Goal: Task Accomplishment & Management: Complete application form

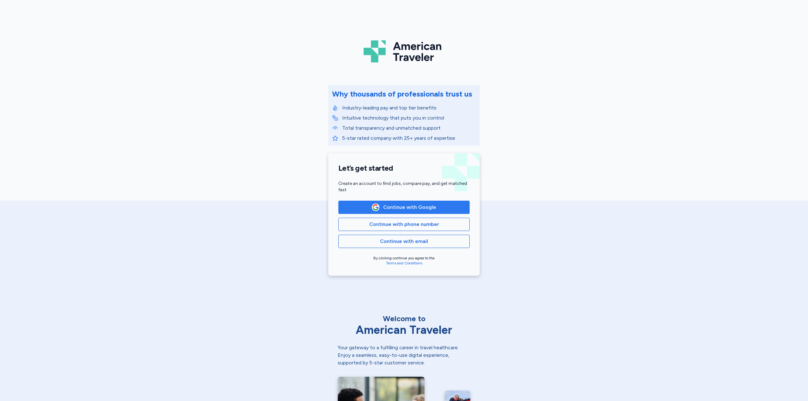
click at [413, 209] on span "Continue with Google" at bounding box center [409, 208] width 53 height 8
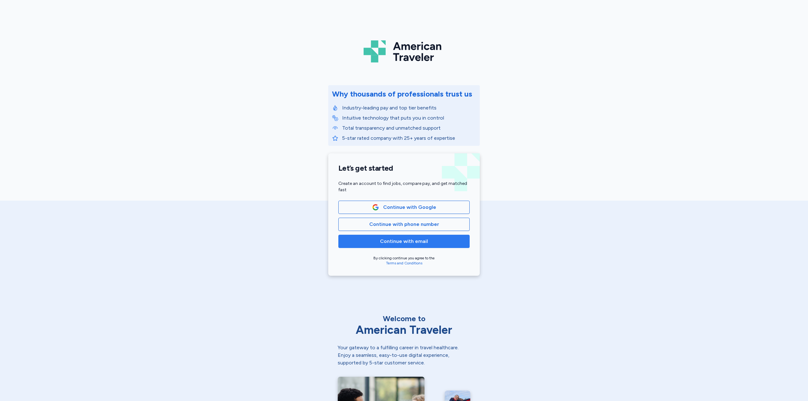
click at [401, 242] on span "Continue with email" at bounding box center [404, 242] width 48 height 8
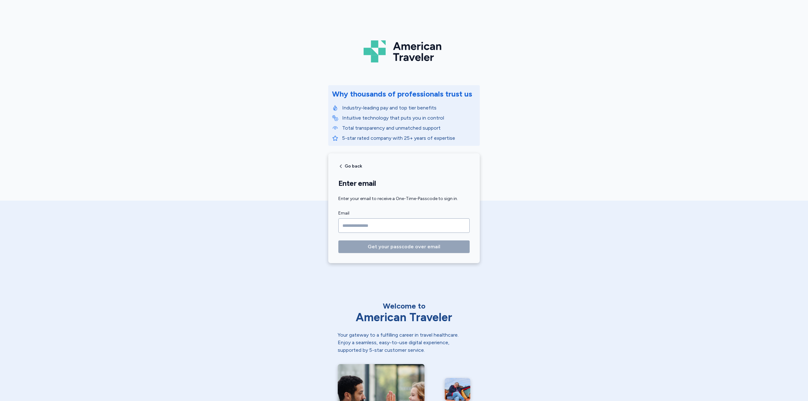
click at [363, 226] on input "Email" at bounding box center [403, 225] width 131 height 15
type input "**********"
click at [405, 247] on span "Get your passcode over email" at bounding box center [404, 247] width 73 height 8
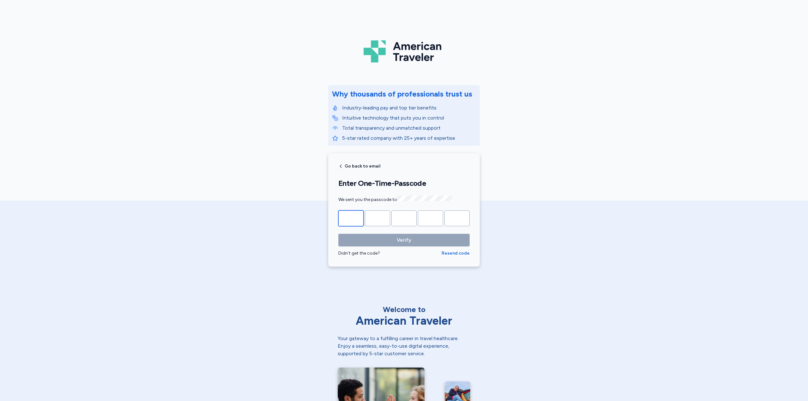
click at [353, 219] on input "Please enter OTP character 1" at bounding box center [350, 219] width 25 height 16
paste input "*"
type input "*"
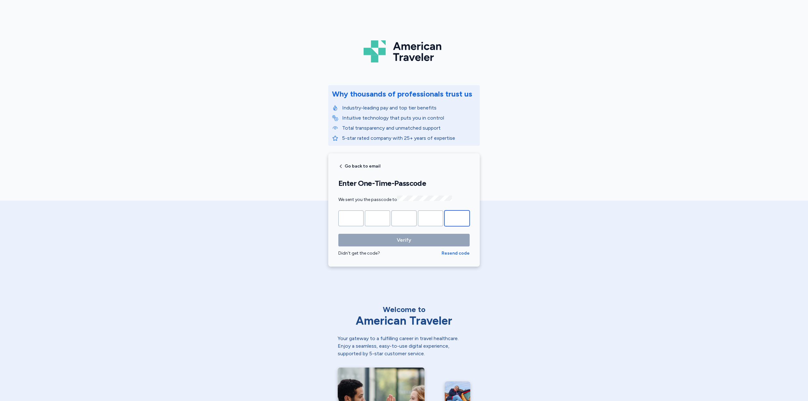
type input "*"
click at [398, 241] on span "Verify" at bounding box center [404, 240] width 15 height 8
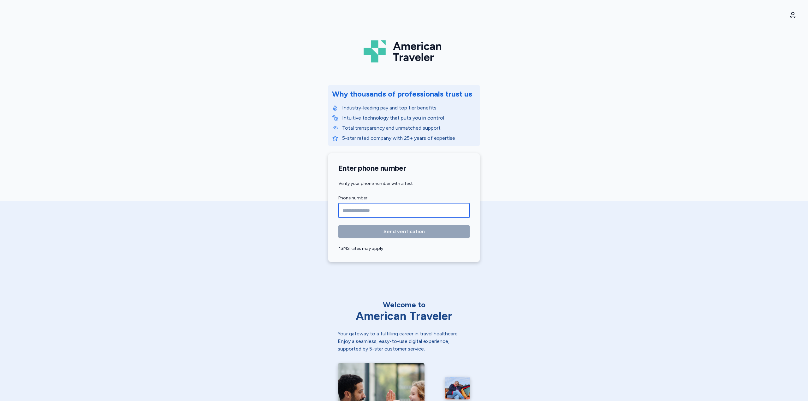
click at [351, 209] on input "Phone number" at bounding box center [403, 210] width 131 height 15
type input "**********"
click at [390, 230] on span "Send verification" at bounding box center [404, 232] width 41 height 8
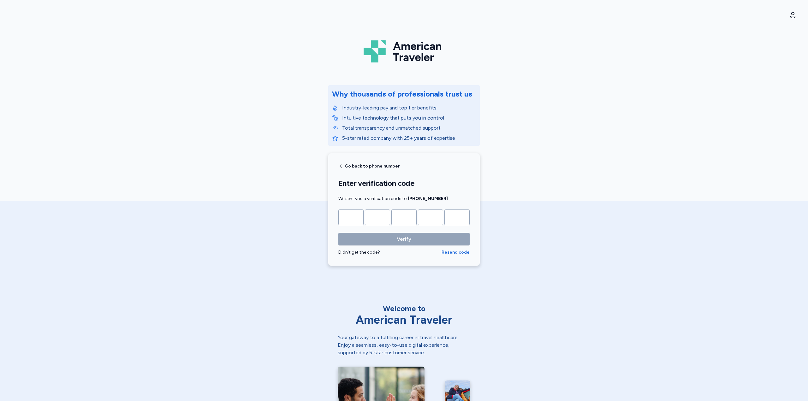
type input "*"
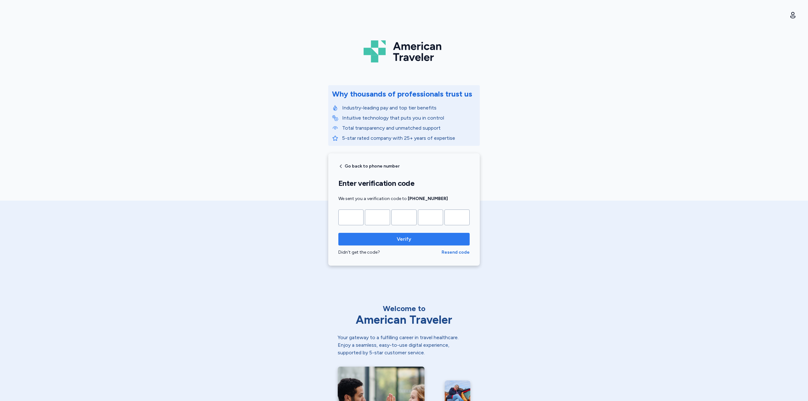
click at [394, 242] on span "Verify" at bounding box center [403, 239] width 121 height 8
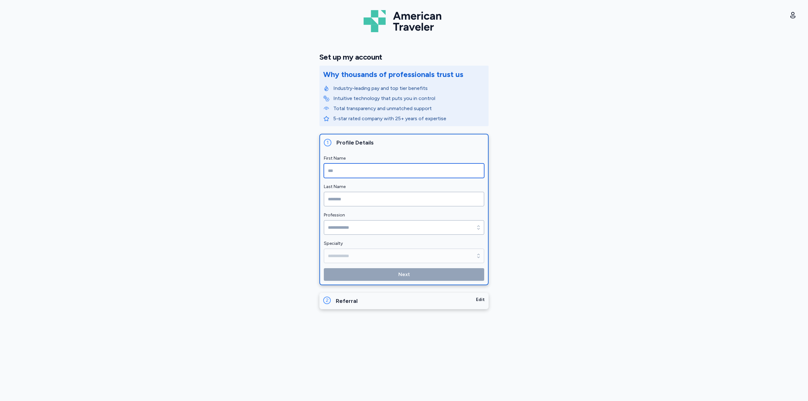
click at [347, 171] on input "First Name" at bounding box center [404, 171] width 160 height 15
type input "*****"
type input "******"
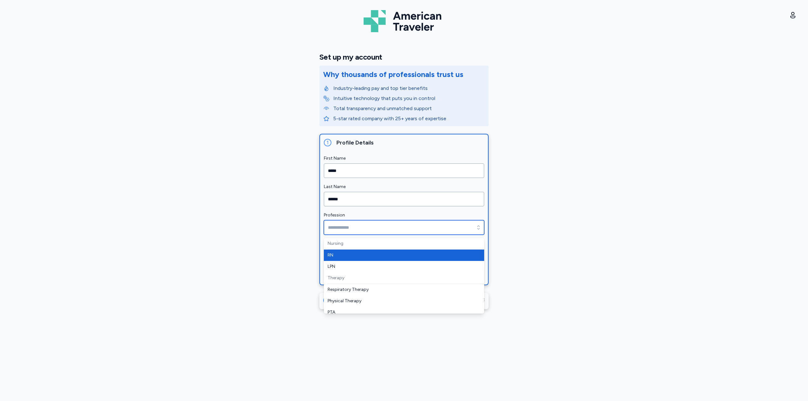
type input "**"
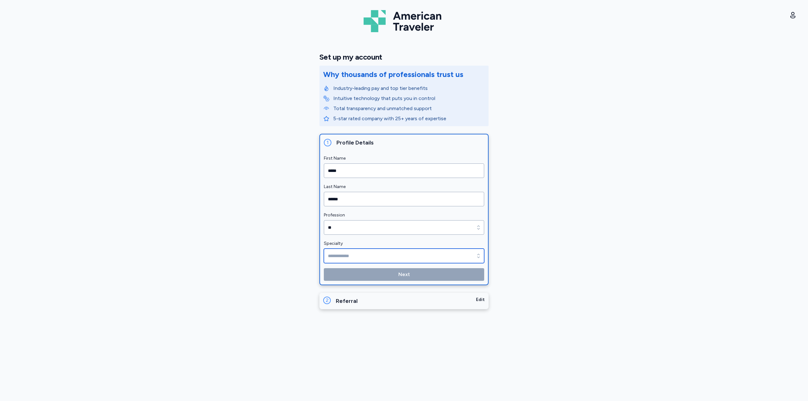
click at [343, 254] on input "Specialty" at bounding box center [404, 256] width 160 height 15
type input "**********"
click at [398, 277] on span "Next" at bounding box center [404, 275] width 150 height 8
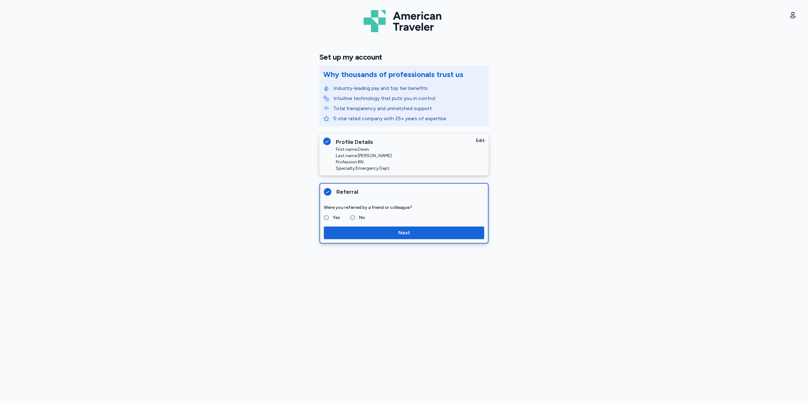
click at [394, 232] on span "Next" at bounding box center [404, 233] width 150 height 8
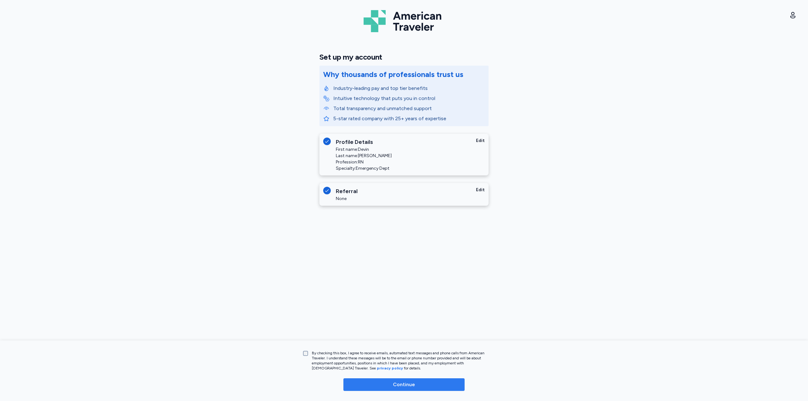
click at [390, 384] on span "Continue" at bounding box center [404, 385] width 111 height 8
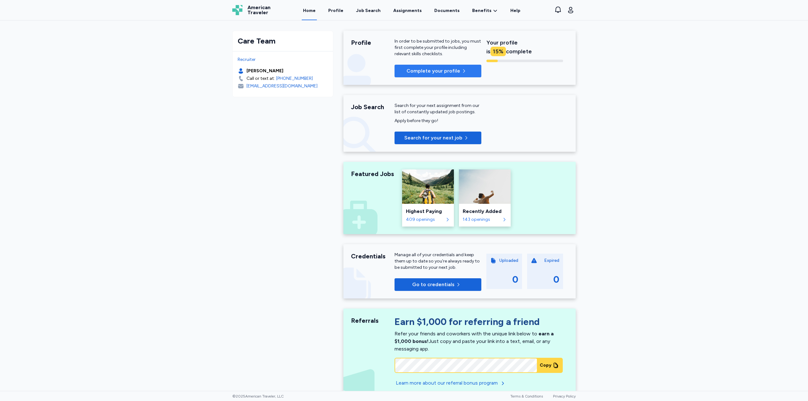
click at [429, 70] on span "Complete your profile" at bounding box center [434, 71] width 54 height 8
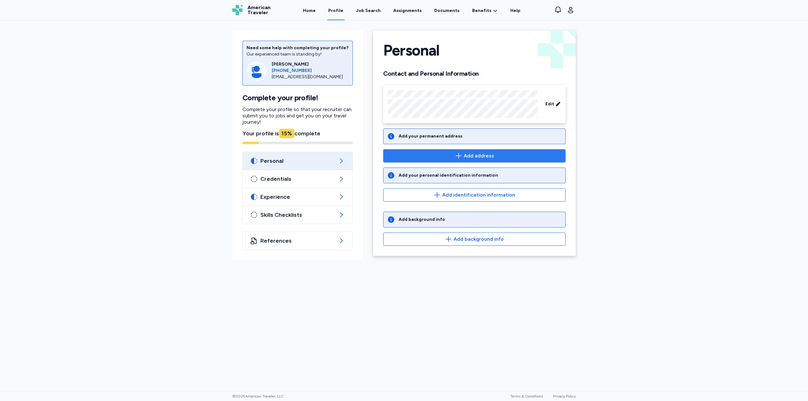
click at [466, 156] on span "Add address" at bounding box center [479, 156] width 30 height 8
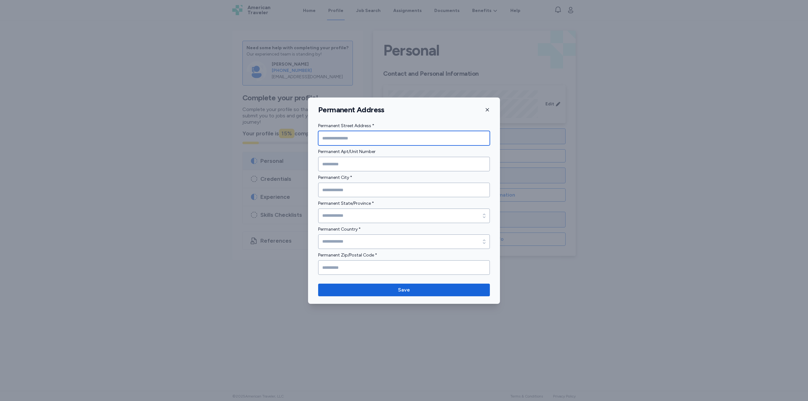
click at [338, 144] on input "Permanent Street Address *" at bounding box center [404, 138] width 172 height 15
type input "*"
type input "**********"
click at [346, 192] on input "Permanent City *" at bounding box center [404, 190] width 172 height 15
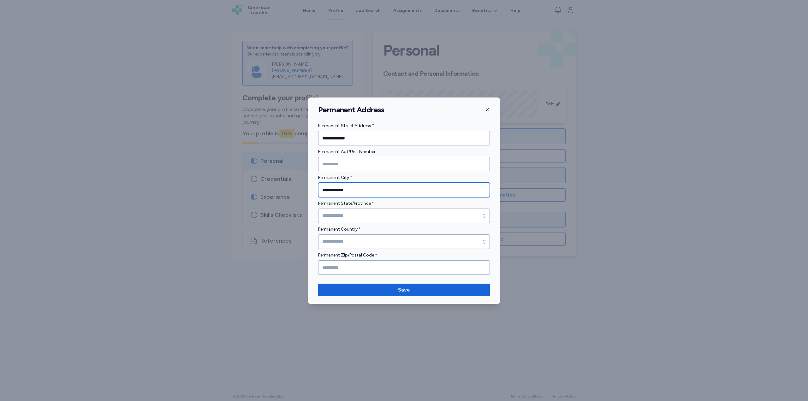
type input "**********"
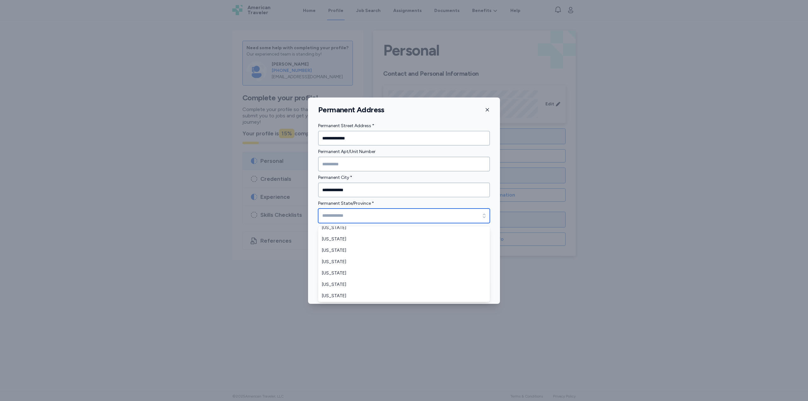
scroll to position [474, 0]
type input "*****"
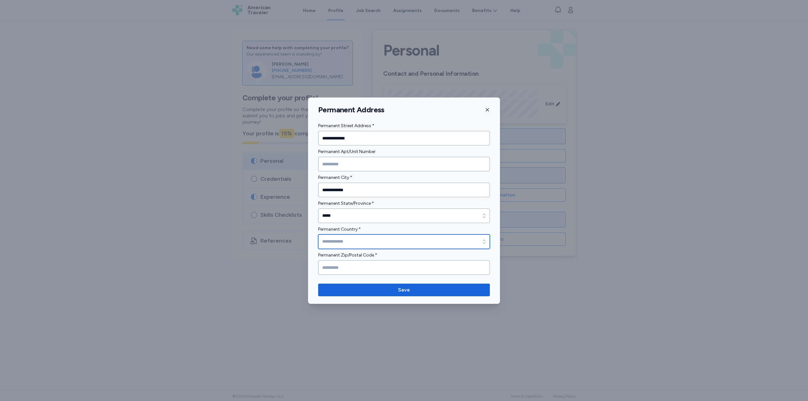
click at [344, 245] on input "Permanent Country *" at bounding box center [404, 242] width 172 height 15
type input "**********"
click at [353, 263] on input "Permanent Zip/Postal Code *" at bounding box center [404, 267] width 172 height 15
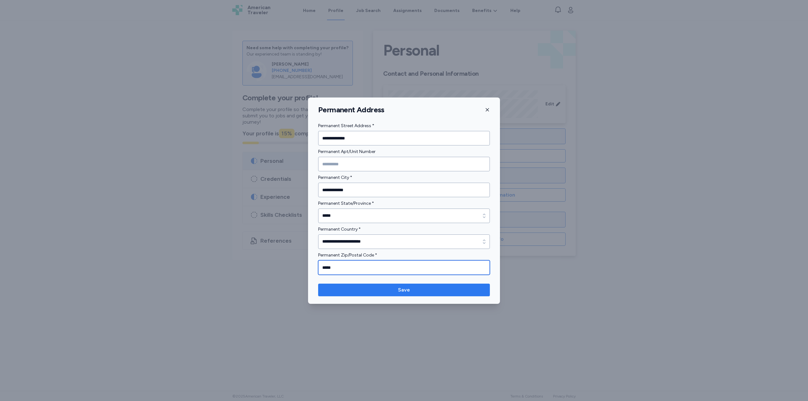
type input "*****"
click at [387, 288] on span "Save" at bounding box center [404, 290] width 162 height 8
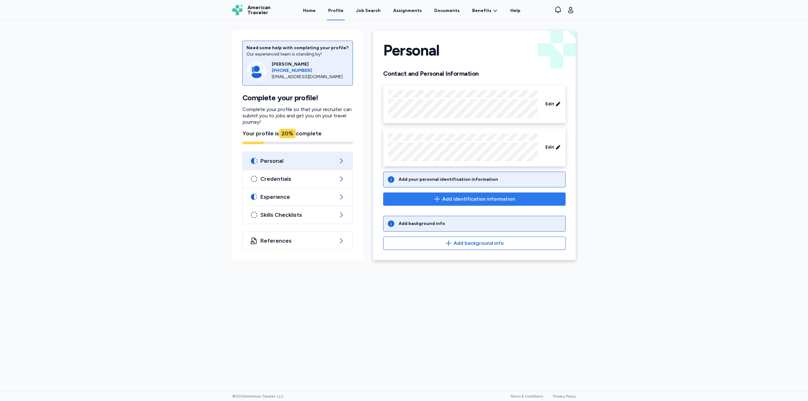
click at [458, 198] on span "Add identification information" at bounding box center [478, 199] width 73 height 8
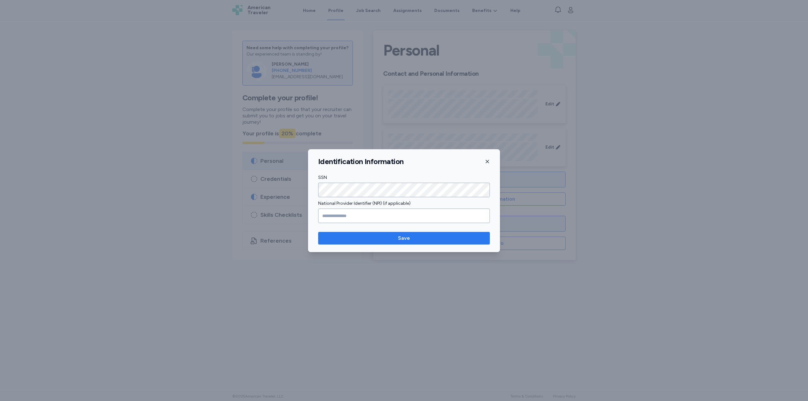
click at [401, 239] on span "Save" at bounding box center [404, 239] width 12 height 8
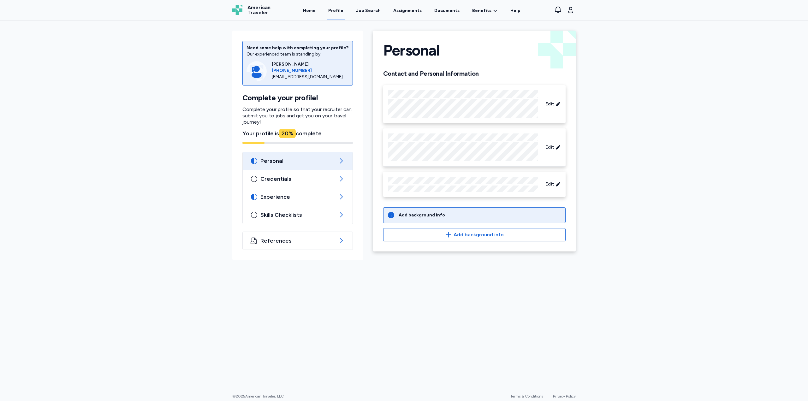
click at [421, 216] on div "Add background info" at bounding box center [422, 215] width 46 height 6
click at [458, 232] on span "Add background info" at bounding box center [479, 235] width 50 height 8
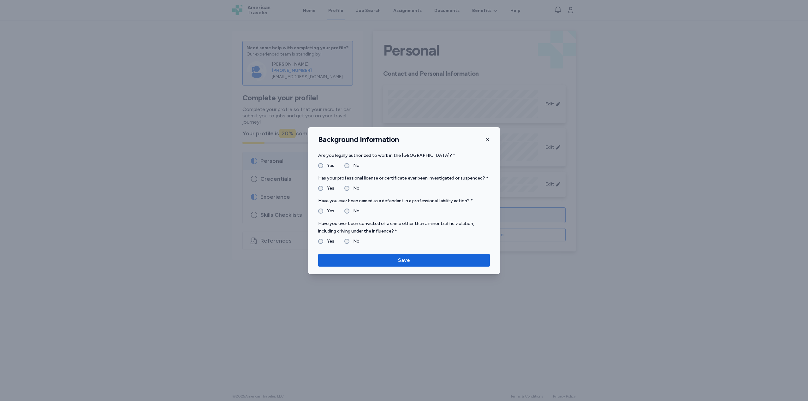
click at [350, 189] on label "No" at bounding box center [354, 189] width 10 height 8
click at [388, 256] on button "Save" at bounding box center [404, 260] width 172 height 13
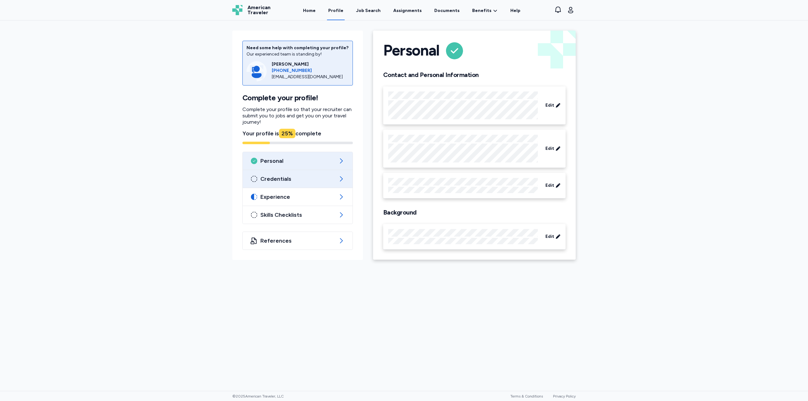
click at [331, 179] on span "Credentials" at bounding box center [297, 179] width 75 height 8
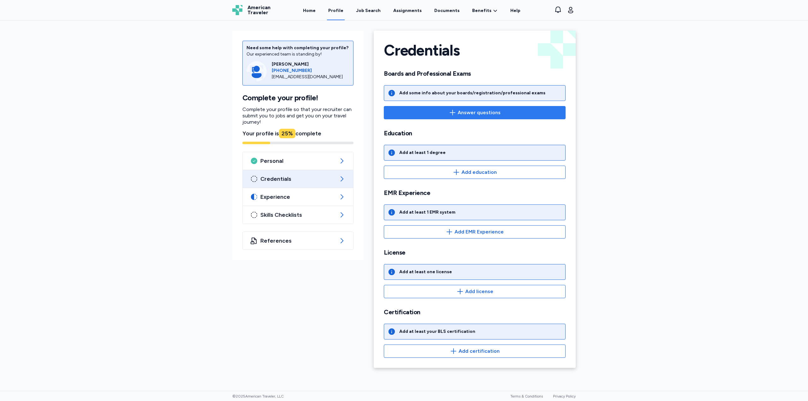
click at [471, 110] on span "Answer questions" at bounding box center [479, 113] width 43 height 8
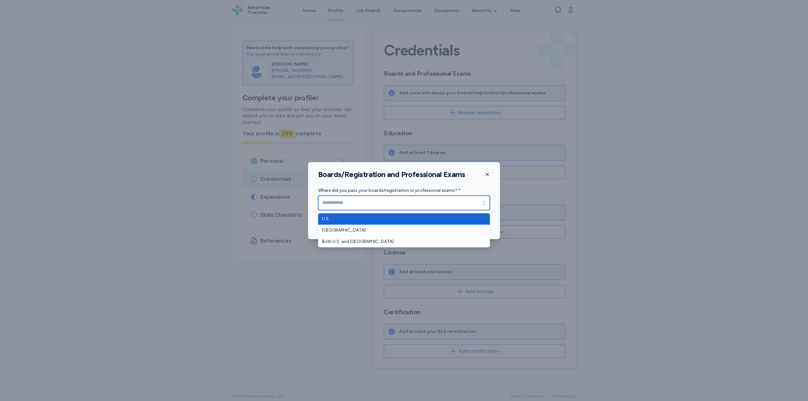
click at [424, 203] on input "Where did you pass your boards/registration or professional exams? *" at bounding box center [404, 203] width 172 height 15
type input "****"
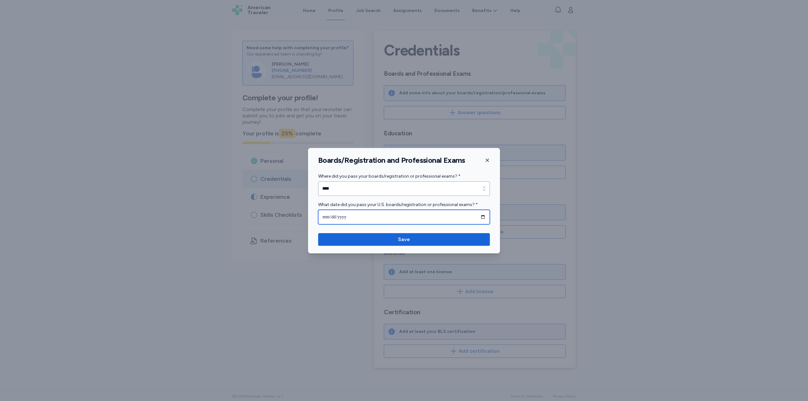
click at [384, 220] on input "date" at bounding box center [404, 217] width 172 height 15
click at [479, 216] on input "date" at bounding box center [404, 217] width 172 height 15
type input "**********"
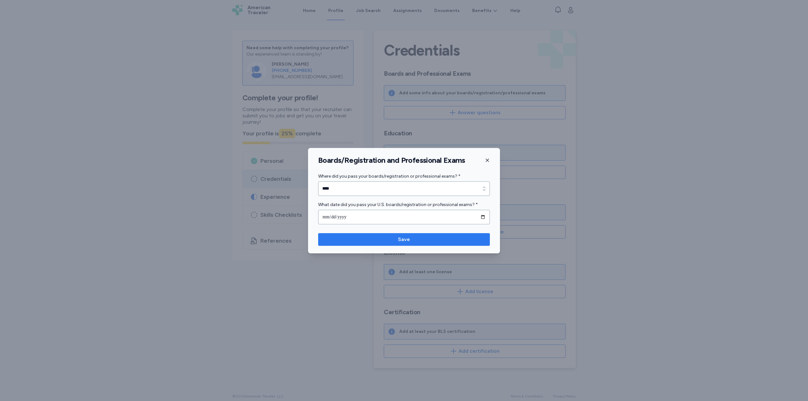
click at [396, 240] on span "Save" at bounding box center [404, 240] width 162 height 8
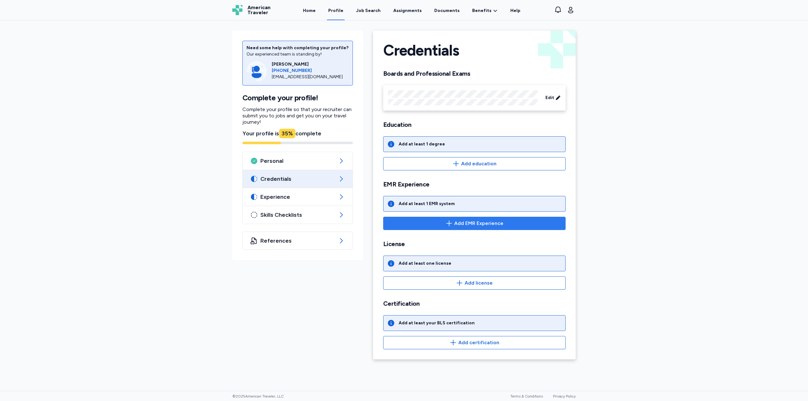
click at [465, 220] on span "Add EMR Experience" at bounding box center [478, 224] width 49 height 8
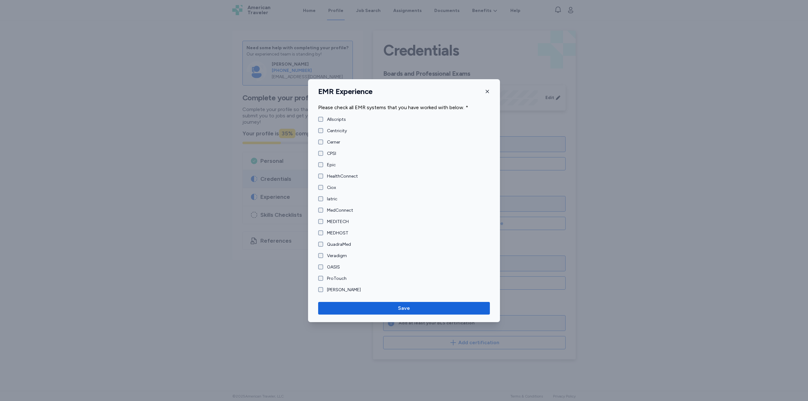
click at [321, 168] on div "Epic" at bounding box center [327, 165] width 18 height 6
click at [321, 156] on div "CPSI" at bounding box center [327, 154] width 18 height 6
click at [405, 309] on span "Save" at bounding box center [404, 309] width 12 height 8
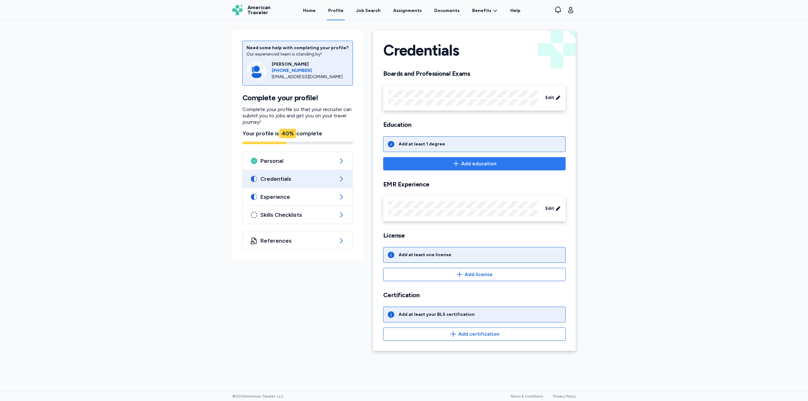
click at [467, 163] on span "Add education" at bounding box center [478, 164] width 35 height 8
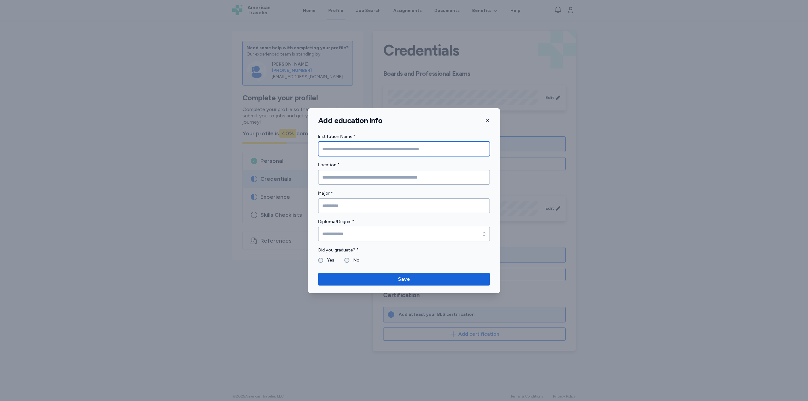
click at [359, 150] on input "Institution Name *" at bounding box center [404, 149] width 172 height 15
type input "*"
type input "**********"
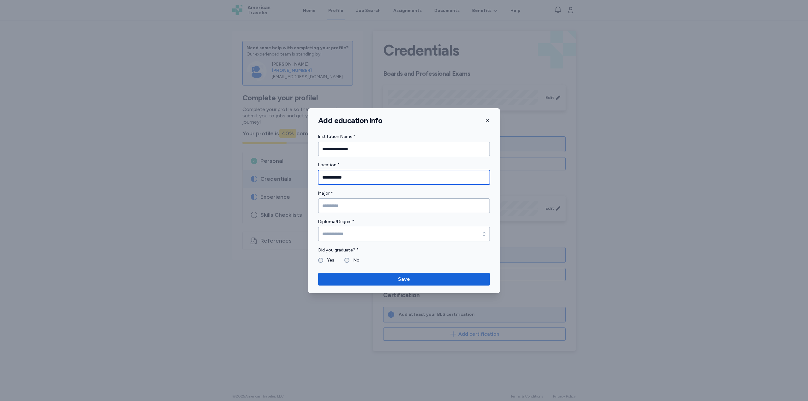
type input "**********"
type input "***"
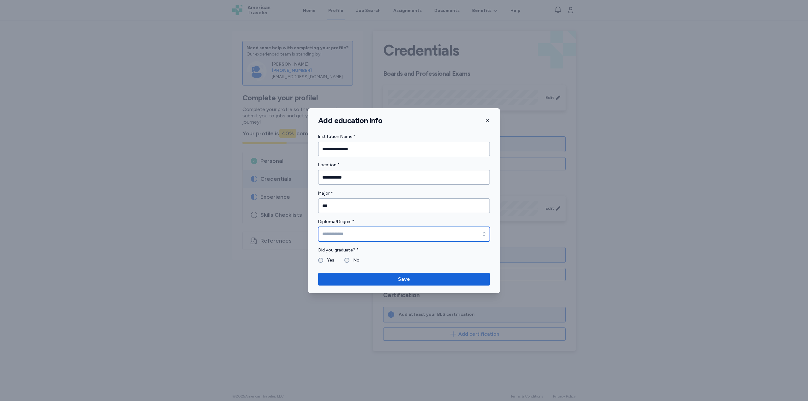
click at [359, 234] on input "Diploma/Degree *" at bounding box center [404, 234] width 172 height 15
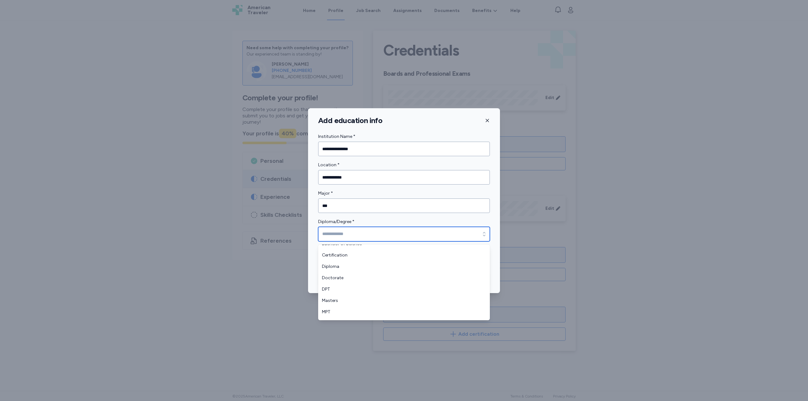
scroll to position [32, 0]
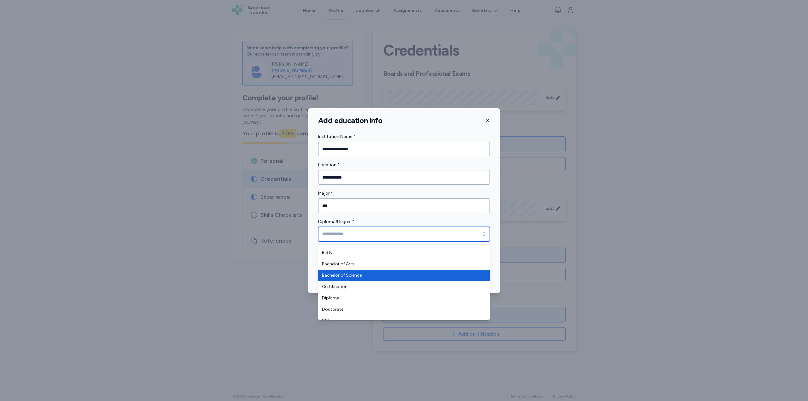
type input "**********"
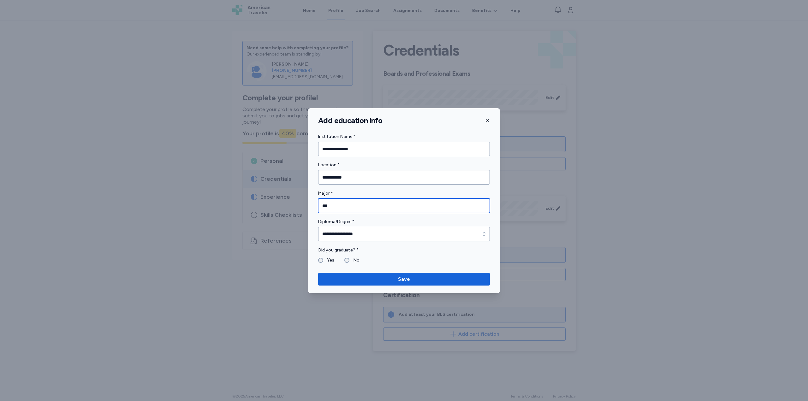
drag, startPoint x: 342, startPoint y: 205, endPoint x: 298, endPoint y: 199, distance: 44.6
click at [298, 199] on div "**********" at bounding box center [404, 200] width 808 height 401
type input "*******"
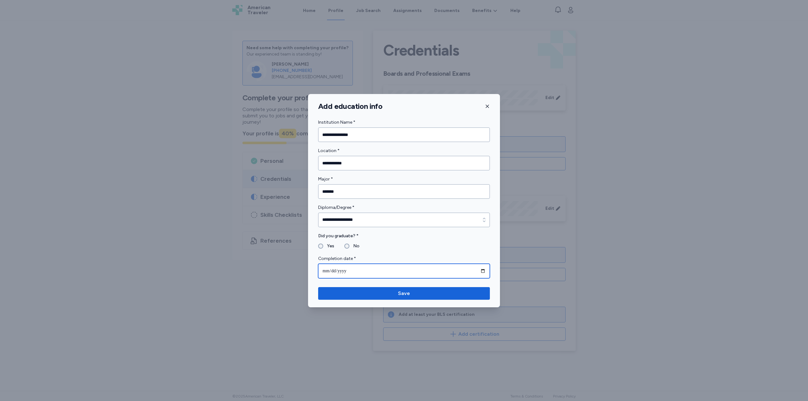
click at [345, 271] on input "date" at bounding box center [404, 271] width 172 height 15
click at [352, 265] on input "date" at bounding box center [404, 271] width 172 height 15
click at [356, 273] on input "date" at bounding box center [404, 271] width 172 height 15
click at [324, 272] on input "date" at bounding box center [404, 271] width 172 height 15
type input "**********"
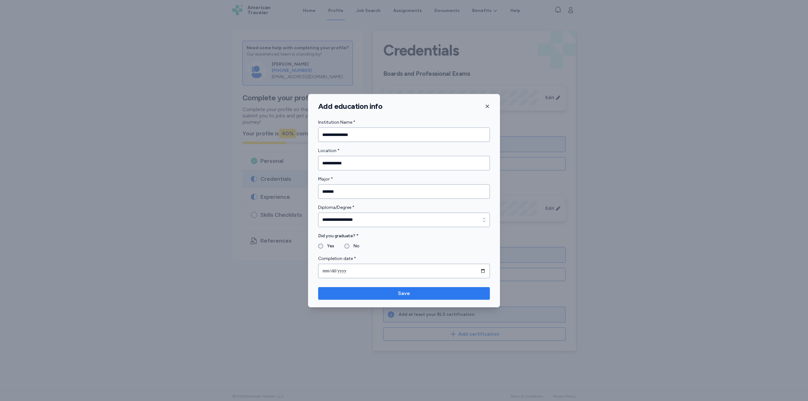
click at [403, 297] on span "Save" at bounding box center [404, 294] width 12 height 8
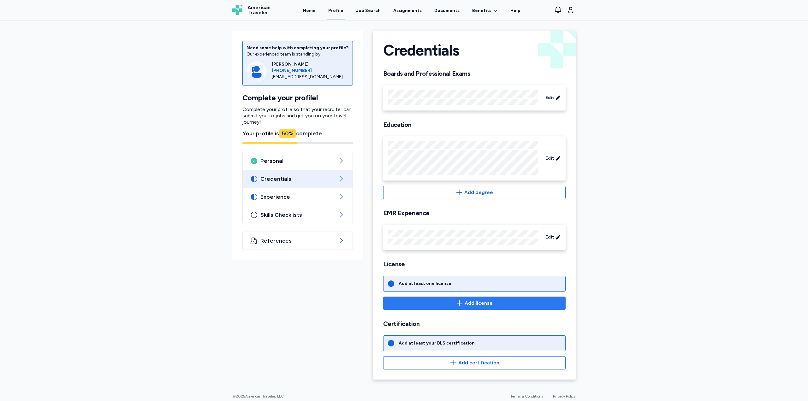
click at [473, 305] on span "Add license" at bounding box center [479, 304] width 28 height 8
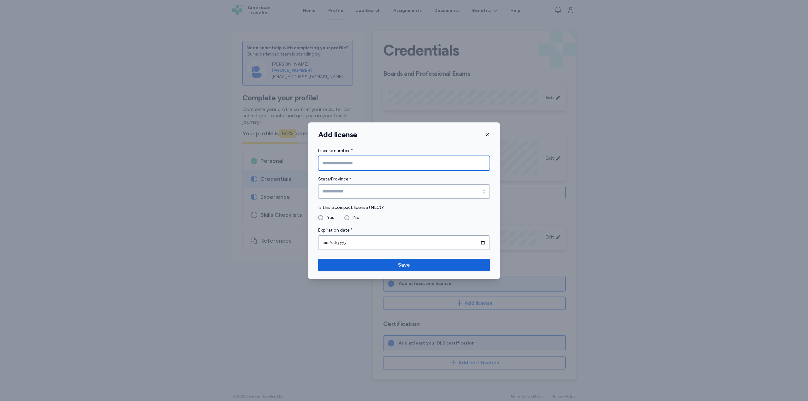
click at [349, 168] on input "License number *" at bounding box center [404, 163] width 172 height 15
type input "**********"
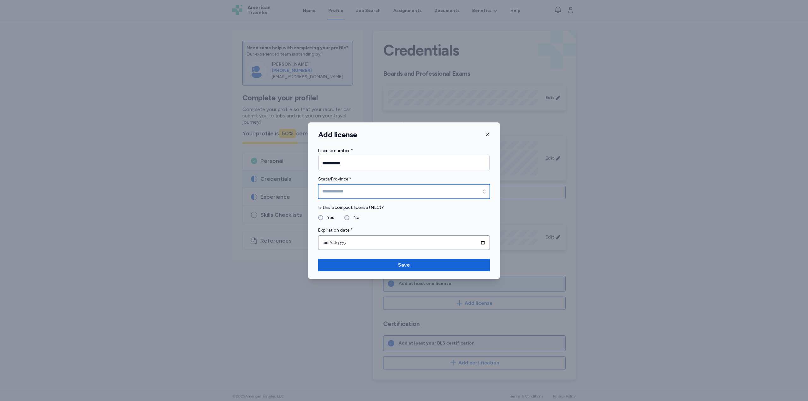
click at [346, 194] on input "State/Province *" at bounding box center [404, 191] width 172 height 15
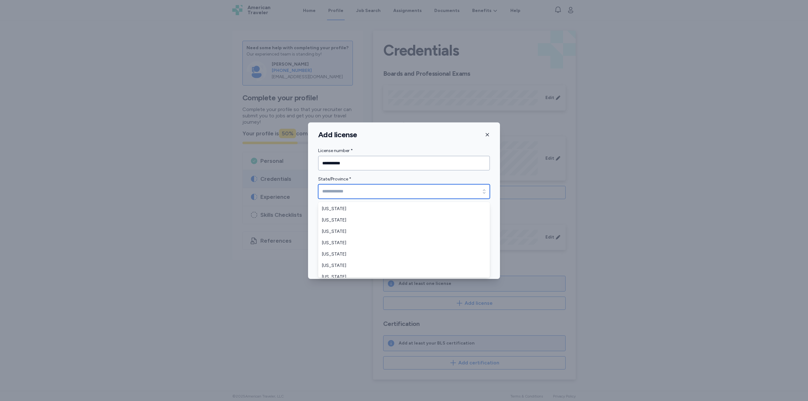
scroll to position [474, 0]
type input "*****"
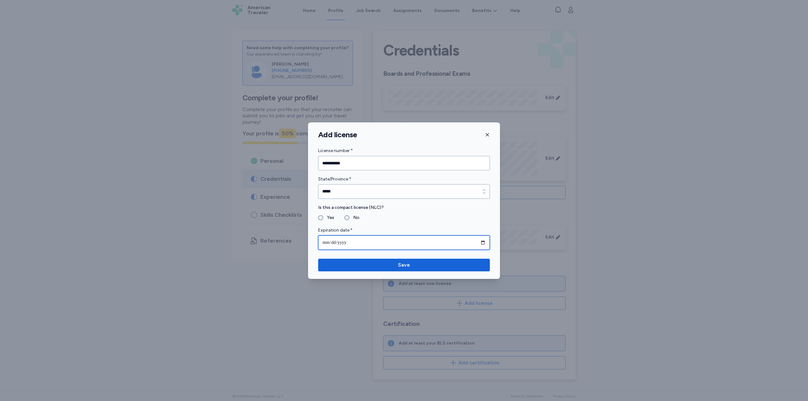
click at [346, 240] on input "date" at bounding box center [404, 242] width 172 height 15
click at [327, 243] on input "date" at bounding box center [404, 242] width 172 height 15
type input "**********"
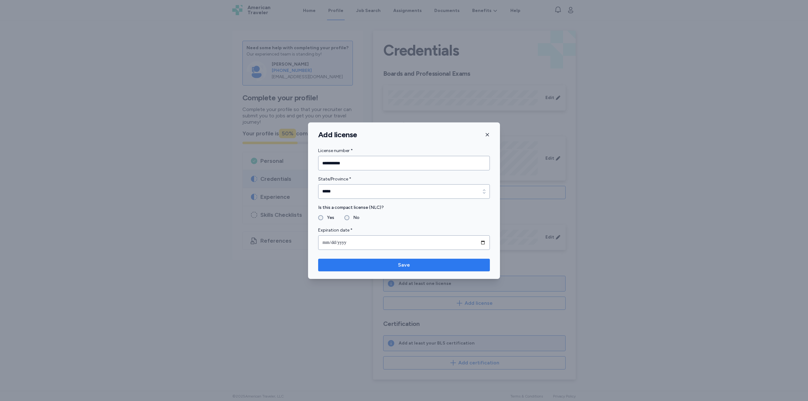
click at [401, 263] on span "Save" at bounding box center [404, 265] width 12 height 8
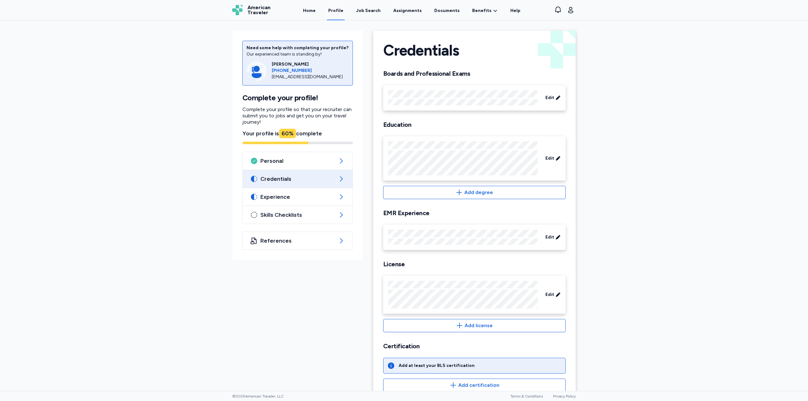
scroll to position [16, 0]
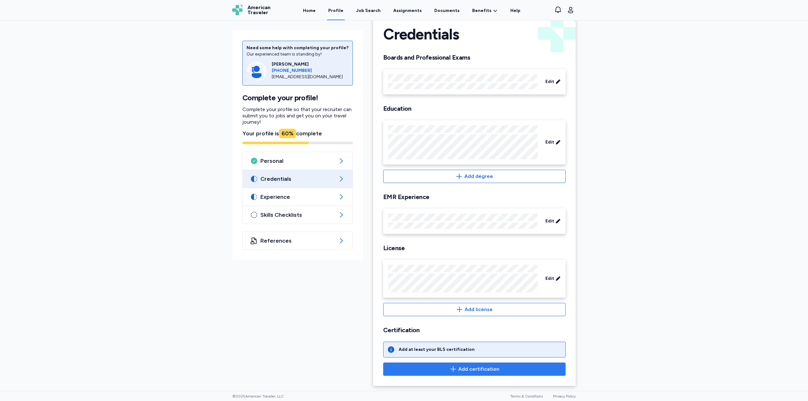
click at [464, 367] on span "Add certification" at bounding box center [478, 370] width 41 height 8
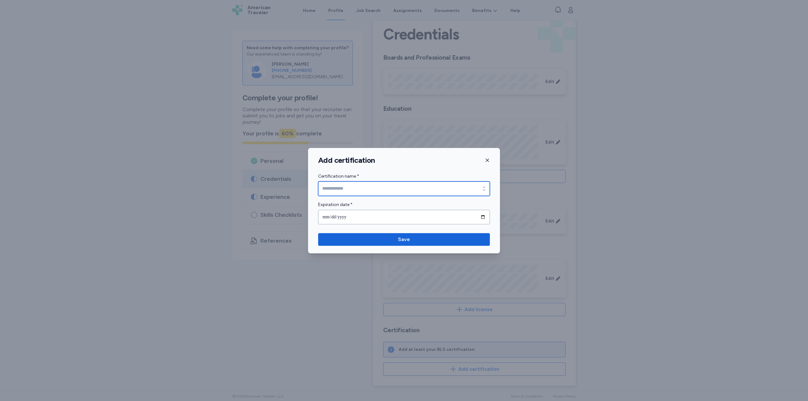
click at [351, 192] on input "Certification name *" at bounding box center [404, 189] width 172 height 15
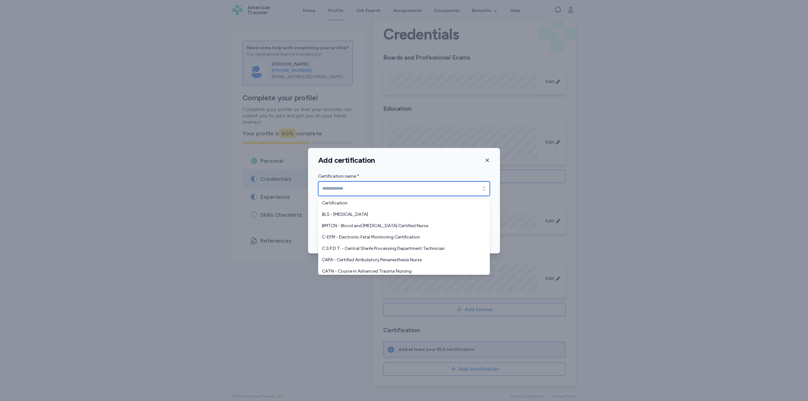
scroll to position [347, 0]
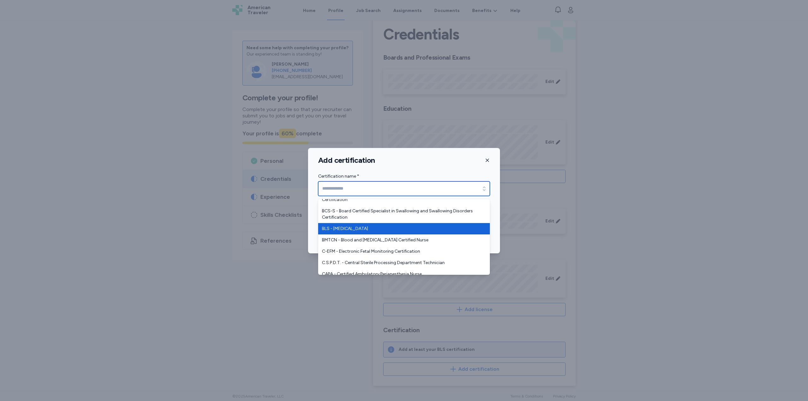
type input "**********"
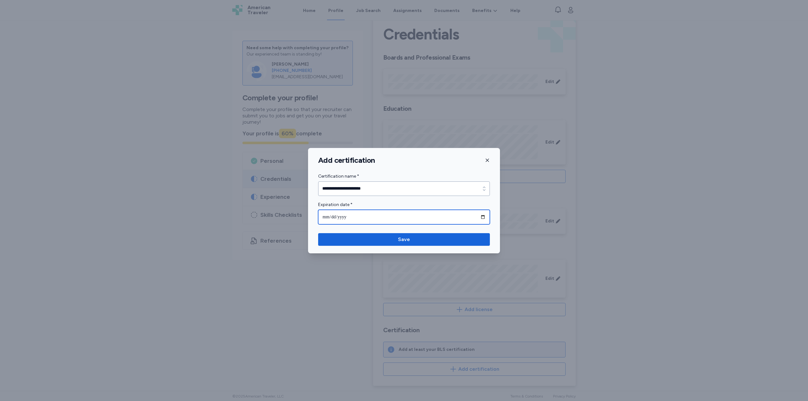
click at [361, 218] on input "date" at bounding box center [404, 217] width 172 height 15
type input "**********"
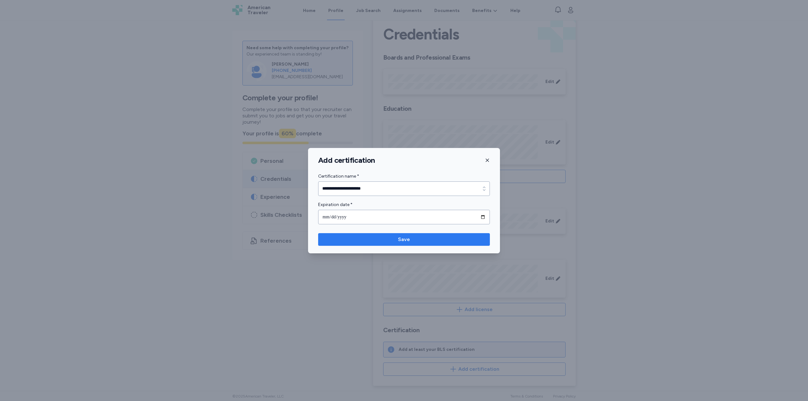
click at [395, 235] on button "Save" at bounding box center [404, 239] width 172 height 13
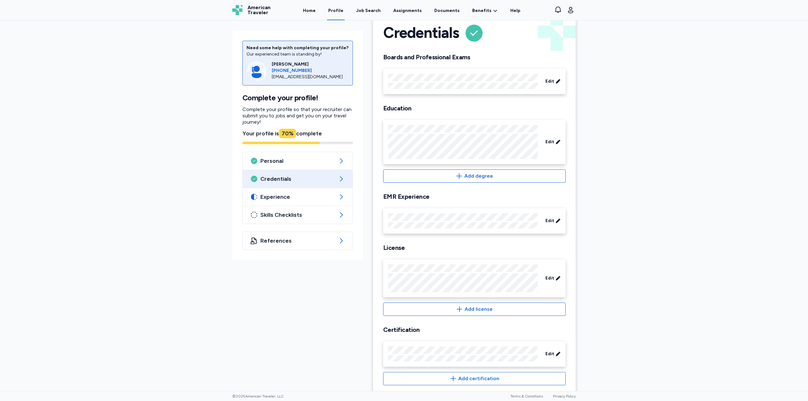
scroll to position [27, 0]
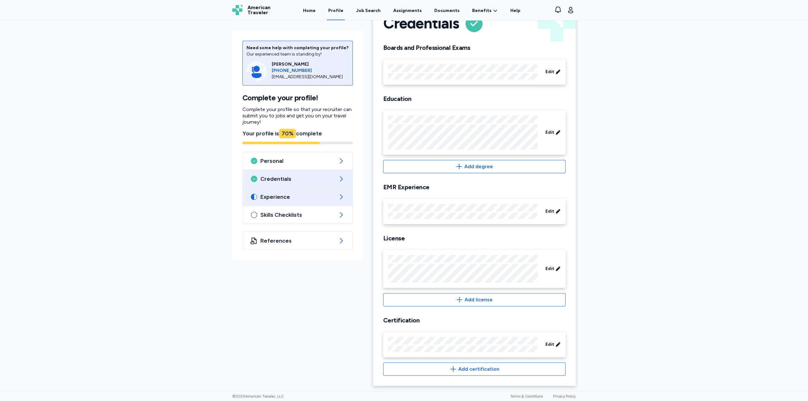
click at [294, 201] on div "Experience" at bounding box center [298, 197] width 110 height 18
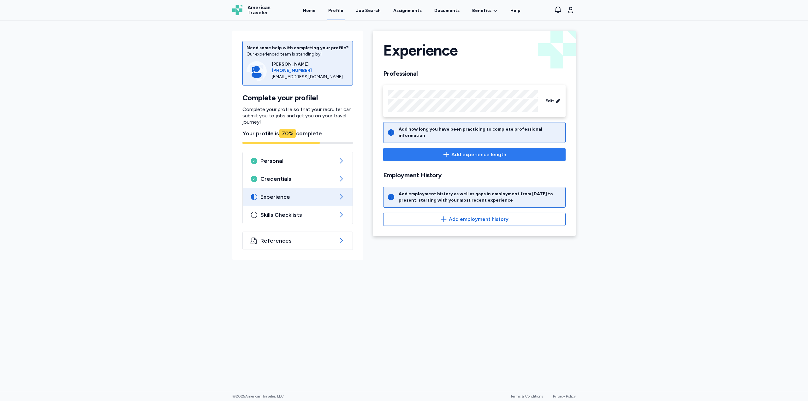
click at [460, 151] on span "Add experience length" at bounding box center [478, 155] width 55 height 8
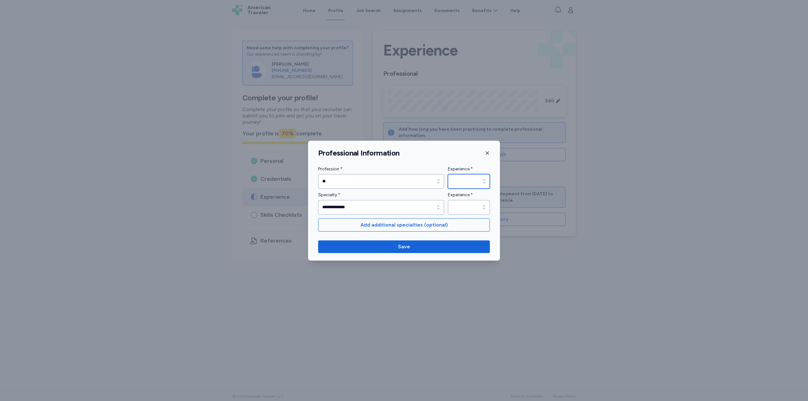
click at [470, 181] on input "Experience *" at bounding box center [469, 181] width 42 height 15
type input "********"
click at [461, 208] on input "Experience *" at bounding box center [469, 207] width 42 height 15
type input "**"
click at [418, 234] on div "**********" at bounding box center [404, 201] width 192 height 120
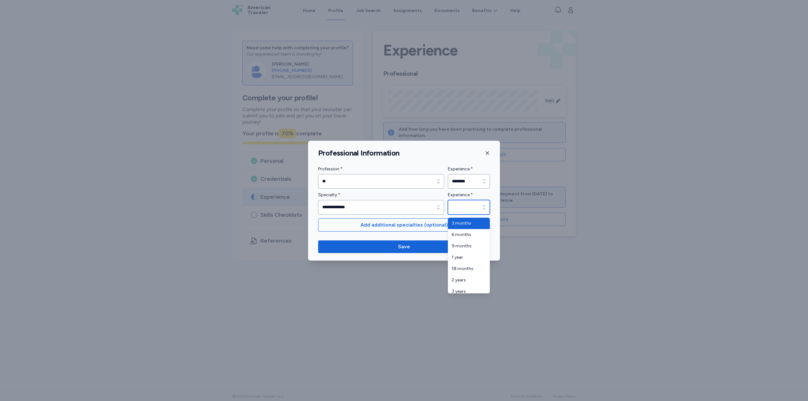
click at [457, 210] on input "Experience *" at bounding box center [469, 207] width 42 height 15
type input "********"
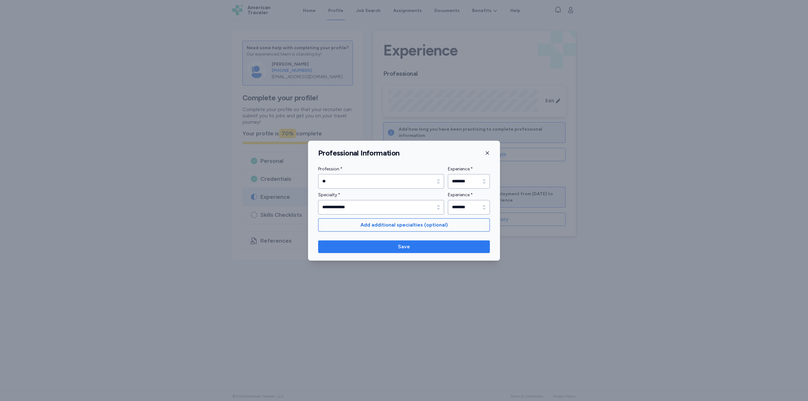
click at [416, 246] on span "Save" at bounding box center [404, 247] width 162 height 8
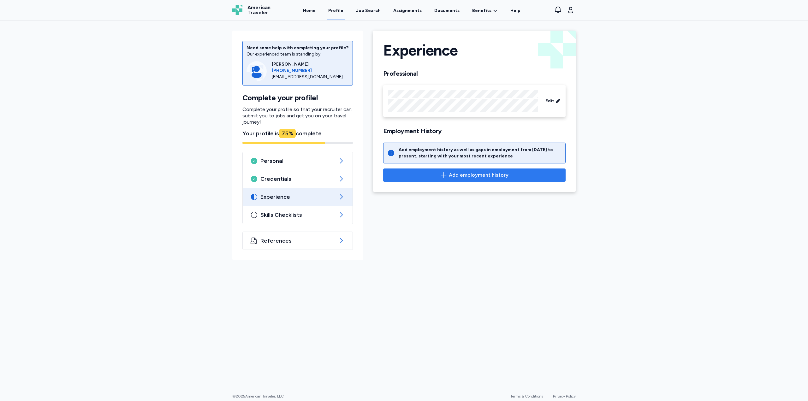
click at [459, 176] on span "Add employment history" at bounding box center [479, 175] width 60 height 8
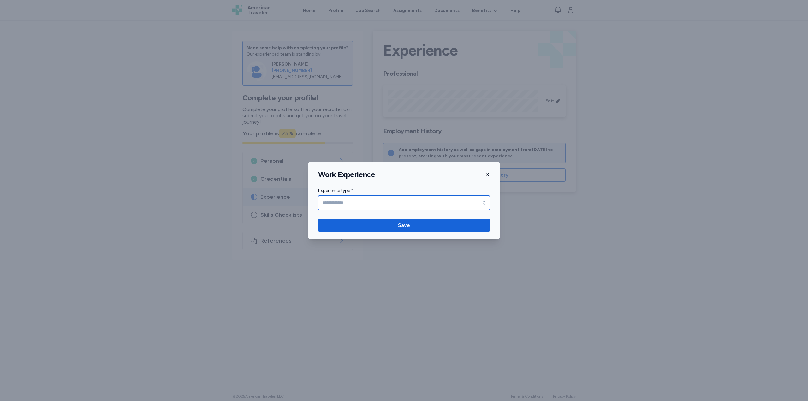
click at [376, 206] on input "Experience type *" at bounding box center [404, 203] width 172 height 15
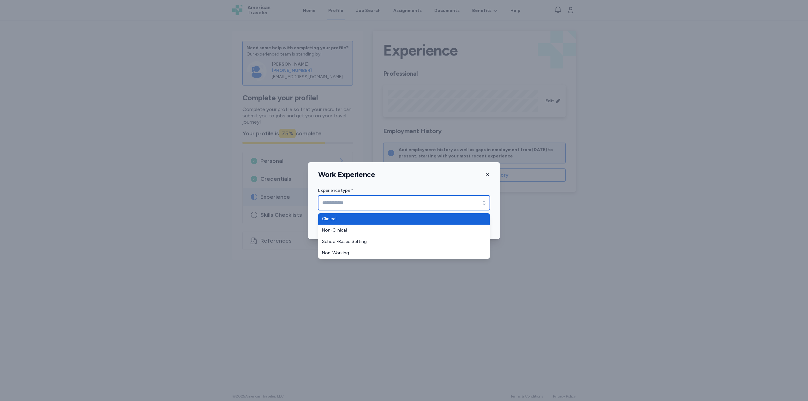
type input "********"
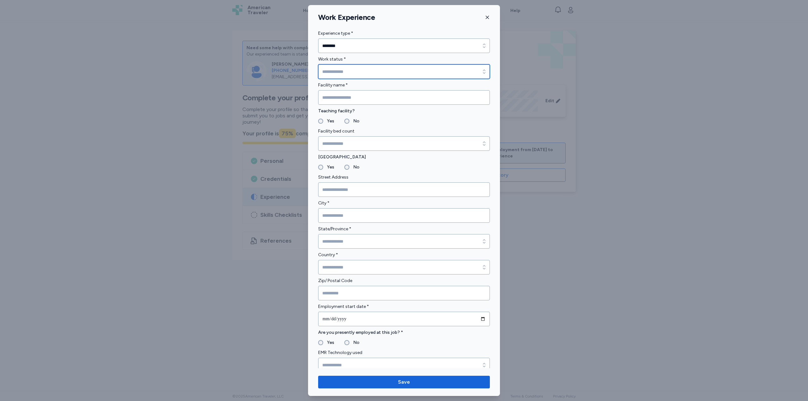
click at [351, 72] on input "Work status *" at bounding box center [404, 71] width 172 height 15
click at [339, 73] on input "*********" at bounding box center [404, 71] width 172 height 15
click at [373, 77] on input "*********" at bounding box center [404, 71] width 172 height 15
type input "*********"
click at [481, 69] on icon "button" at bounding box center [484, 72] width 6 height 6
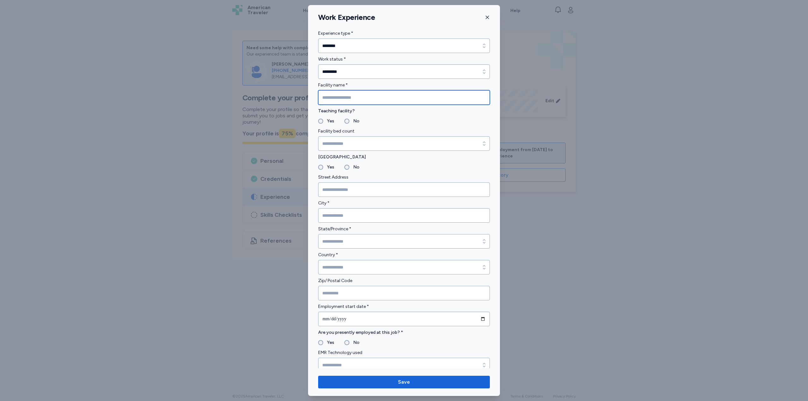
click at [349, 98] on input "Facility name *" at bounding box center [404, 97] width 172 height 15
type input "*"
type input "**********"
click at [347, 118] on div "No" at bounding box center [351, 121] width 15 height 8
click at [347, 124] on div "No" at bounding box center [351, 121] width 15 height 8
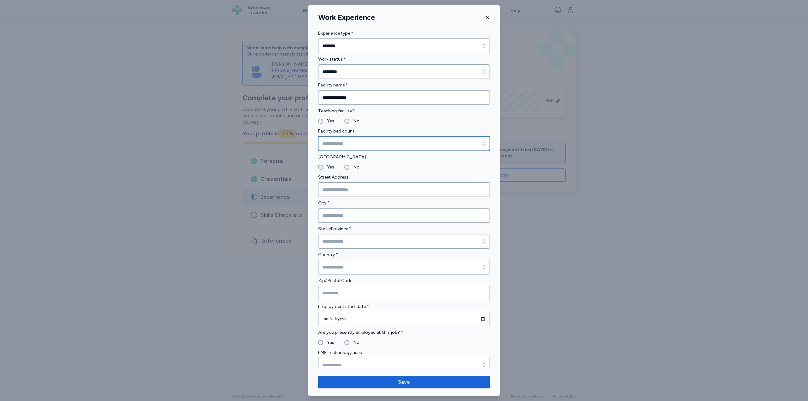
click at [356, 140] on input "Facility bed count" at bounding box center [404, 143] width 172 height 15
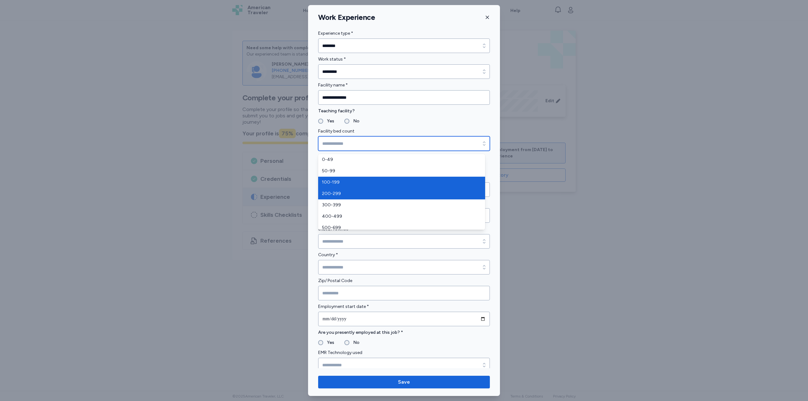
type input "*******"
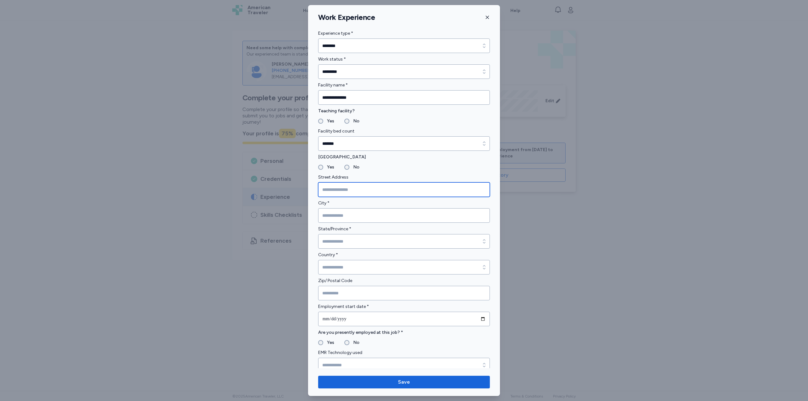
click at [344, 188] on input "Street Address" at bounding box center [404, 189] width 172 height 15
type input "**********"
click at [392, 212] on input "City *" at bounding box center [404, 215] width 172 height 15
type input "*******"
type input "*****"
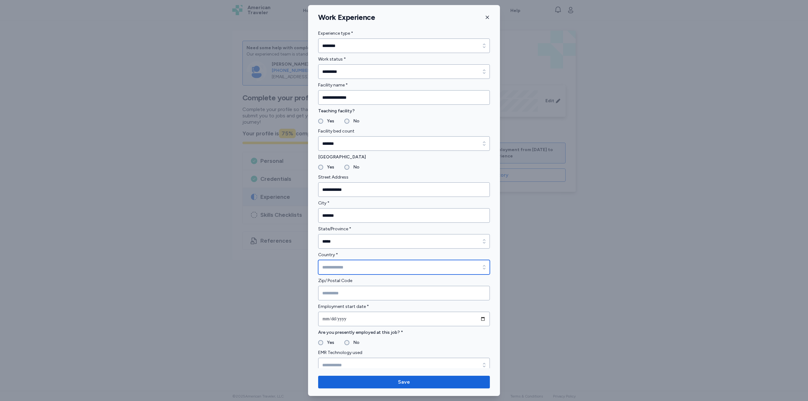
click at [336, 264] on input "Country *" at bounding box center [404, 267] width 172 height 15
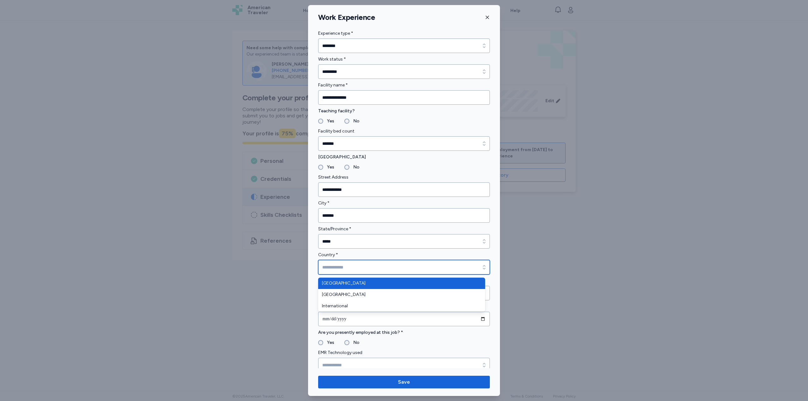
type input "**********"
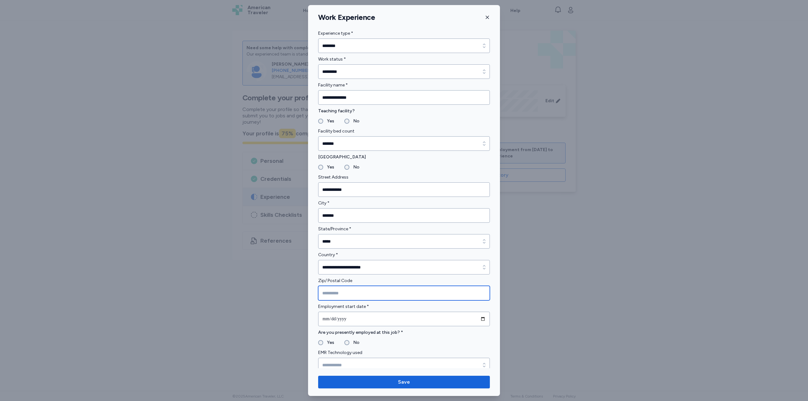
click at [339, 291] on input "Zip/ Postal Code" at bounding box center [404, 293] width 172 height 15
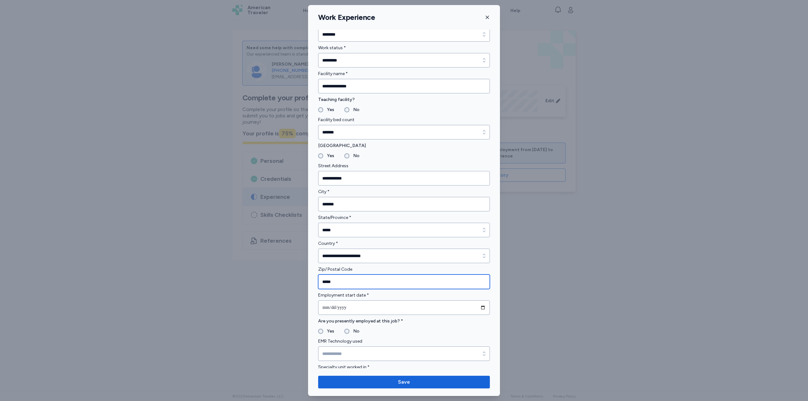
scroll to position [32, 0]
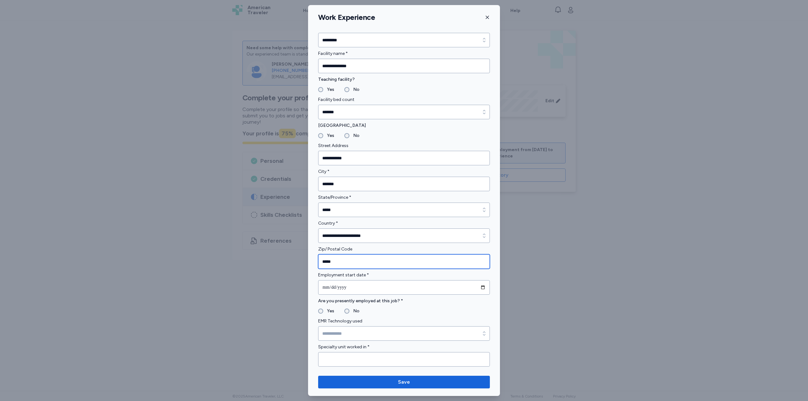
type input "*****"
click at [359, 289] on input "date" at bounding box center [404, 287] width 172 height 15
type input "**********"
click at [344, 330] on input "EMR Technology used" at bounding box center [404, 333] width 172 height 15
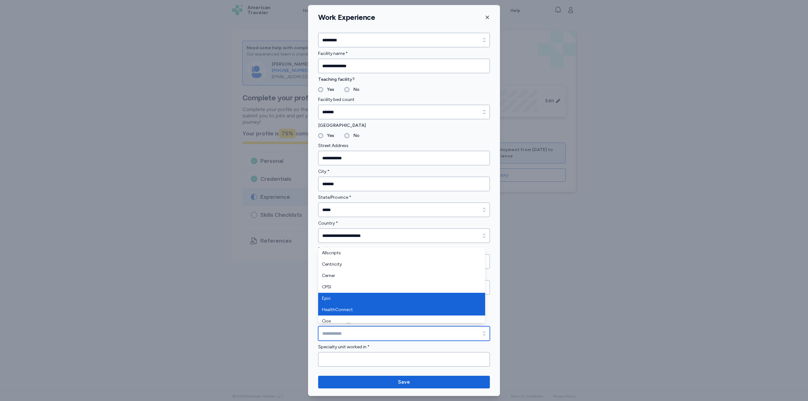
type input "****"
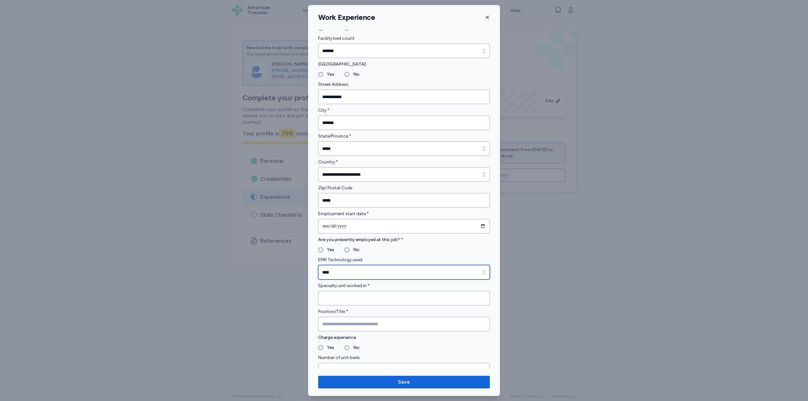
scroll to position [95, 0]
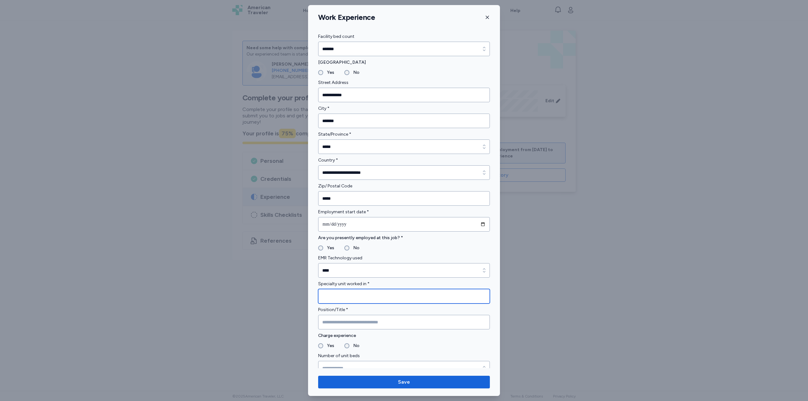
click at [355, 293] on input "Specialty unit worked in *" at bounding box center [404, 296] width 172 height 15
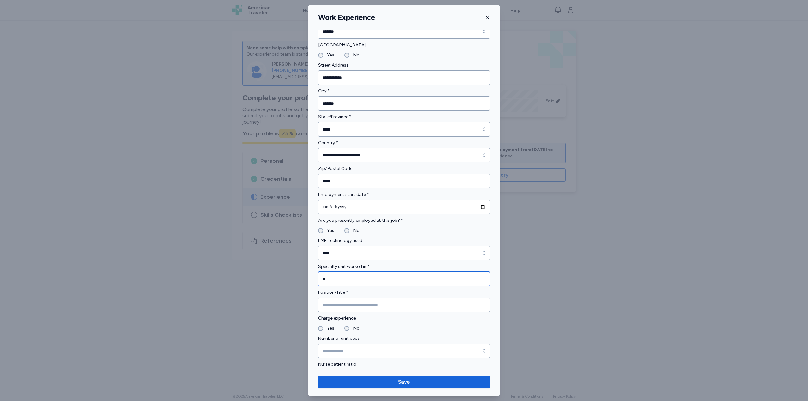
scroll to position [126, 0]
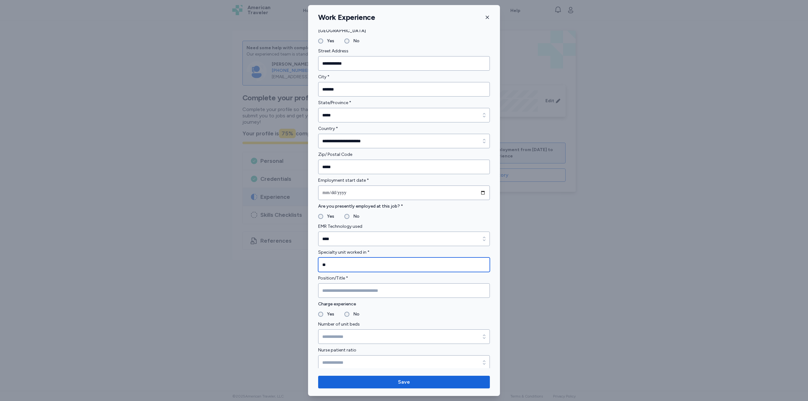
type input "**"
click at [351, 295] on input "Position/Title *" at bounding box center [404, 290] width 172 height 15
type input "*******"
click at [349, 315] on label "No" at bounding box center [354, 315] width 10 height 8
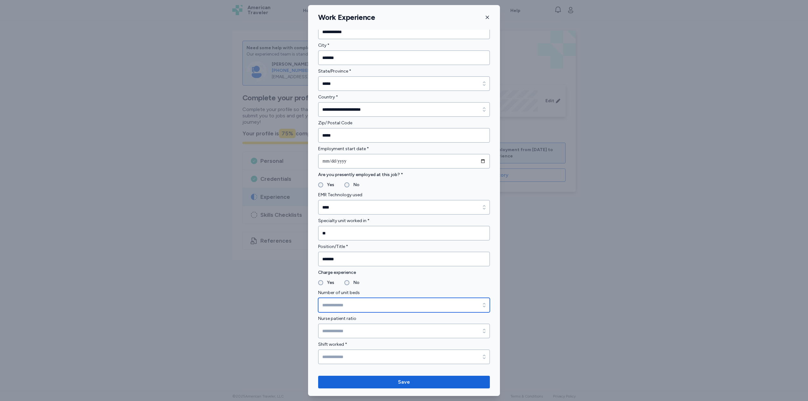
click at [353, 305] on input "Number of unit beds" at bounding box center [404, 305] width 172 height 15
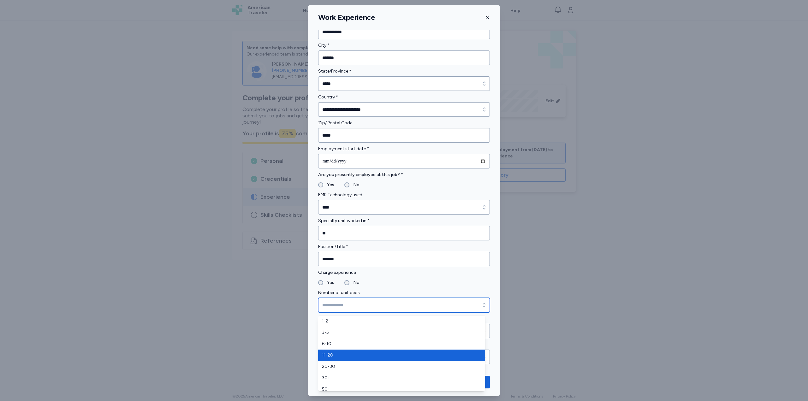
type input "*****"
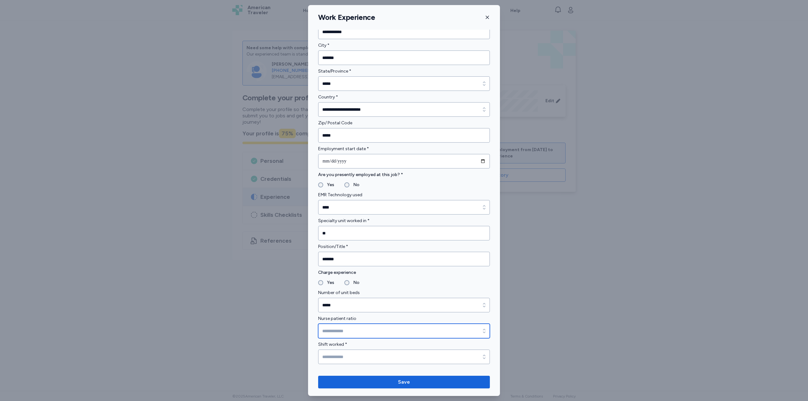
click at [346, 325] on input "Nurse patient ratio" at bounding box center [404, 331] width 172 height 15
type input "***"
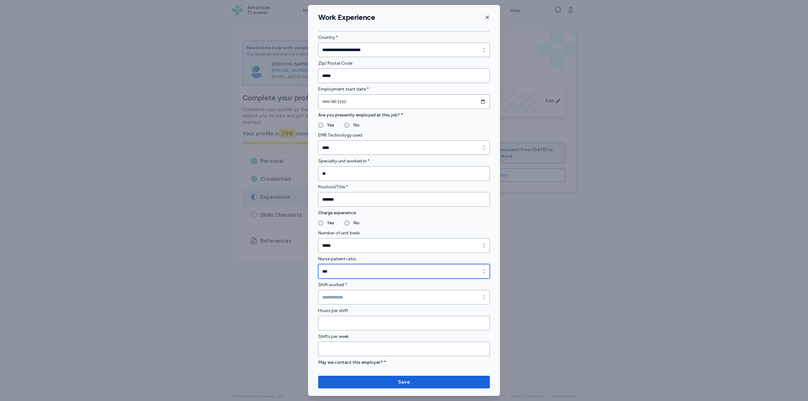
scroll to position [221, 0]
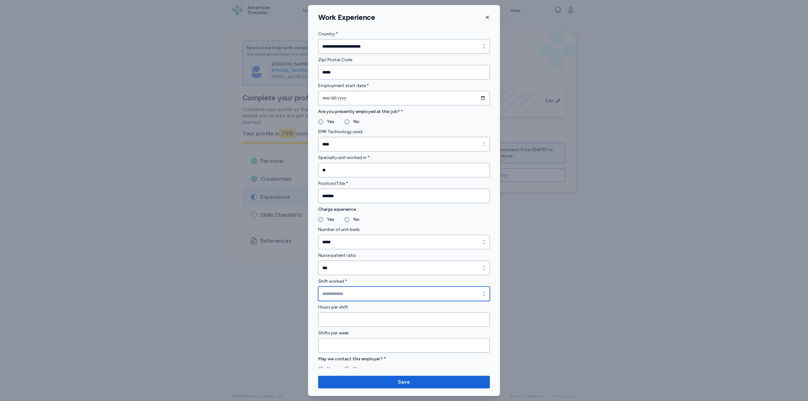
click at [346, 295] on input "Shift worked *" at bounding box center [404, 294] width 172 height 15
type input "****"
click at [339, 318] on input "Hours per shift" at bounding box center [404, 320] width 172 height 15
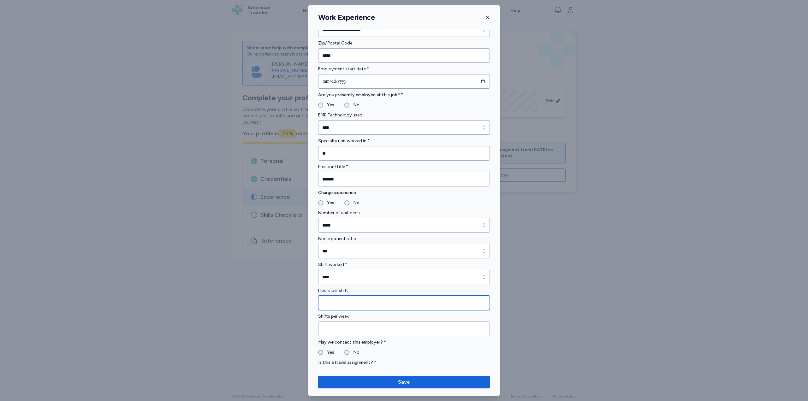
scroll to position [253, 0]
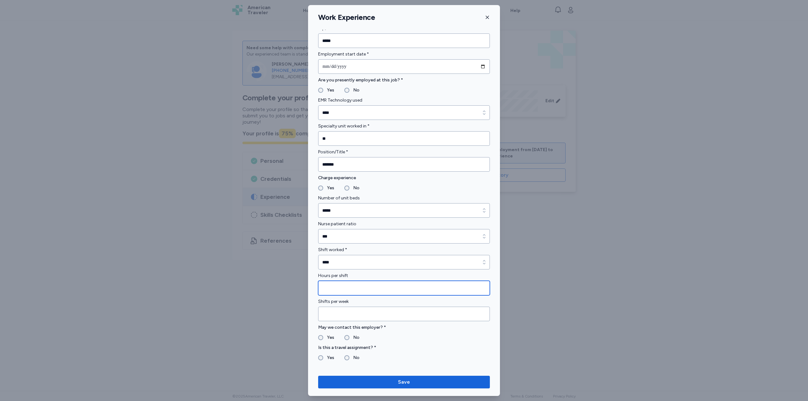
type input "**"
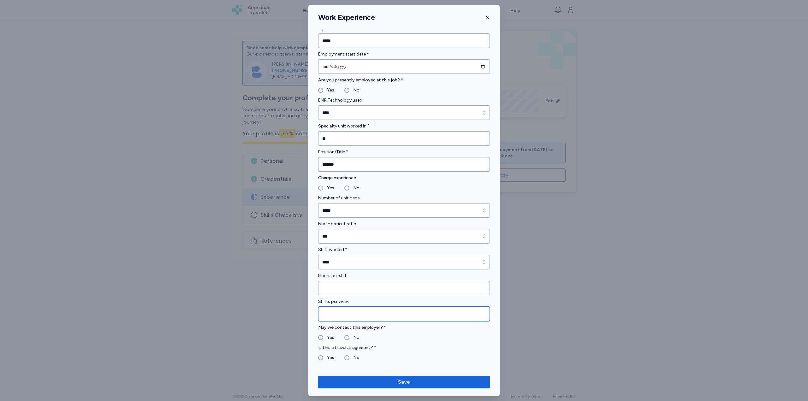
click at [343, 314] on input "Shifts per week" at bounding box center [404, 314] width 172 height 15
type input "*"
click at [324, 337] on label "Yes" at bounding box center [328, 338] width 11 height 8
click at [322, 355] on div "Yes" at bounding box center [326, 358] width 16 height 8
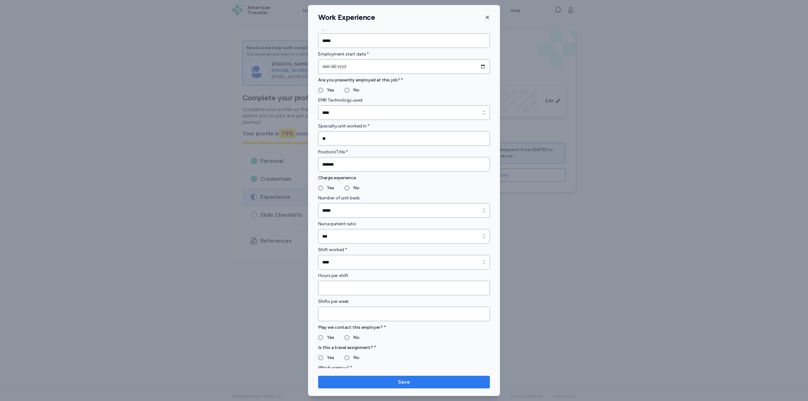
click at [395, 382] on span "Save" at bounding box center [404, 382] width 162 height 8
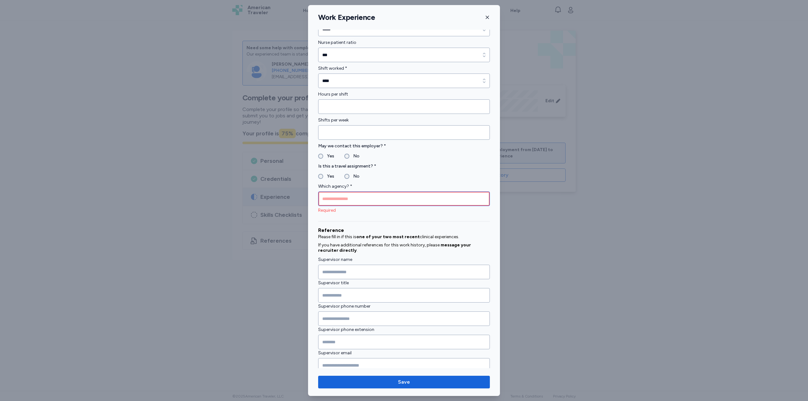
click at [354, 197] on input "Which agency? *" at bounding box center [404, 199] width 172 height 15
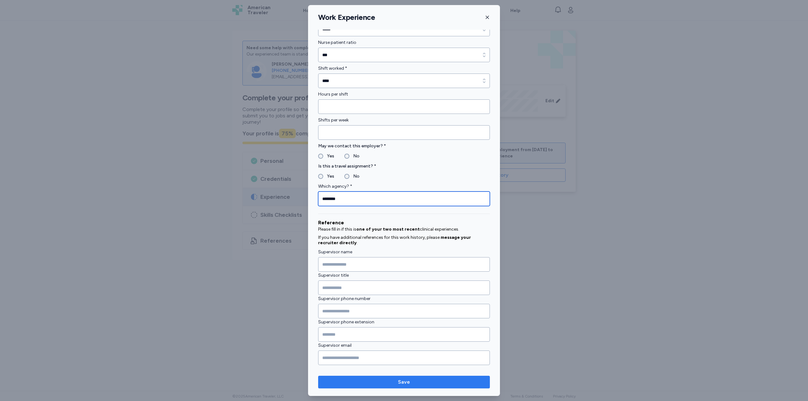
type input "********"
click at [401, 381] on span "Save" at bounding box center [404, 382] width 12 height 8
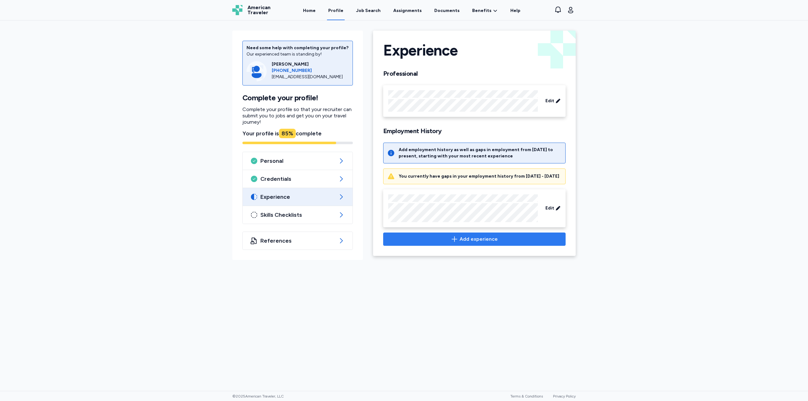
click at [476, 242] on span "Add experience" at bounding box center [479, 239] width 38 height 8
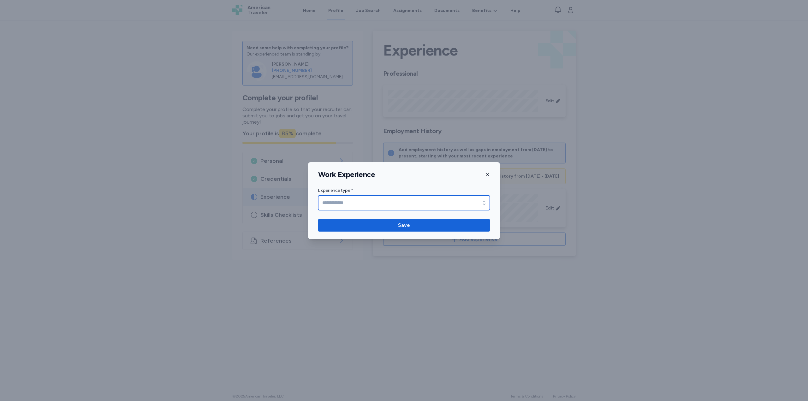
click at [338, 197] on input "Experience type *" at bounding box center [404, 203] width 172 height 15
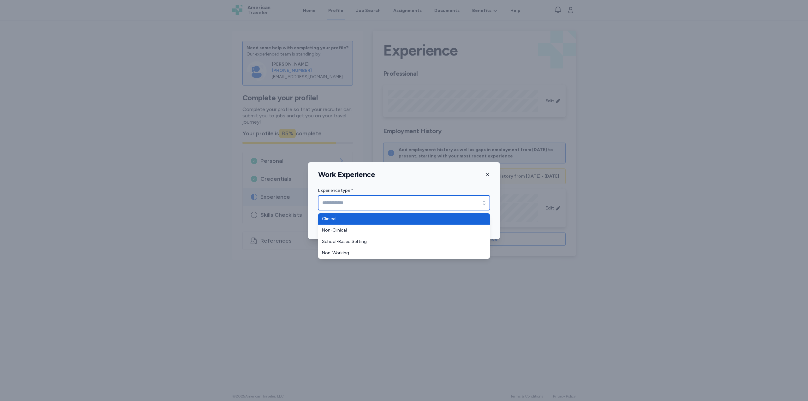
type input "********"
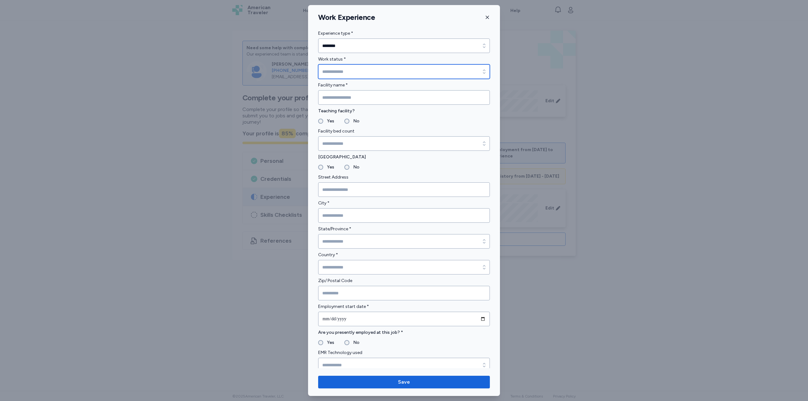
click at [346, 71] on input "Work status *" at bounding box center [404, 71] width 172 height 15
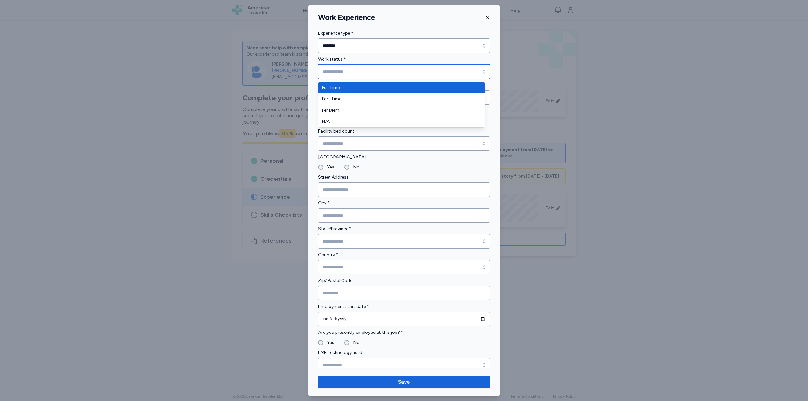
type input "*********"
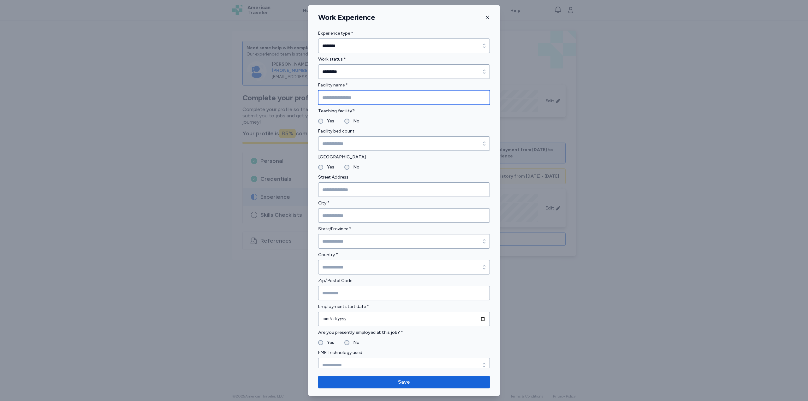
click at [339, 98] on input "Facility name *" at bounding box center [404, 97] width 172 height 15
type input "**********"
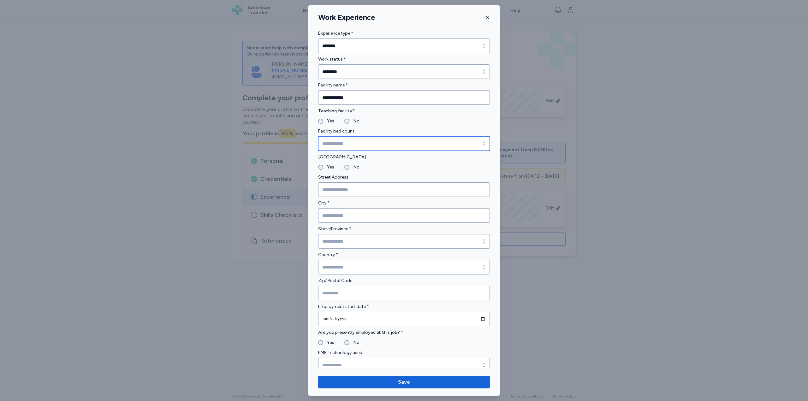
click at [352, 144] on input "Facility bed count" at bounding box center [404, 143] width 172 height 15
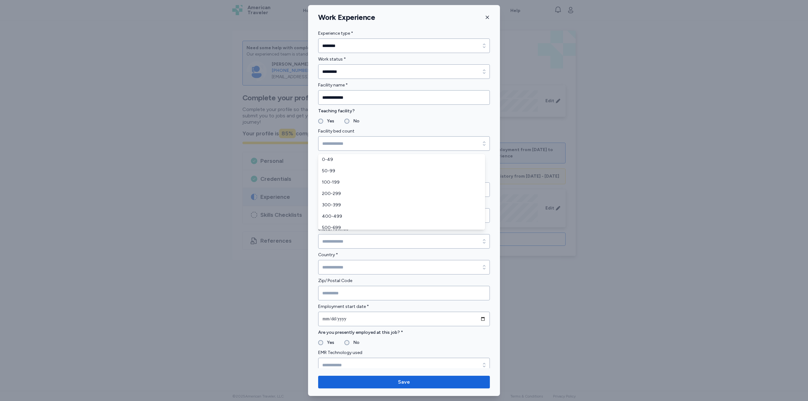
click at [408, 128] on div "Facility bed count" at bounding box center [404, 139] width 172 height 23
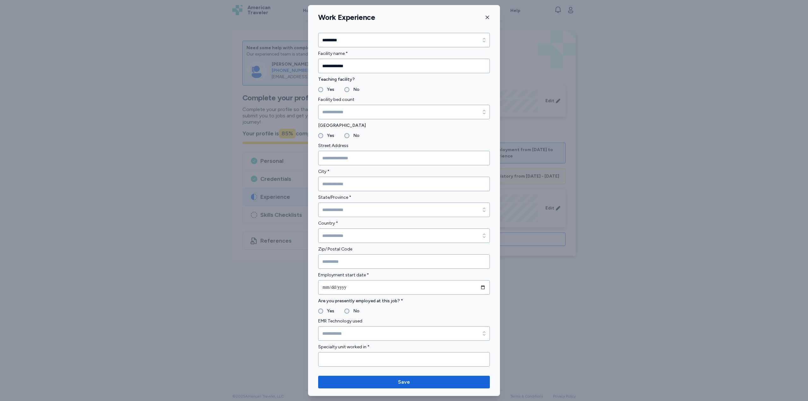
scroll to position [63, 0]
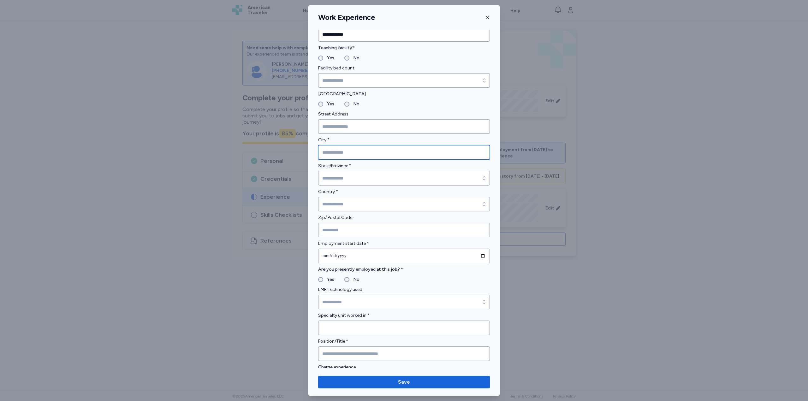
click at [350, 152] on input "City *" at bounding box center [404, 152] width 172 height 15
type input "*******"
click at [352, 173] on input "State/Province *" at bounding box center [404, 178] width 172 height 15
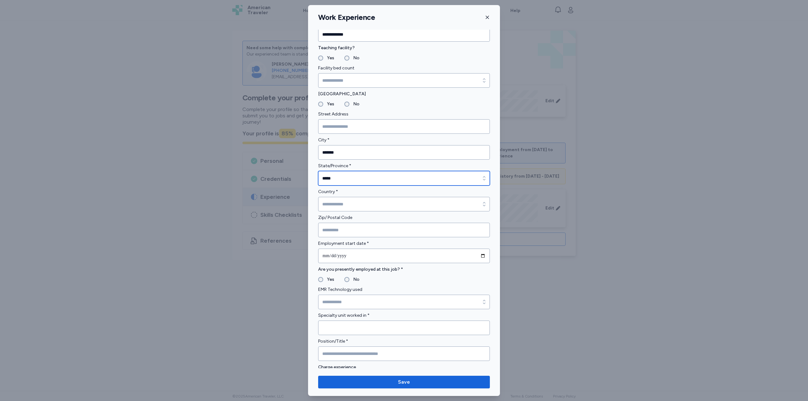
type input "*****"
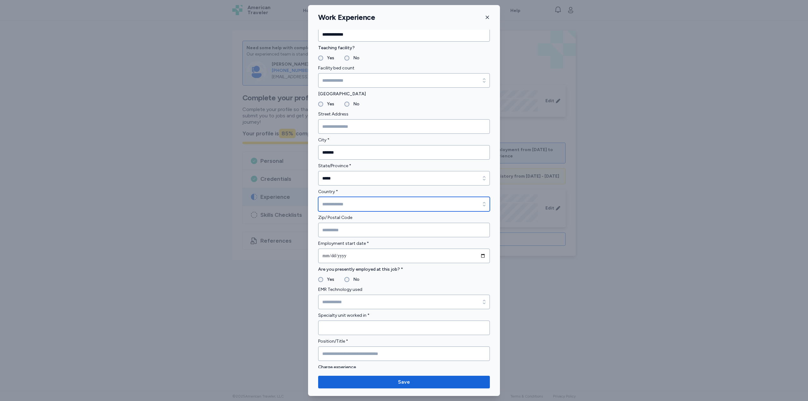
click at [354, 204] on input "Country *" at bounding box center [404, 204] width 172 height 15
type input "**********"
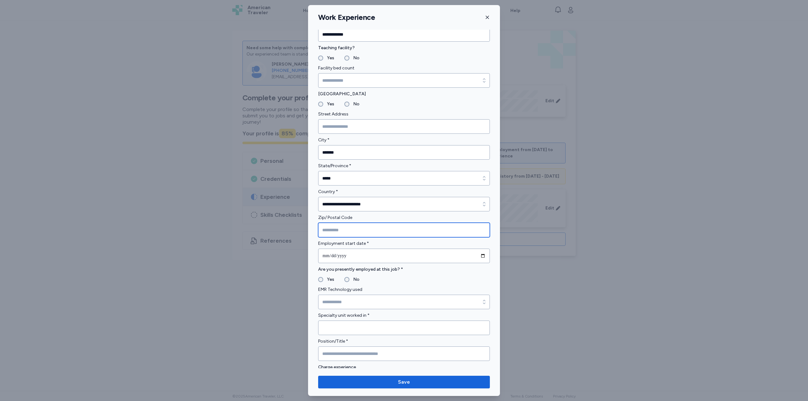
click at [345, 229] on input "Zip/ Postal Code" at bounding box center [404, 230] width 172 height 15
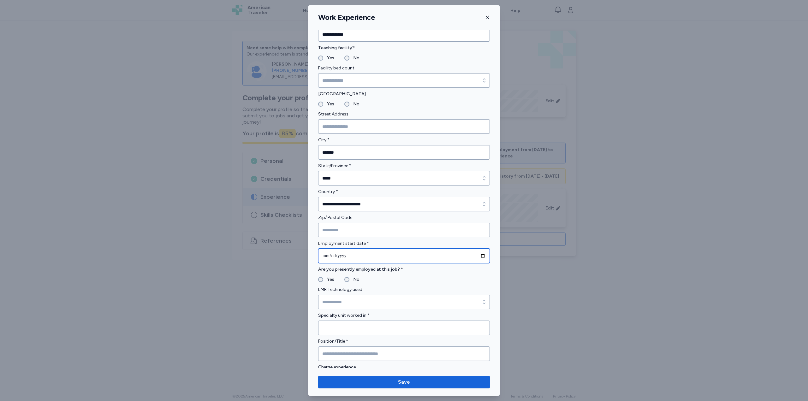
click at [348, 253] on input "date" at bounding box center [404, 256] width 172 height 15
click at [326, 255] on input "date" at bounding box center [404, 256] width 172 height 15
type input "**********"
click at [357, 301] on input "date" at bounding box center [404, 302] width 172 height 15
type input "**********"
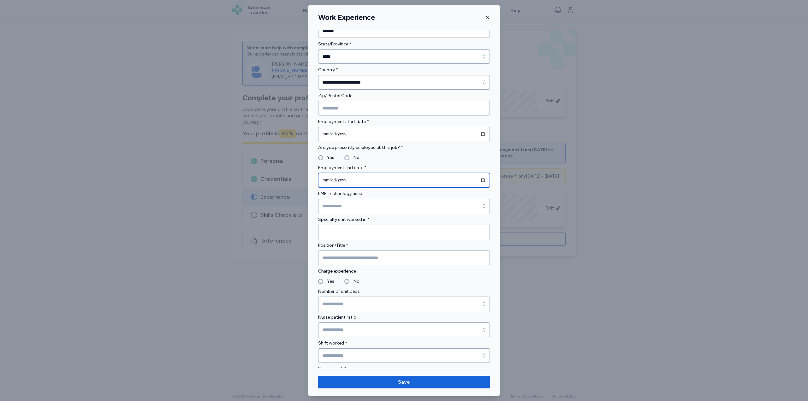
scroll to position [189, 0]
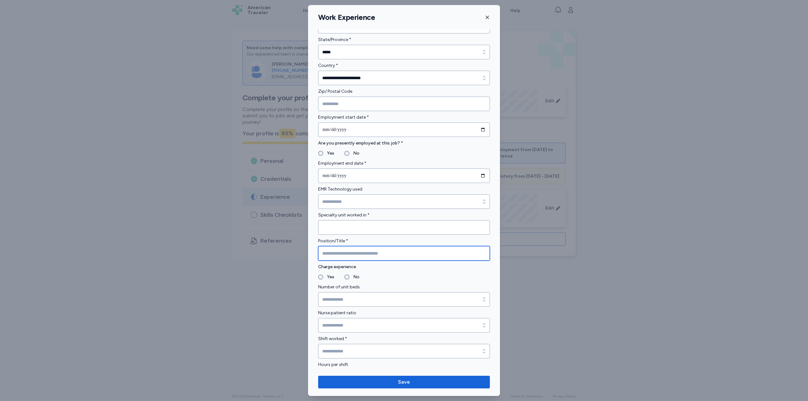
click at [356, 257] on input "Position/Title *" at bounding box center [404, 253] width 172 height 15
type input "*********"
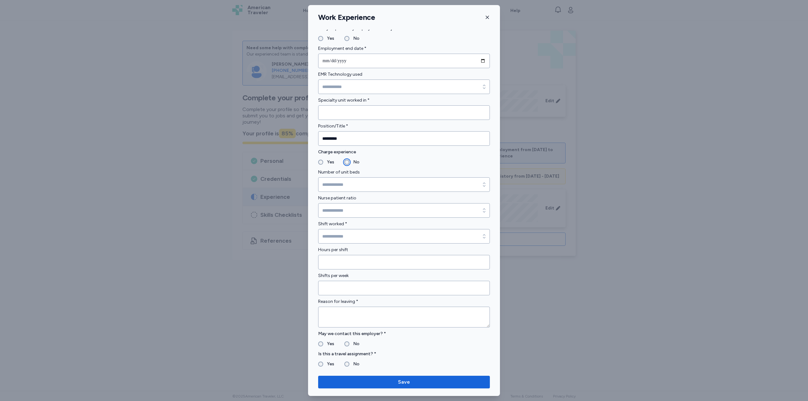
scroll to position [316, 0]
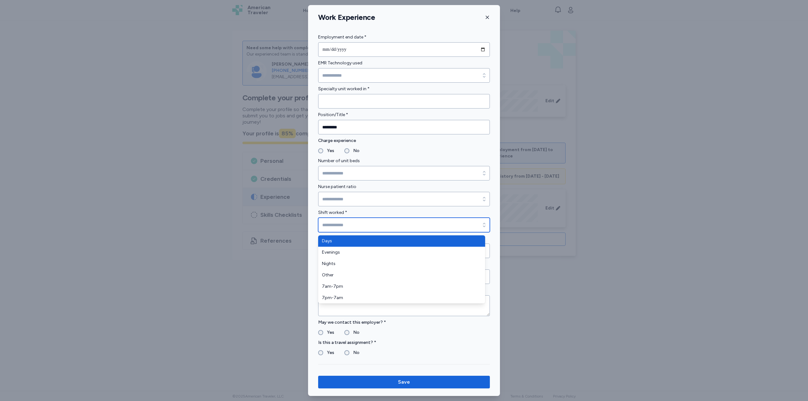
click at [339, 225] on input "Shift worked *" at bounding box center [404, 225] width 172 height 15
type input "****"
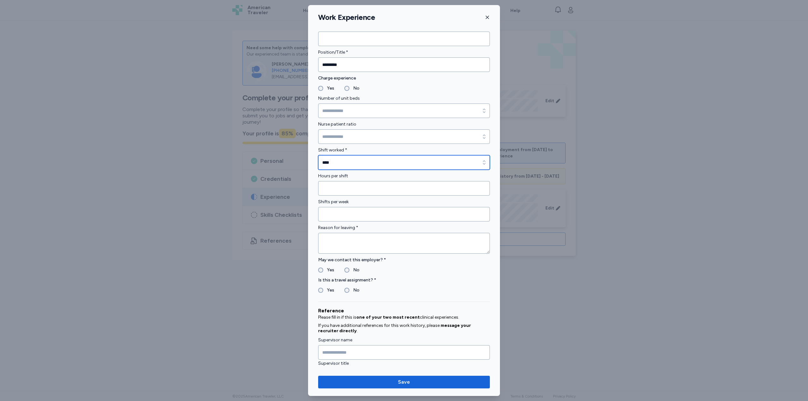
scroll to position [379, 0]
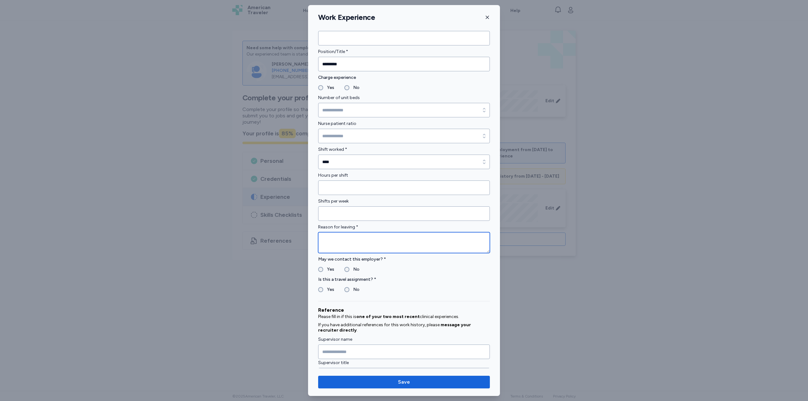
click at [343, 243] on textarea at bounding box center [404, 242] width 172 height 21
type textarea "**********"
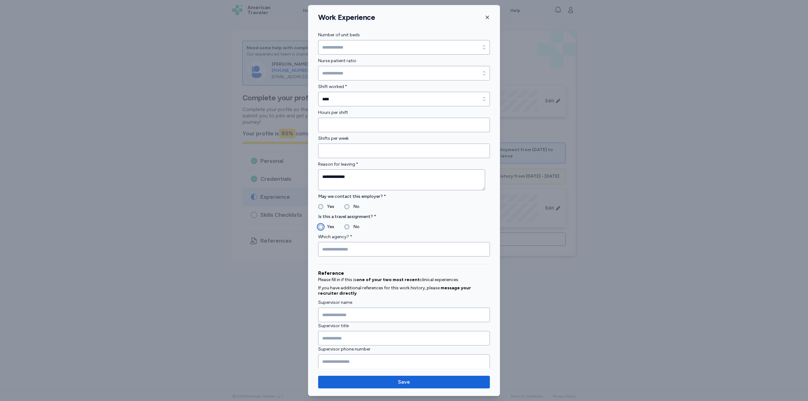
scroll to position [442, 0]
click at [344, 244] on input "Which agency? *" at bounding box center [404, 249] width 172 height 15
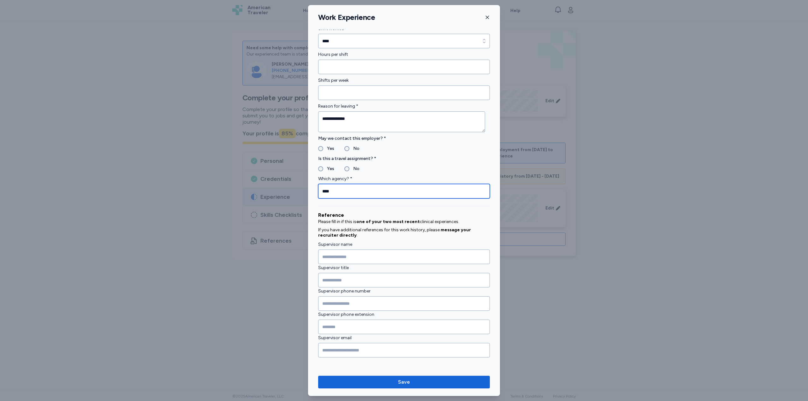
scroll to position [500, 0]
type input "****"
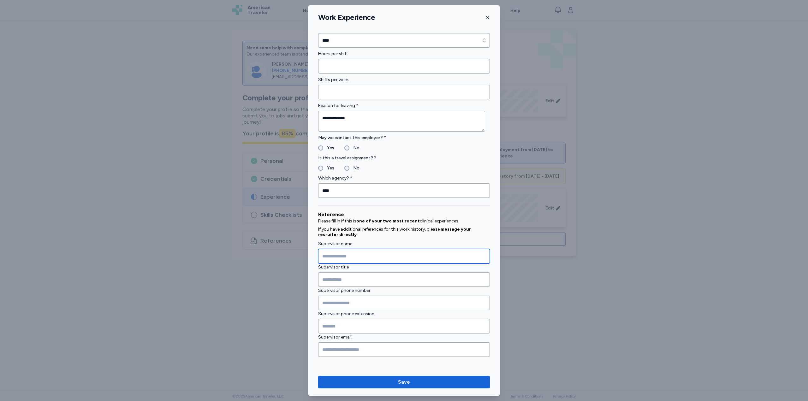
click at [352, 255] on input "Supervisor name" at bounding box center [404, 256] width 172 height 15
type input "**********"
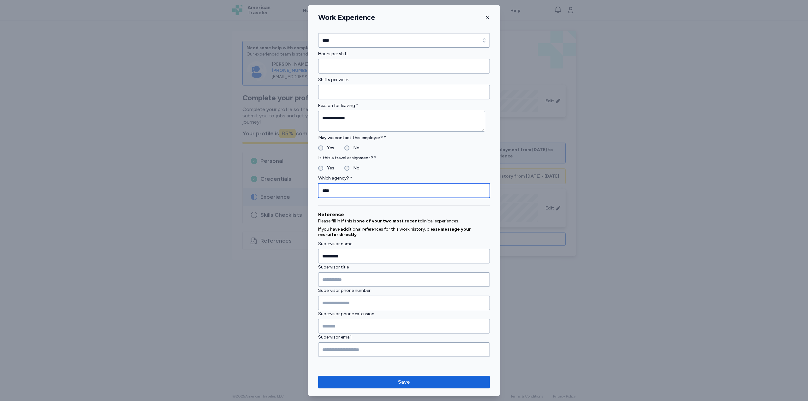
drag, startPoint x: 341, startPoint y: 189, endPoint x: 258, endPoint y: 178, distance: 84.1
click at [258, 178] on div "**********" at bounding box center [404, 200] width 808 height 401
type input "***"
click at [341, 280] on input "Supervisor title" at bounding box center [404, 279] width 172 height 15
type input "*******"
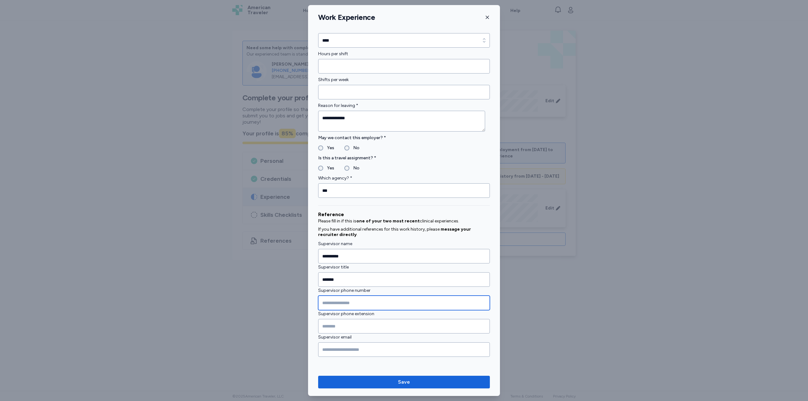
click at [380, 298] on input "Supervisor phone number" at bounding box center [404, 303] width 172 height 15
type input "**********"
click at [366, 353] on input "Supervisor email" at bounding box center [404, 350] width 172 height 15
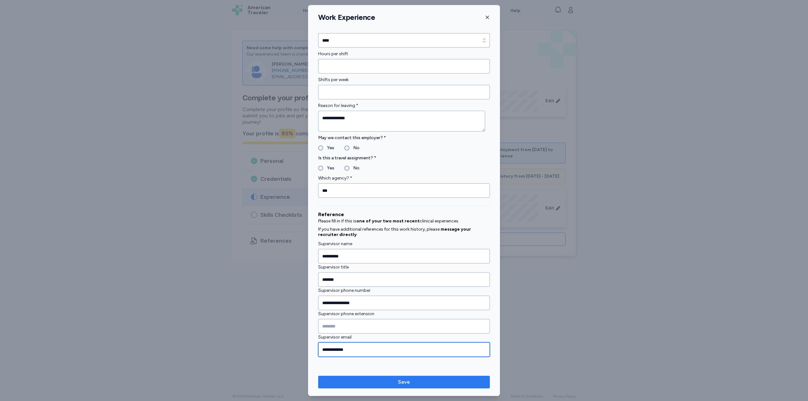
type input "**********"
click at [408, 384] on span "Save" at bounding box center [404, 382] width 12 height 8
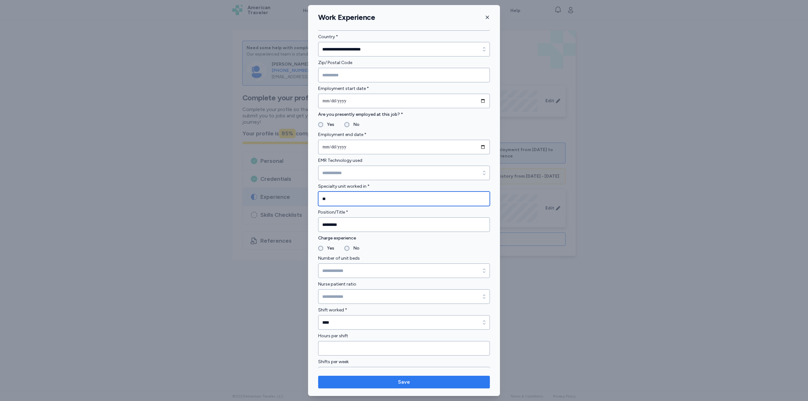
type input "**"
click at [406, 378] on button "Save" at bounding box center [404, 382] width 172 height 13
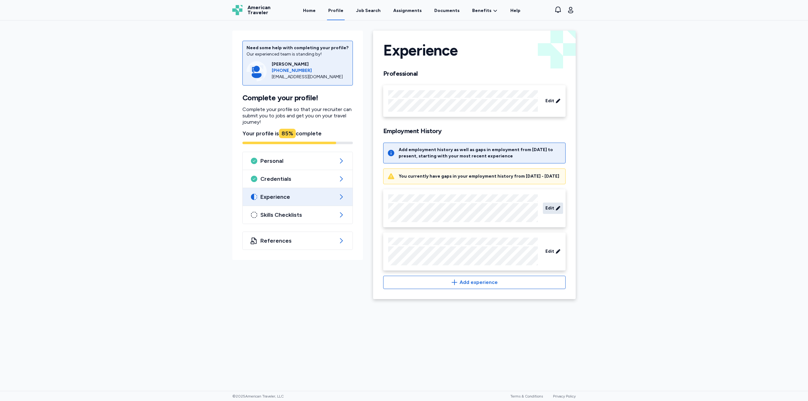
click at [547, 212] on span "Edit" at bounding box center [549, 208] width 9 height 6
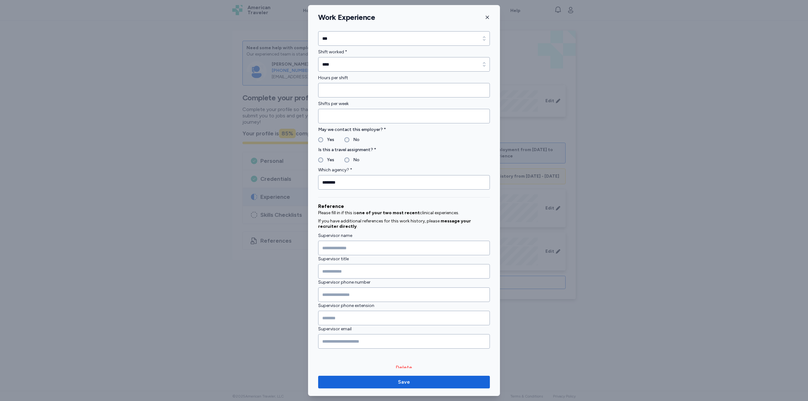
scroll to position [455, 0]
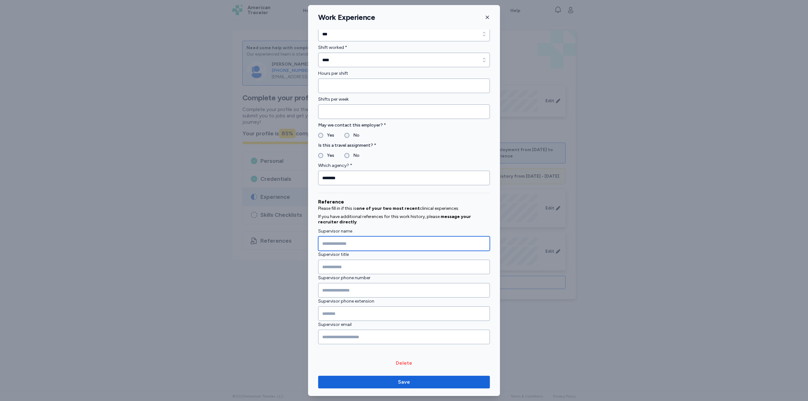
click at [349, 246] on input "Supervisor name" at bounding box center [404, 243] width 172 height 15
type input "**********"
type input "*******"
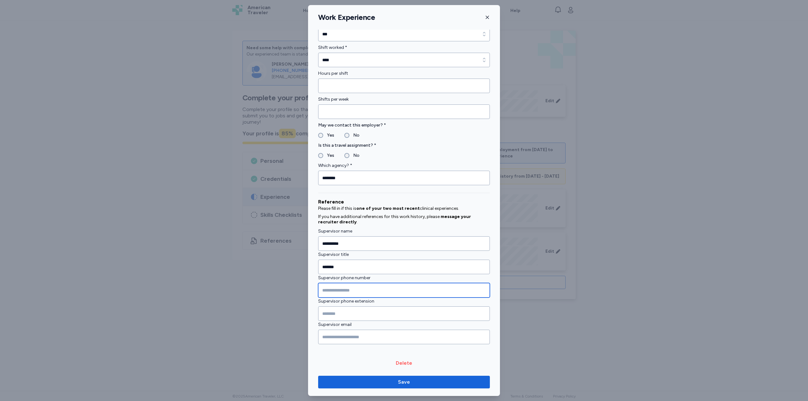
click at [342, 289] on input "Supervisor phone number" at bounding box center [404, 290] width 172 height 15
type input "**********"
click at [349, 340] on input "Supervisor email" at bounding box center [404, 337] width 172 height 15
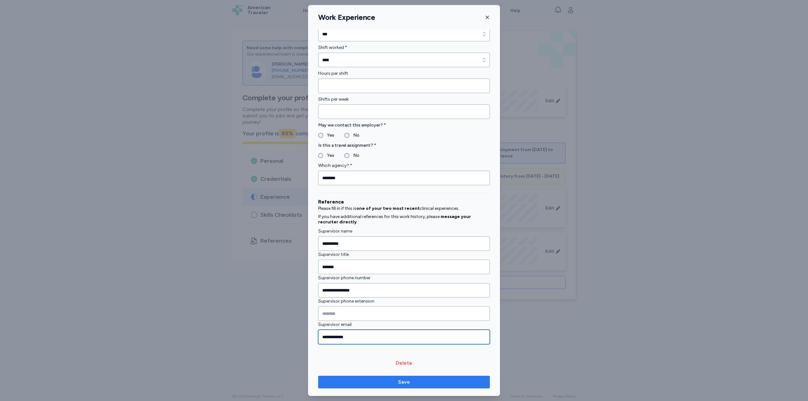
type input "**********"
click at [406, 382] on span "Save" at bounding box center [404, 382] width 12 height 8
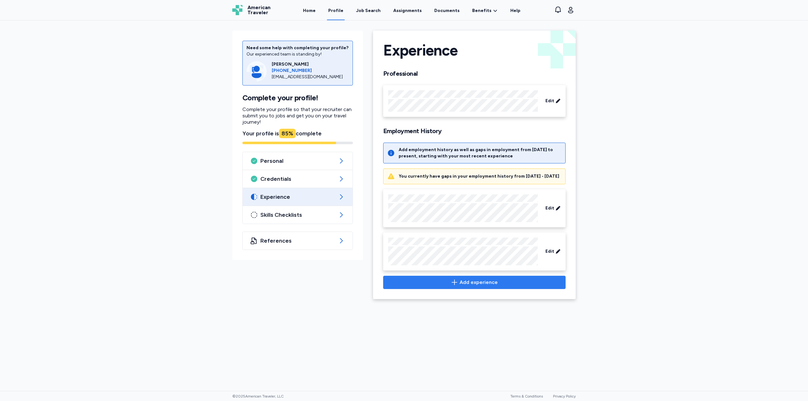
click at [479, 286] on span "Add experience" at bounding box center [479, 283] width 38 height 8
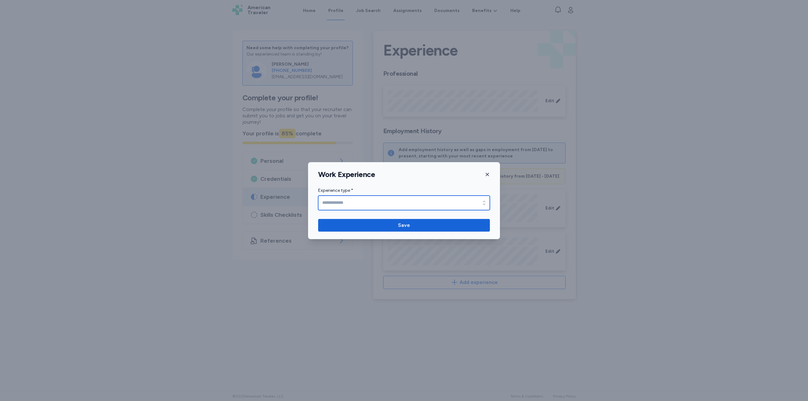
click at [354, 202] on input "Experience type *" at bounding box center [404, 203] width 172 height 15
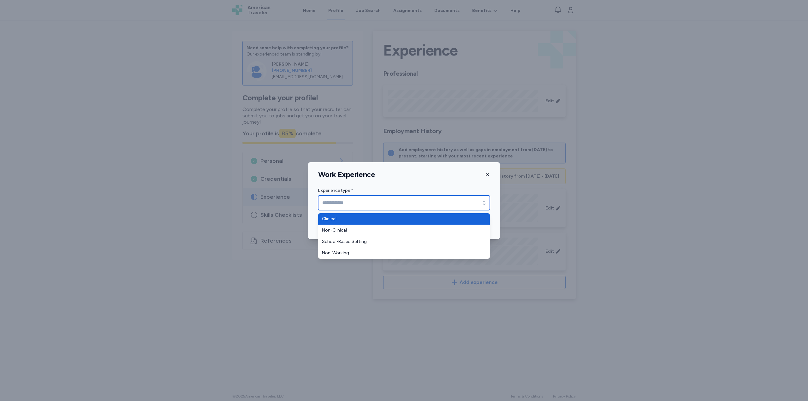
type input "********"
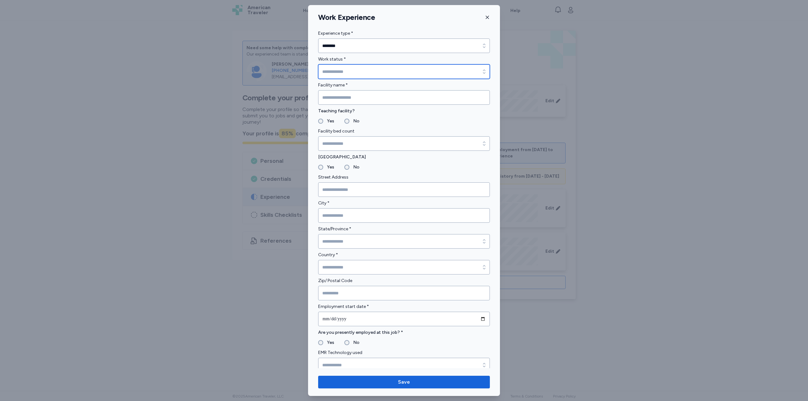
click at [347, 74] on input "Work status *" at bounding box center [404, 71] width 172 height 15
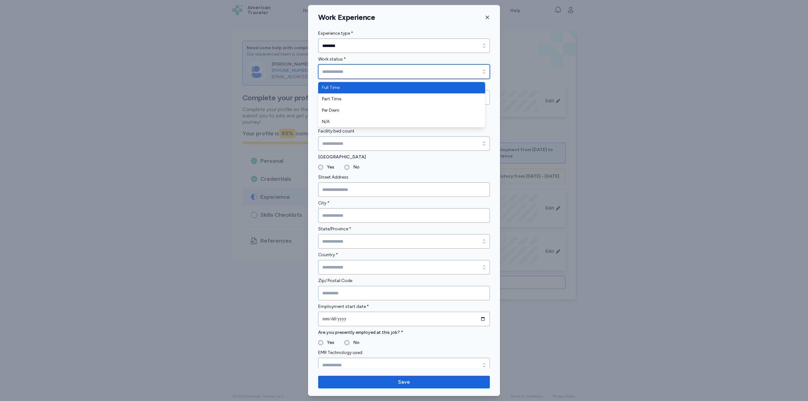
type input "*********"
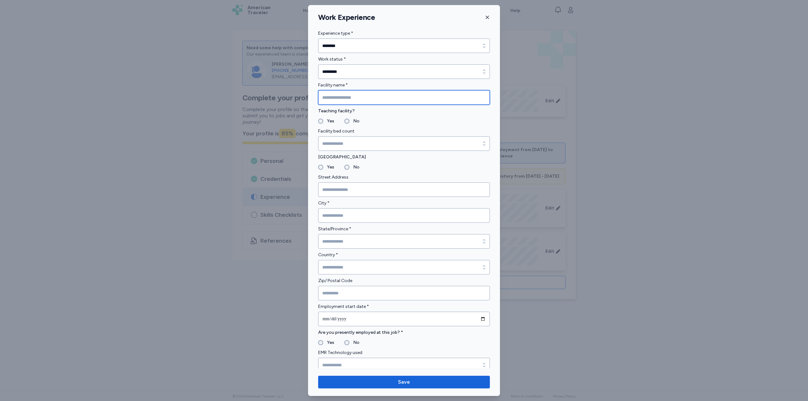
click at [342, 99] on input "Facility name *" at bounding box center [404, 97] width 172 height 15
type input "**********"
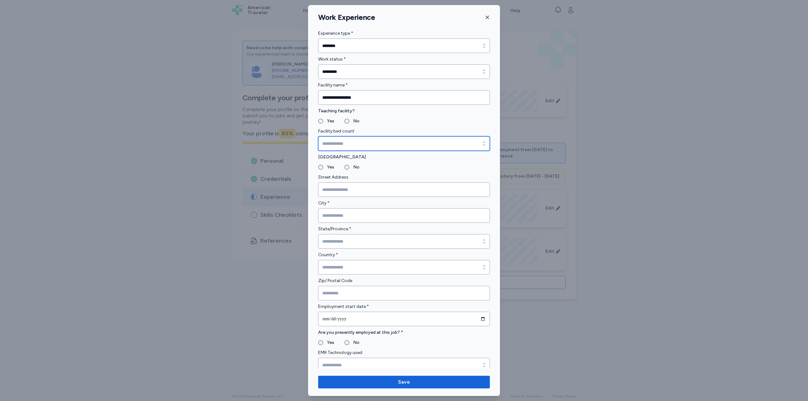
click at [346, 144] on input "Facility bed count" at bounding box center [404, 143] width 172 height 15
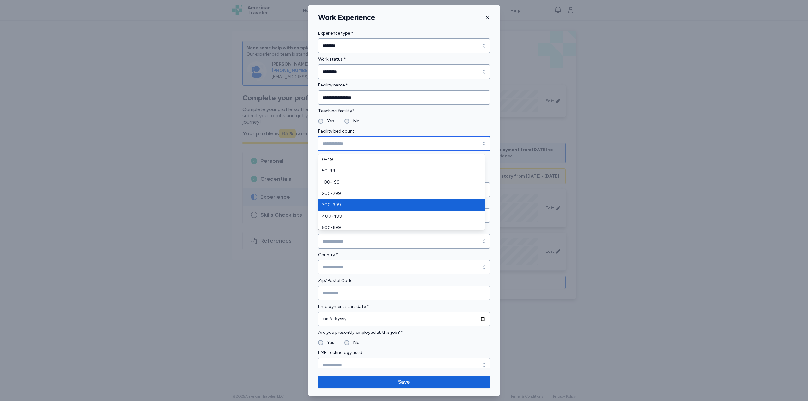
type input "*******"
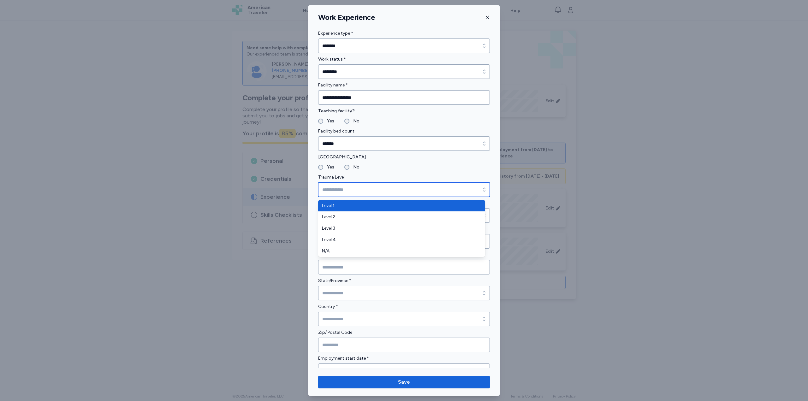
click at [341, 194] on input "Trauma Level" at bounding box center [404, 189] width 172 height 15
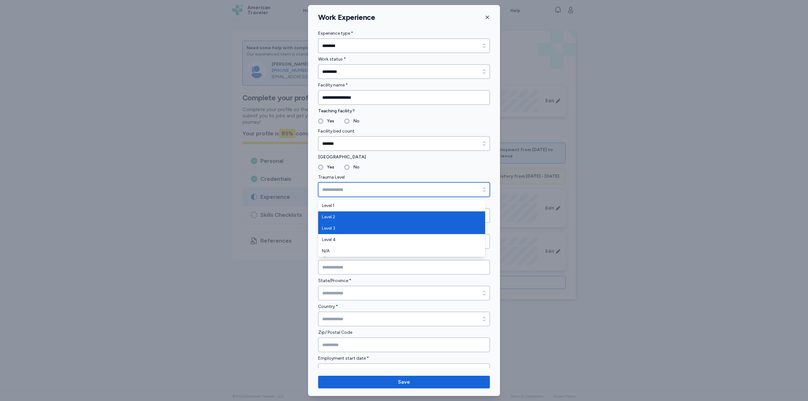
type input "*******"
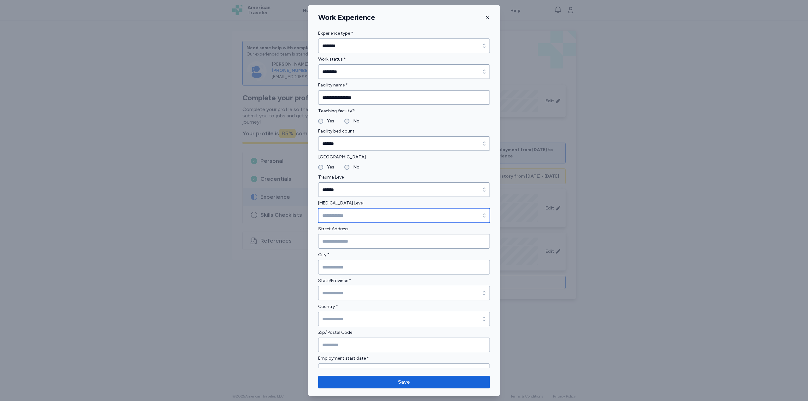
click at [340, 215] on input "Pediatric Trauma Level" at bounding box center [404, 215] width 172 height 15
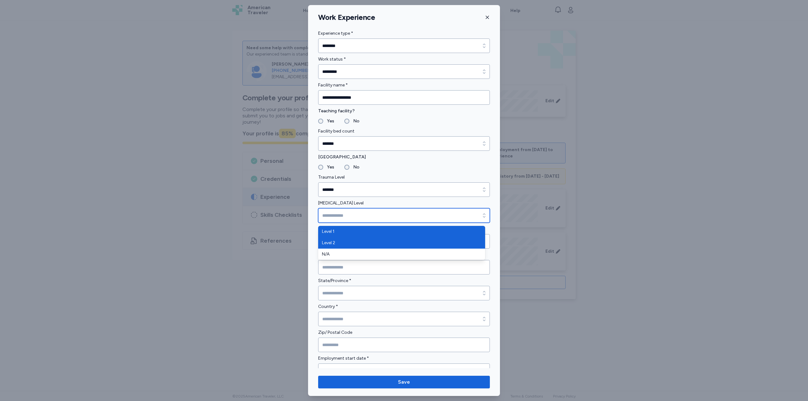
type input "*******"
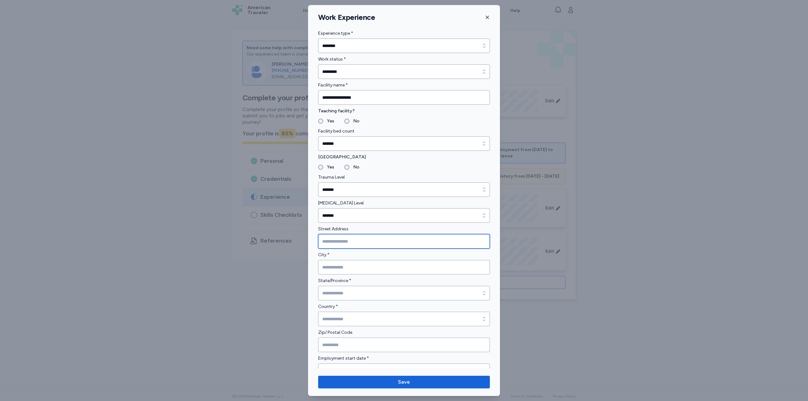
click at [339, 239] on input "Street Address" at bounding box center [404, 241] width 172 height 15
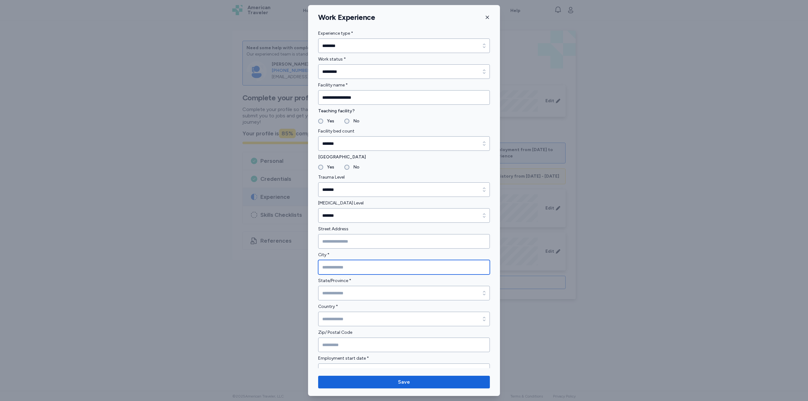
click at [338, 265] on input "City *" at bounding box center [404, 267] width 172 height 15
type input "**********"
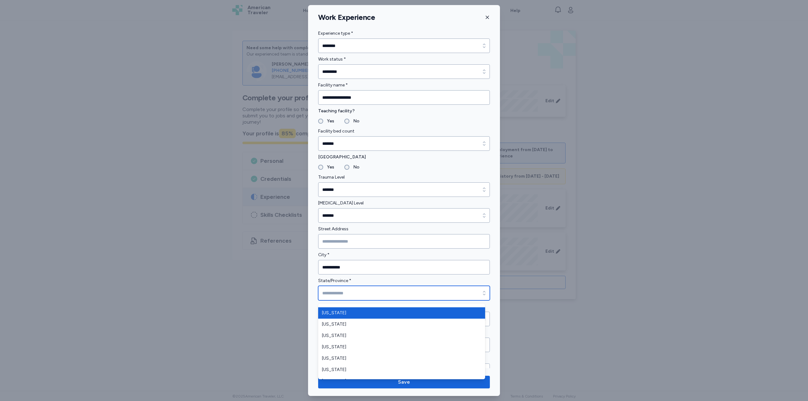
scroll to position [474, 0]
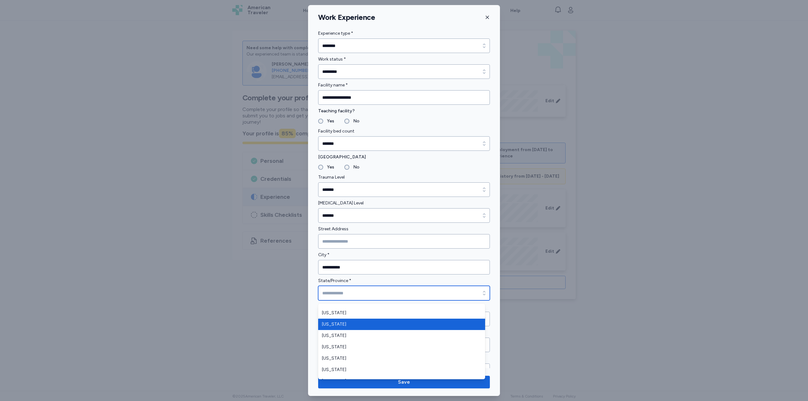
type input "*****"
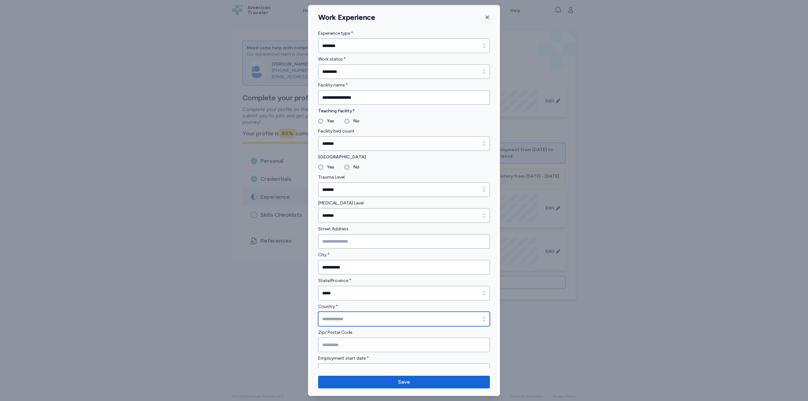
click at [344, 315] on input "Country *" at bounding box center [404, 319] width 172 height 15
type input "**********"
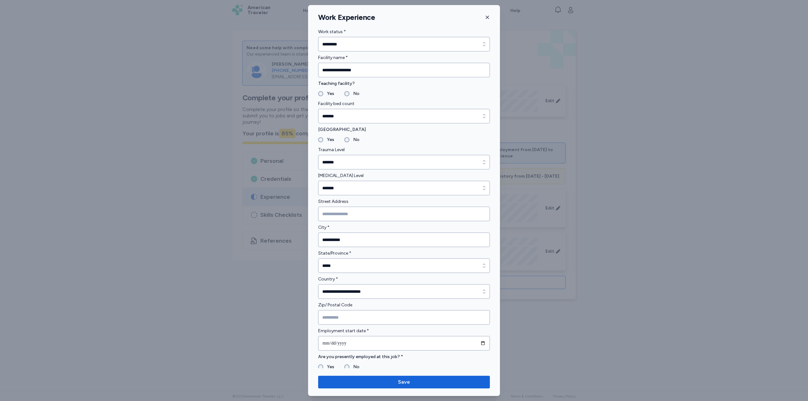
scroll to position [32, 0]
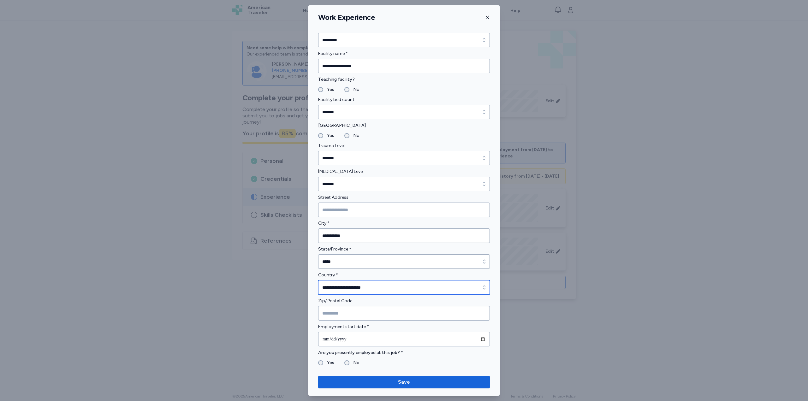
type input "******"
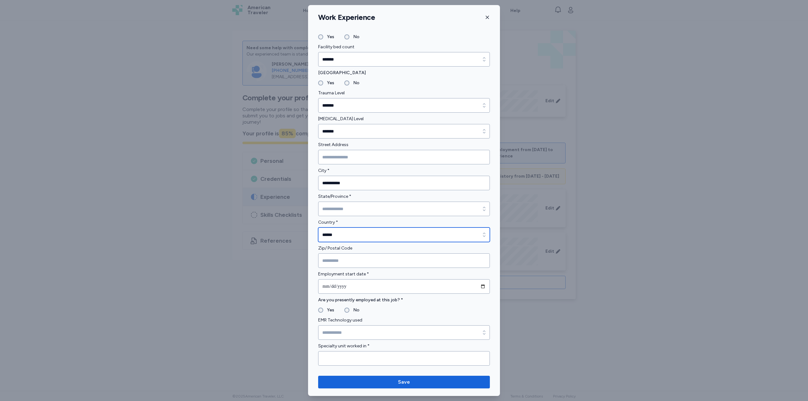
scroll to position [95, 0]
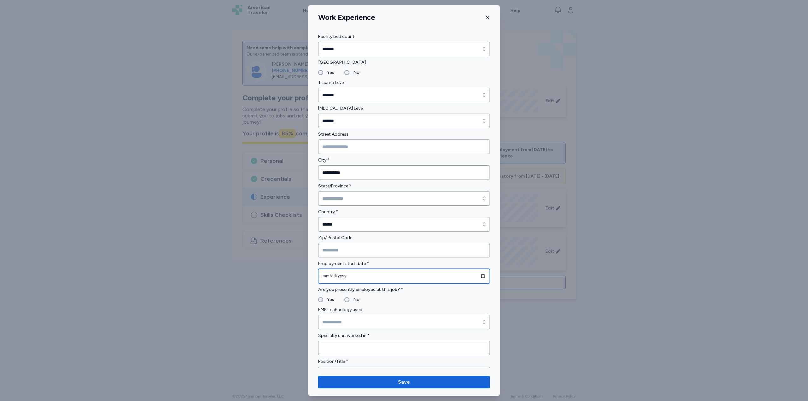
click at [340, 276] on input "date" at bounding box center [404, 276] width 172 height 15
click at [326, 276] on input "date" at bounding box center [404, 276] width 172 height 15
click at [331, 277] on input "date" at bounding box center [404, 276] width 172 height 15
type input "**********"
click at [349, 301] on label "No" at bounding box center [354, 300] width 10 height 8
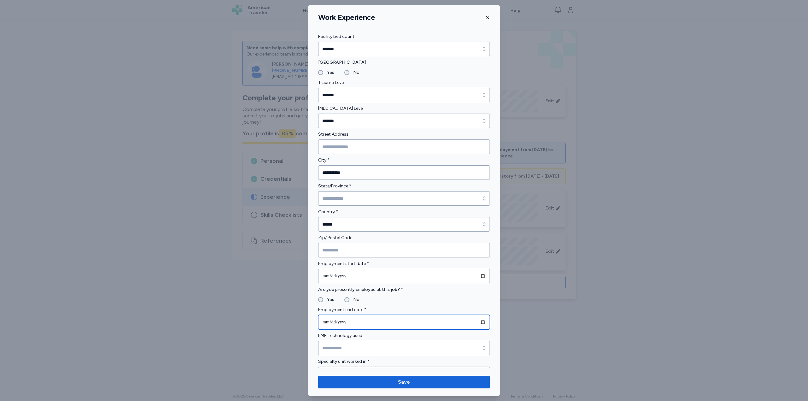
click at [325, 321] on input "date" at bounding box center [404, 322] width 172 height 15
type input "**********"
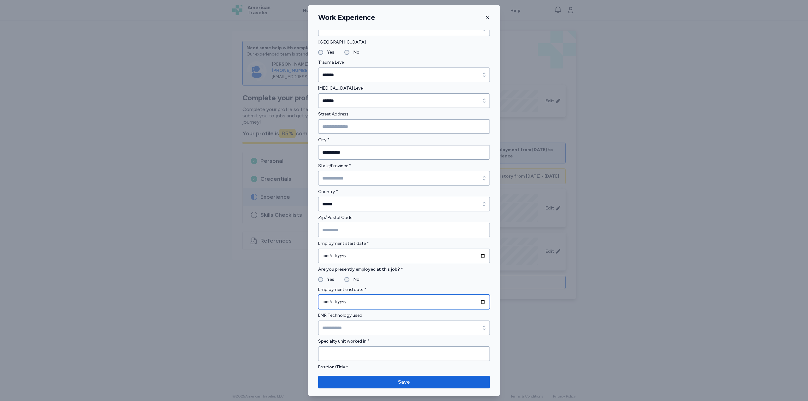
scroll to position [126, 0]
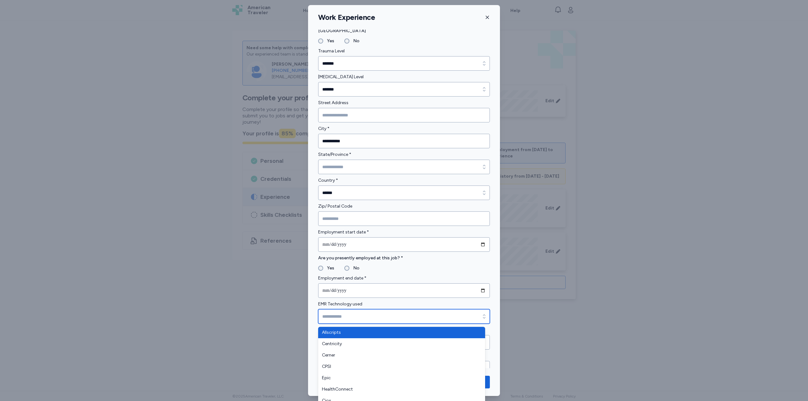
click at [346, 319] on input "EMR Technology used" at bounding box center [404, 316] width 172 height 15
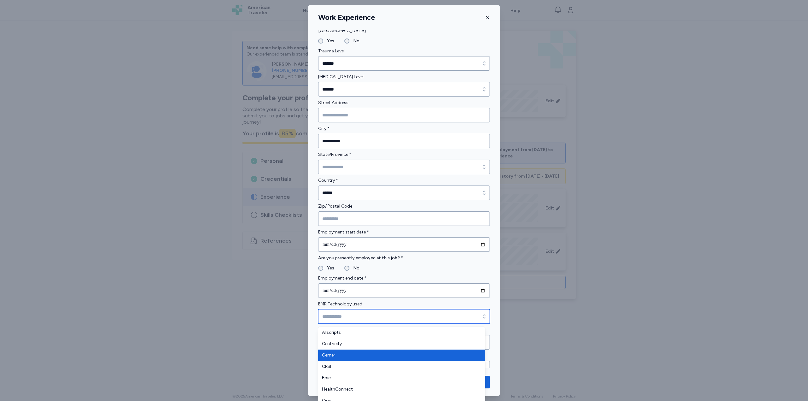
type input "******"
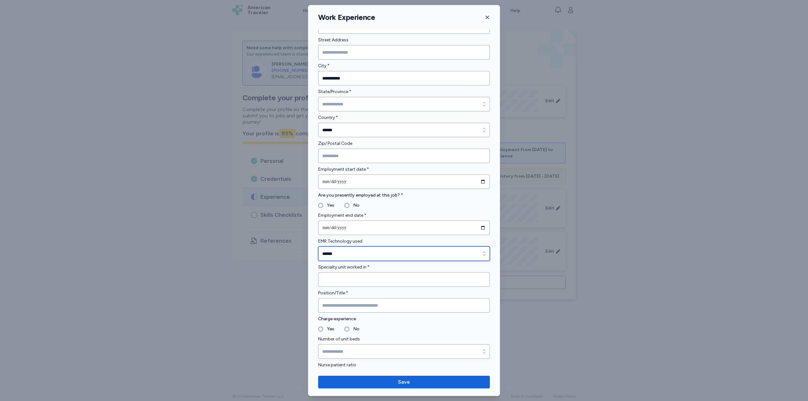
scroll to position [189, 0]
click at [343, 282] on input "Specialty unit worked in *" at bounding box center [404, 279] width 172 height 15
type input "**"
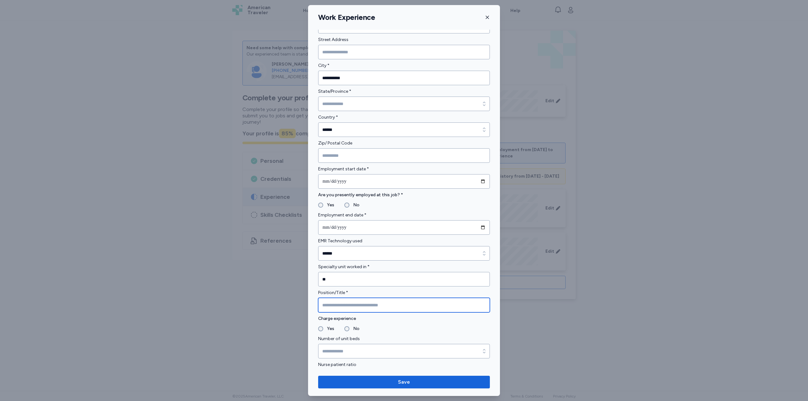
click at [343, 310] on input "Position/Title *" at bounding box center [404, 305] width 172 height 15
click at [344, 326] on div "No" at bounding box center [351, 329] width 15 height 8
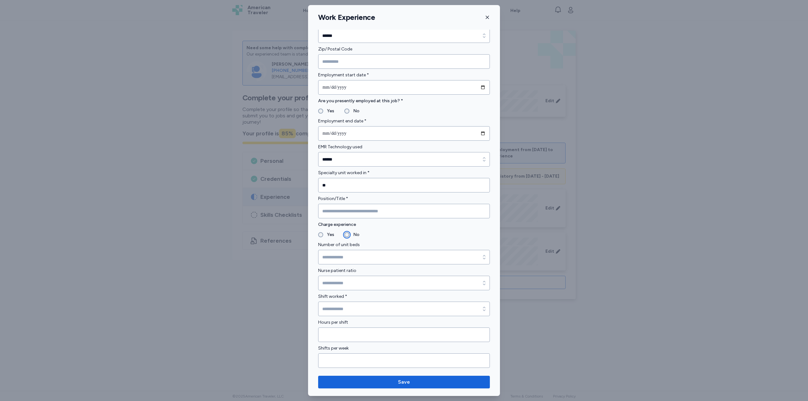
scroll to position [284, 0]
click at [343, 209] on input "Position/Title *" at bounding box center [404, 210] width 172 height 15
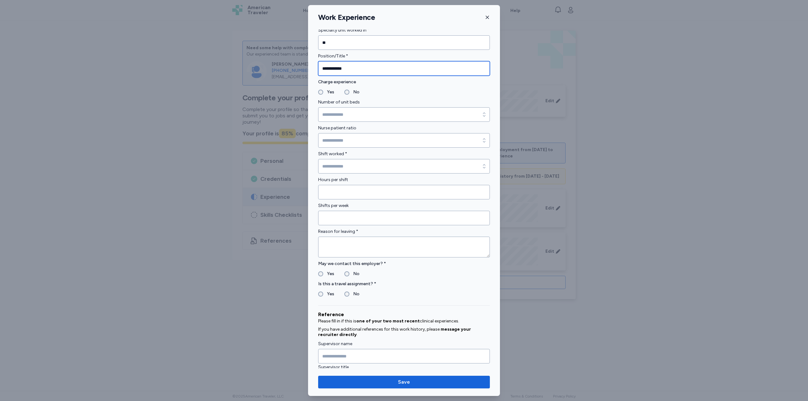
scroll to position [442, 0]
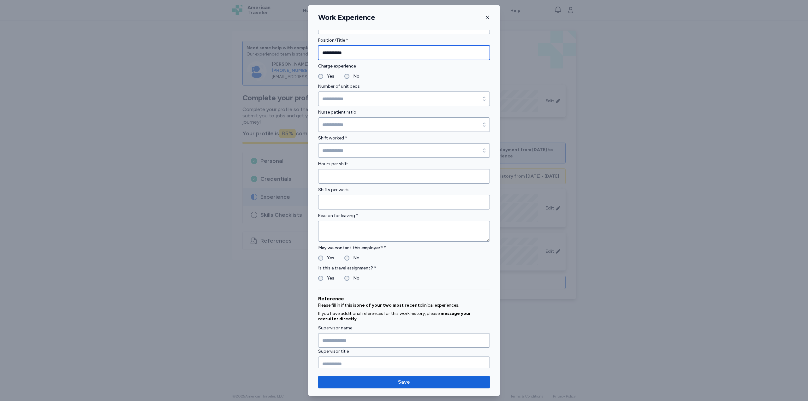
type input "**********"
click at [348, 226] on textarea at bounding box center [404, 231] width 172 height 21
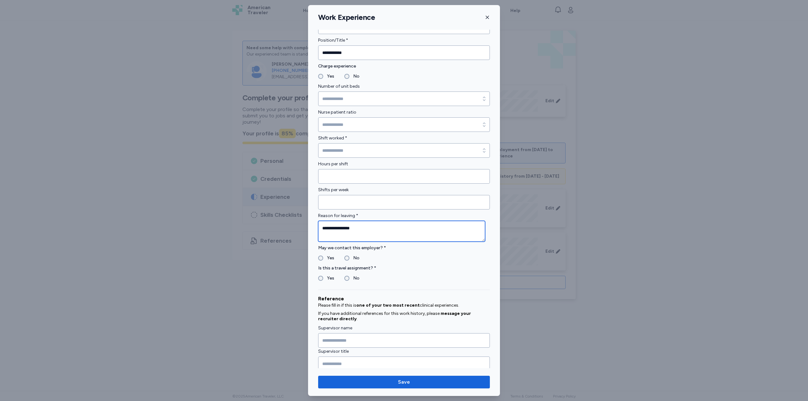
type textarea "**********"
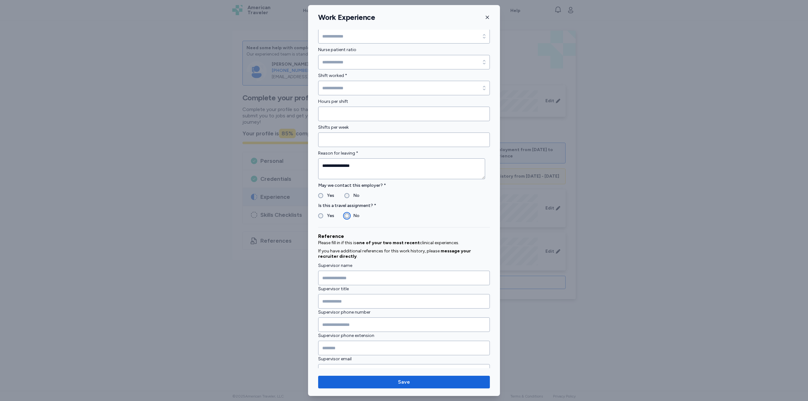
scroll to position [505, 0]
click at [346, 280] on input "Supervisor name" at bounding box center [404, 277] width 172 height 15
type input "**********"
click at [337, 301] on input "Supervisor title" at bounding box center [404, 301] width 172 height 15
type input "*******"
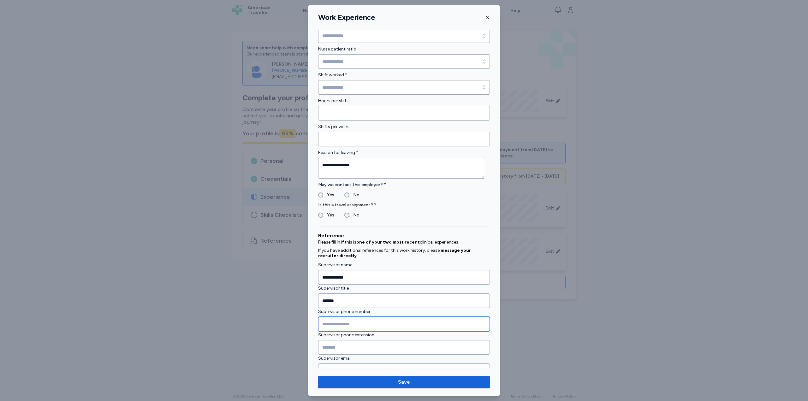
click at [361, 326] on input "Supervisor phone number" at bounding box center [404, 324] width 172 height 15
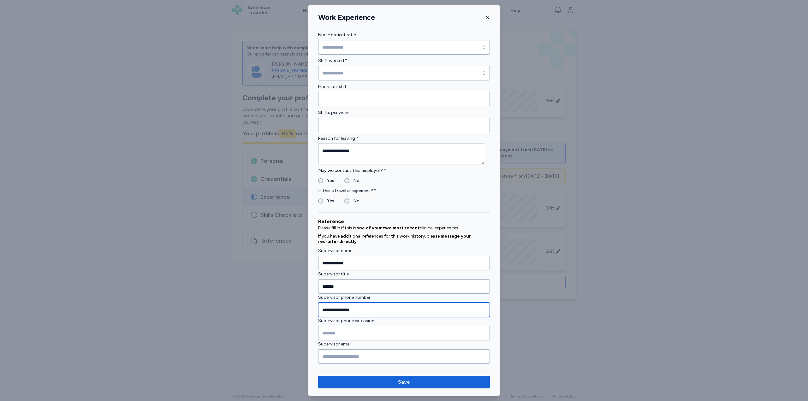
scroll to position [526, 0]
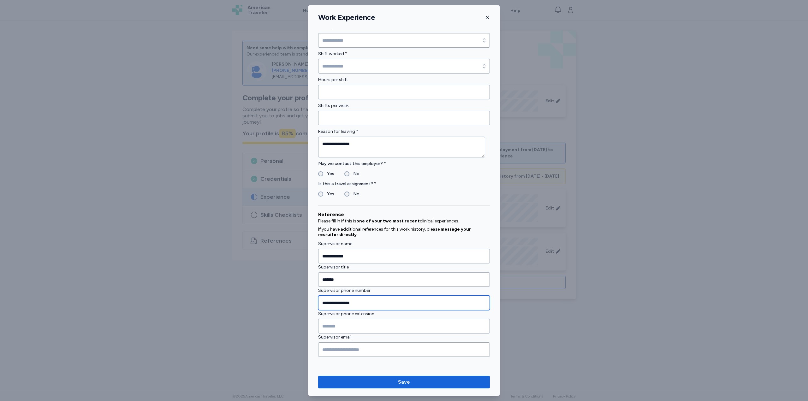
type input "**********"
click at [335, 350] on input "Supervisor email" at bounding box center [404, 350] width 172 height 15
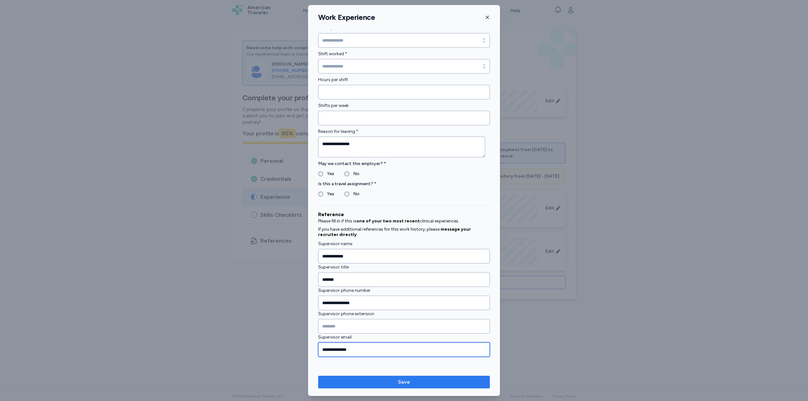
type input "**********"
click at [404, 384] on span "Save" at bounding box center [404, 382] width 12 height 8
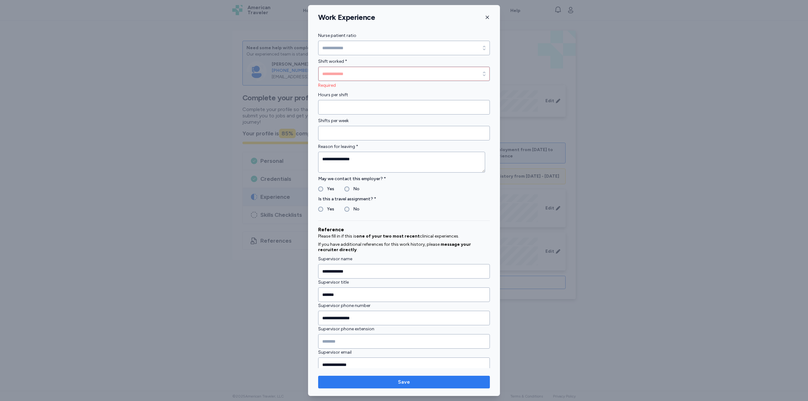
scroll to position [534, 0]
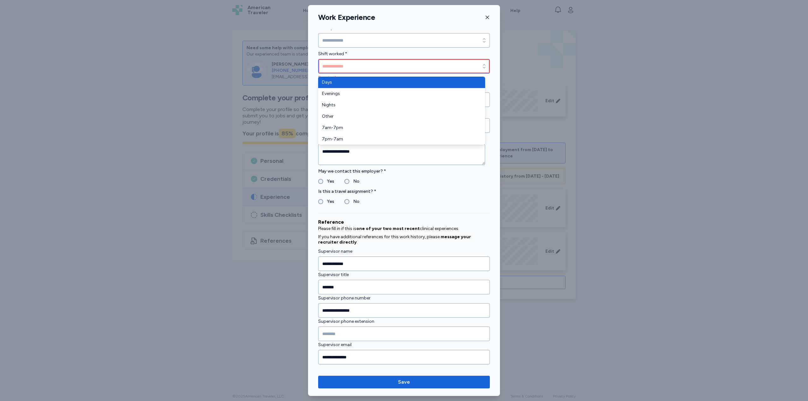
click at [351, 68] on input "Shift worked *" at bounding box center [404, 66] width 172 height 15
type input "****"
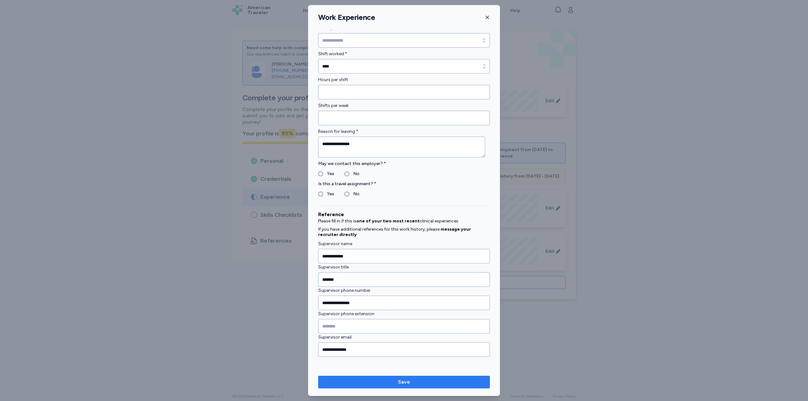
click at [404, 385] on span "Save" at bounding box center [404, 382] width 12 height 8
click at [406, 382] on span "Save" at bounding box center [404, 382] width 12 height 8
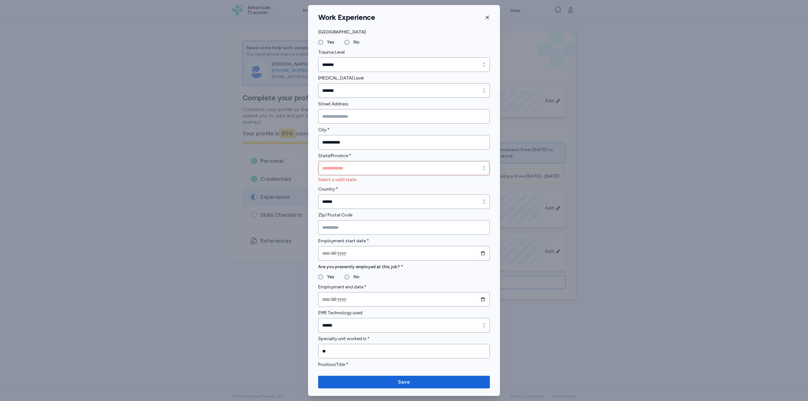
scroll to position [123, 0]
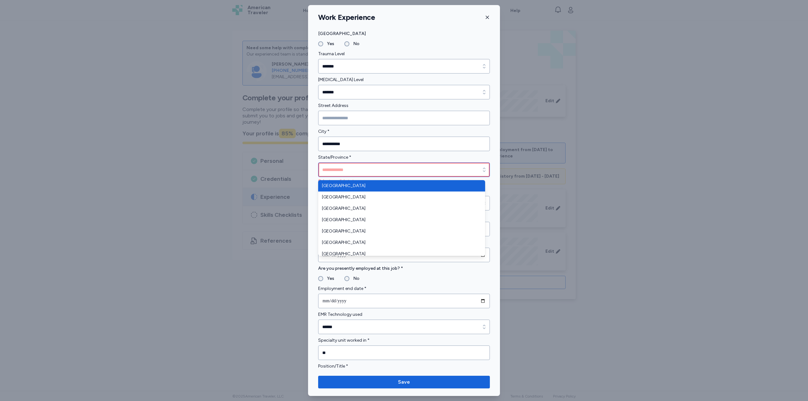
click at [352, 170] on input "State/Province *" at bounding box center [404, 170] width 172 height 15
click at [347, 170] on input "*****" at bounding box center [404, 170] width 172 height 15
type input "*****"
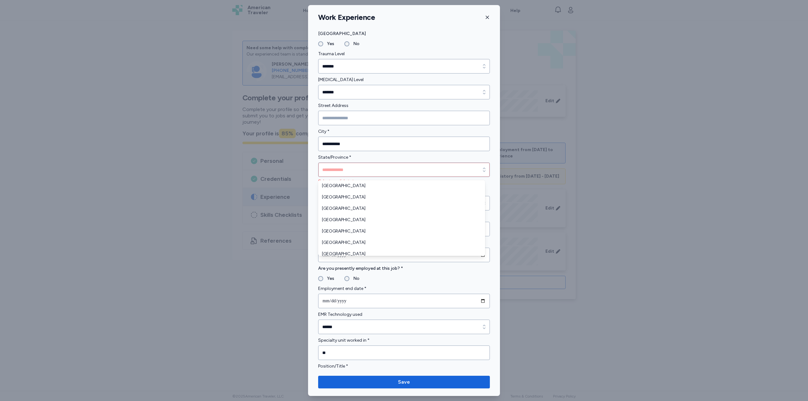
click at [314, 158] on div "**********" at bounding box center [404, 342] width 192 height 873
click at [346, 168] on input "State/Province *" at bounding box center [404, 170] width 172 height 15
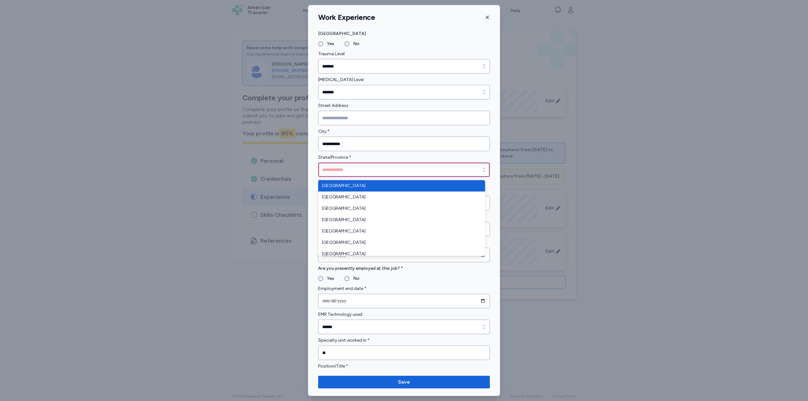
click at [346, 168] on input "State/Province *" at bounding box center [404, 170] width 172 height 15
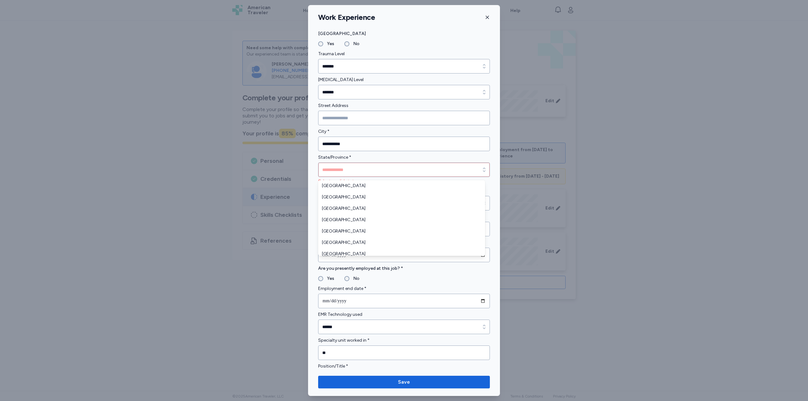
click at [315, 161] on div "**********" at bounding box center [404, 342] width 192 height 873
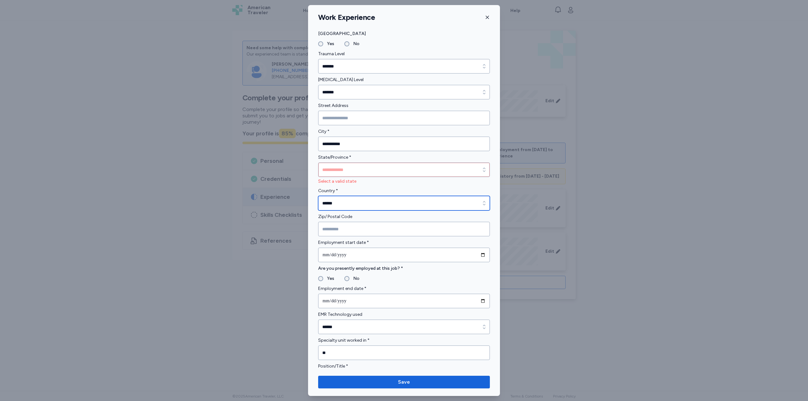
click at [345, 205] on input "******" at bounding box center [404, 203] width 172 height 15
type input "**********"
click at [345, 172] on input "State/Province *" at bounding box center [404, 170] width 172 height 15
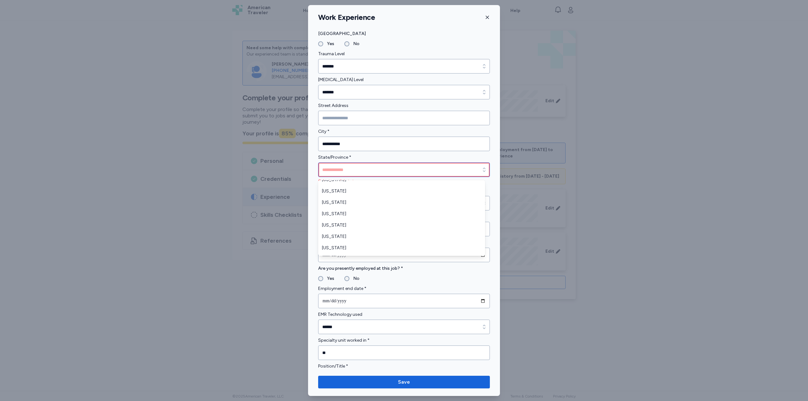
scroll to position [442, 0]
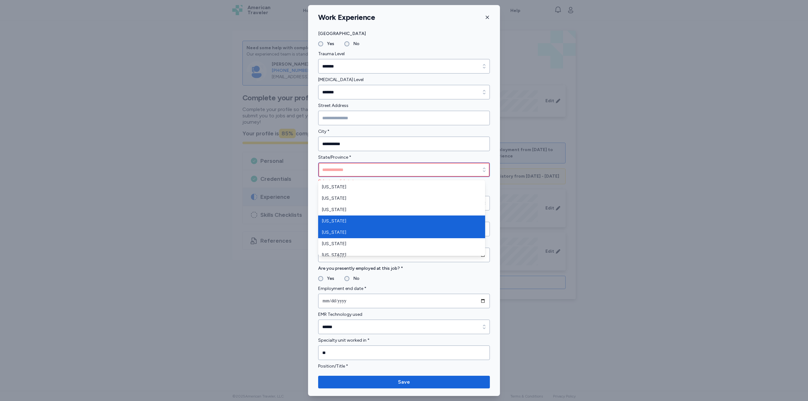
type input "*****"
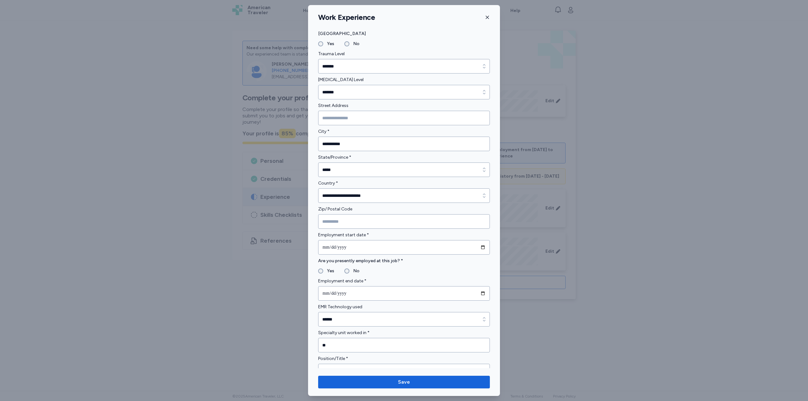
click at [314, 209] on div "**********" at bounding box center [404, 338] width 192 height 865
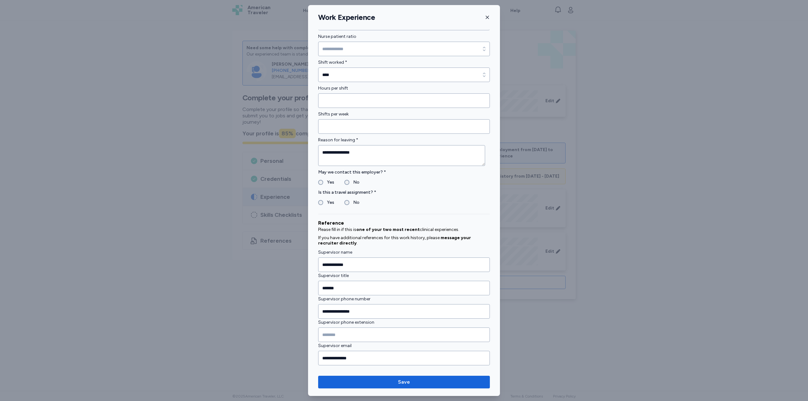
scroll to position [526, 0]
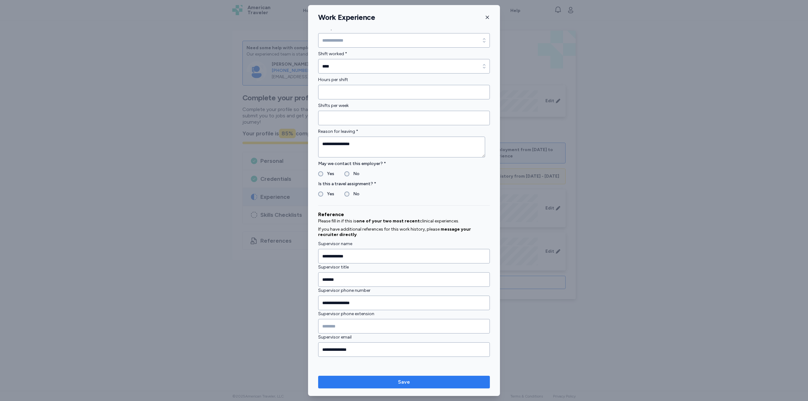
click at [401, 381] on span "Save" at bounding box center [404, 382] width 12 height 8
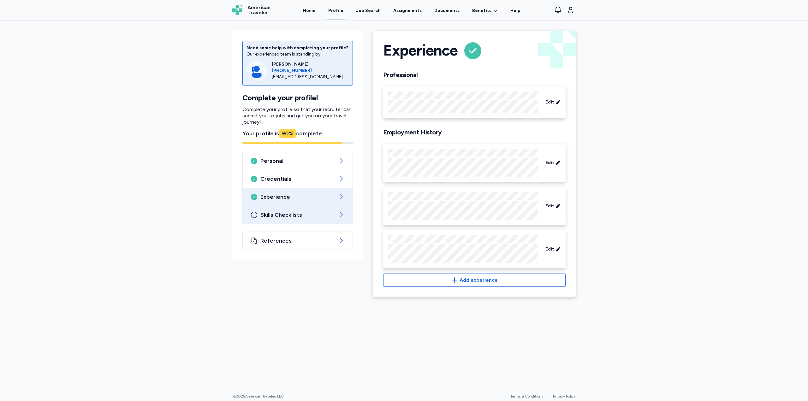
click at [292, 216] on span "Skills Checklists" at bounding box center [297, 215] width 75 height 8
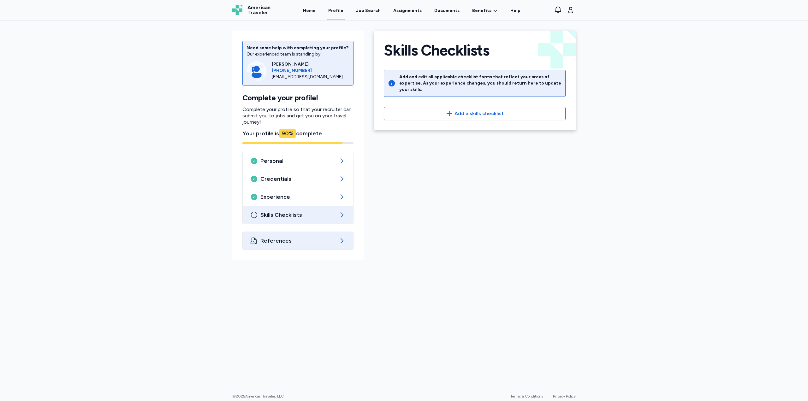
click at [299, 240] on span "References" at bounding box center [297, 241] width 75 height 8
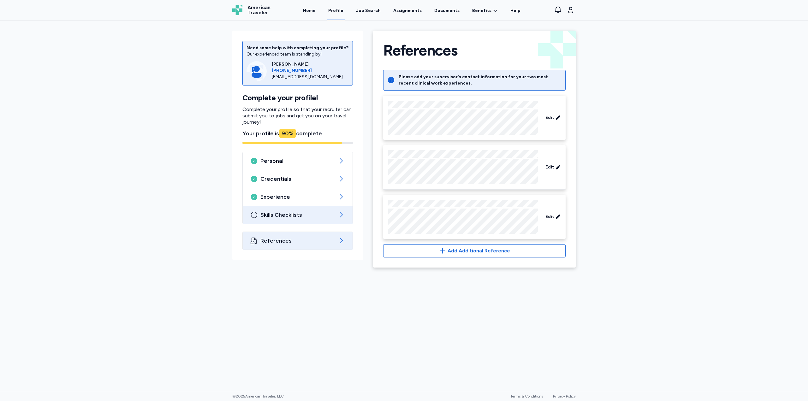
click at [303, 216] on span "Skills Checklists" at bounding box center [297, 215] width 75 height 8
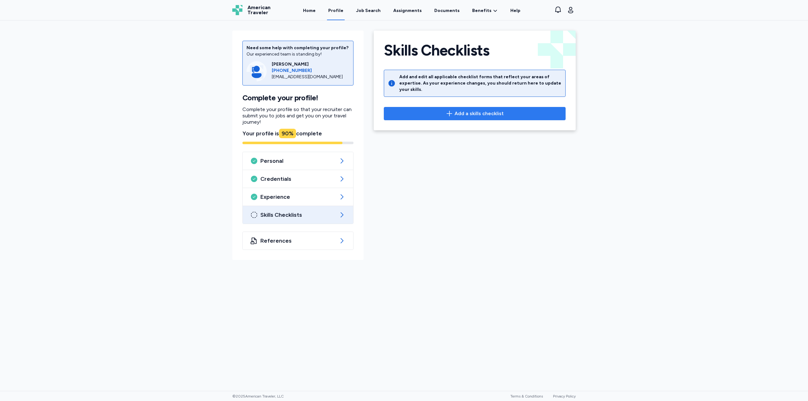
click at [466, 110] on span "Add a skills checklist" at bounding box center [479, 114] width 49 height 8
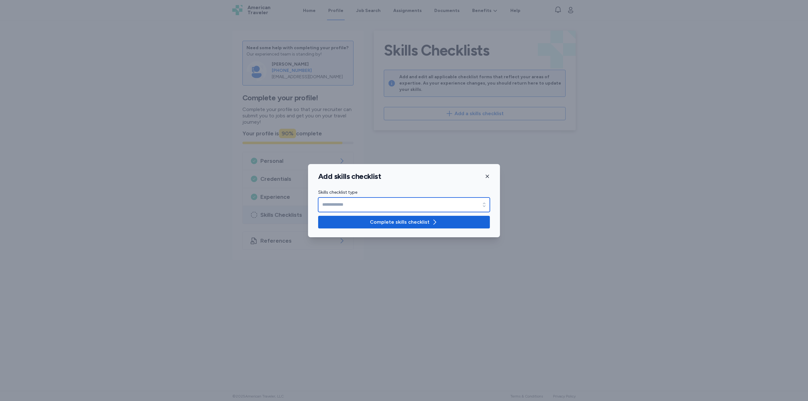
click at [380, 209] on input "Skills checklist type" at bounding box center [404, 205] width 172 height 15
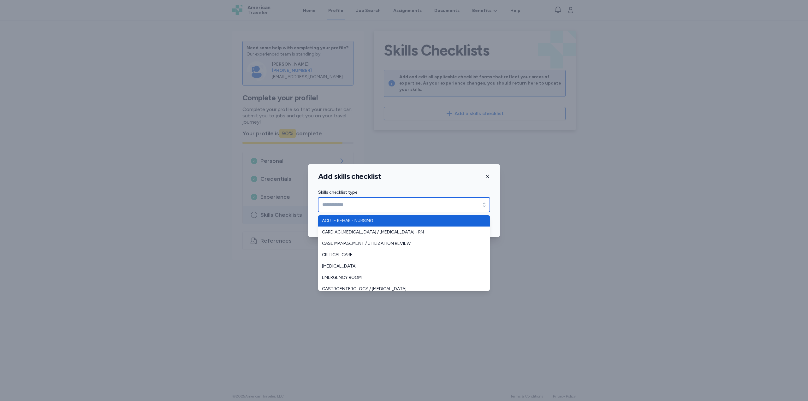
scroll to position [32, 0]
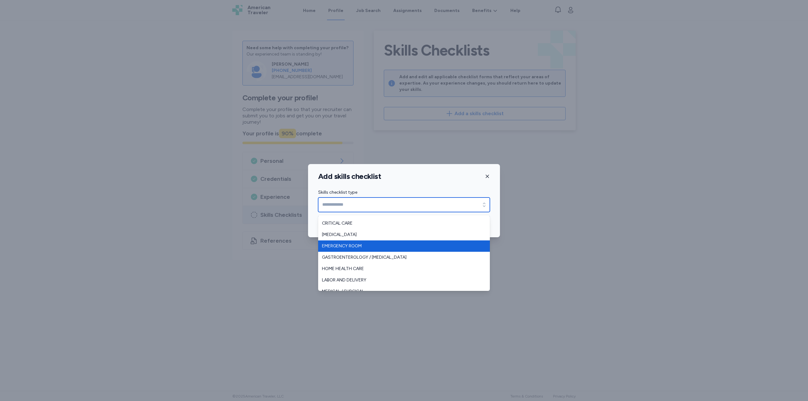
type input "**********"
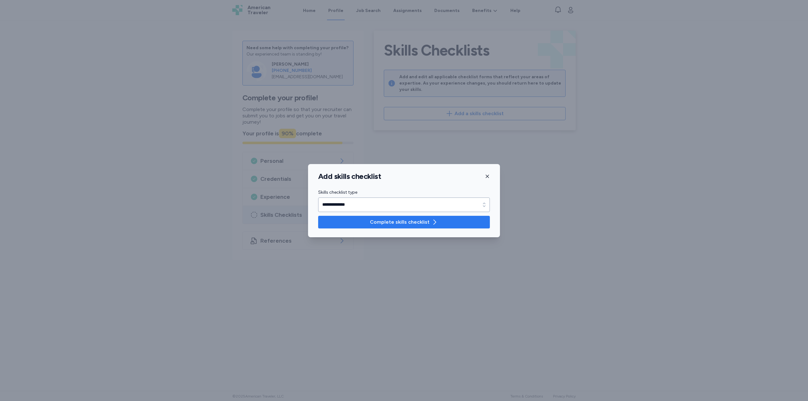
click at [401, 218] on button "Complete skills checklist" at bounding box center [404, 222] width 172 height 13
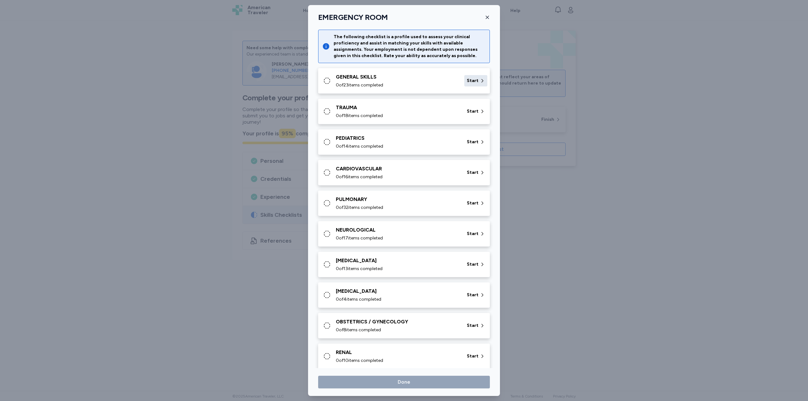
click at [473, 82] on span "Start" at bounding box center [473, 81] width 12 height 6
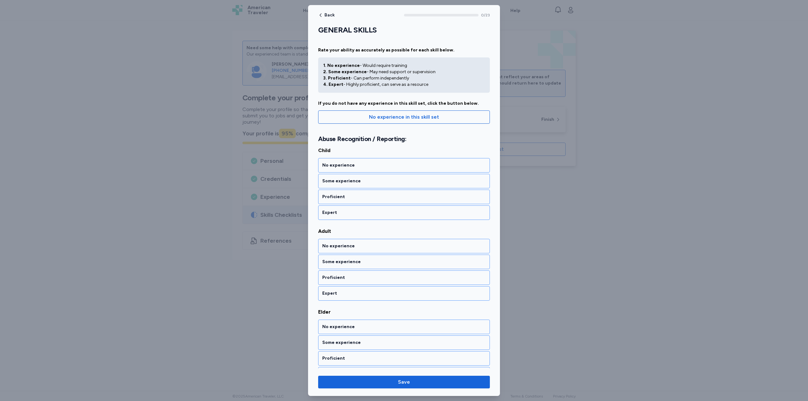
click at [406, 140] on h2 "Abuse Recognition / Reporting:" at bounding box center [404, 139] width 172 height 8
click at [348, 197] on div "Proficient" at bounding box center [404, 197] width 164 height 6
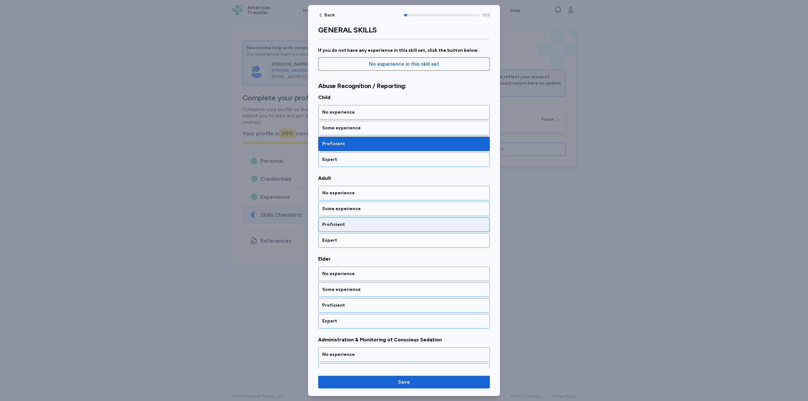
click at [355, 221] on div "Proficient" at bounding box center [404, 225] width 172 height 15
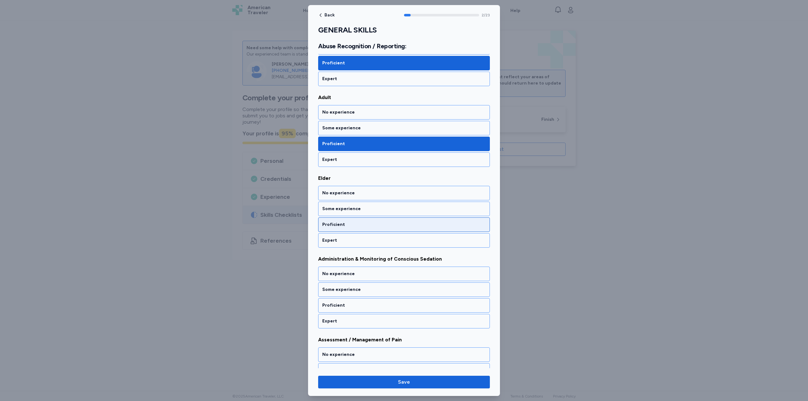
click at [356, 222] on div "Proficient" at bounding box center [404, 225] width 164 height 6
click at [357, 220] on div "Proficient" at bounding box center [404, 225] width 172 height 15
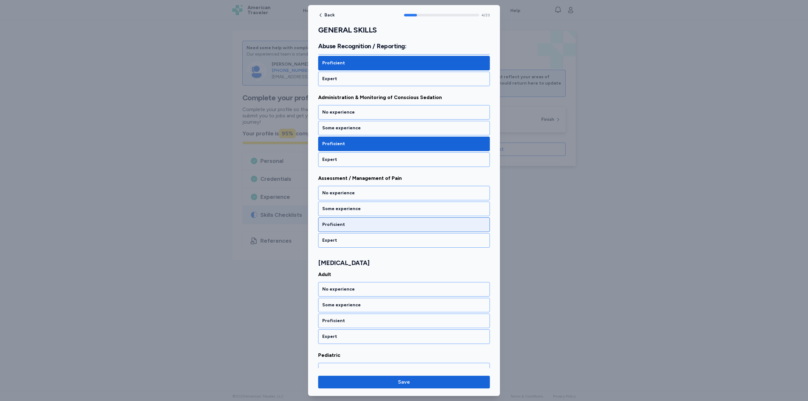
click at [361, 224] on div "Proficient" at bounding box center [404, 225] width 164 height 6
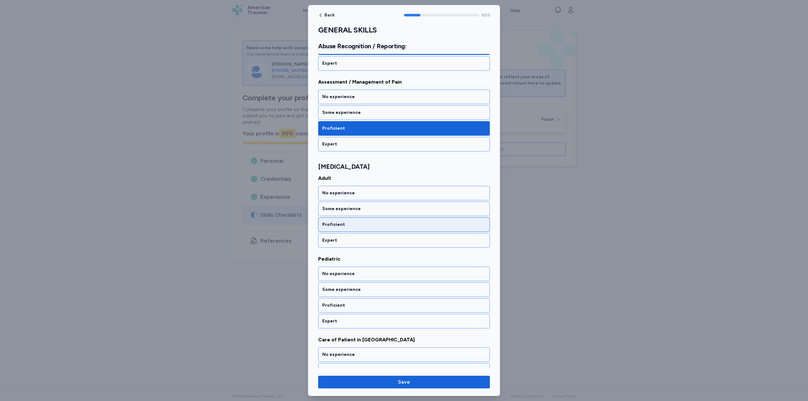
click at [360, 226] on div "Proficient" at bounding box center [404, 225] width 164 height 6
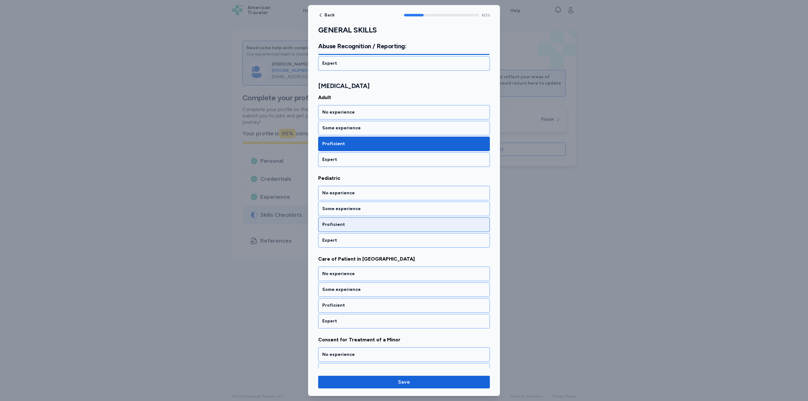
click at [362, 226] on div "Proficient" at bounding box center [404, 225] width 164 height 6
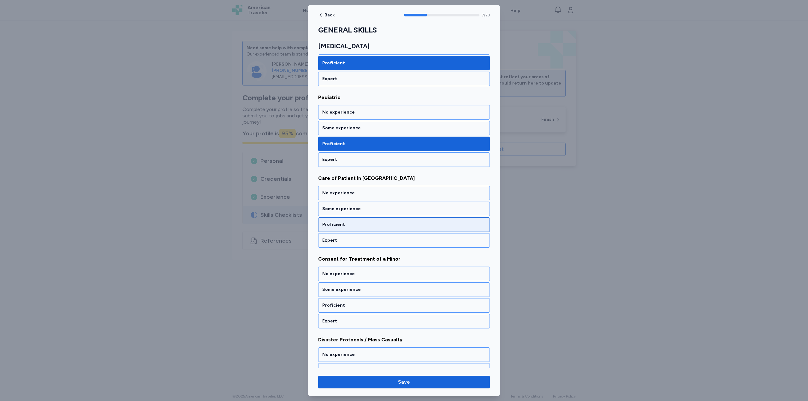
click at [361, 220] on div "Proficient" at bounding box center [404, 225] width 172 height 15
click at [359, 222] on div "Proficient" at bounding box center [404, 225] width 164 height 6
click at [364, 221] on div "Proficient" at bounding box center [404, 225] width 172 height 15
click at [363, 227] on div "Proficient" at bounding box center [404, 225] width 164 height 6
click at [364, 224] on div "Proficient" at bounding box center [404, 225] width 164 height 6
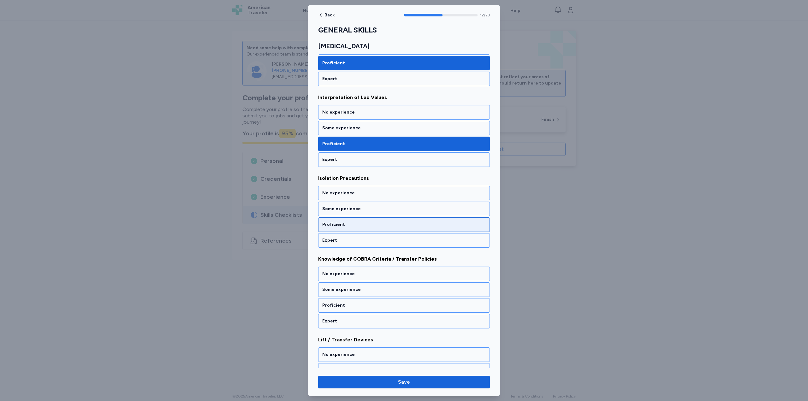
click at [362, 224] on div "Proficient" at bounding box center [404, 225] width 164 height 6
click at [359, 224] on div "Proficient" at bounding box center [404, 225] width 164 height 6
click at [362, 226] on div "Proficient" at bounding box center [404, 225] width 164 height 6
click at [356, 222] on div "Proficient" at bounding box center [404, 225] width 164 height 6
click at [360, 232] on div "No experience Some experience Proficient Expert" at bounding box center [404, 217] width 172 height 62
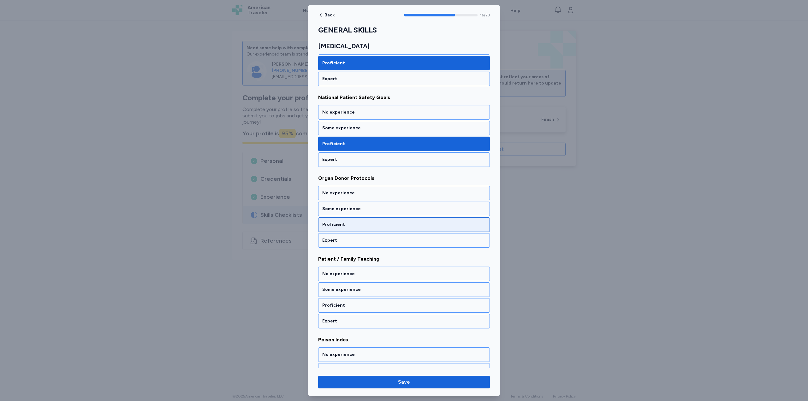
click at [359, 226] on div "Proficient" at bounding box center [404, 225] width 164 height 6
click at [356, 222] on div "Proficient" at bounding box center [404, 225] width 164 height 6
click at [361, 222] on div "Proficient" at bounding box center [404, 225] width 164 height 6
click at [356, 223] on div "Proficient" at bounding box center [404, 225] width 164 height 6
click at [356, 225] on div "Proficient" at bounding box center [404, 225] width 164 height 6
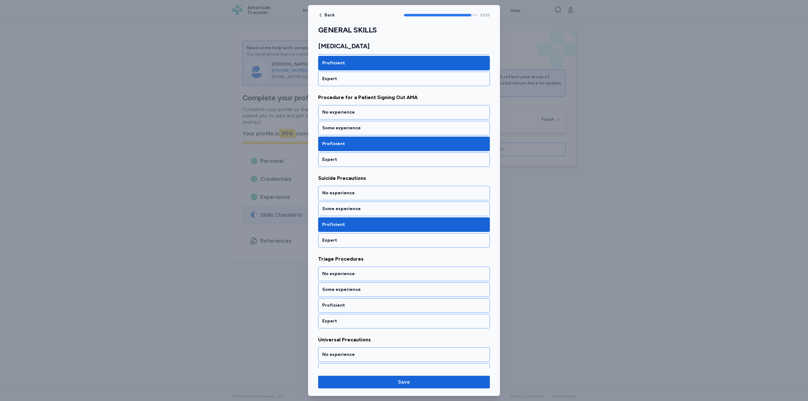
scroll to position [1646, 0]
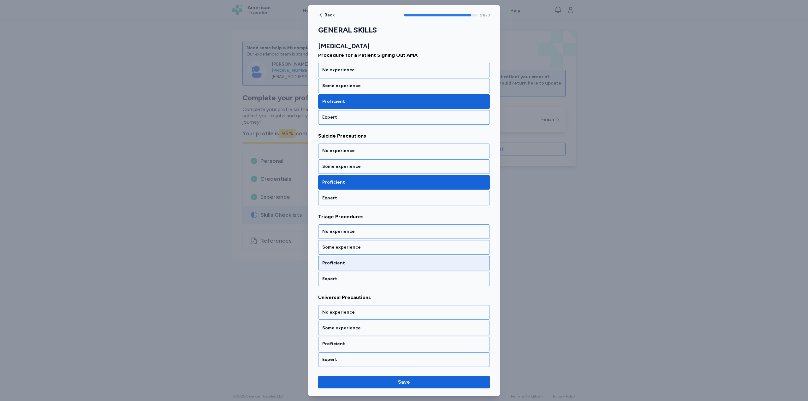
click at [355, 266] on div "Proficient" at bounding box center [404, 263] width 164 height 6
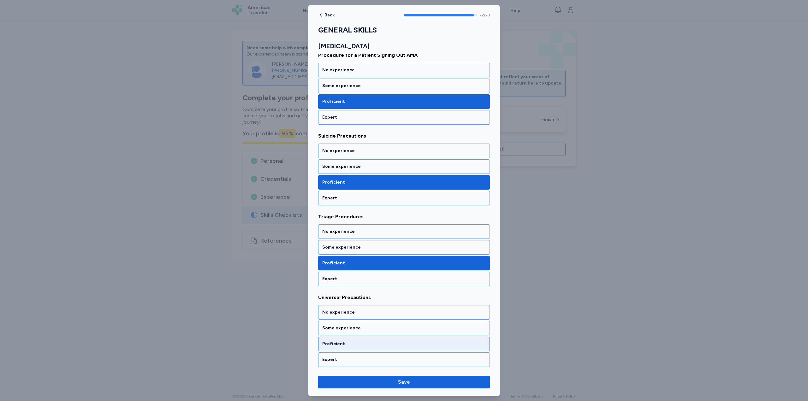
click at [364, 344] on div "Proficient" at bounding box center [404, 344] width 164 height 6
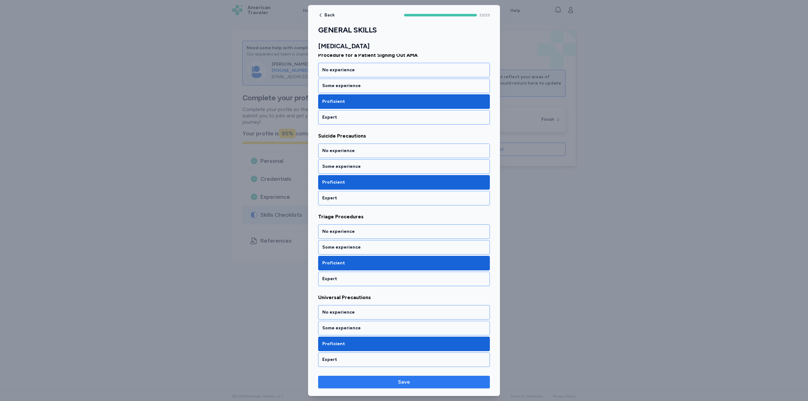
click at [404, 379] on span "Save" at bounding box center [404, 382] width 12 height 8
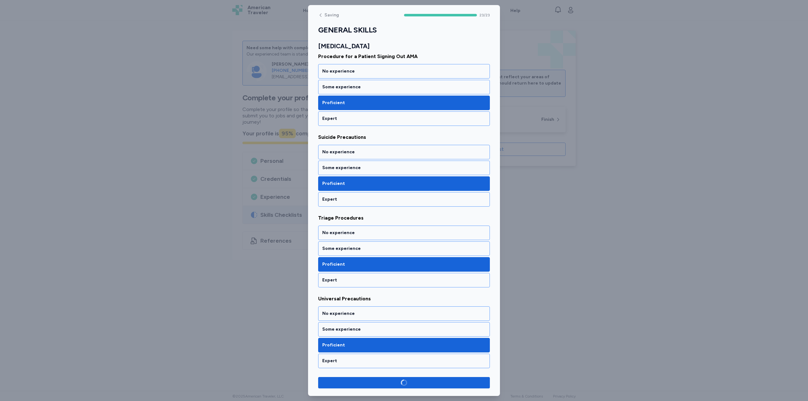
scroll to position [1645, 0]
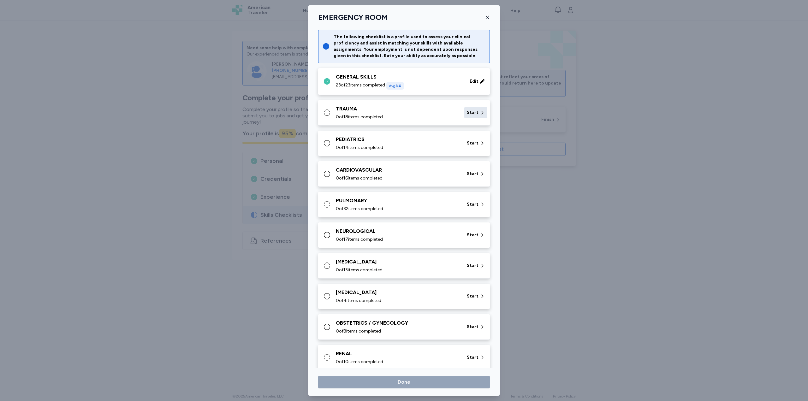
click at [469, 114] on span "Start" at bounding box center [473, 113] width 12 height 6
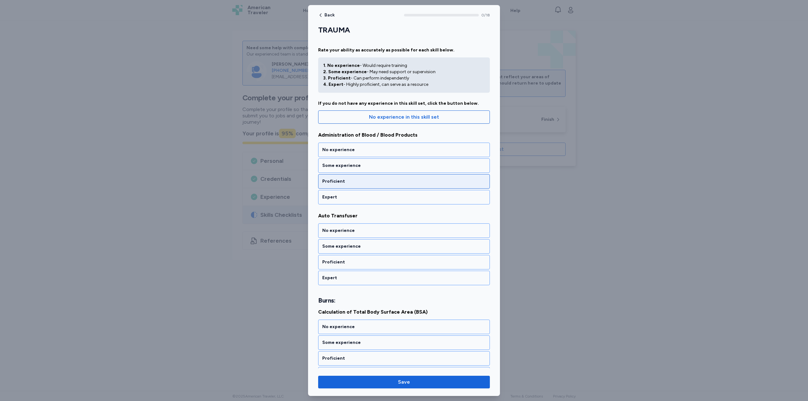
click at [368, 179] on div "Proficient" at bounding box center [404, 181] width 164 height 6
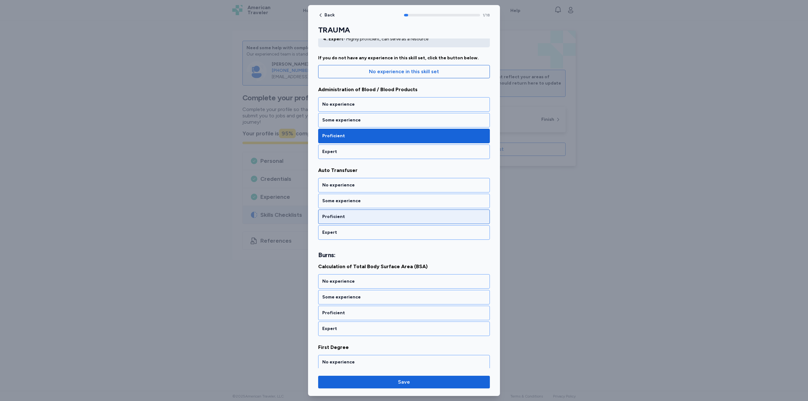
click at [357, 218] on div "Proficient" at bounding box center [404, 217] width 164 height 6
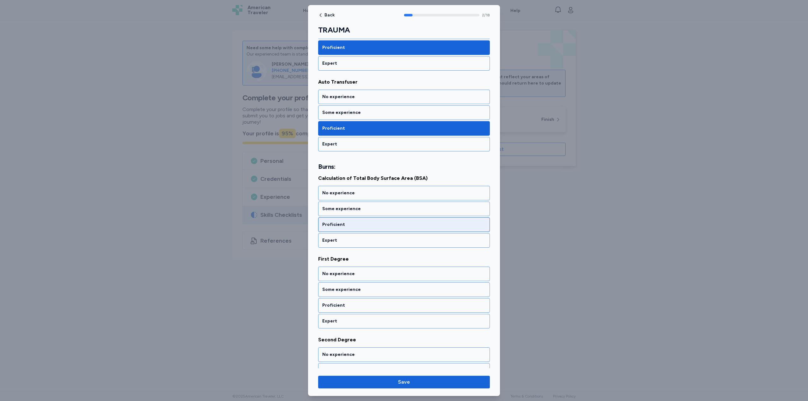
click at [357, 226] on div "Proficient" at bounding box center [404, 225] width 164 height 6
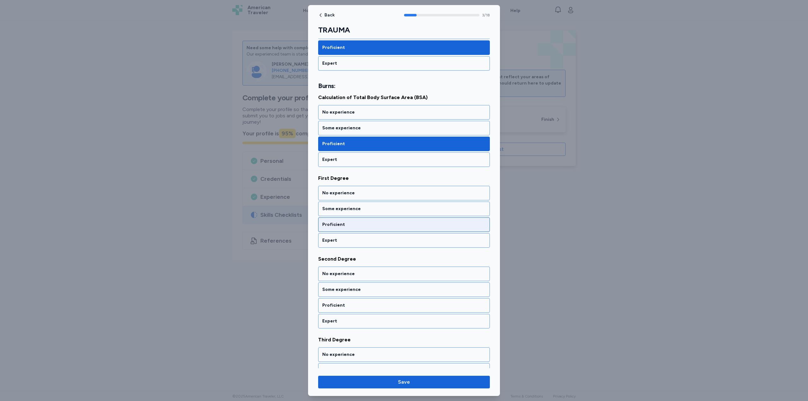
click at [362, 223] on div "Proficient" at bounding box center [404, 225] width 164 height 6
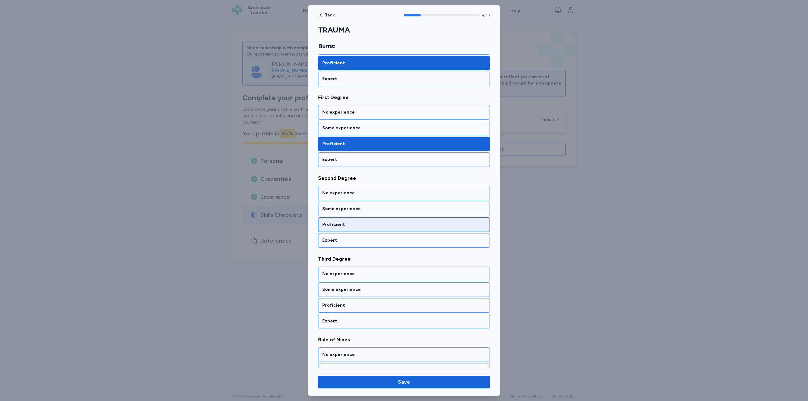
click at [363, 224] on div "Proficient" at bounding box center [404, 225] width 164 height 6
click at [358, 223] on div "Proficient" at bounding box center [404, 225] width 164 height 6
click at [357, 223] on div "Proficient" at bounding box center [404, 225] width 164 height 6
click at [364, 224] on div "Proficient" at bounding box center [404, 225] width 164 height 6
click at [361, 227] on div "Proficient" at bounding box center [404, 225] width 164 height 6
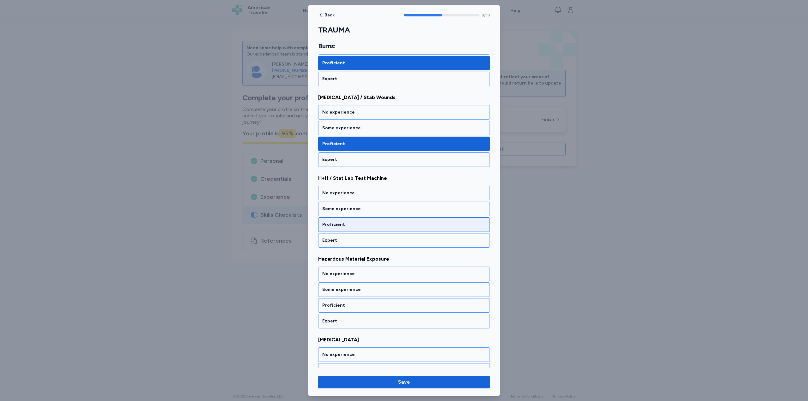
click at [357, 222] on div "Proficient" at bounding box center [404, 225] width 164 height 6
click at [350, 220] on div "Proficient" at bounding box center [404, 225] width 172 height 15
click at [356, 222] on div "Proficient" at bounding box center [404, 225] width 164 height 6
drag, startPoint x: 367, startPoint y: 225, endPoint x: 365, endPoint y: 222, distance: 3.8
click at [365, 222] on div "Proficient" at bounding box center [404, 225] width 164 height 6
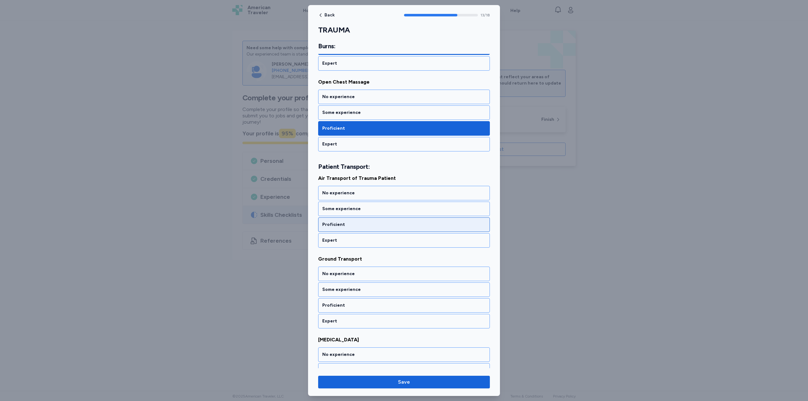
click at [357, 224] on div "Proficient" at bounding box center [404, 225] width 164 height 6
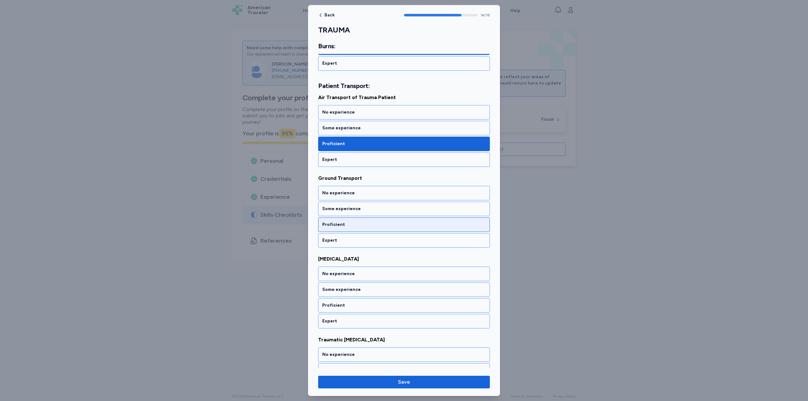
click at [352, 219] on div "Proficient" at bounding box center [404, 225] width 172 height 15
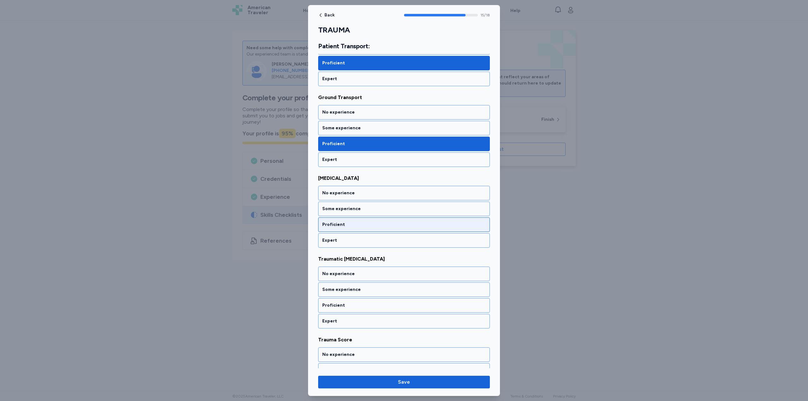
click at [355, 220] on div "Proficient" at bounding box center [404, 225] width 172 height 15
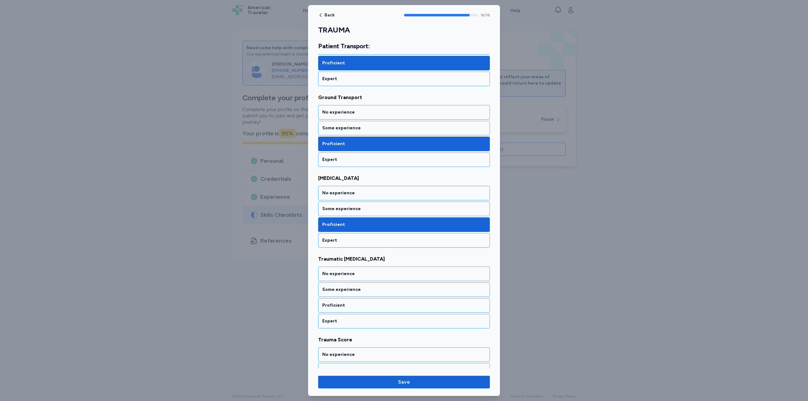
scroll to position [1242, 0]
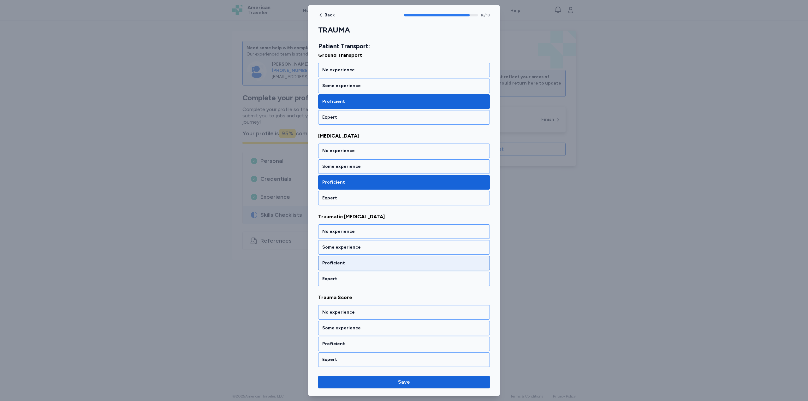
click at [362, 259] on div "Proficient" at bounding box center [404, 263] width 172 height 15
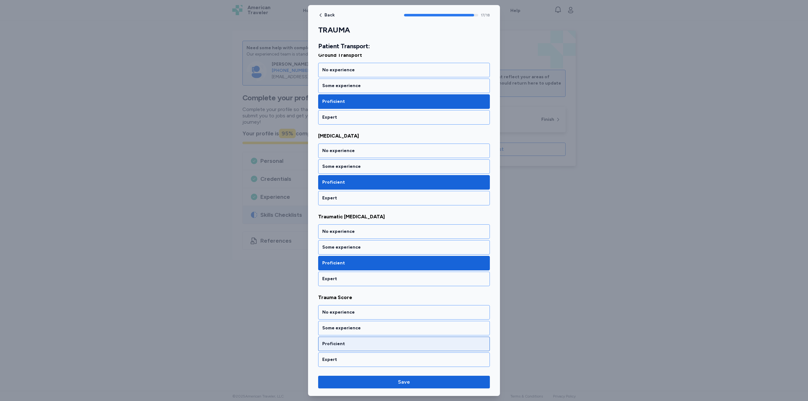
click at [361, 340] on div "Proficient" at bounding box center [404, 344] width 172 height 15
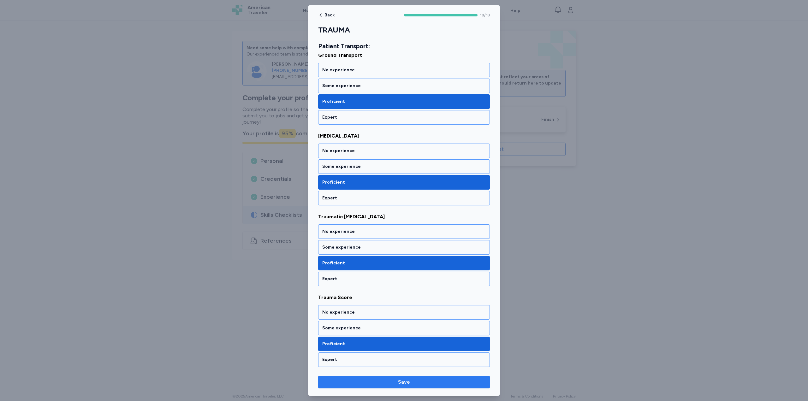
click at [392, 382] on span "Save" at bounding box center [404, 382] width 162 height 8
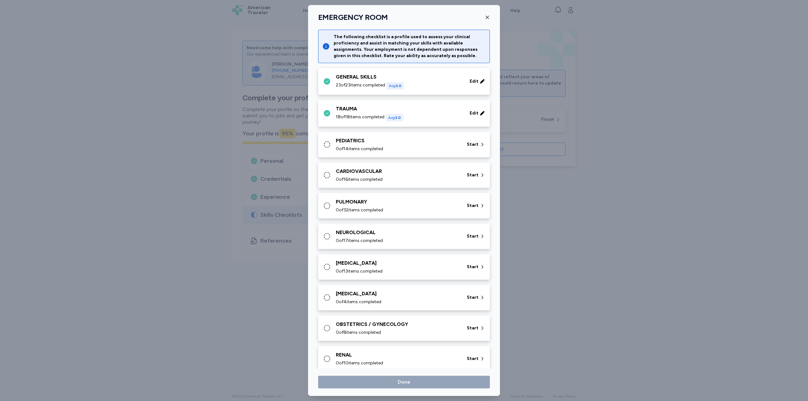
click at [389, 139] on div "PEDIATRICS" at bounding box center [397, 141] width 123 height 8
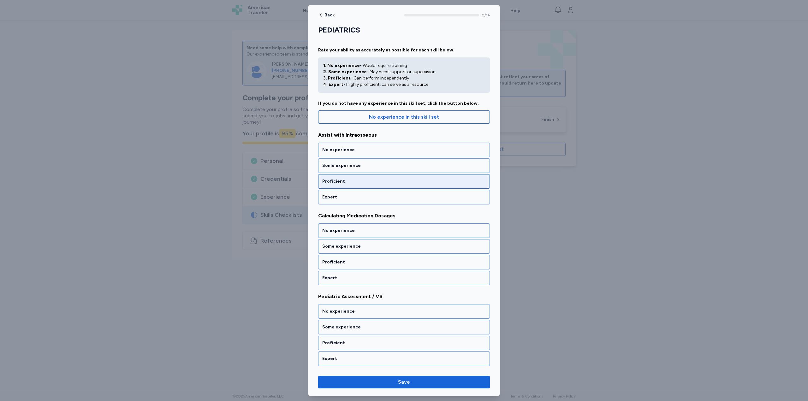
click at [349, 180] on div "Proficient" at bounding box center [404, 181] width 164 height 6
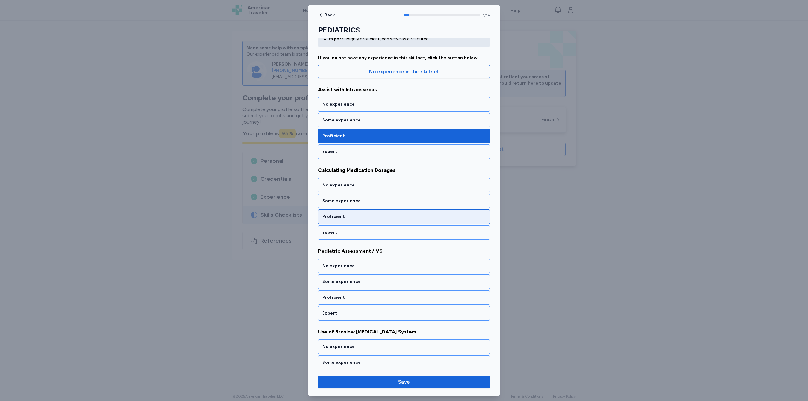
click at [357, 213] on div "Proficient" at bounding box center [404, 217] width 172 height 15
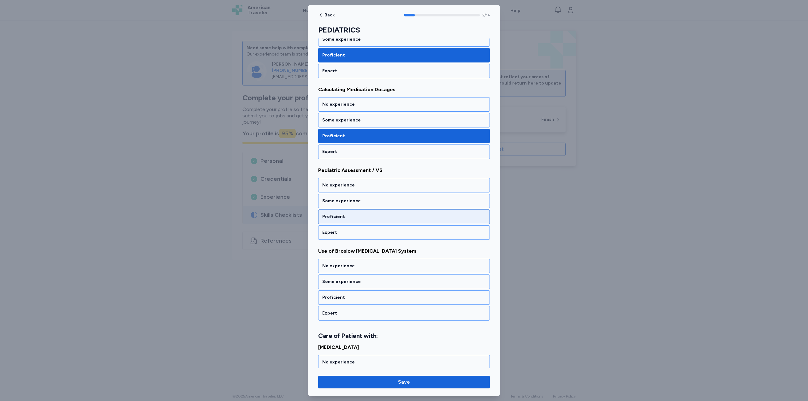
click at [359, 216] on div "Proficient" at bounding box center [404, 217] width 164 height 6
click at [355, 220] on div "Proficient" at bounding box center [404, 217] width 172 height 15
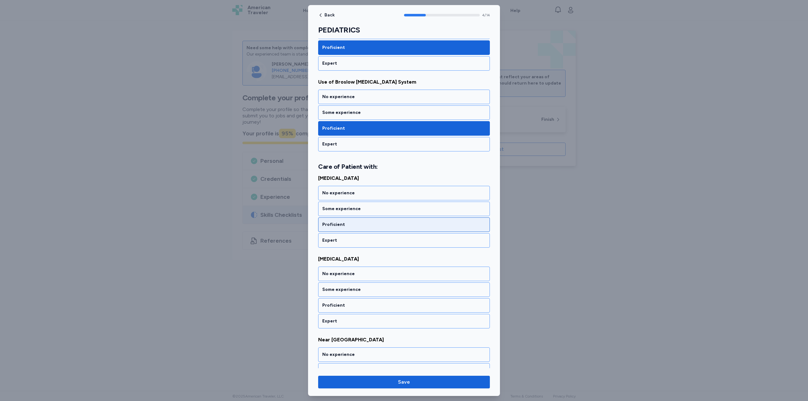
click at [352, 223] on div "Proficient" at bounding box center [404, 225] width 164 height 6
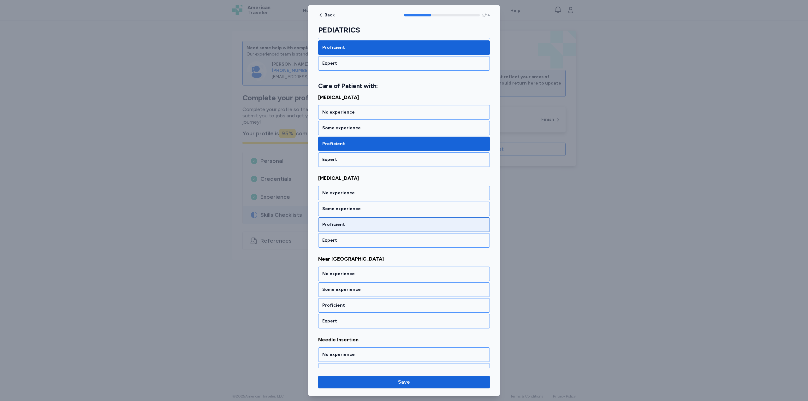
click at [355, 225] on div "Proficient" at bounding box center [404, 225] width 164 height 6
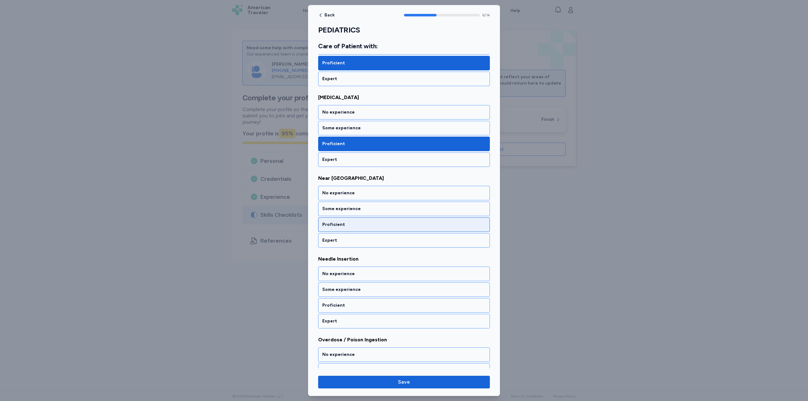
click at [352, 227] on div "Proficient" at bounding box center [404, 225] width 164 height 6
click at [347, 226] on div "Proficient" at bounding box center [404, 225] width 164 height 6
click at [352, 224] on div "Proficient" at bounding box center [404, 225] width 164 height 6
click at [357, 231] on div "Proficient" at bounding box center [404, 225] width 172 height 15
click at [355, 224] on div "Proficient" at bounding box center [404, 225] width 164 height 6
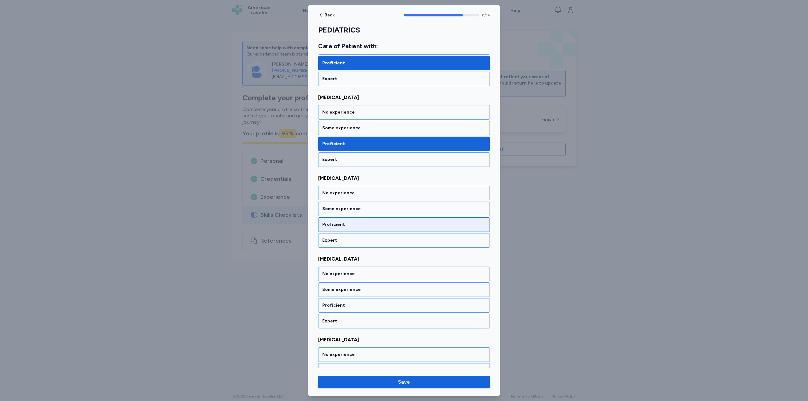
click at [360, 225] on div "Proficient" at bounding box center [404, 225] width 164 height 6
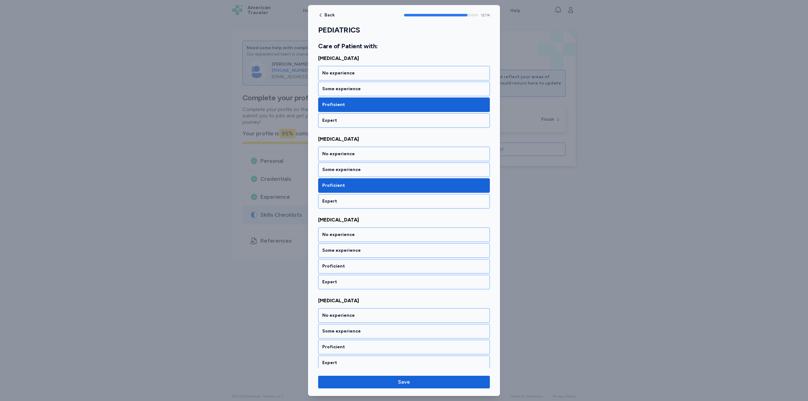
scroll to position [903, 0]
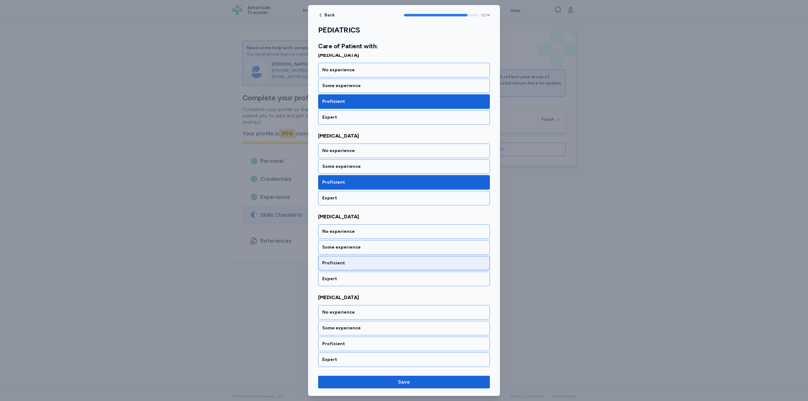
click at [358, 259] on div "Proficient" at bounding box center [404, 263] width 172 height 15
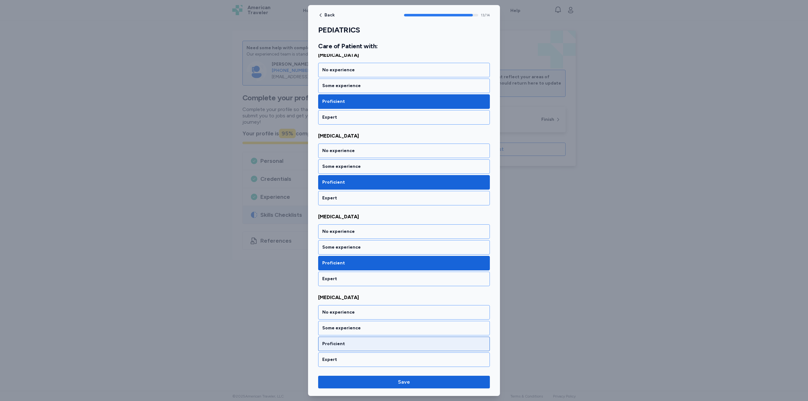
click at [359, 344] on div "Proficient" at bounding box center [404, 344] width 164 height 6
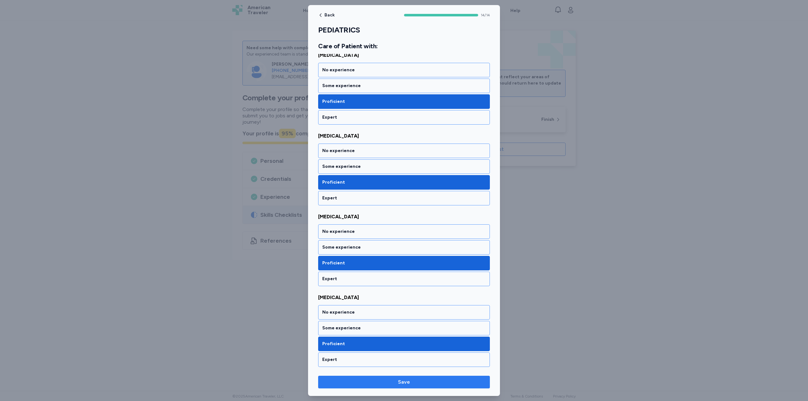
click at [391, 377] on button "Save" at bounding box center [404, 382] width 172 height 13
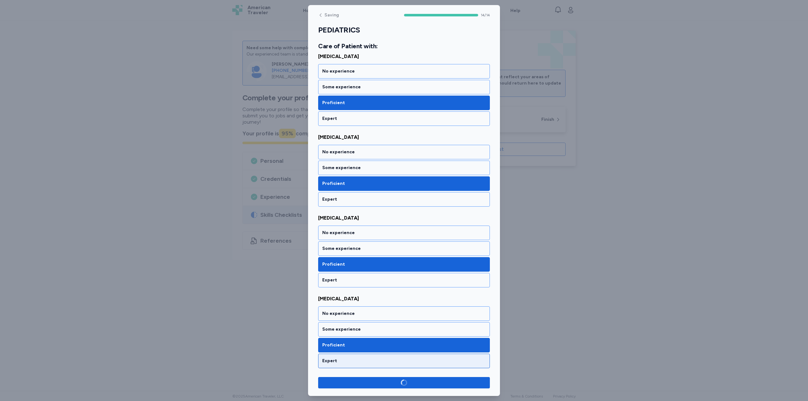
scroll to position [902, 0]
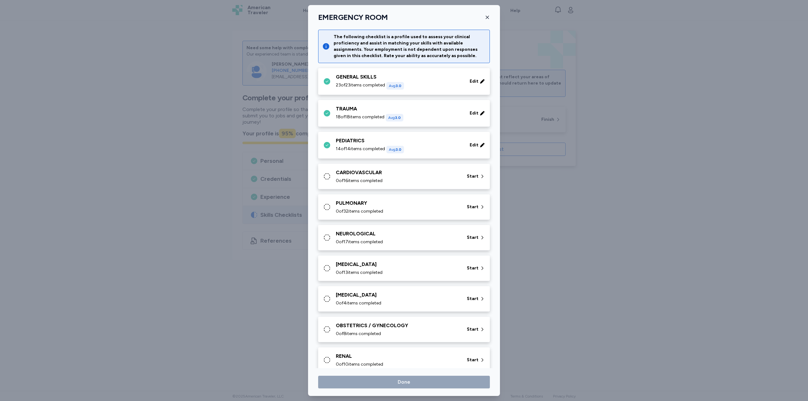
click at [379, 176] on div "CARDIOVASCULAR" at bounding box center [397, 173] width 123 height 8
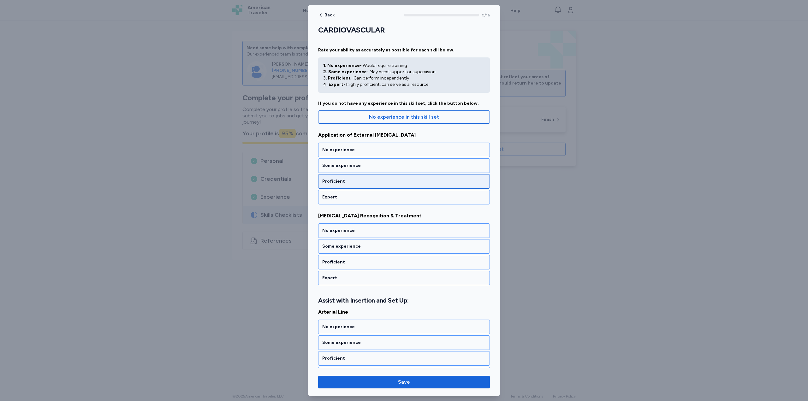
click at [360, 183] on div "Proficient" at bounding box center [404, 181] width 164 height 6
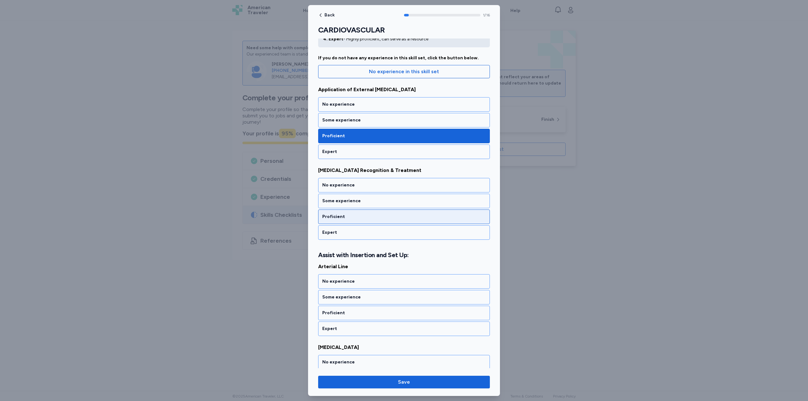
click at [358, 213] on div "Proficient" at bounding box center [404, 217] width 172 height 15
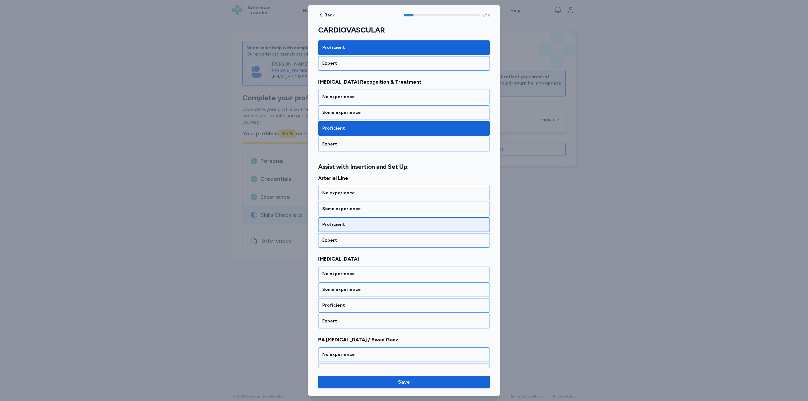
click at [359, 221] on div "Proficient" at bounding box center [404, 225] width 172 height 15
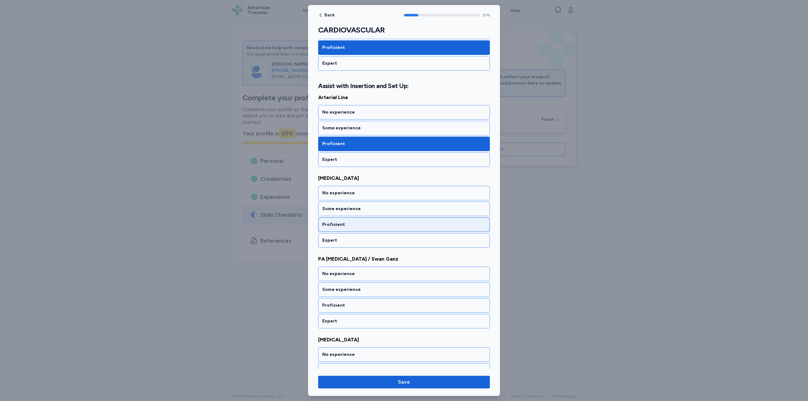
click at [358, 223] on div "Proficient" at bounding box center [404, 225] width 164 height 6
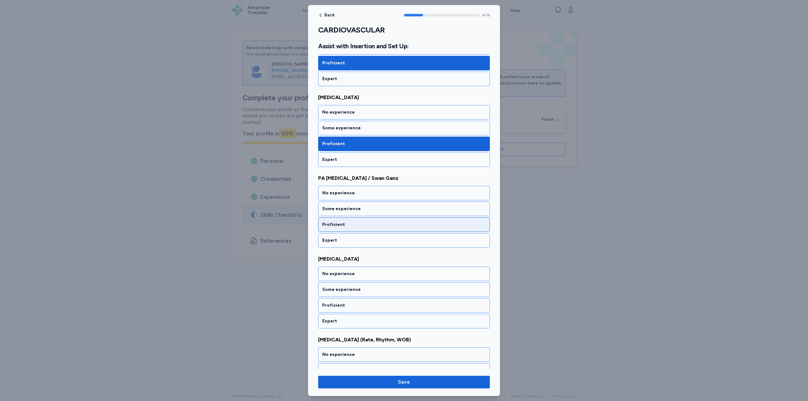
click at [354, 222] on div "Proficient" at bounding box center [404, 225] width 164 height 6
click at [358, 225] on div "Proficient" at bounding box center [404, 225] width 164 height 6
click at [355, 222] on div "Proficient" at bounding box center [404, 225] width 164 height 6
click at [356, 223] on div "Proficient" at bounding box center [404, 225] width 164 height 6
click at [356, 225] on div "Proficient" at bounding box center [404, 225] width 164 height 6
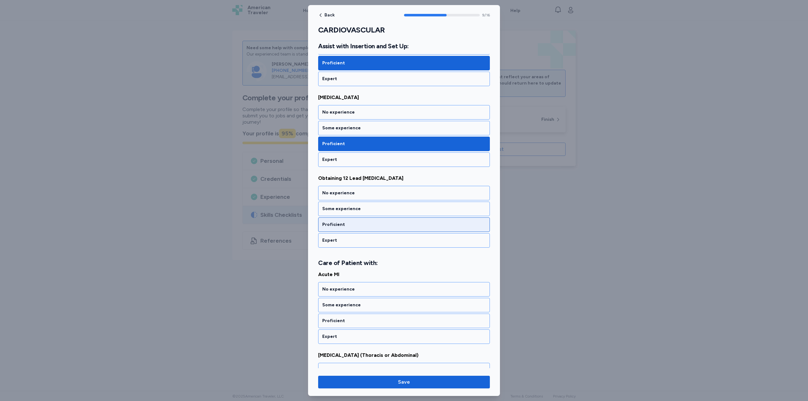
click at [357, 230] on div "Proficient" at bounding box center [404, 225] width 172 height 15
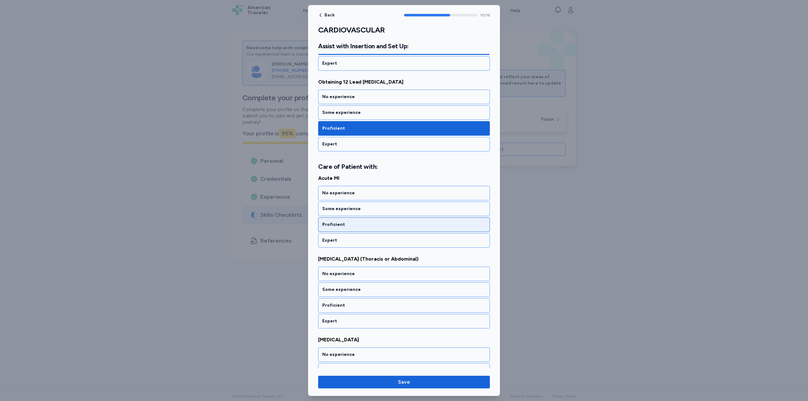
click at [358, 226] on div "Proficient" at bounding box center [404, 225] width 164 height 6
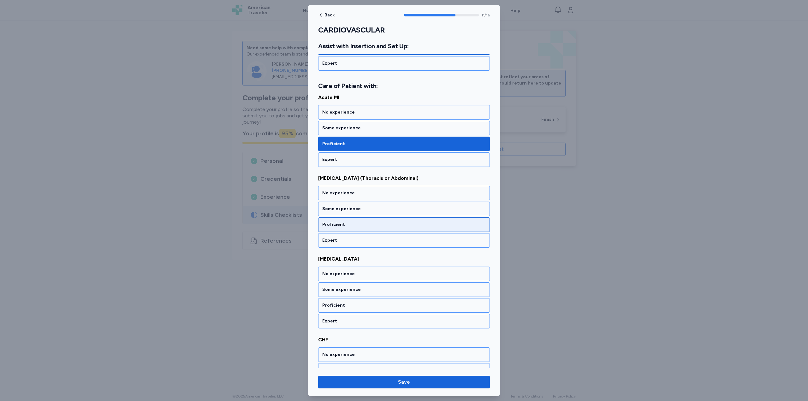
click at [357, 227] on div "Proficient" at bounding box center [404, 225] width 164 height 6
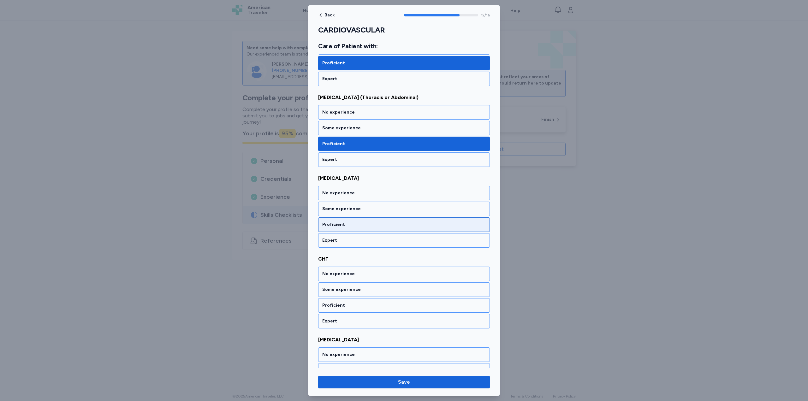
click at [356, 224] on div "Proficient" at bounding box center [404, 225] width 164 height 6
click at [356, 225] on div "Proficient" at bounding box center [404, 225] width 164 height 6
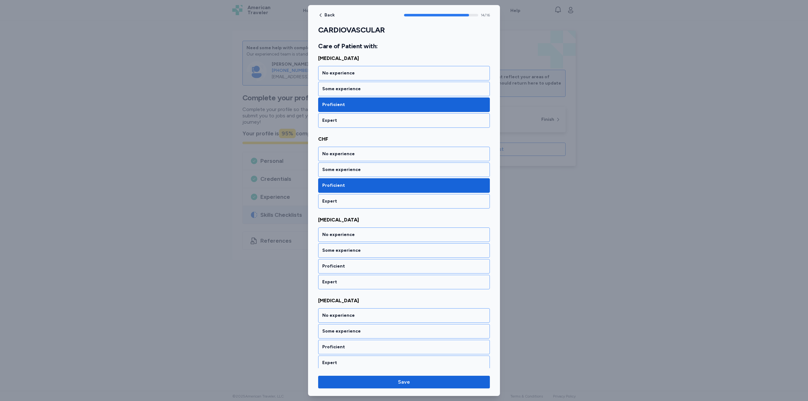
scroll to position [1081, 0]
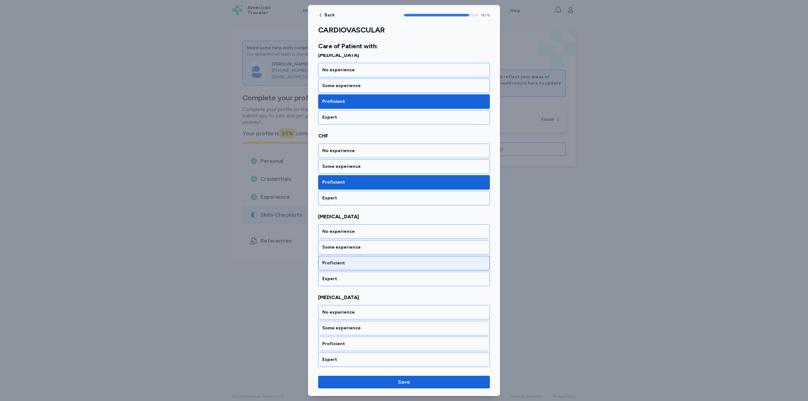
click at [361, 260] on div "Proficient" at bounding box center [404, 263] width 164 height 6
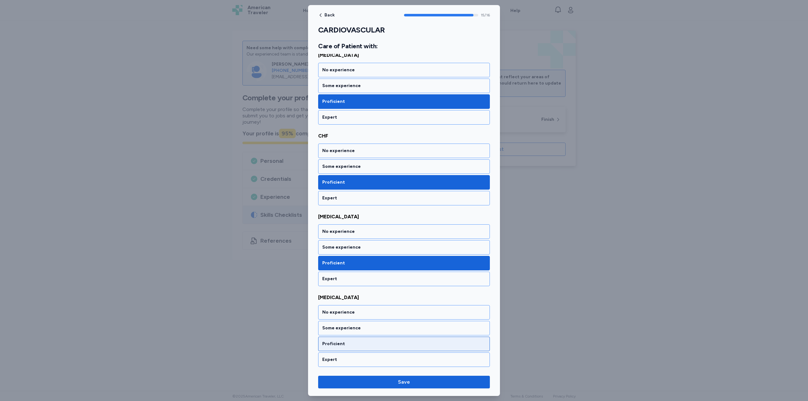
click at [370, 344] on div "Proficient" at bounding box center [404, 344] width 164 height 6
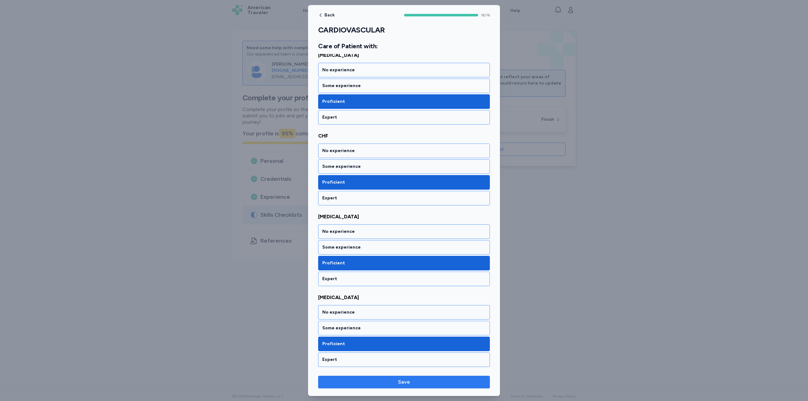
click at [390, 378] on span "Save" at bounding box center [404, 382] width 162 height 8
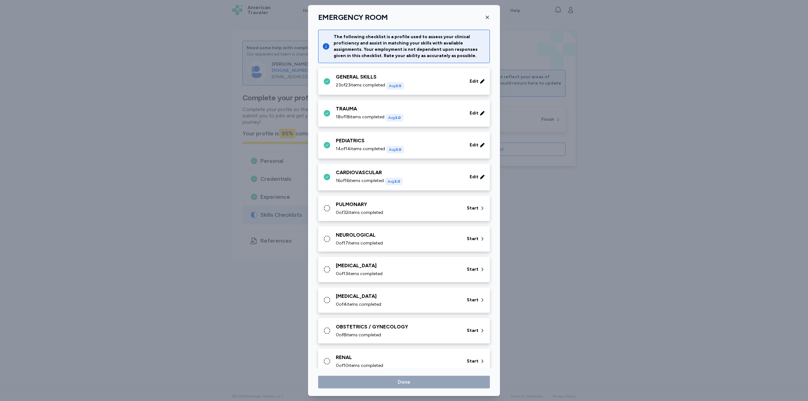
click at [376, 212] on span "0 of 32 items completed" at bounding box center [359, 213] width 47 height 6
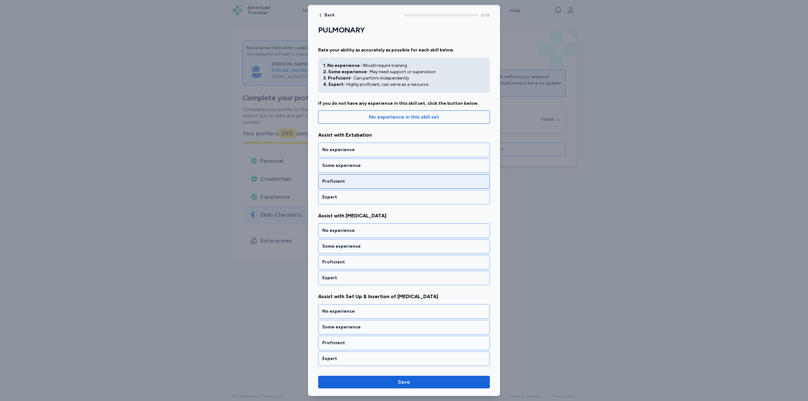
click at [376, 186] on div "Proficient" at bounding box center [404, 181] width 172 height 15
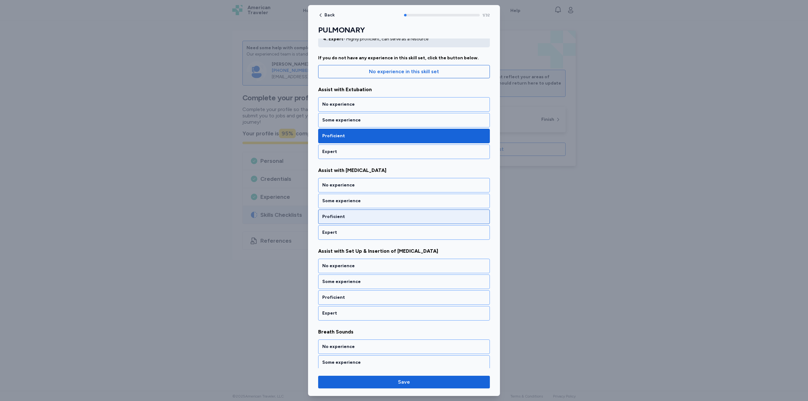
click at [371, 214] on div "Proficient" at bounding box center [404, 217] width 164 height 6
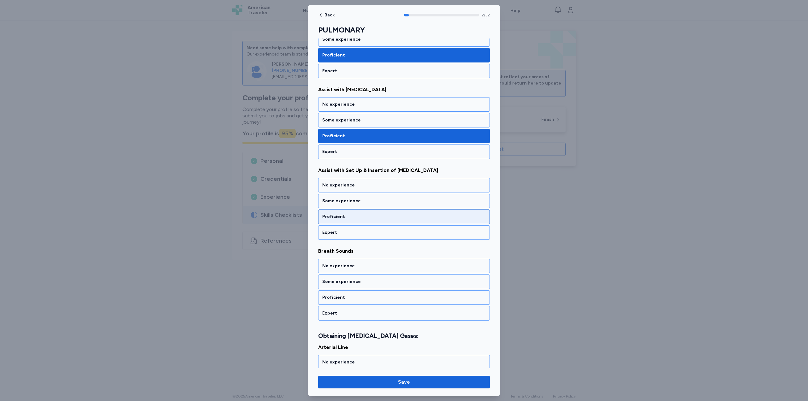
click at [364, 218] on div "Proficient" at bounding box center [404, 217] width 164 height 6
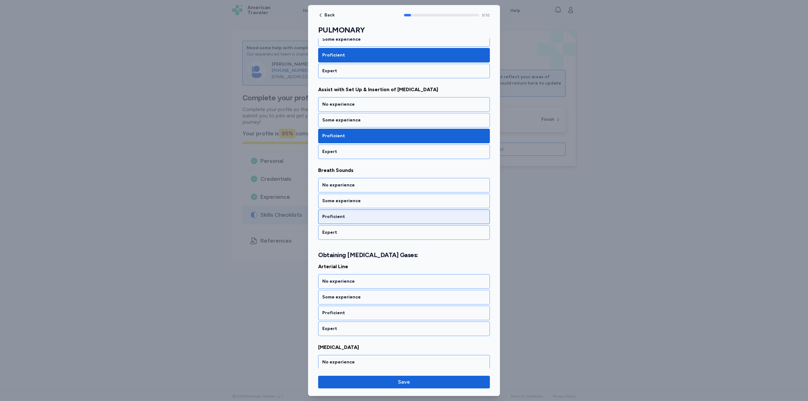
click at [363, 218] on div "Proficient" at bounding box center [404, 217] width 164 height 6
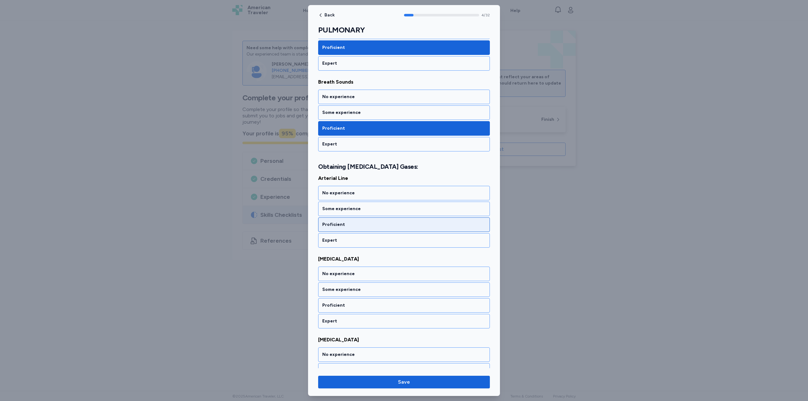
click at [361, 221] on div "Proficient" at bounding box center [404, 225] width 172 height 15
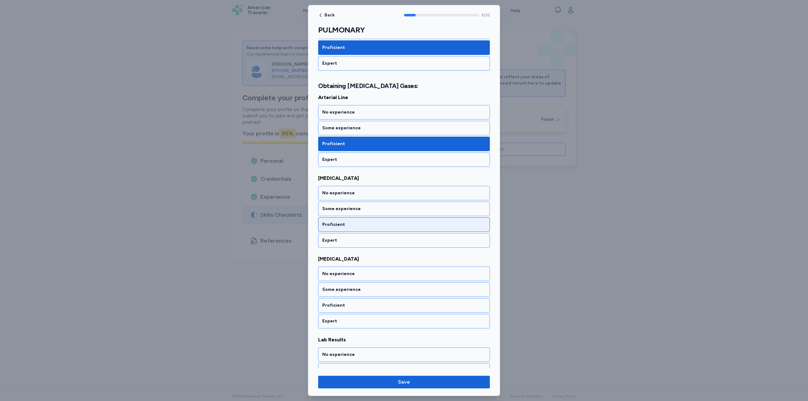
click at [360, 223] on div "Proficient" at bounding box center [404, 225] width 164 height 6
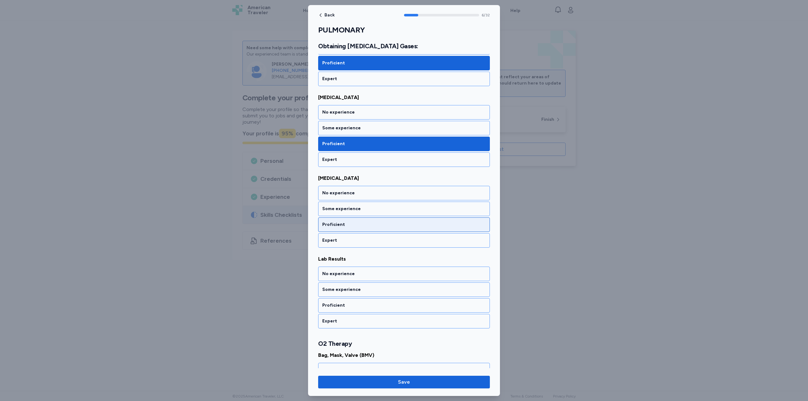
click at [358, 225] on div "Proficient" at bounding box center [404, 225] width 164 height 6
click at [351, 225] on div "Proficient" at bounding box center [404, 225] width 164 height 6
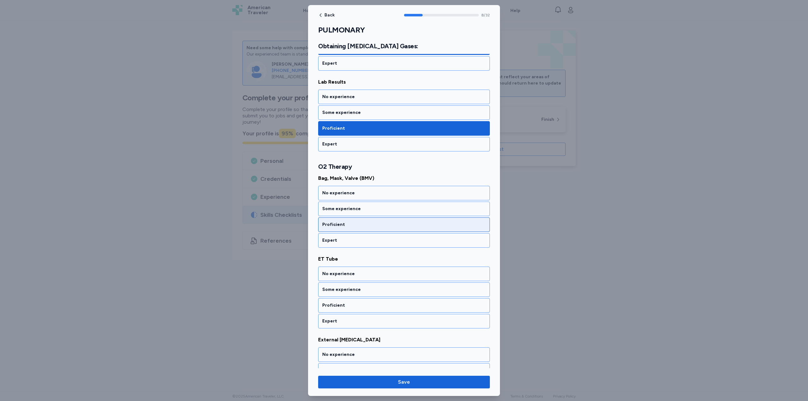
click at [361, 228] on div "Proficient" at bounding box center [404, 225] width 164 height 6
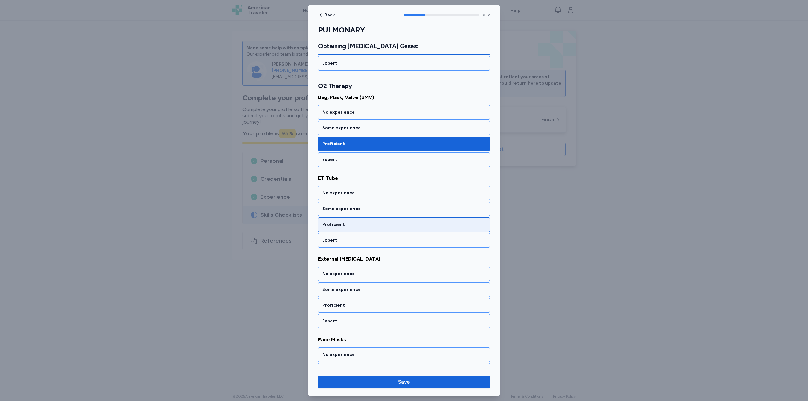
click at [361, 226] on div "Proficient" at bounding box center [404, 225] width 164 height 6
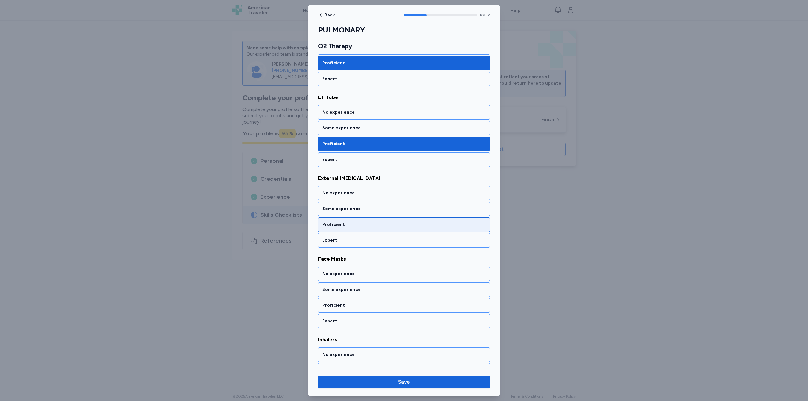
click at [361, 226] on div "Proficient" at bounding box center [404, 225] width 164 height 6
click at [358, 228] on div "Proficient" at bounding box center [404, 225] width 172 height 15
click at [373, 228] on div "Proficient" at bounding box center [404, 225] width 164 height 6
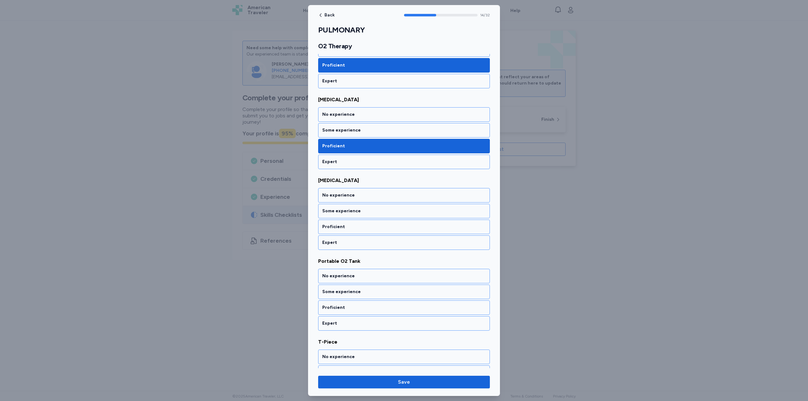
scroll to position [1119, 0]
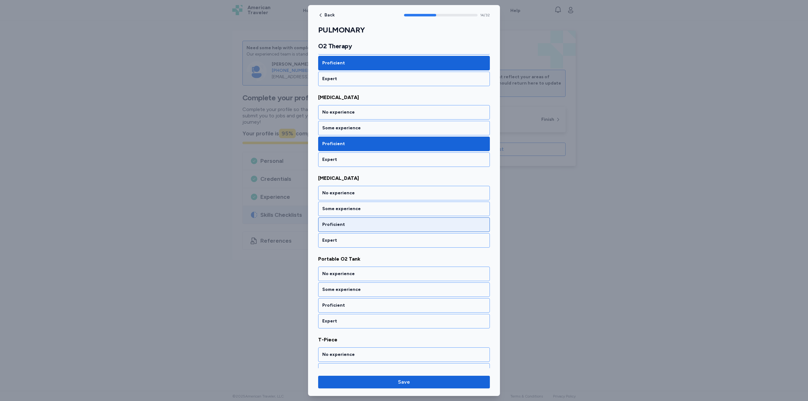
click at [368, 225] on div "Proficient" at bounding box center [404, 225] width 164 height 6
click at [369, 225] on div "Proficient" at bounding box center [404, 225] width 164 height 6
click at [364, 223] on div "Proficient" at bounding box center [404, 225] width 164 height 6
click at [361, 224] on div "Proficient" at bounding box center [404, 225] width 164 height 6
click at [366, 228] on div "Proficient" at bounding box center [404, 225] width 172 height 15
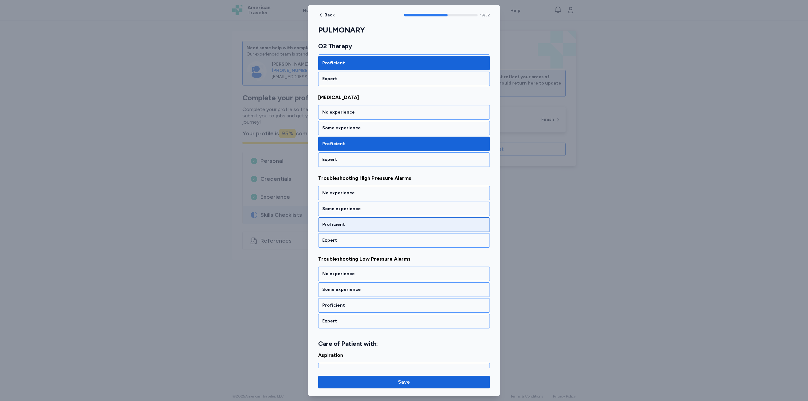
click at [353, 224] on div "Proficient" at bounding box center [404, 225] width 164 height 6
click at [359, 227] on div "Proficient" at bounding box center [404, 225] width 164 height 6
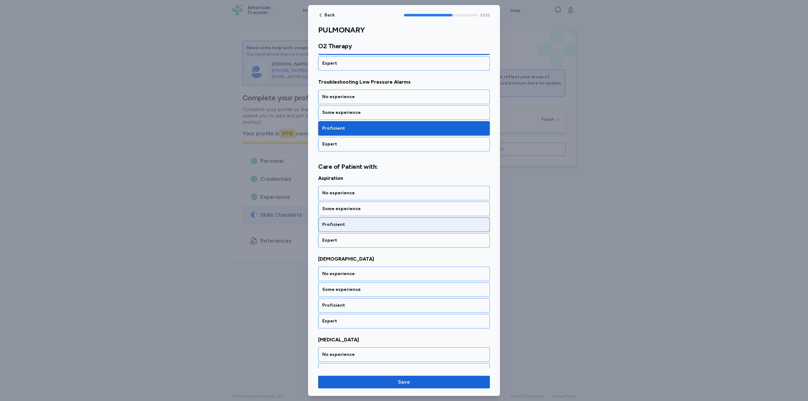
click at [361, 226] on div "Proficient" at bounding box center [404, 225] width 164 height 6
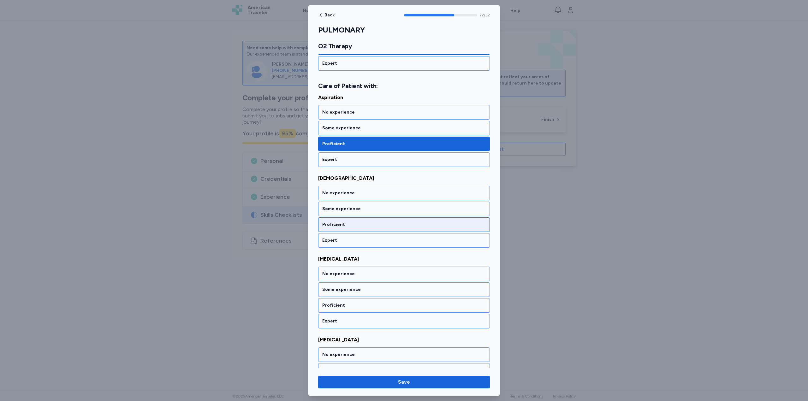
click at [360, 227] on div "Proficient" at bounding box center [404, 225] width 164 height 6
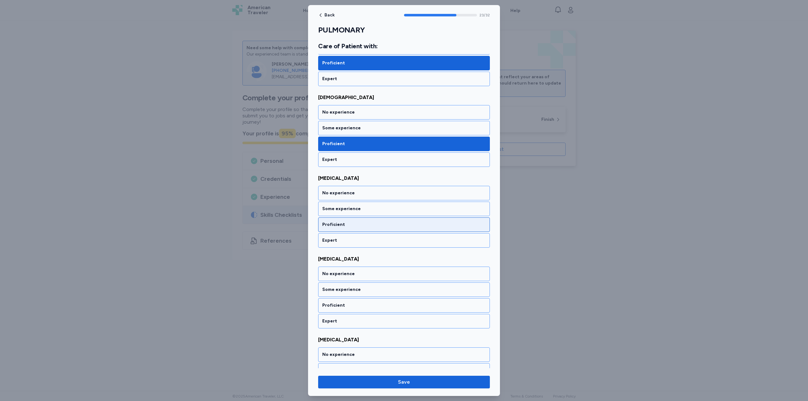
click at [361, 227] on div "Proficient" at bounding box center [404, 225] width 164 height 6
click at [359, 225] on div "Proficient" at bounding box center [404, 225] width 164 height 6
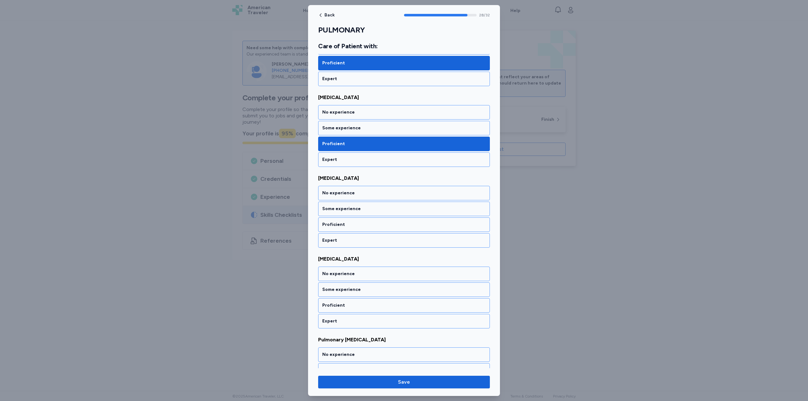
click at [360, 225] on div "Proficient" at bounding box center [404, 225] width 164 height 6
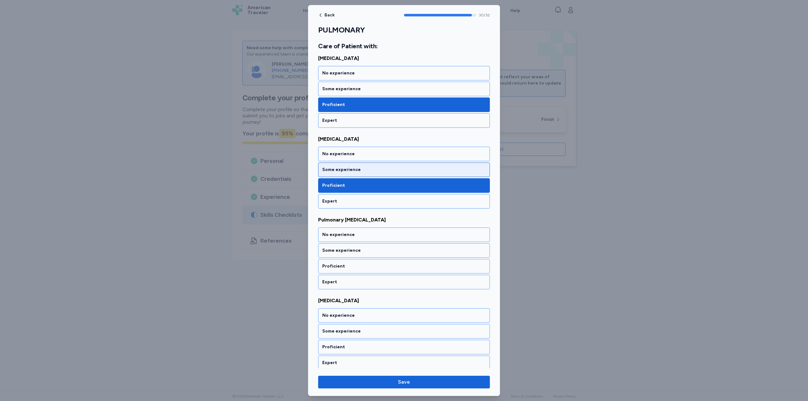
scroll to position [2389, 0]
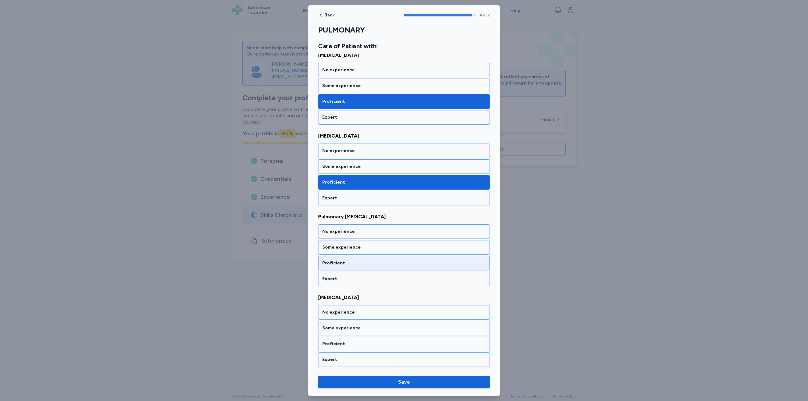
click at [361, 259] on div "Proficient" at bounding box center [404, 263] width 172 height 15
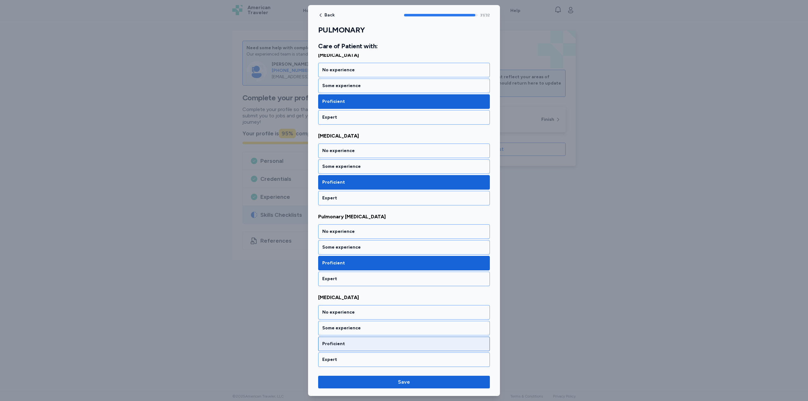
click at [363, 345] on div "Proficient" at bounding box center [404, 344] width 164 height 6
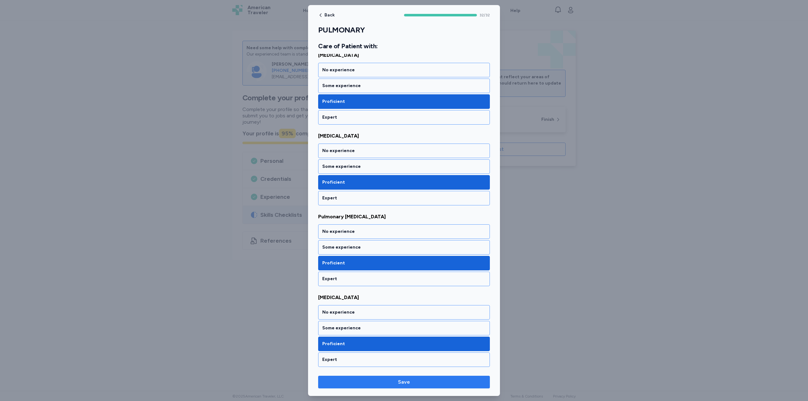
click at [411, 382] on span "Save" at bounding box center [404, 382] width 162 height 8
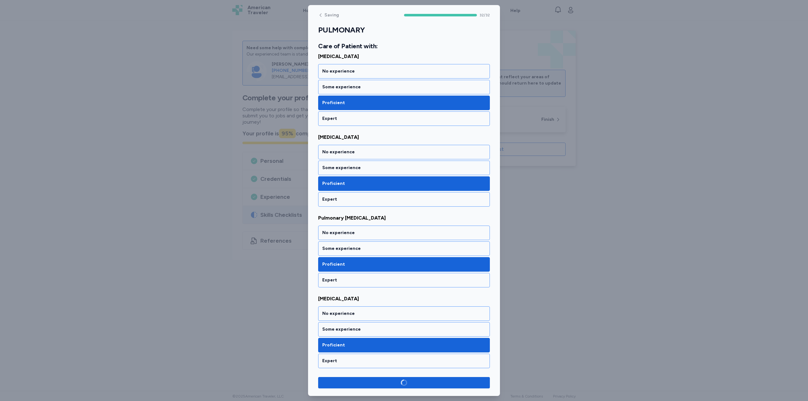
scroll to position [2388, 0]
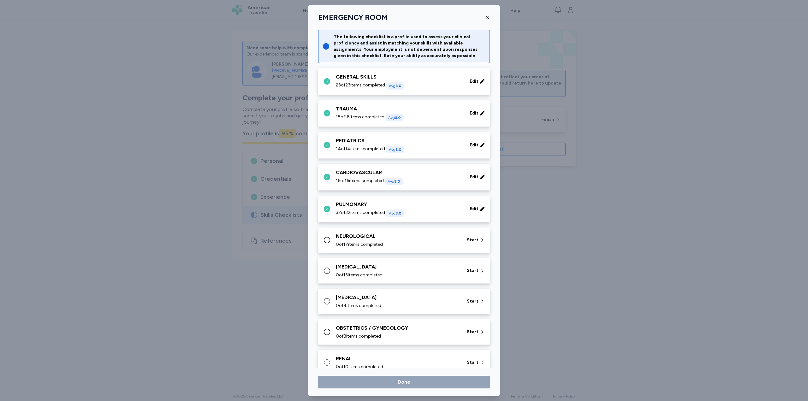
click at [380, 241] on div "NEUROLOGICAL 0 of 17 items completed" at bounding box center [397, 240] width 123 height 15
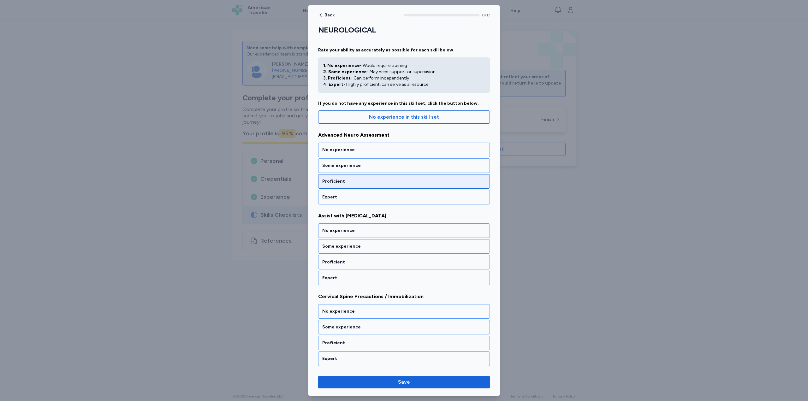
click at [352, 180] on div "Proficient" at bounding box center [404, 181] width 164 height 6
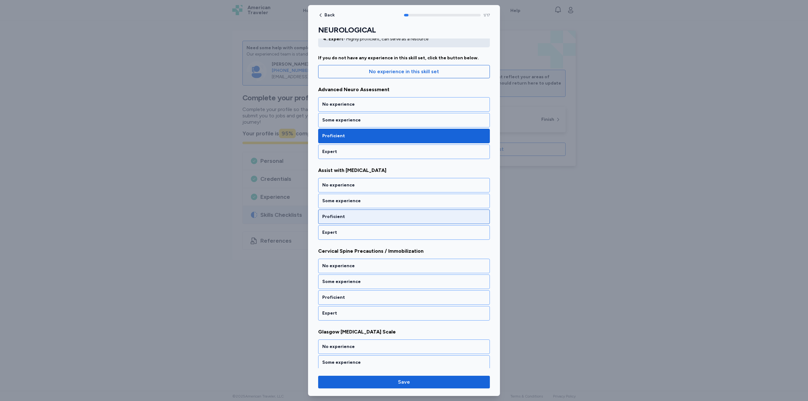
click at [364, 213] on div "Proficient" at bounding box center [404, 217] width 172 height 15
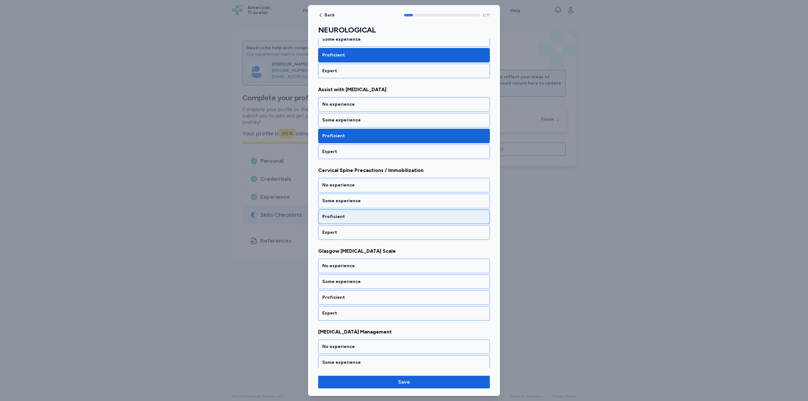
click at [358, 216] on div "Proficient" at bounding box center [404, 217] width 164 height 6
click at [356, 220] on div "Proficient" at bounding box center [404, 217] width 172 height 15
click at [355, 216] on div "Proficient" at bounding box center [404, 217] width 164 height 6
click at [357, 218] on div "Proficient" at bounding box center [404, 217] width 164 height 6
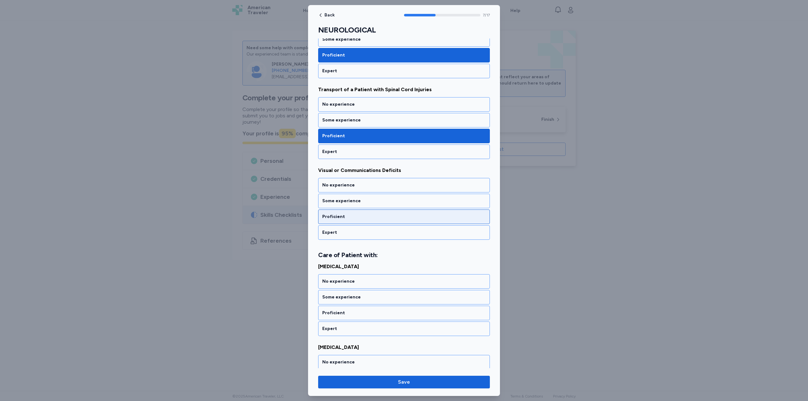
click at [356, 217] on div "Proficient" at bounding box center [404, 217] width 164 height 6
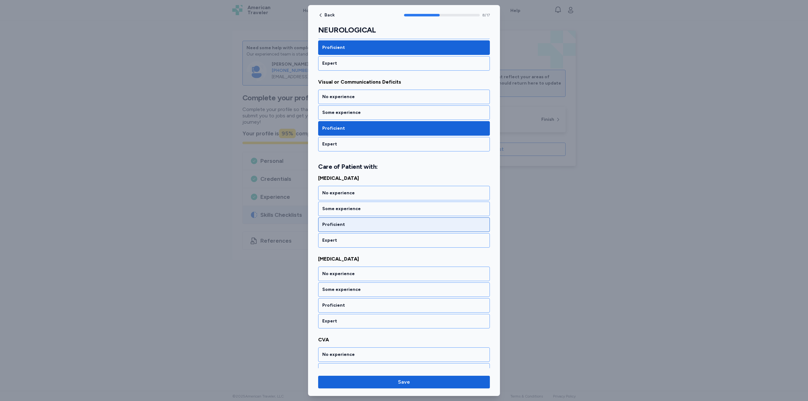
click at [356, 226] on div "Proficient" at bounding box center [404, 225] width 164 height 6
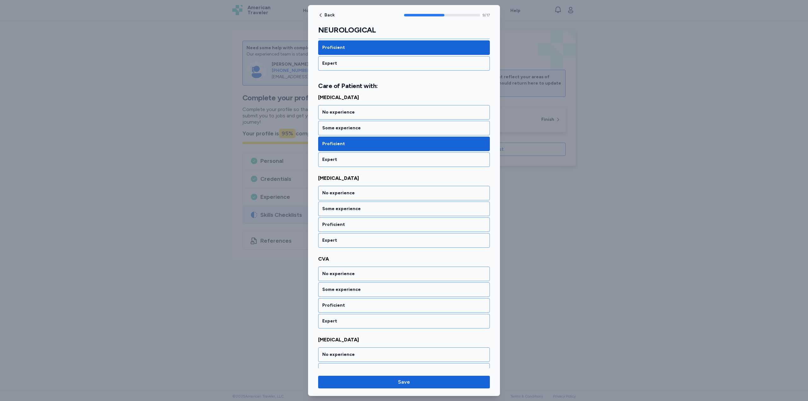
click at [356, 226] on div "Proficient" at bounding box center [404, 225] width 164 height 6
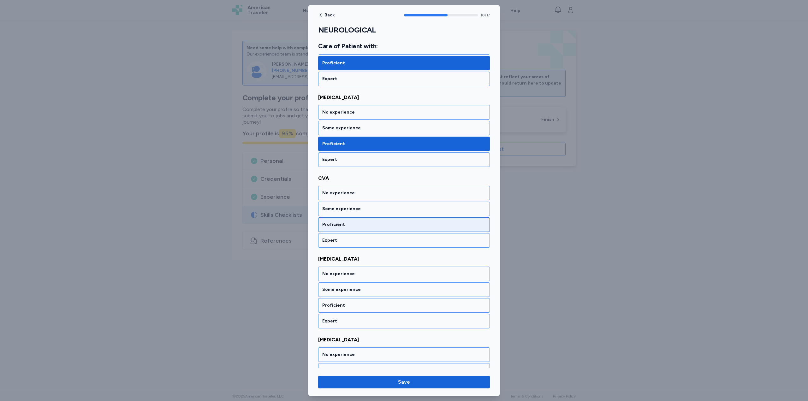
click at [352, 223] on div "Proficient" at bounding box center [404, 225] width 164 height 6
click at [353, 227] on div "Proficient" at bounding box center [404, 225] width 164 height 6
click at [354, 225] on div "Proficient" at bounding box center [404, 225] width 164 height 6
click at [356, 222] on div "Proficient" at bounding box center [404, 225] width 164 height 6
click at [356, 224] on div "Proficient" at bounding box center [404, 225] width 164 height 6
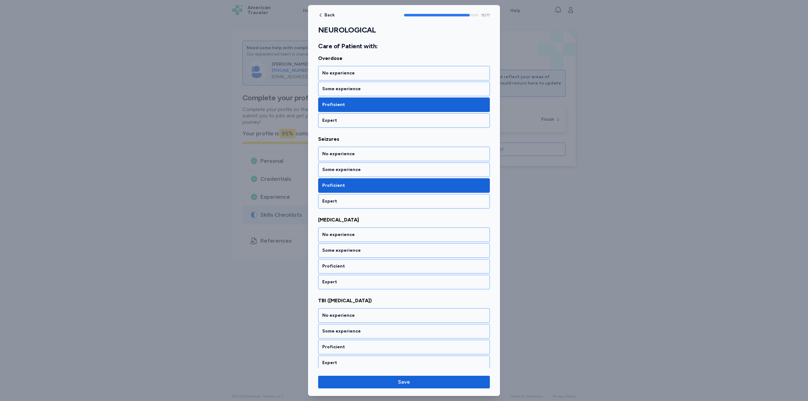
scroll to position [1146, 0]
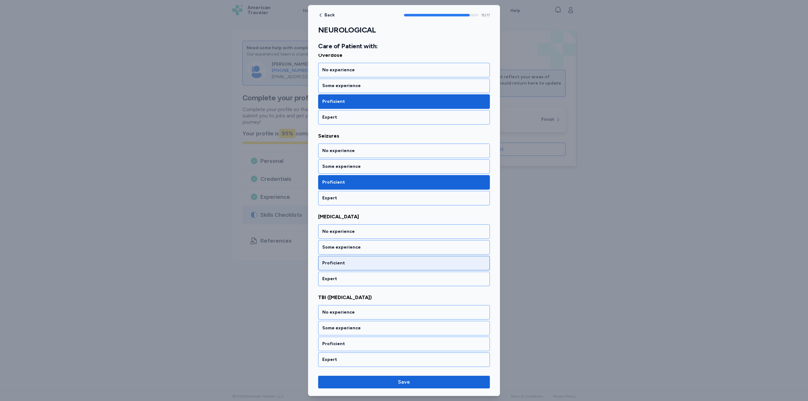
click at [362, 258] on div "Proficient" at bounding box center [404, 263] width 172 height 15
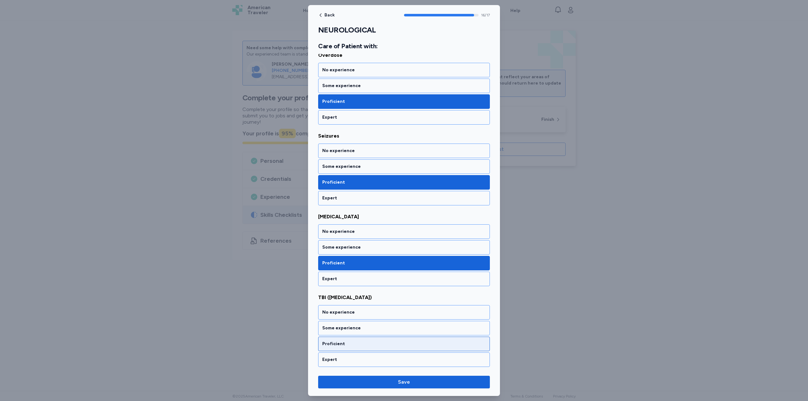
click at [361, 343] on div "Proficient" at bounding box center [404, 344] width 164 height 6
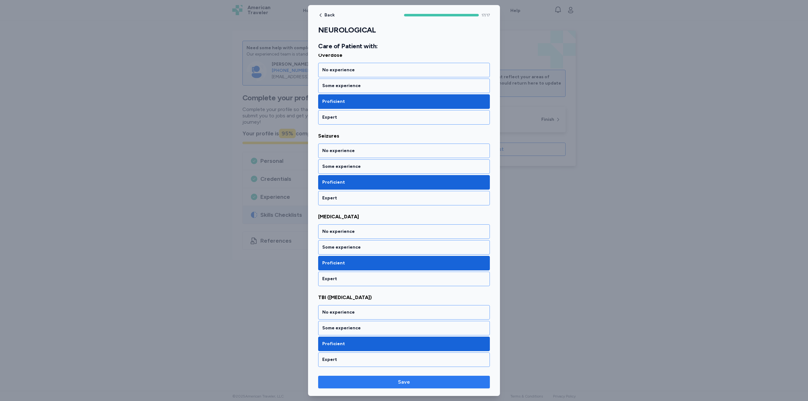
click at [399, 382] on span "Save" at bounding box center [404, 382] width 12 height 8
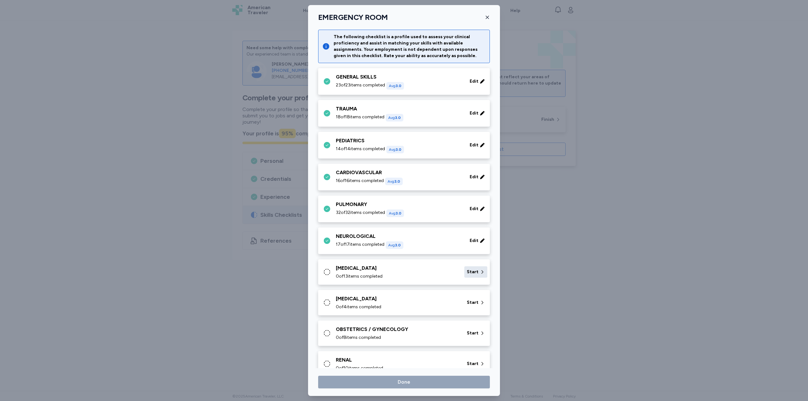
click at [467, 272] on span "Start" at bounding box center [473, 272] width 12 height 6
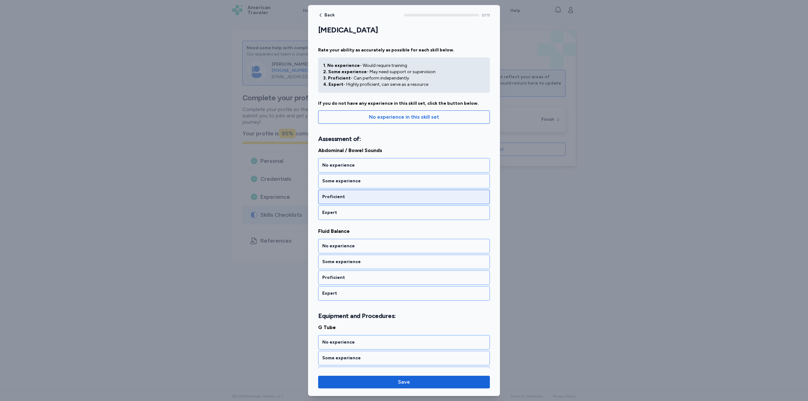
click at [342, 201] on div "Proficient" at bounding box center [404, 197] width 172 height 15
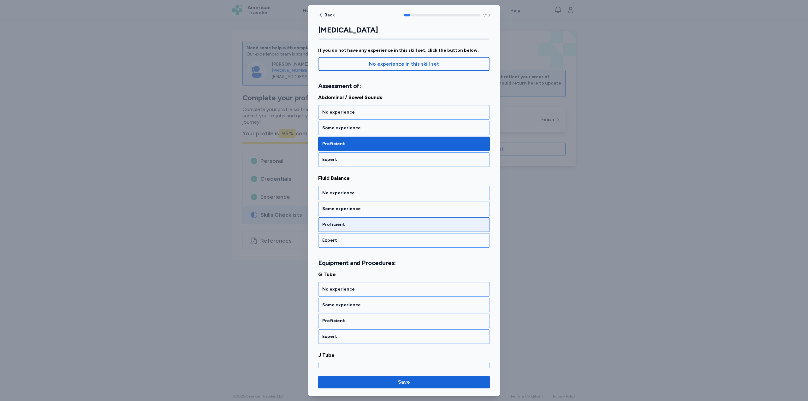
click at [352, 223] on div "Proficient" at bounding box center [404, 225] width 164 height 6
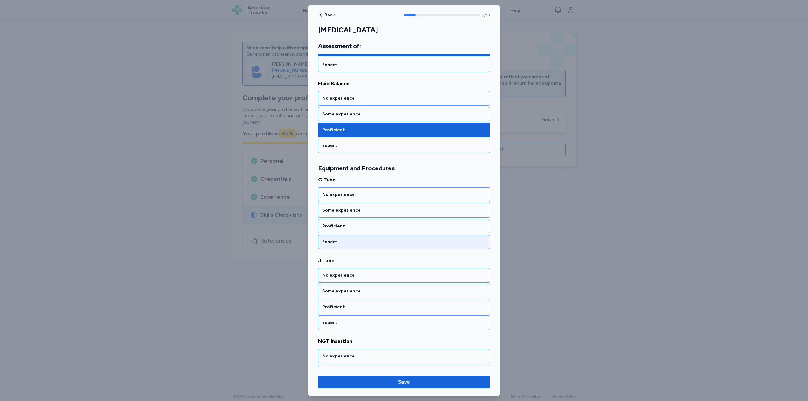
scroll to position [149, 0]
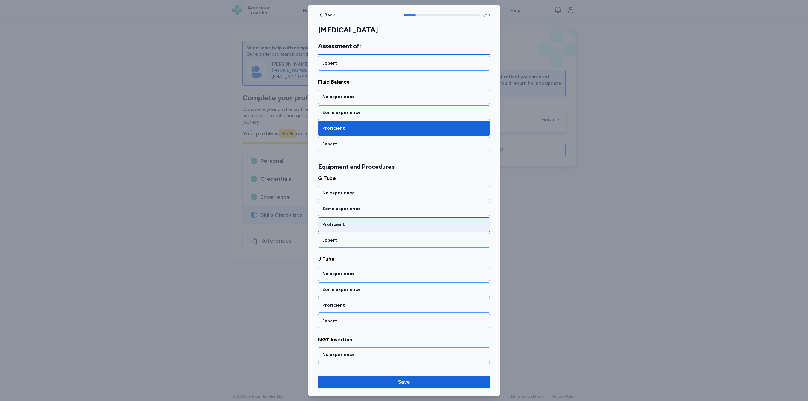
click at [341, 228] on div "Proficient" at bounding box center [404, 225] width 164 height 6
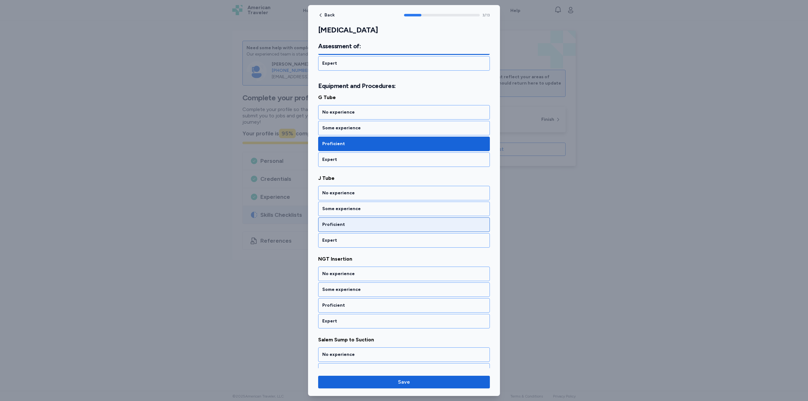
click at [340, 226] on div "Proficient" at bounding box center [404, 225] width 164 height 6
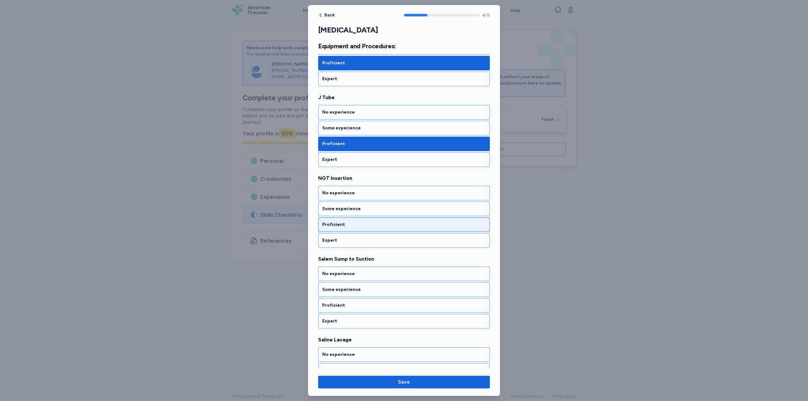
click at [342, 224] on div "Proficient" at bounding box center [404, 225] width 164 height 6
click at [346, 224] on div "Proficient" at bounding box center [404, 225] width 164 height 6
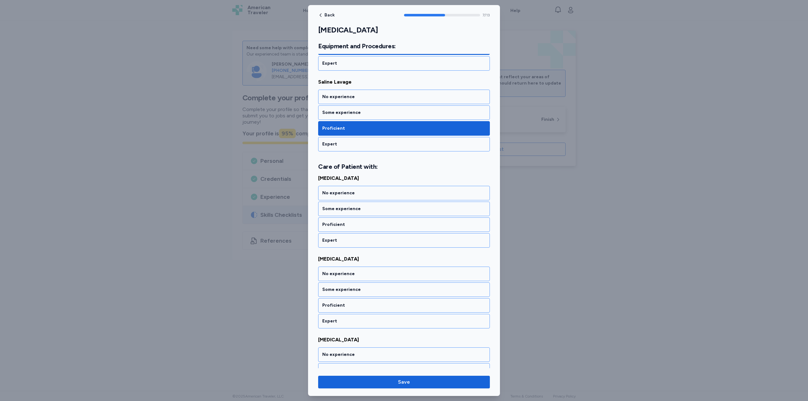
click at [346, 224] on div "Proficient" at bounding box center [404, 225] width 164 height 6
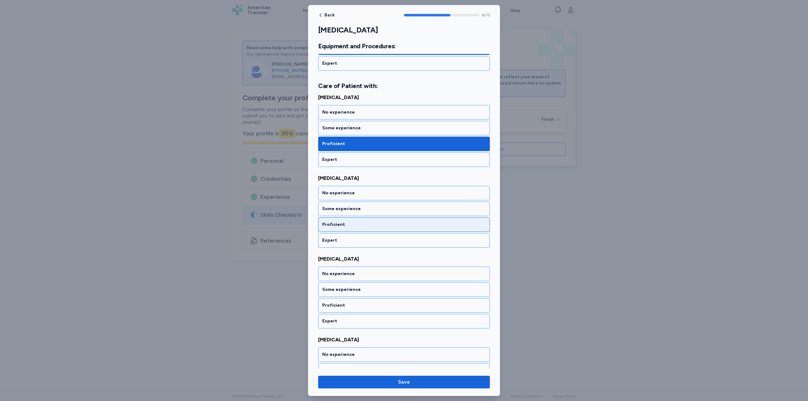
click at [346, 224] on div "Proficient" at bounding box center [404, 225] width 164 height 6
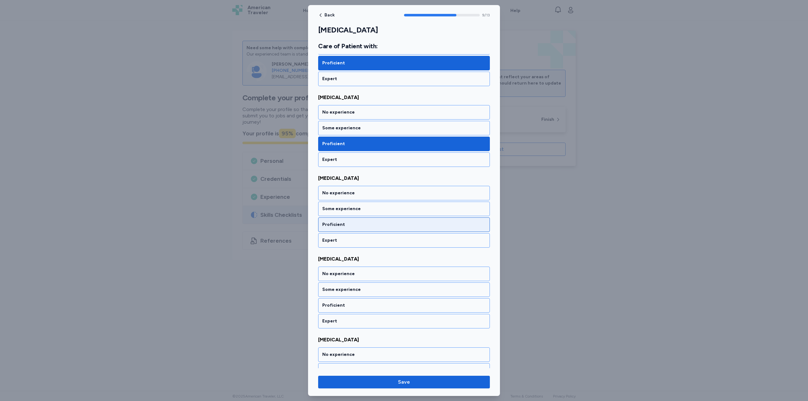
click at [348, 224] on div "Proficient" at bounding box center [404, 225] width 164 height 6
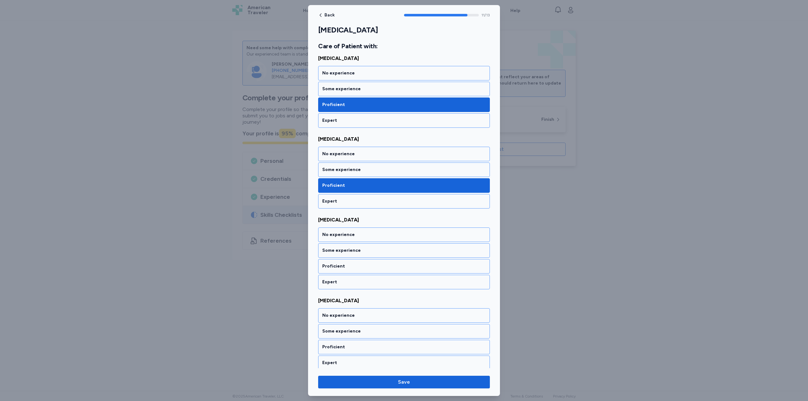
scroll to position [854, 0]
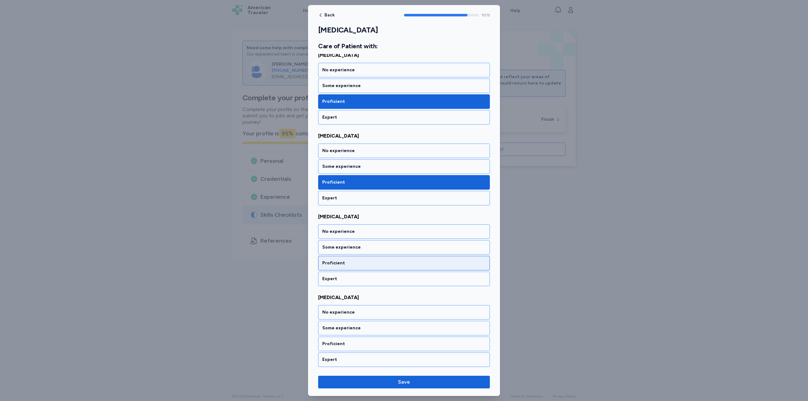
click at [347, 266] on div "Proficient" at bounding box center [404, 263] width 164 height 6
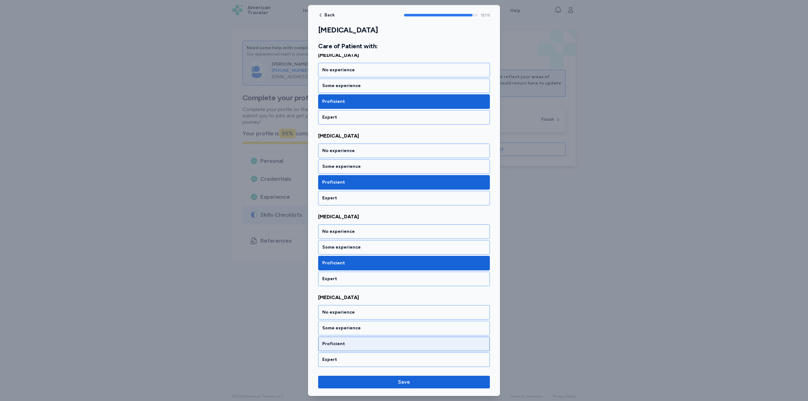
click at [351, 341] on div "Proficient" at bounding box center [404, 344] width 164 height 6
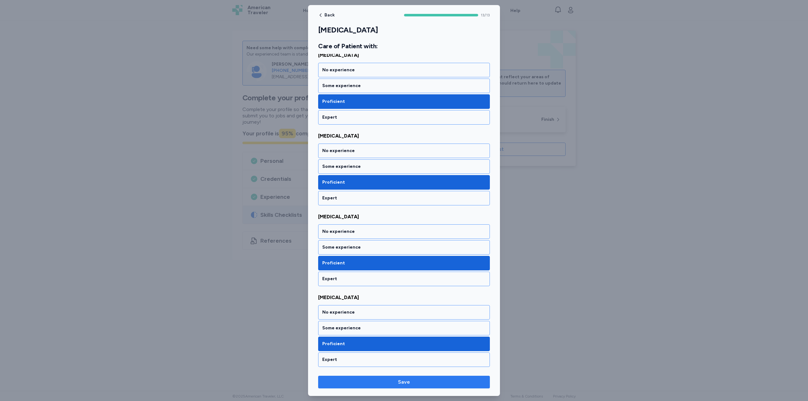
click at [403, 378] on button "Save" at bounding box center [404, 382] width 172 height 13
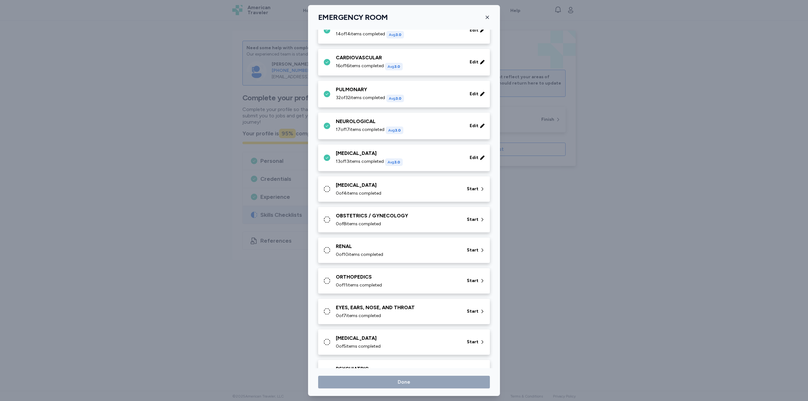
scroll to position [126, 0]
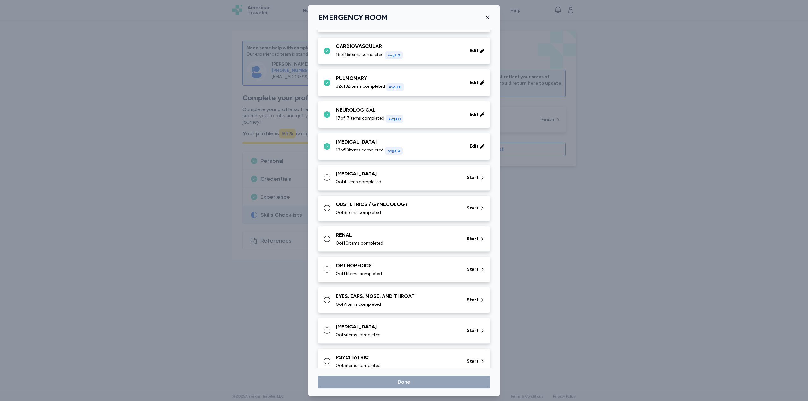
click at [361, 172] on div "ENDOCRINE" at bounding box center [397, 174] width 123 height 8
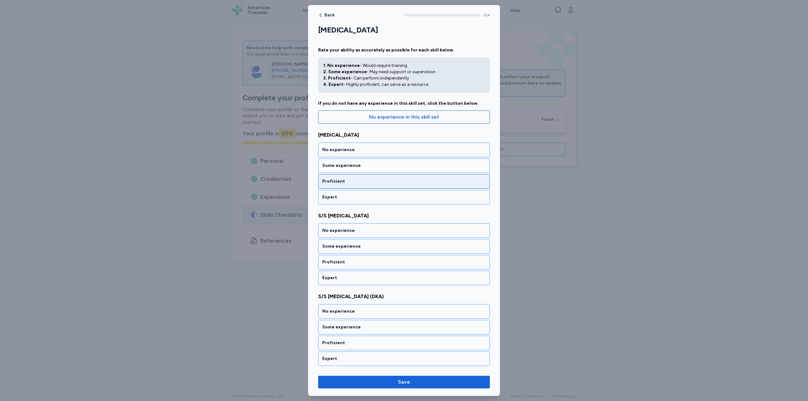
click at [356, 177] on div "Proficient" at bounding box center [404, 181] width 172 height 15
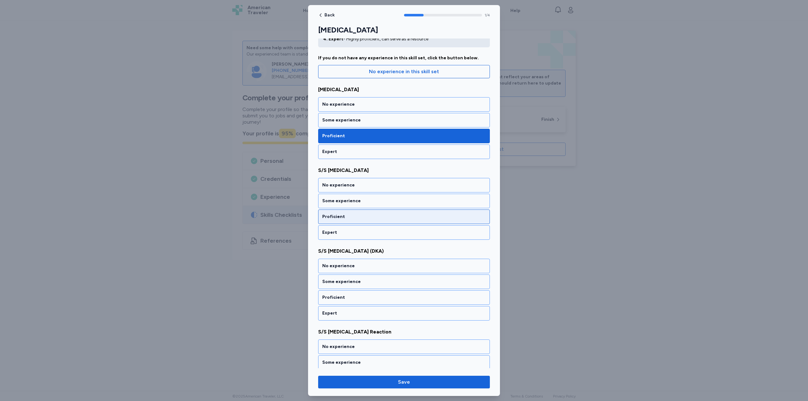
click at [368, 217] on div "Proficient" at bounding box center [404, 217] width 164 height 6
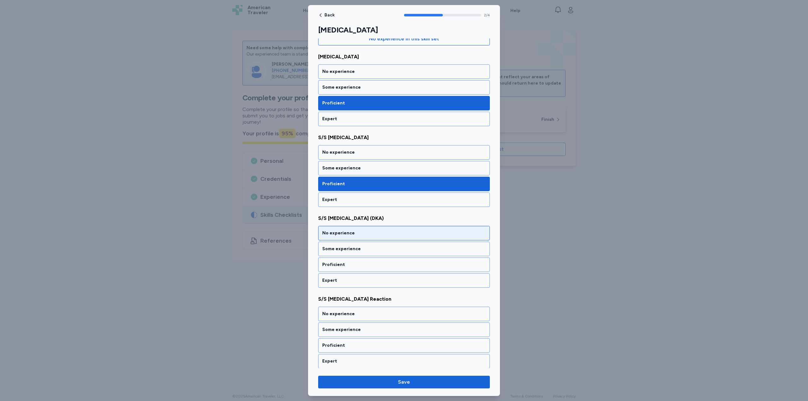
scroll to position [80, 0]
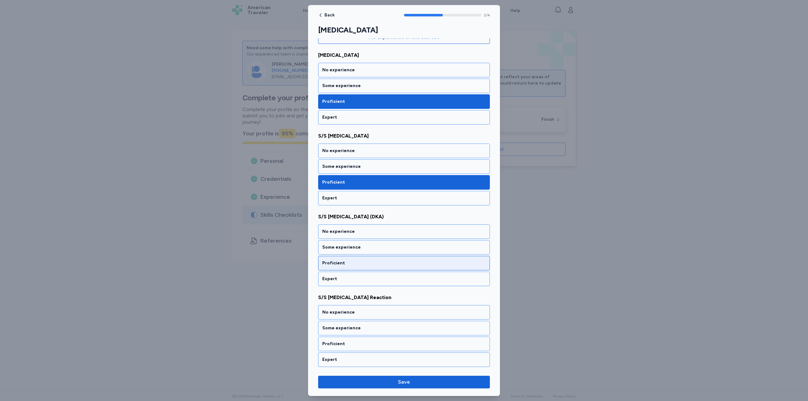
click at [359, 264] on div "Proficient" at bounding box center [404, 263] width 164 height 6
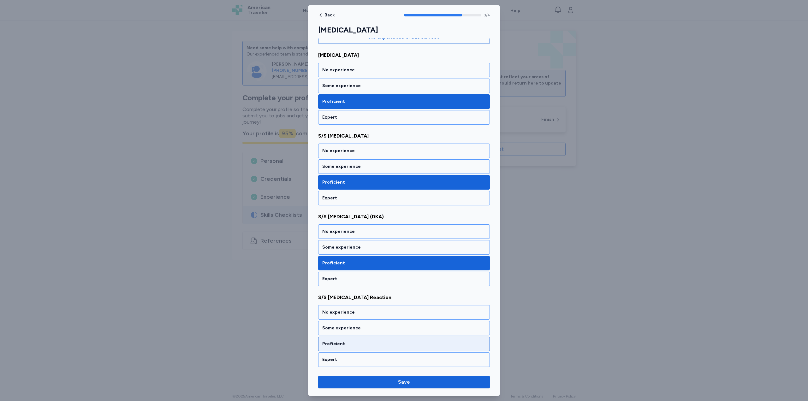
click at [353, 343] on div "Proficient" at bounding box center [404, 344] width 164 height 6
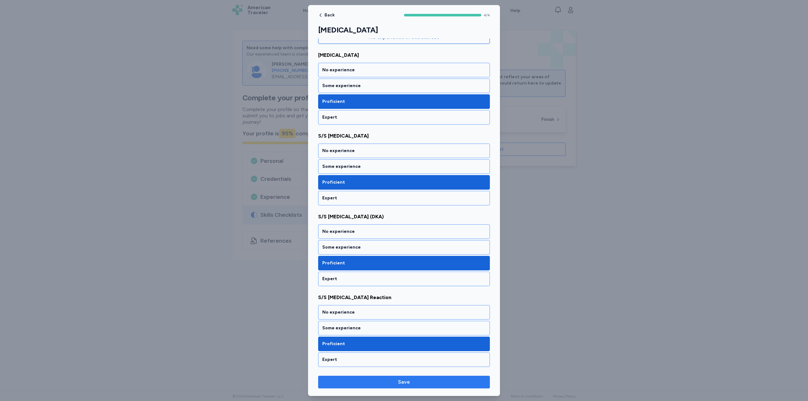
click at [401, 383] on span "Save" at bounding box center [404, 382] width 12 height 8
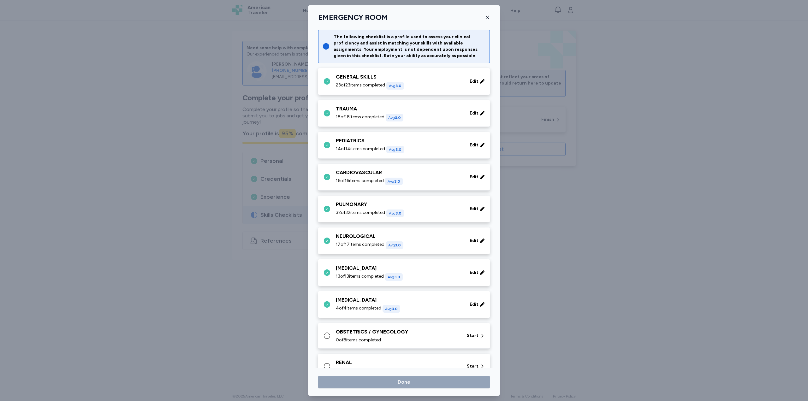
scroll to position [126, 0]
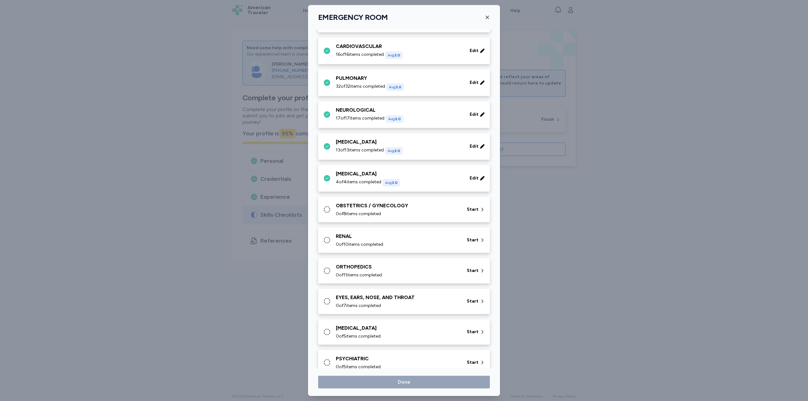
click at [378, 210] on div "OBSTETRICS / GYNECOLOGY 0 of 8 items completed" at bounding box center [397, 209] width 123 height 15
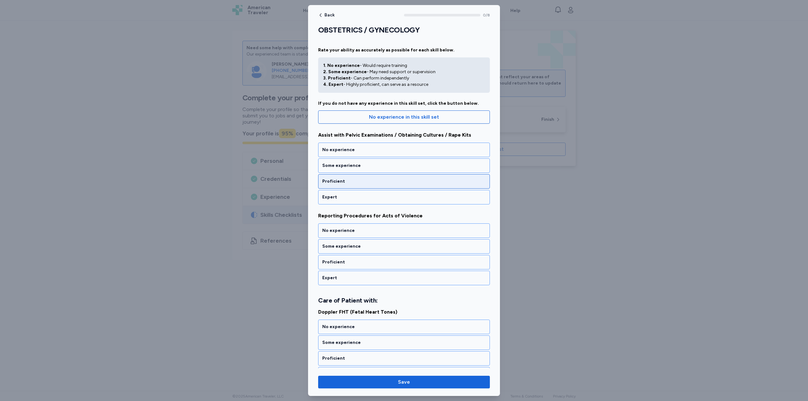
click at [370, 180] on div "Proficient" at bounding box center [404, 181] width 164 height 6
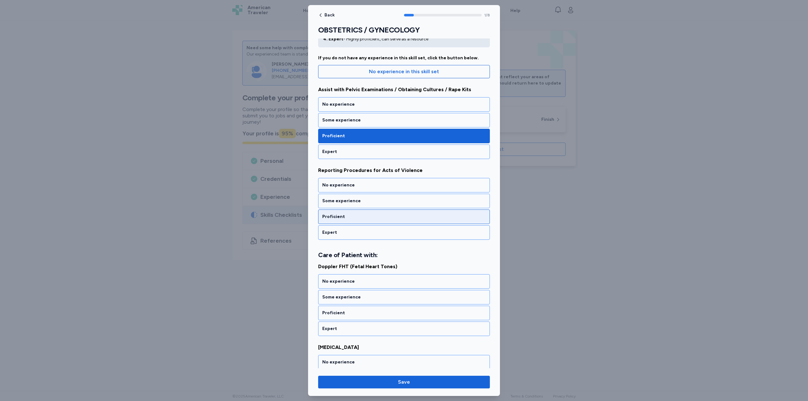
click at [361, 214] on div "Proficient" at bounding box center [404, 217] width 164 height 6
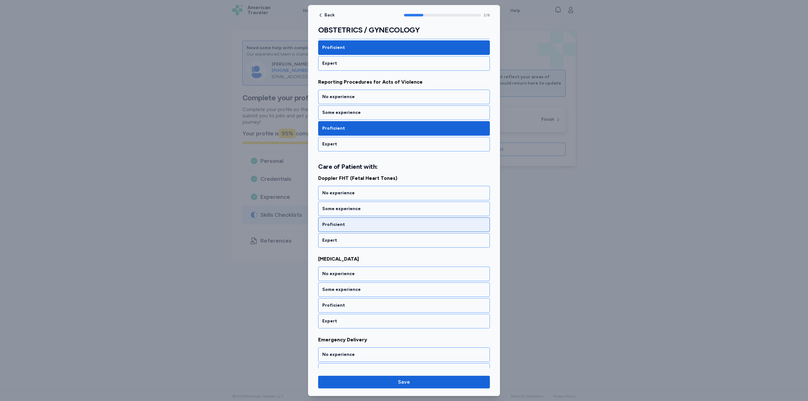
click at [358, 221] on div "Proficient" at bounding box center [404, 225] width 172 height 15
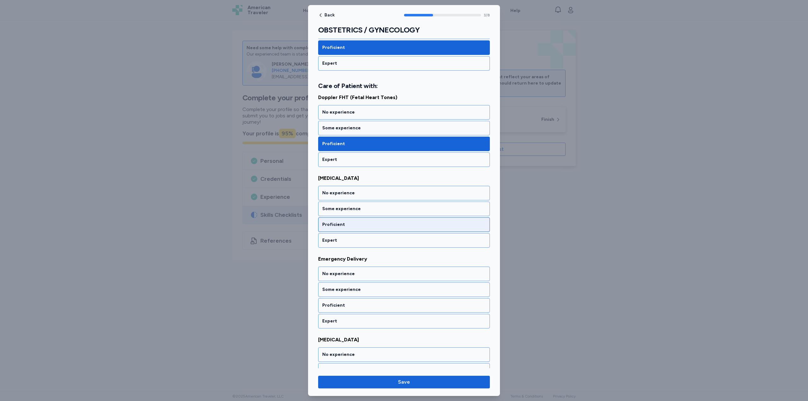
click at [360, 225] on div "Proficient" at bounding box center [404, 225] width 164 height 6
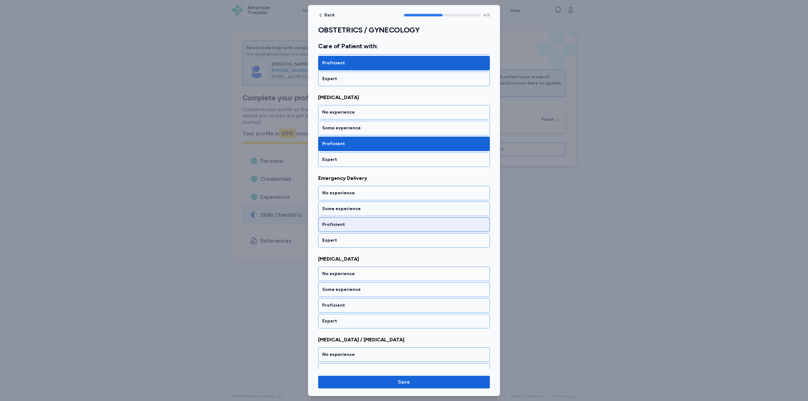
click at [361, 227] on div "Proficient" at bounding box center [404, 225] width 164 height 6
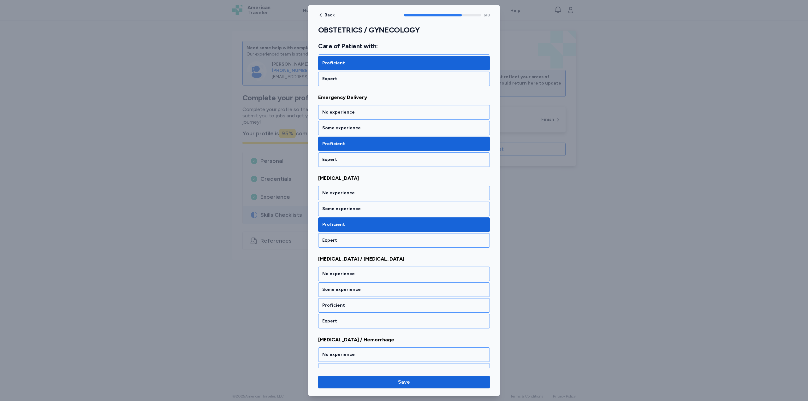
scroll to position [419, 0]
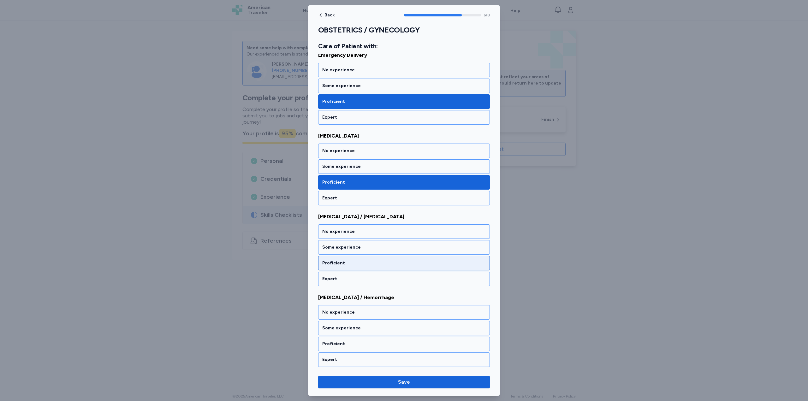
click at [355, 260] on div "Proficient" at bounding box center [404, 263] width 164 height 6
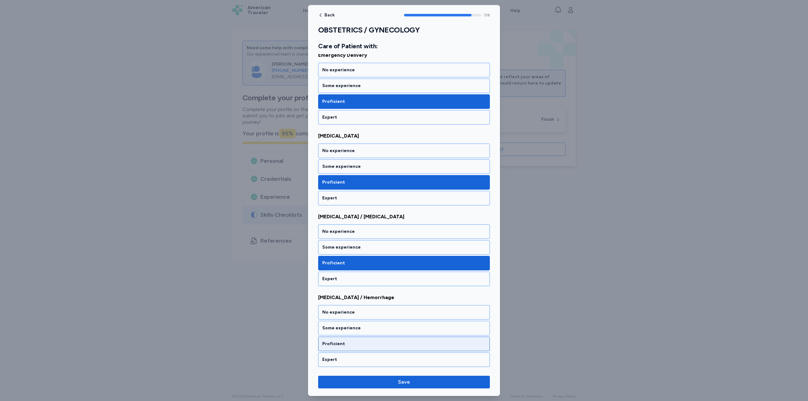
click at [366, 340] on div "Proficient" at bounding box center [404, 344] width 172 height 15
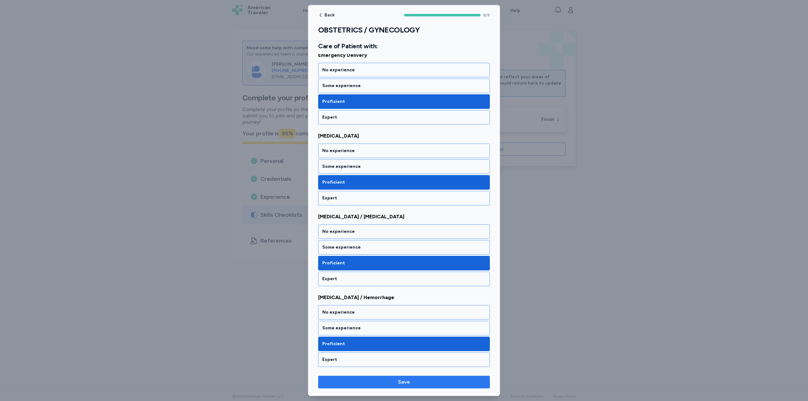
click at [401, 384] on span "Save" at bounding box center [404, 382] width 12 height 8
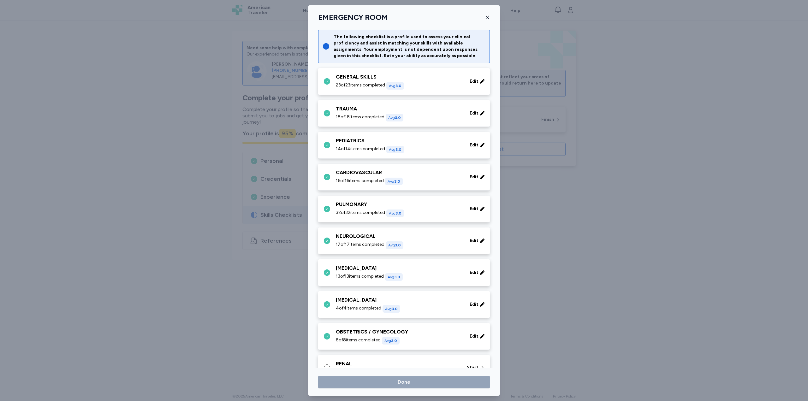
scroll to position [126, 0]
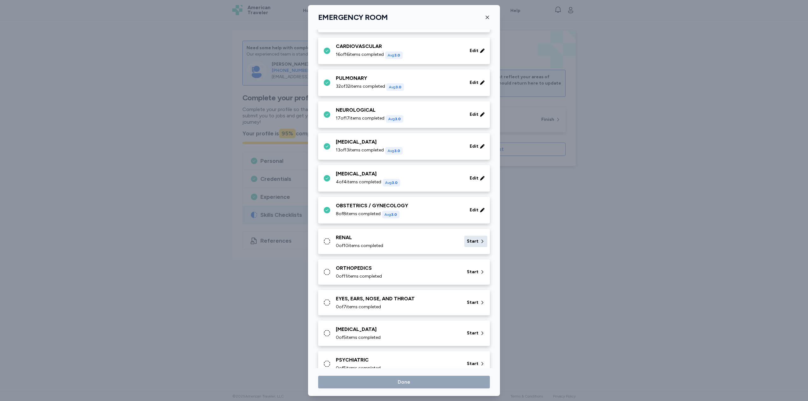
click at [464, 242] on div "Start" at bounding box center [475, 241] width 23 height 11
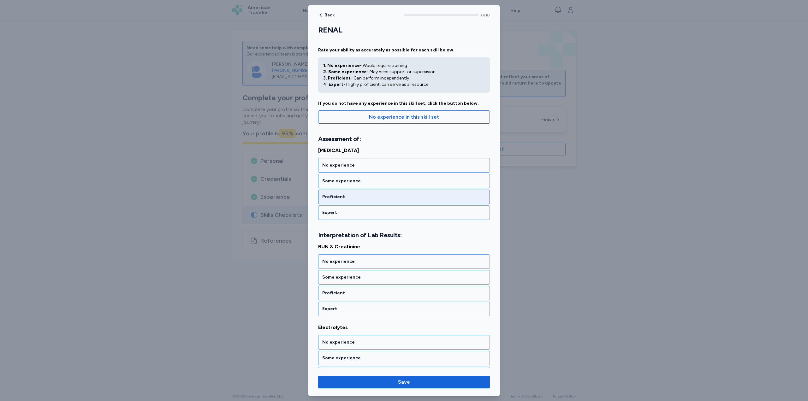
click at [387, 200] on div "Proficient" at bounding box center [404, 197] width 164 height 6
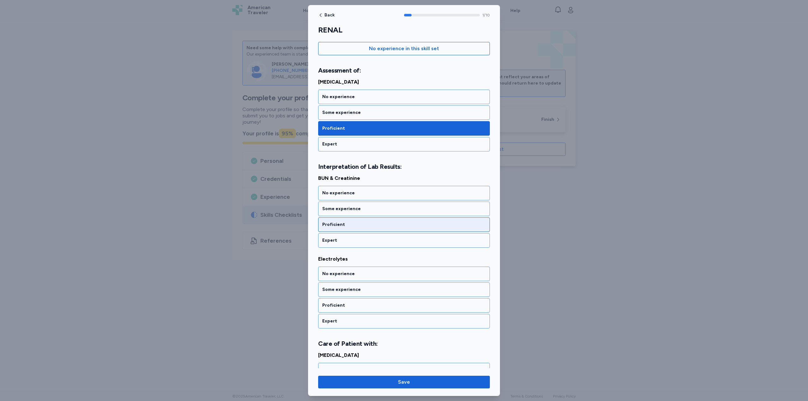
click at [369, 224] on div "Proficient" at bounding box center [404, 225] width 164 height 6
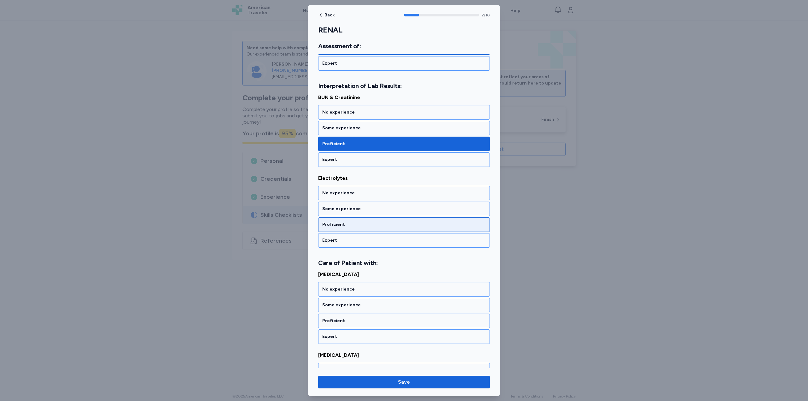
click at [368, 220] on div "Proficient" at bounding box center [404, 225] width 172 height 15
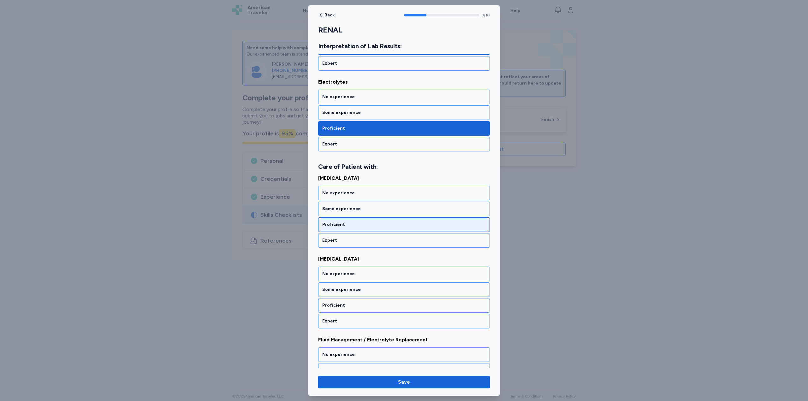
click at [373, 224] on div "Proficient" at bounding box center [404, 225] width 164 height 6
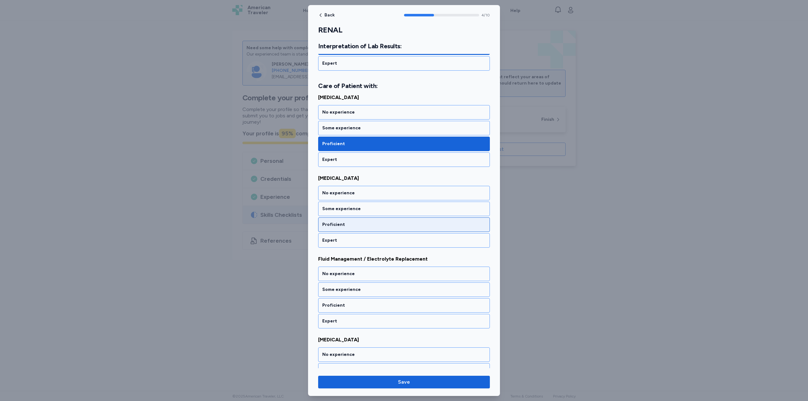
click at [368, 223] on div "Proficient" at bounding box center [404, 225] width 164 height 6
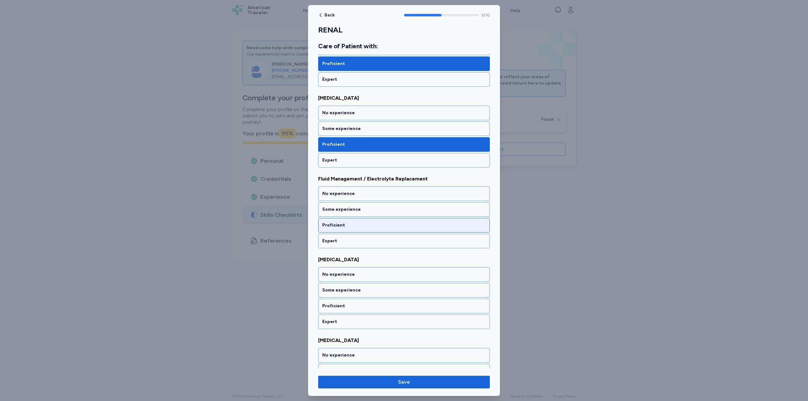
scroll to position [407, 0]
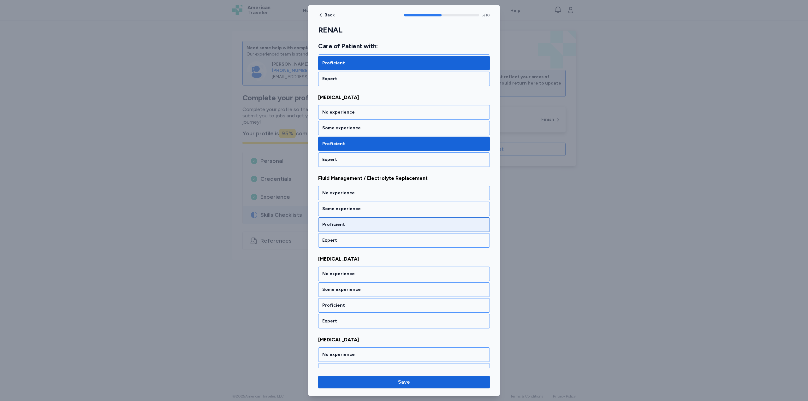
click at [357, 225] on div "Proficient" at bounding box center [404, 225] width 164 height 6
click at [375, 226] on div "Proficient" at bounding box center [404, 225] width 164 height 6
click at [359, 224] on div "Proficient" at bounding box center [404, 225] width 164 height 6
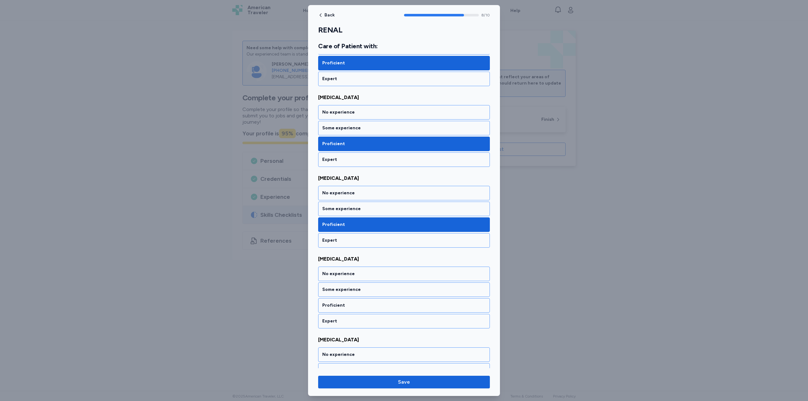
scroll to position [611, 0]
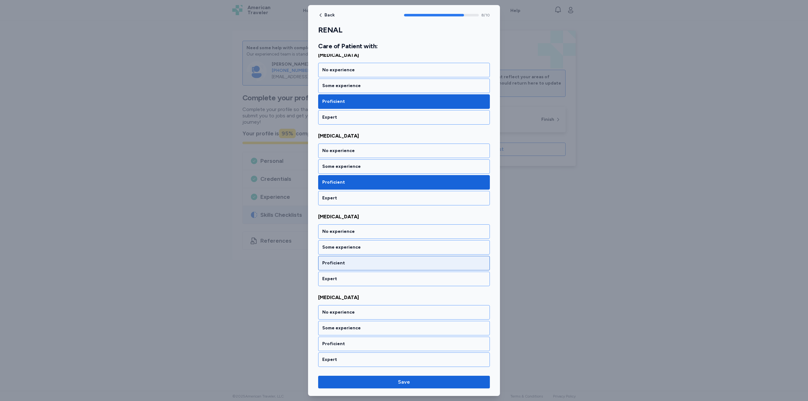
click at [361, 265] on div "Proficient" at bounding box center [404, 263] width 164 height 6
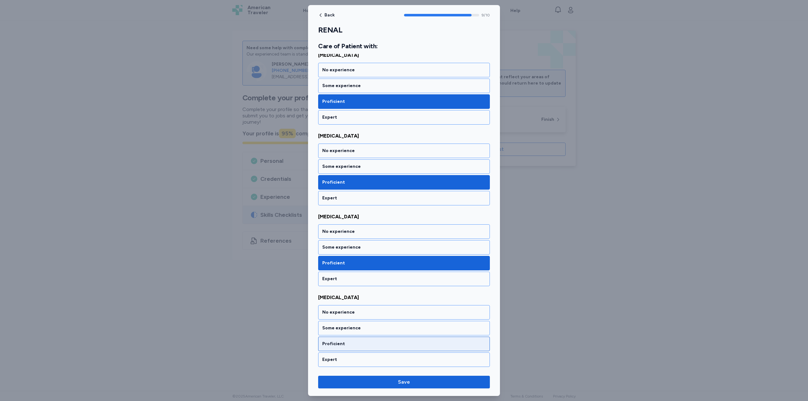
click at [362, 348] on div "Proficient" at bounding box center [404, 344] width 172 height 15
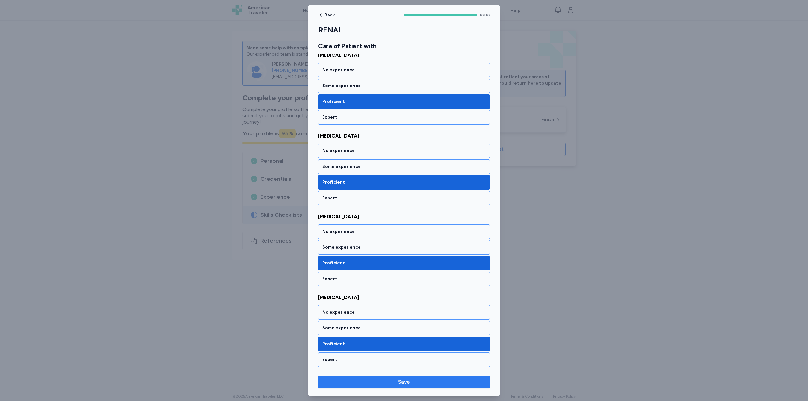
click at [398, 379] on span "Save" at bounding box center [404, 382] width 12 height 8
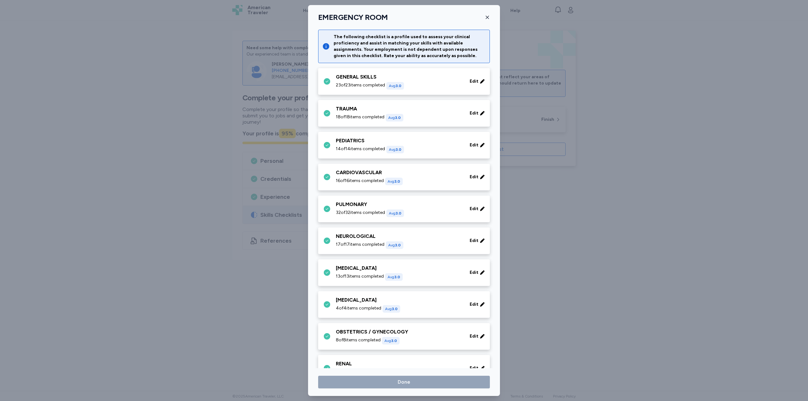
scroll to position [126, 0]
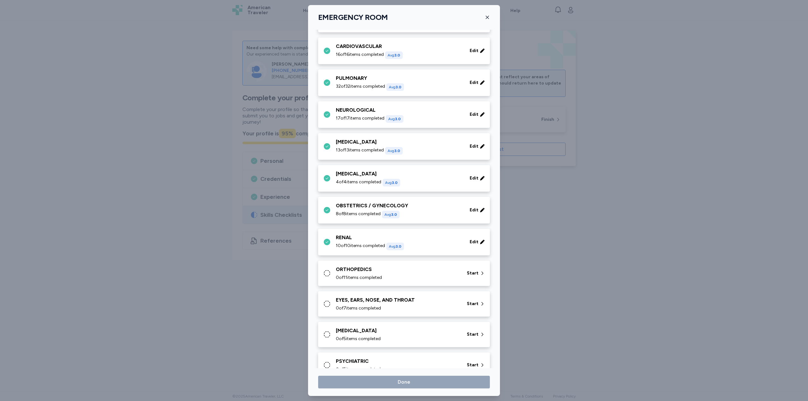
click at [421, 269] on div "ORTHOPEDICS 0 of 11 items completed" at bounding box center [397, 273] width 123 height 15
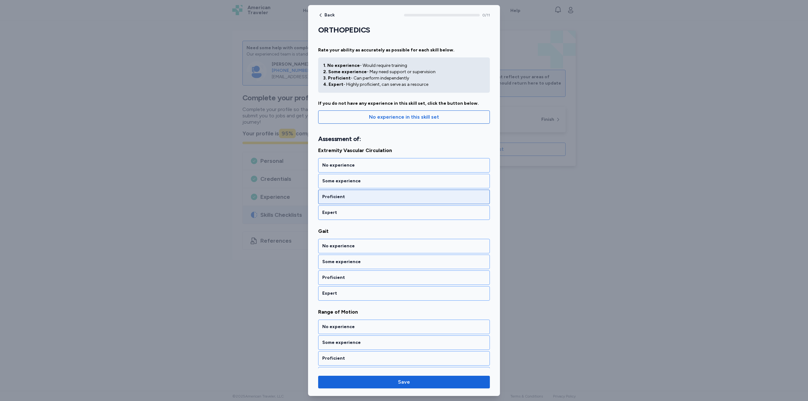
click at [378, 198] on div "Proficient" at bounding box center [404, 197] width 164 height 6
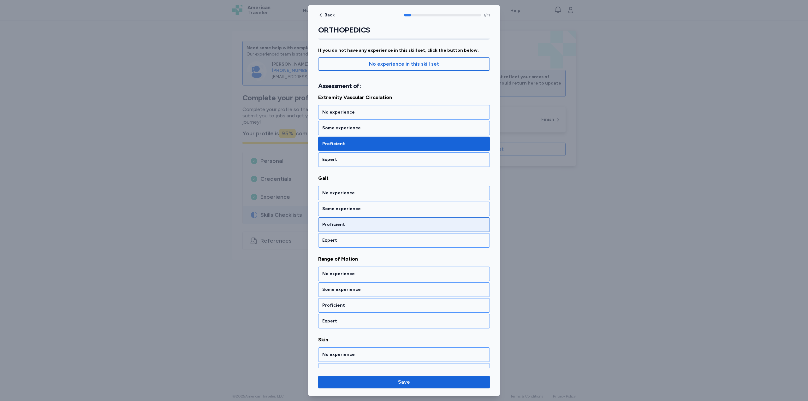
click at [366, 228] on div "Proficient" at bounding box center [404, 225] width 172 height 15
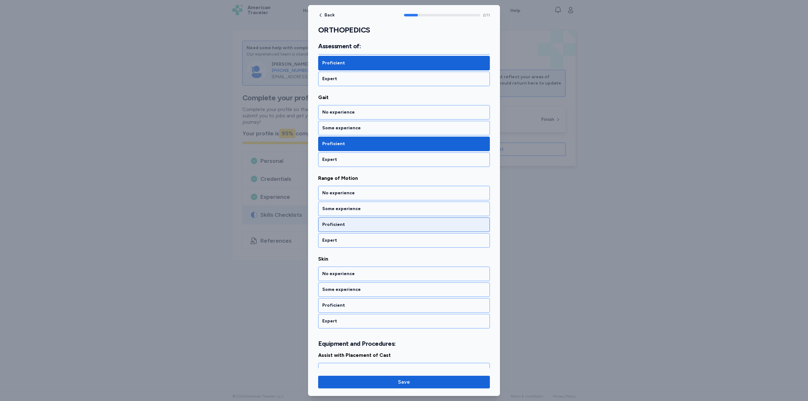
click at [360, 224] on div "Proficient" at bounding box center [404, 225] width 164 height 6
click at [354, 218] on div "Proficient" at bounding box center [404, 225] width 172 height 15
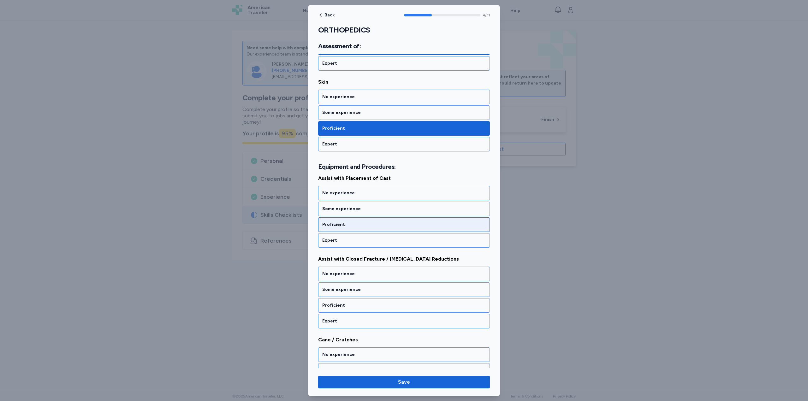
click at [358, 223] on div "Proficient" at bounding box center [404, 225] width 164 height 6
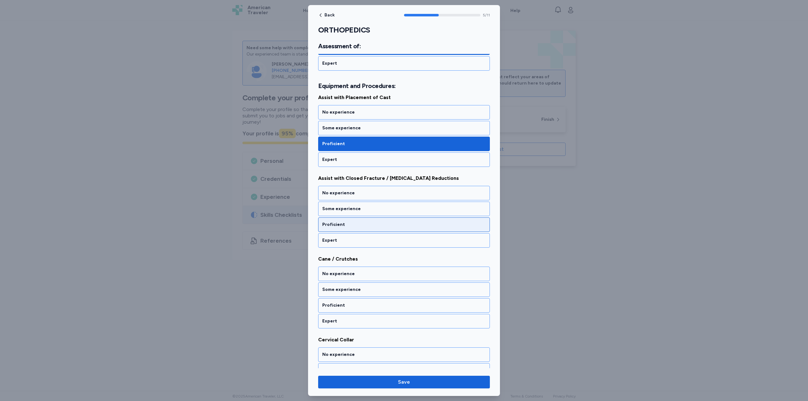
click at [356, 227] on div "Proficient" at bounding box center [404, 225] width 172 height 15
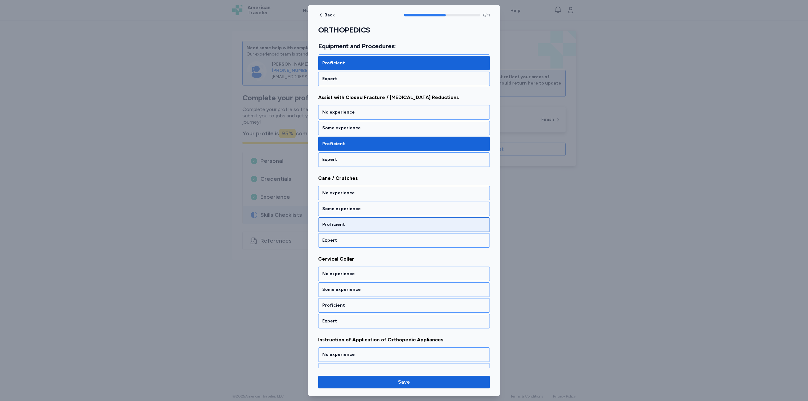
click at [356, 225] on div "Proficient" at bounding box center [404, 225] width 164 height 6
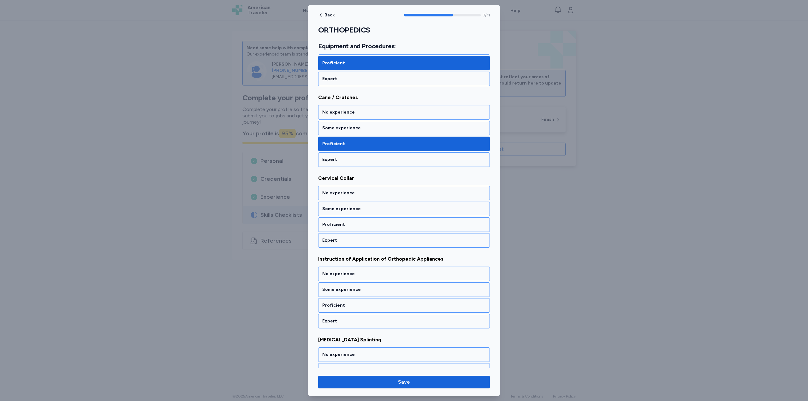
click at [356, 225] on div "Proficient" at bounding box center [404, 225] width 164 height 6
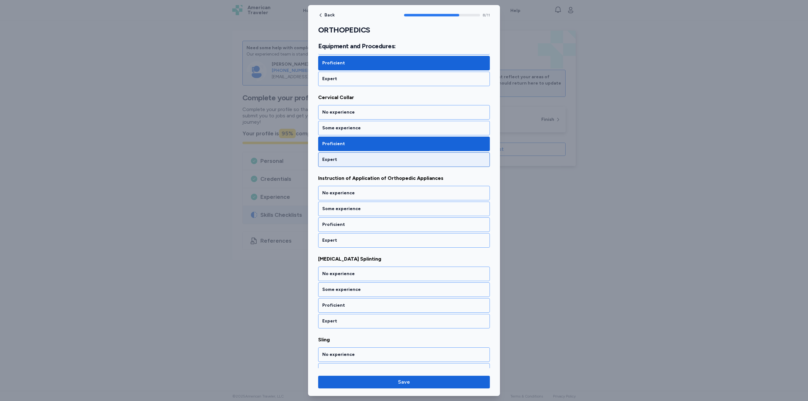
click at [357, 225] on div "Proficient" at bounding box center [404, 225] width 164 height 6
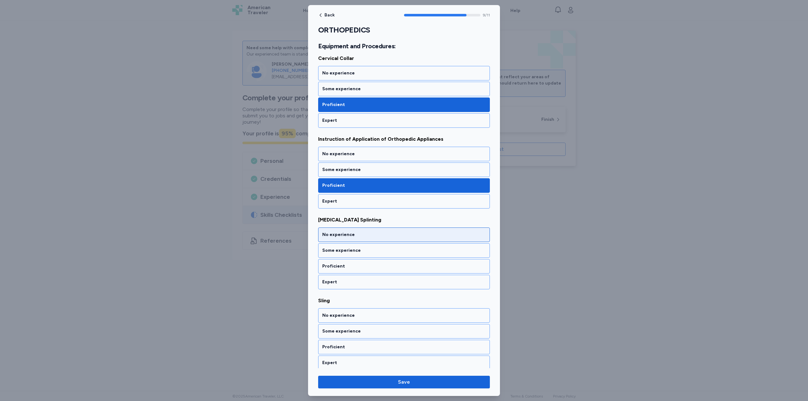
scroll to position [676, 0]
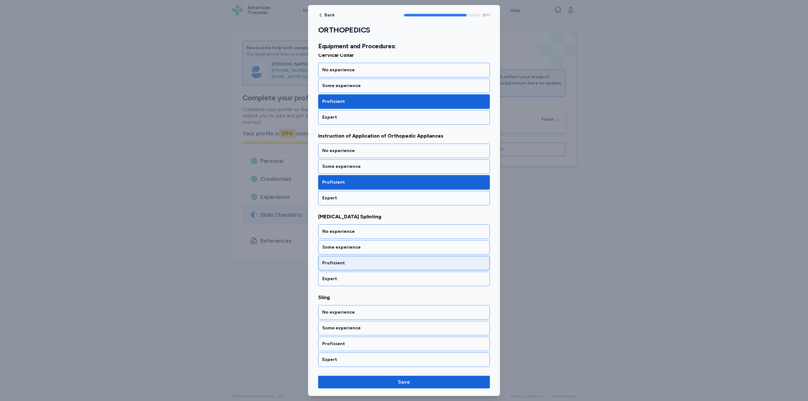
click at [355, 261] on div "Proficient" at bounding box center [404, 263] width 164 height 6
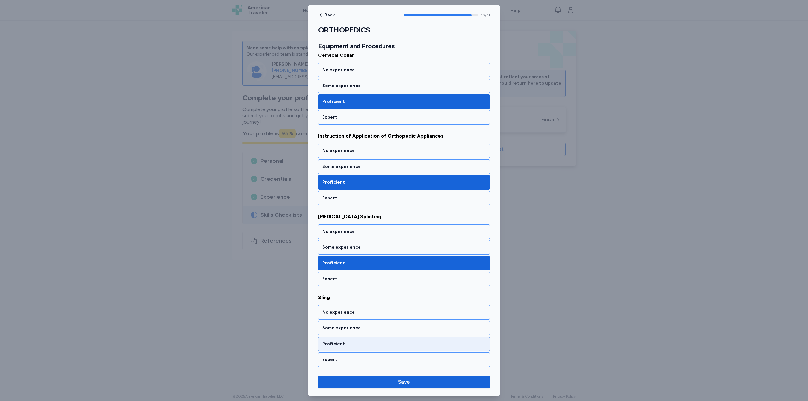
click at [361, 345] on div "Proficient" at bounding box center [404, 344] width 164 height 6
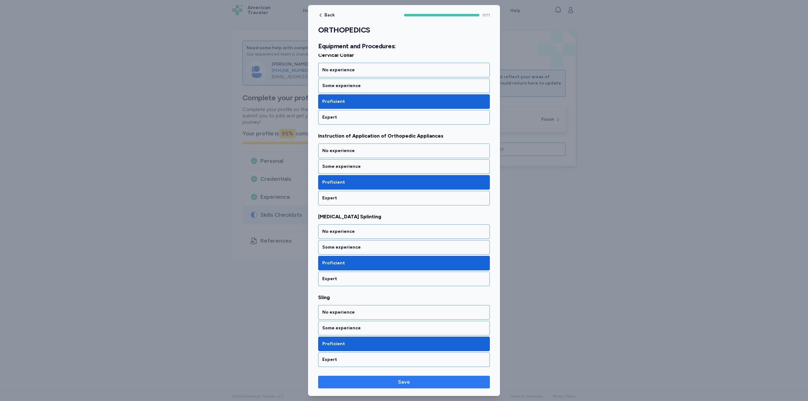
click at [398, 383] on span "Save" at bounding box center [404, 382] width 162 height 8
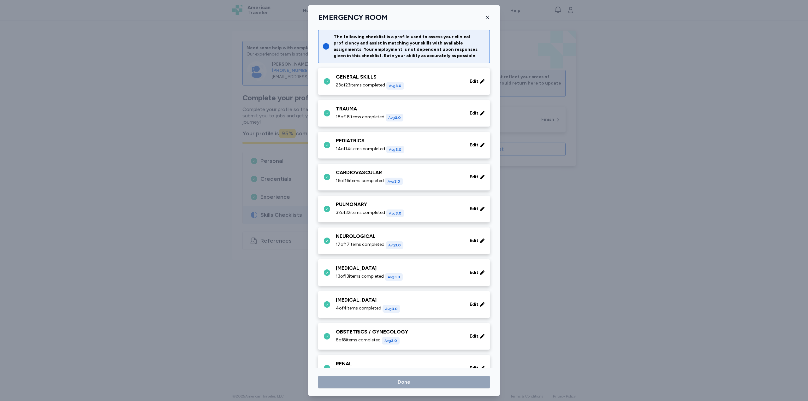
scroll to position [126, 0]
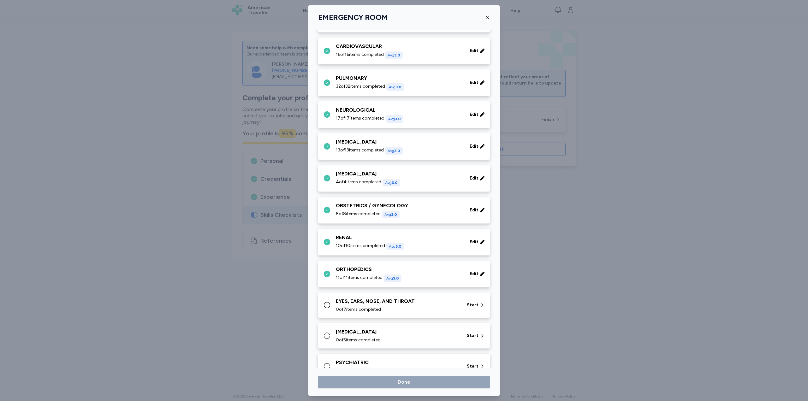
click at [450, 301] on div "EYES, EARS, NOSE, AND THROAT" at bounding box center [397, 302] width 123 height 8
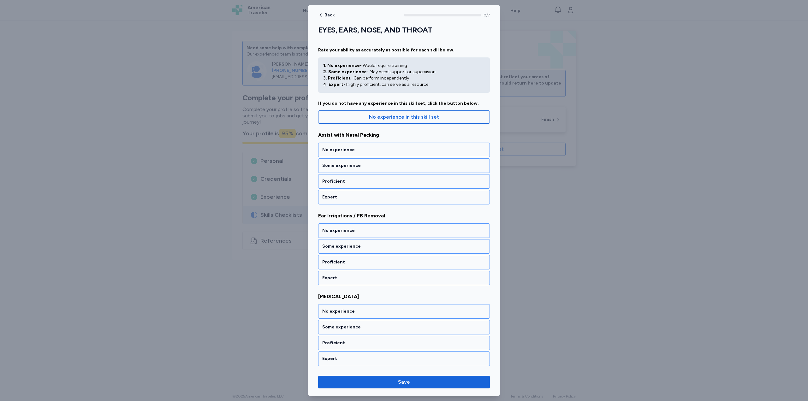
click at [374, 174] on div "No experience Some experience Proficient Expert" at bounding box center [404, 174] width 172 height 62
click at [373, 182] on div "Proficient" at bounding box center [404, 181] width 164 height 6
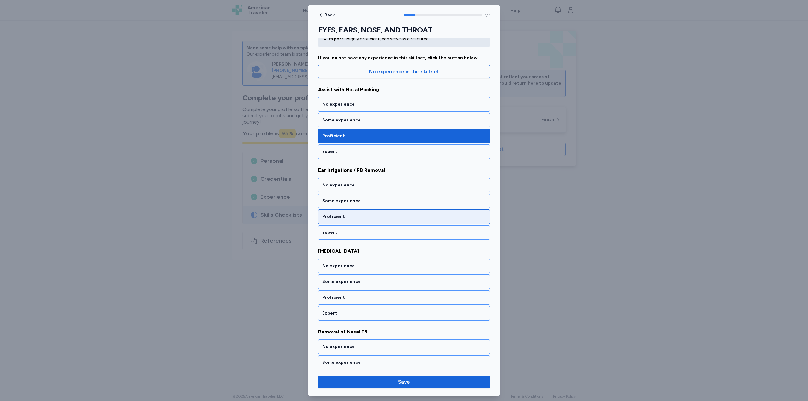
click at [363, 218] on div "Proficient" at bounding box center [404, 217] width 164 height 6
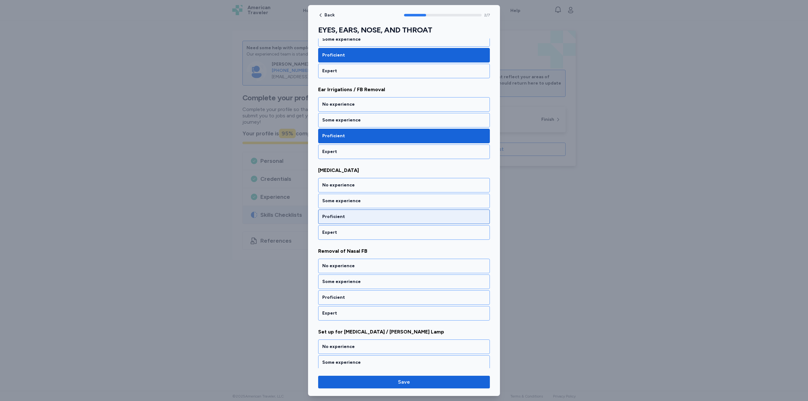
click at [362, 217] on div "Proficient" at bounding box center [404, 217] width 164 height 6
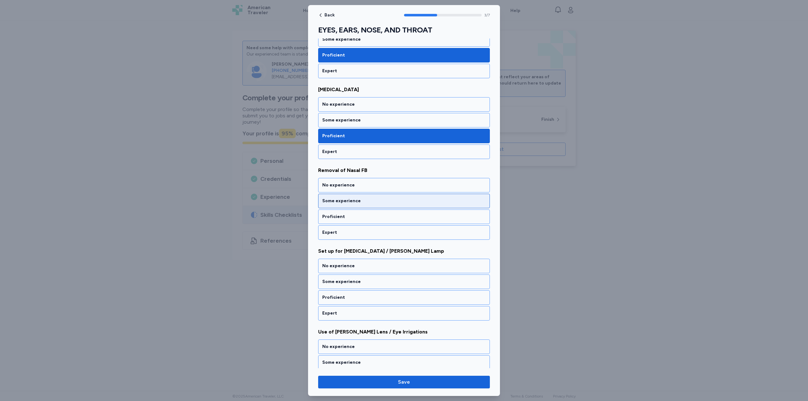
click at [362, 217] on div "Proficient" at bounding box center [404, 217] width 164 height 6
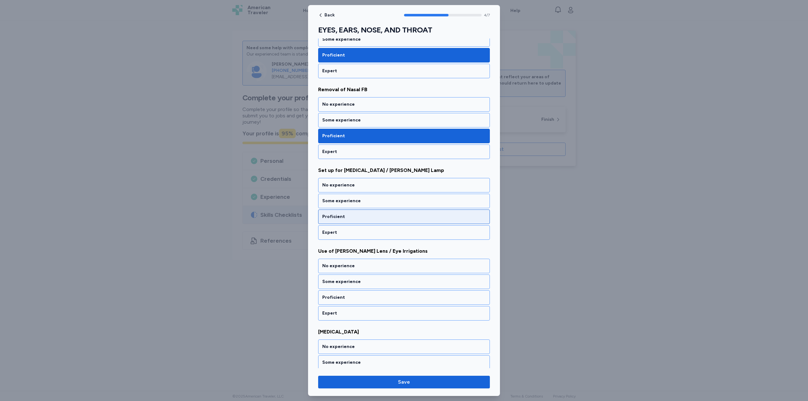
click at [361, 217] on div "Proficient" at bounding box center [404, 217] width 164 height 6
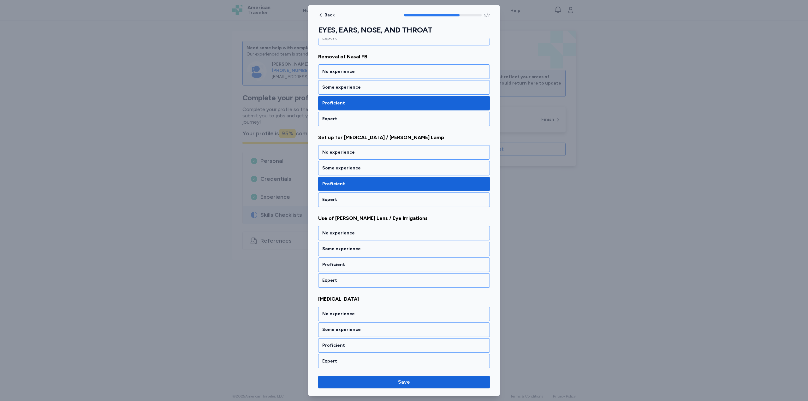
scroll to position [322, 0]
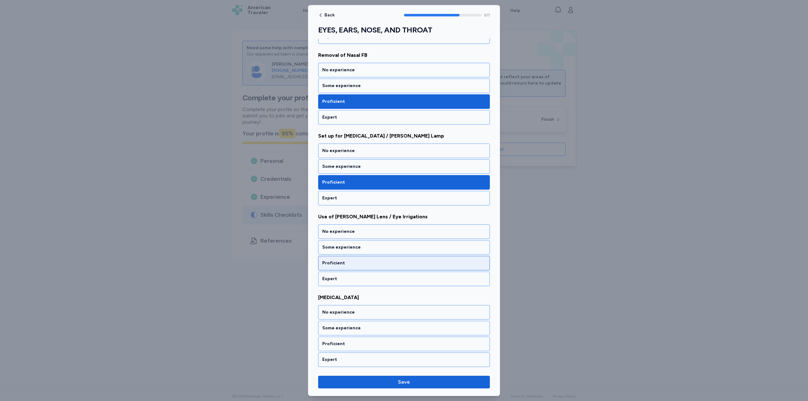
click at [358, 257] on div "Proficient" at bounding box center [404, 263] width 172 height 15
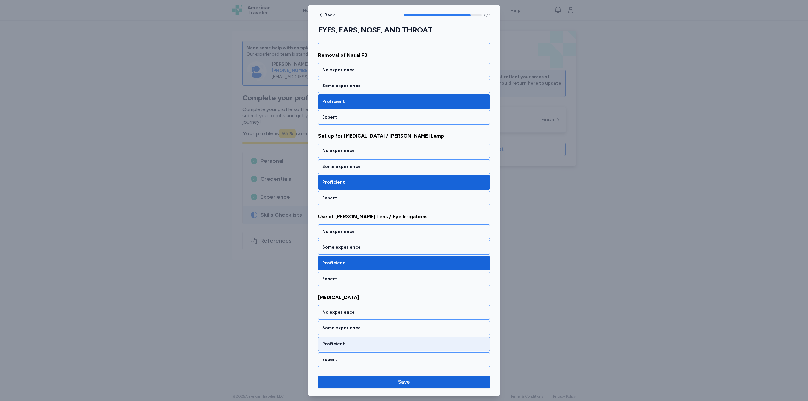
click at [372, 347] on div "Proficient" at bounding box center [404, 344] width 172 height 15
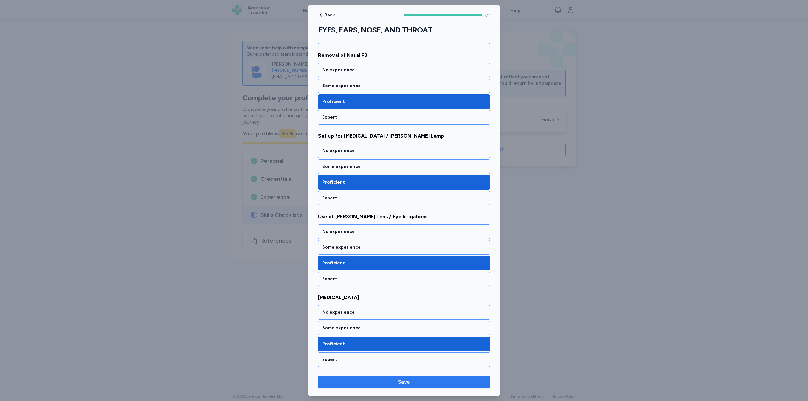
click at [398, 385] on span "Save" at bounding box center [404, 382] width 162 height 8
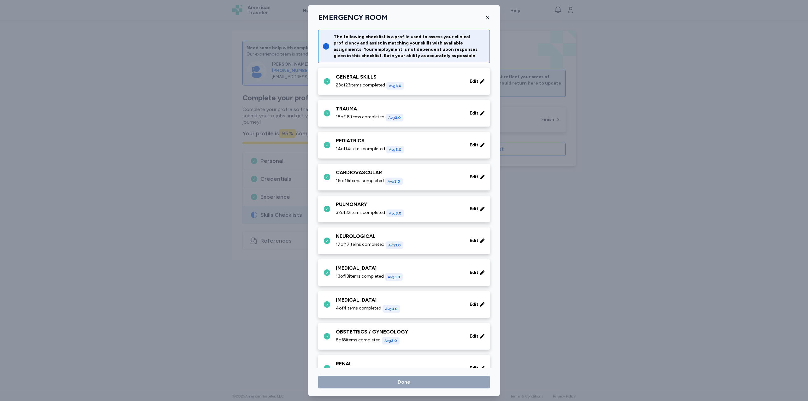
scroll to position [126, 0]
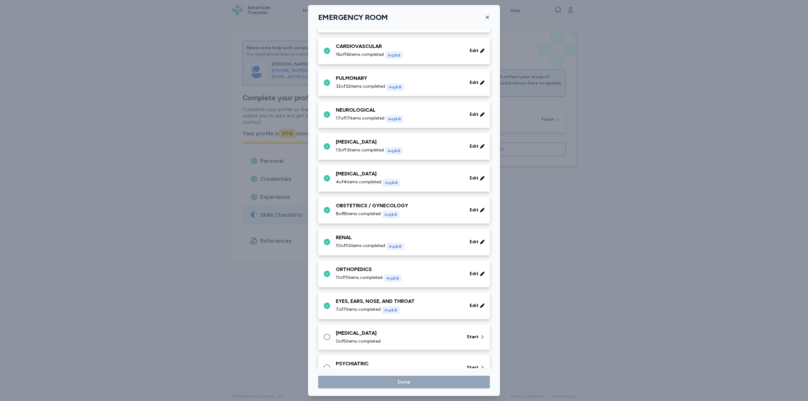
click at [266, 319] on div at bounding box center [404, 200] width 808 height 401
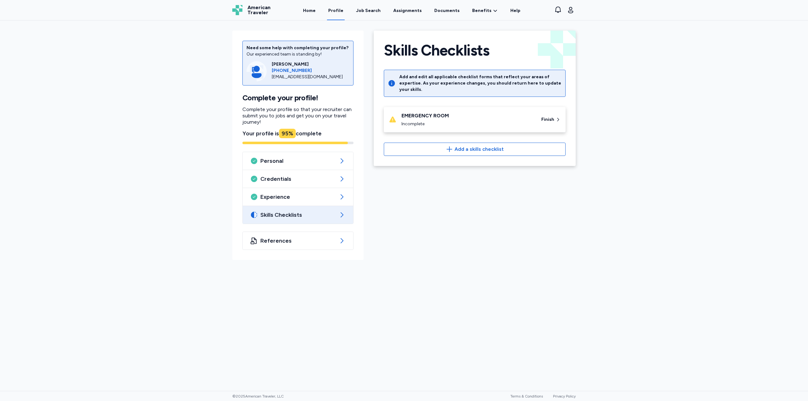
click at [468, 121] on div "Incomplete" at bounding box center [468, 124] width 132 height 6
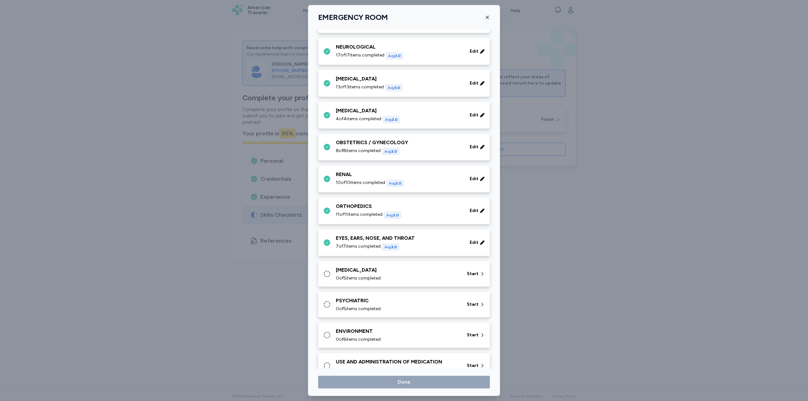
scroll to position [237, 0]
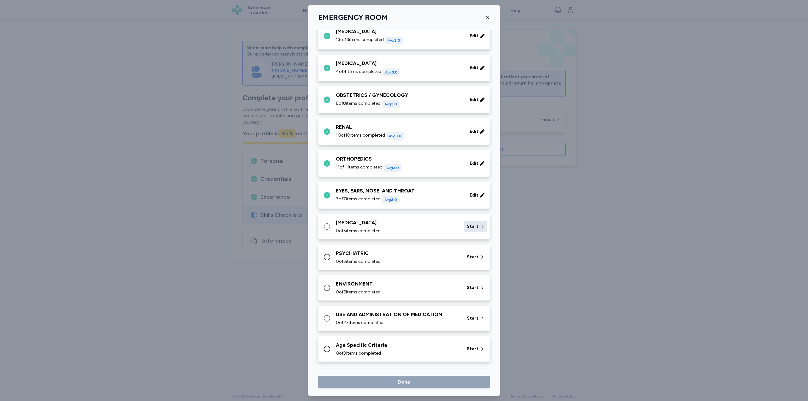
click at [474, 226] on div "Start" at bounding box center [475, 226] width 23 height 11
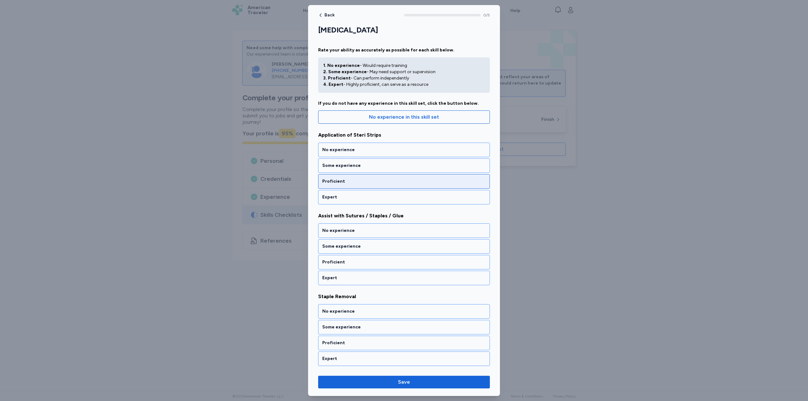
click at [373, 180] on div "Proficient" at bounding box center [404, 181] width 164 height 6
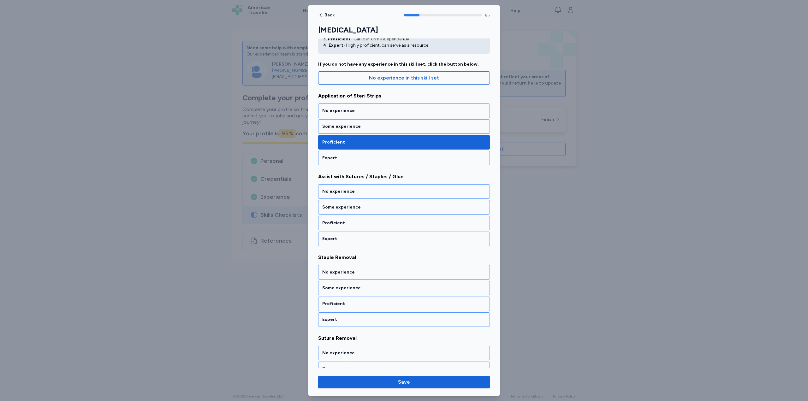
scroll to position [45, 0]
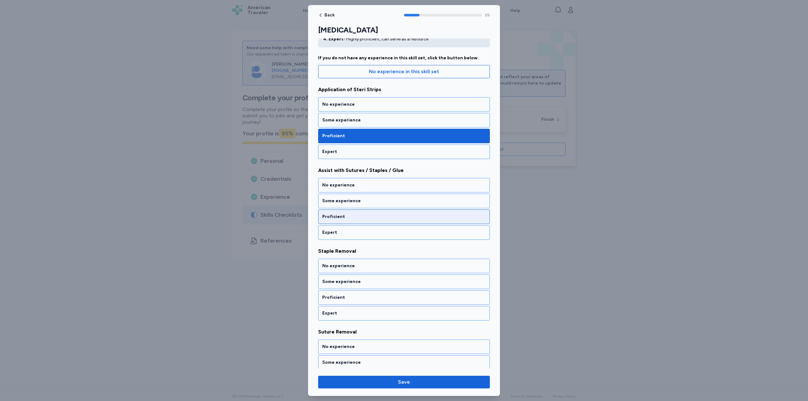
click at [362, 215] on div "Proficient" at bounding box center [404, 217] width 164 height 6
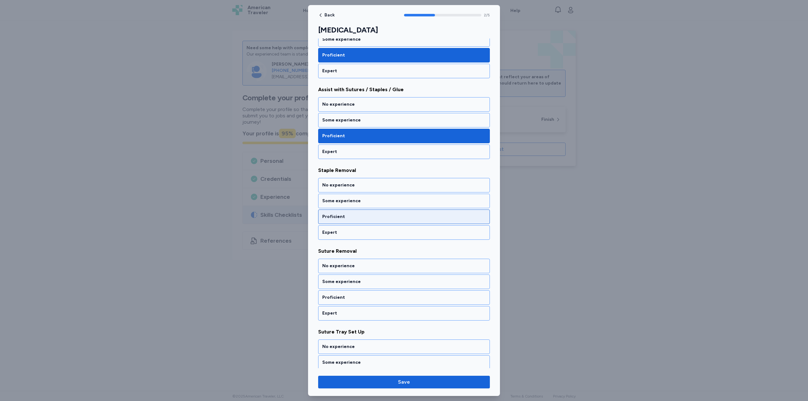
click at [361, 216] on div "Proficient" at bounding box center [404, 217] width 164 height 6
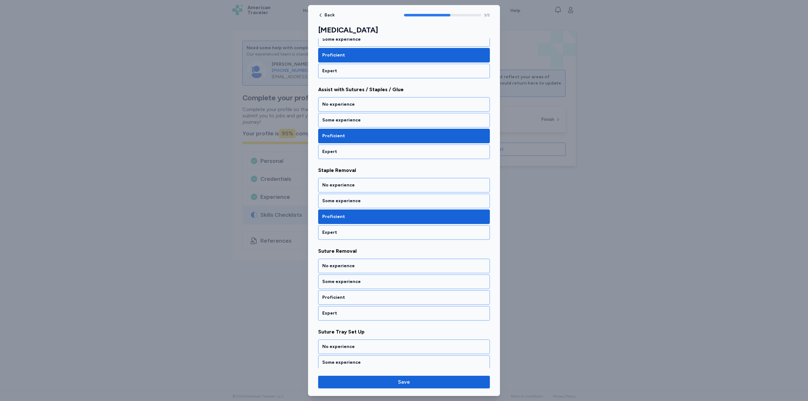
scroll to position [161, 0]
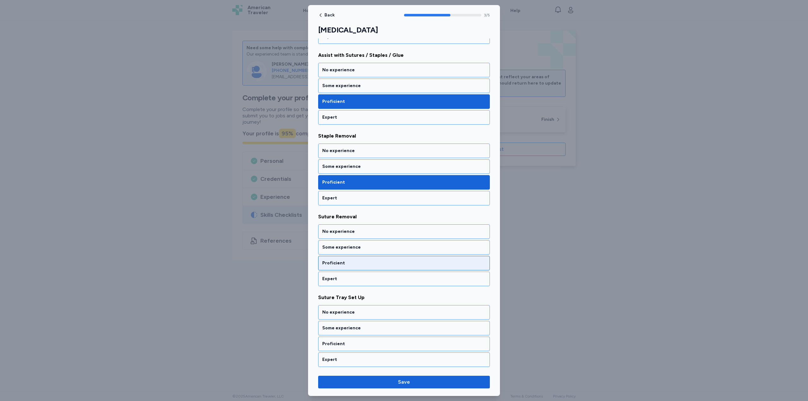
click at [360, 261] on div "Proficient" at bounding box center [404, 263] width 164 height 6
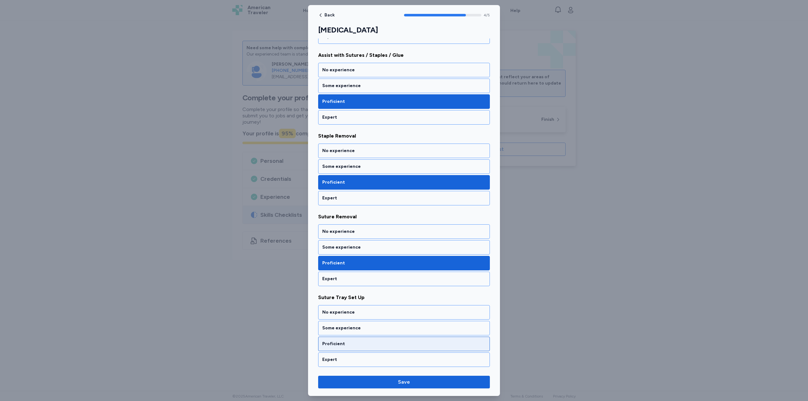
click at [371, 342] on div "Proficient" at bounding box center [404, 344] width 164 height 6
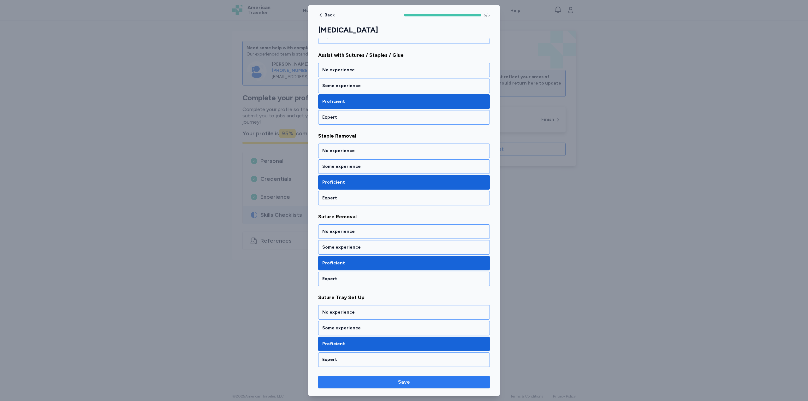
click at [396, 385] on span "Save" at bounding box center [404, 382] width 162 height 8
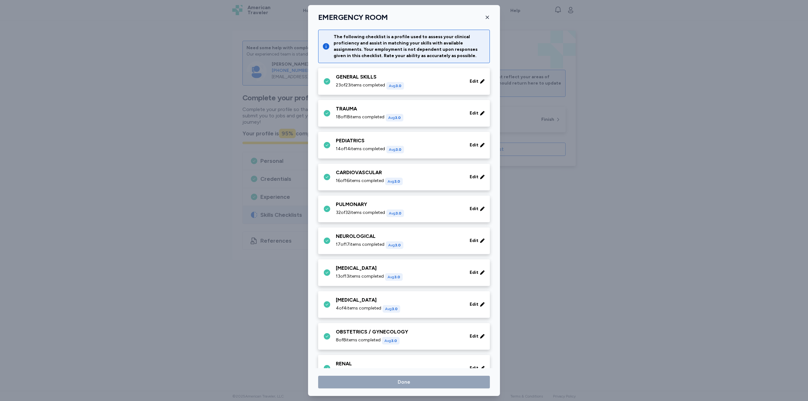
scroll to position [237, 0]
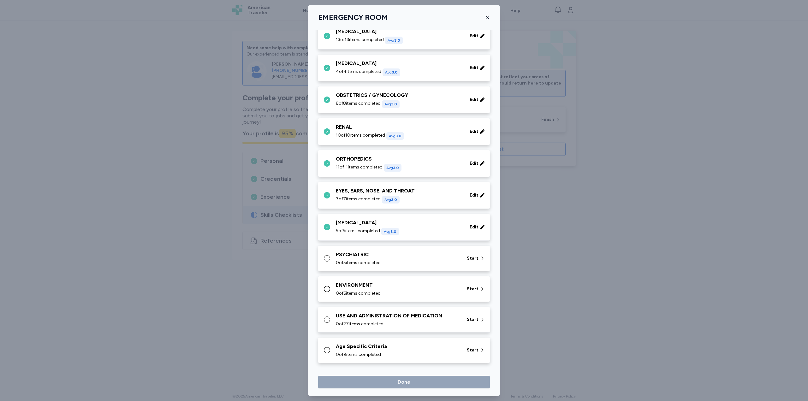
click at [450, 254] on div "PSYCHIATRIC" at bounding box center [397, 255] width 123 height 8
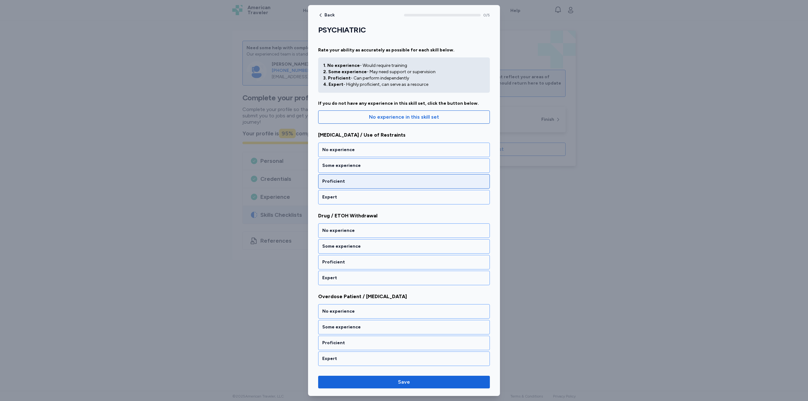
click at [369, 183] on div "Proficient" at bounding box center [404, 181] width 164 height 6
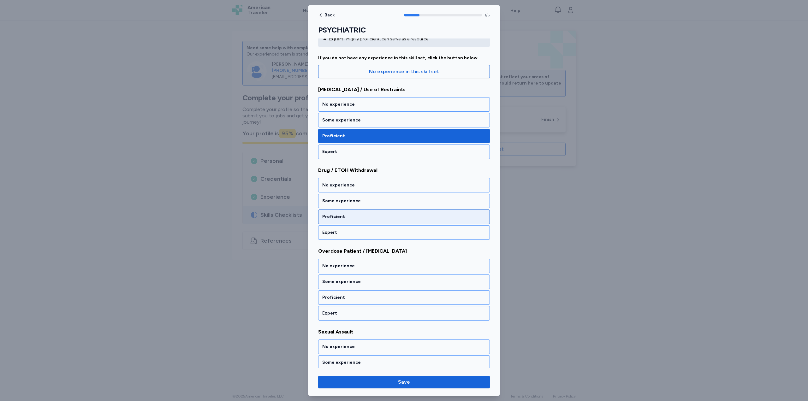
click at [363, 212] on div "Proficient" at bounding box center [404, 217] width 172 height 15
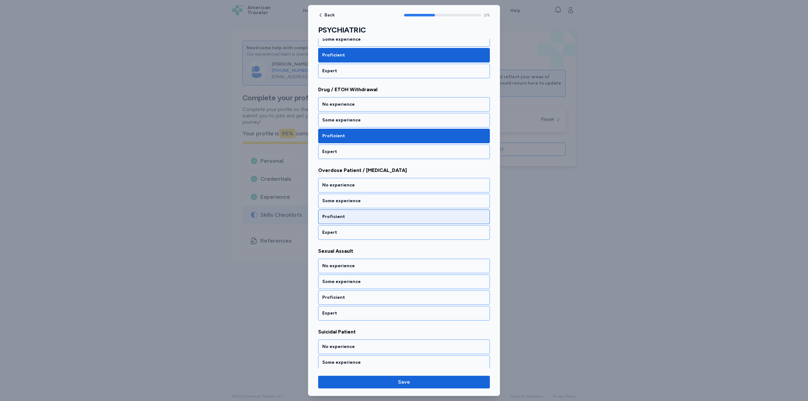
click at [367, 214] on div "Proficient" at bounding box center [404, 217] width 164 height 6
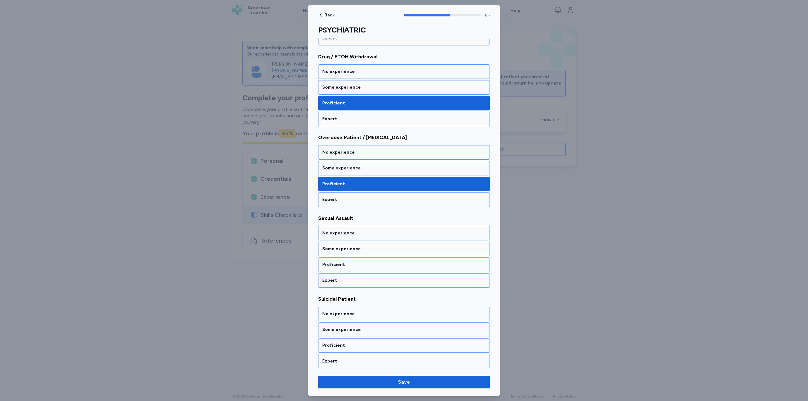
scroll to position [161, 0]
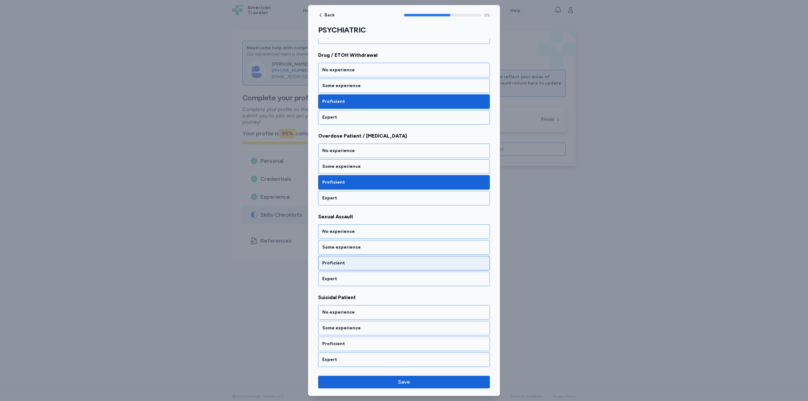
click at [361, 259] on div "Proficient" at bounding box center [404, 263] width 172 height 15
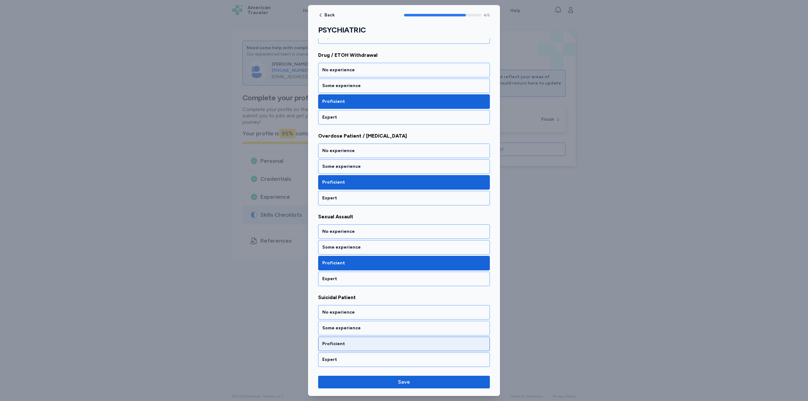
click at [367, 347] on div "Proficient" at bounding box center [404, 344] width 164 height 6
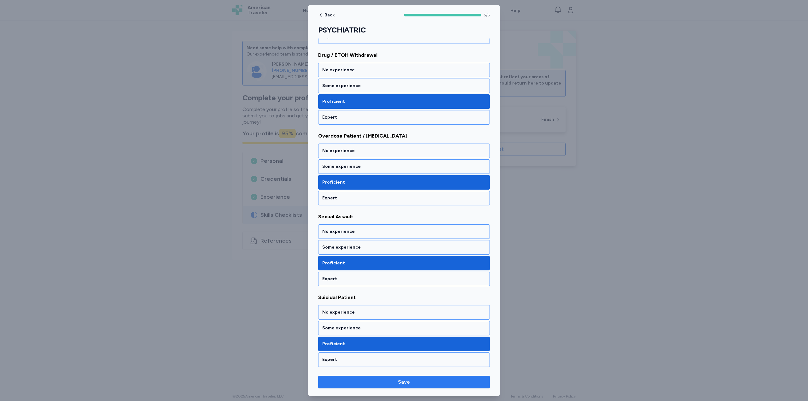
click at [398, 381] on span "Save" at bounding box center [404, 382] width 162 height 8
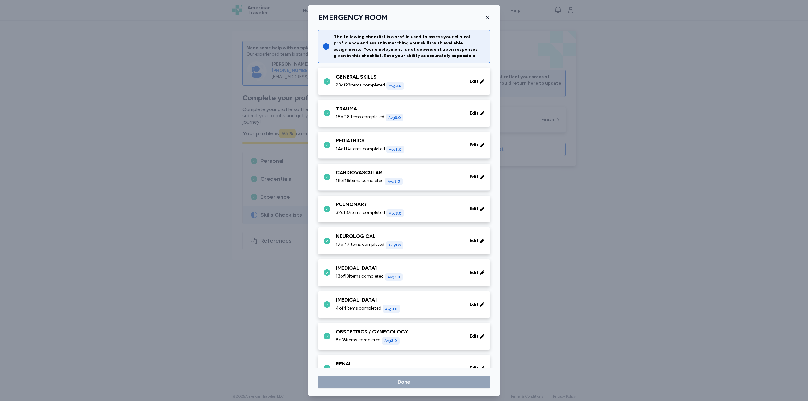
scroll to position [237, 0]
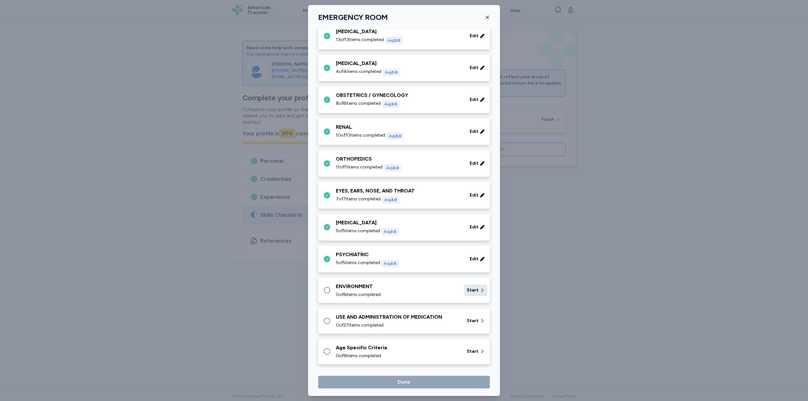
click at [468, 289] on span "Start" at bounding box center [473, 290] width 12 height 6
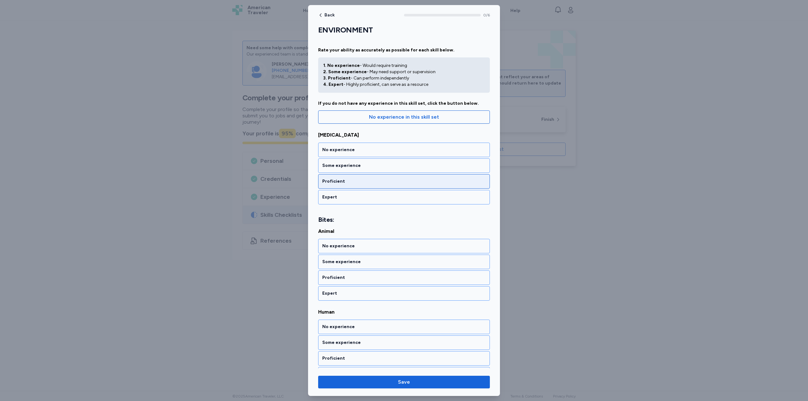
click at [371, 182] on div "Proficient" at bounding box center [404, 181] width 164 height 6
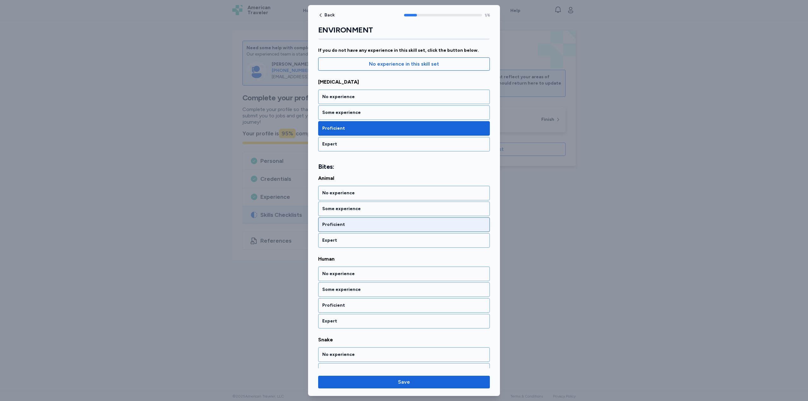
click at [366, 224] on div "Proficient" at bounding box center [404, 225] width 164 height 6
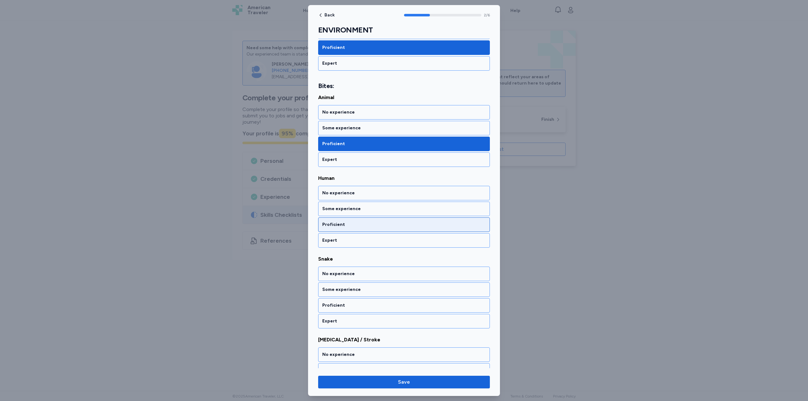
click at [363, 226] on div "Proficient" at bounding box center [404, 225] width 164 height 6
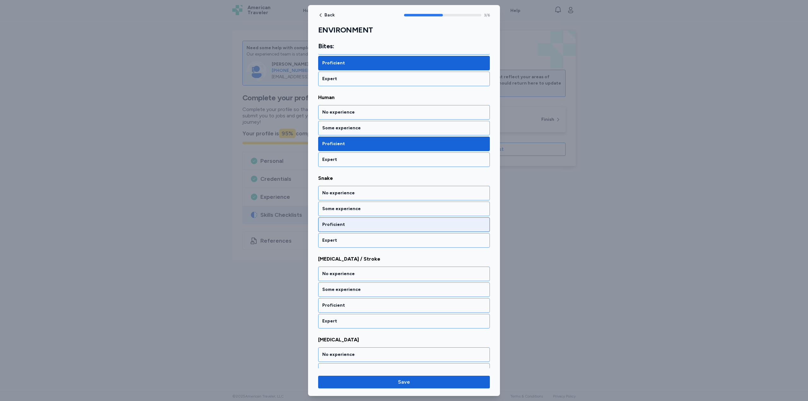
click at [363, 227] on div "Proficient" at bounding box center [404, 225] width 164 height 6
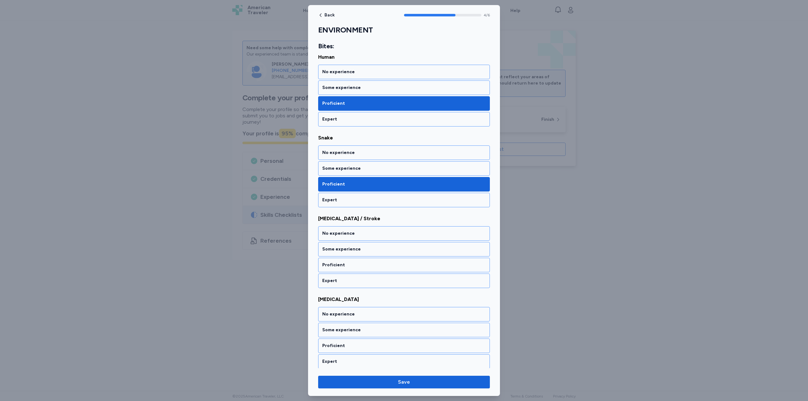
scroll to position [257, 0]
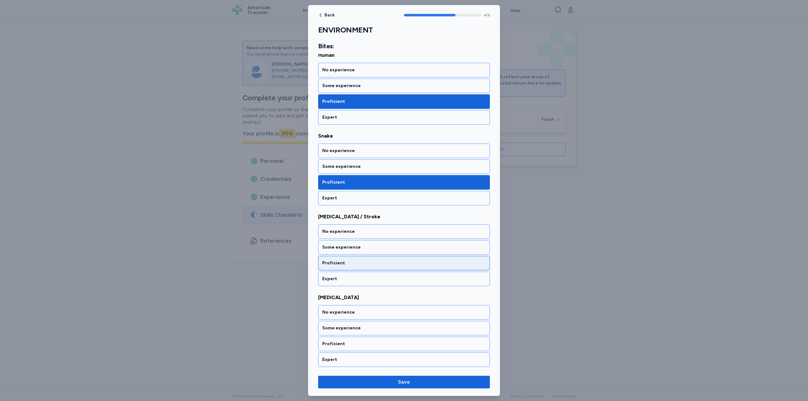
click at [357, 260] on div "Proficient" at bounding box center [404, 263] width 164 height 6
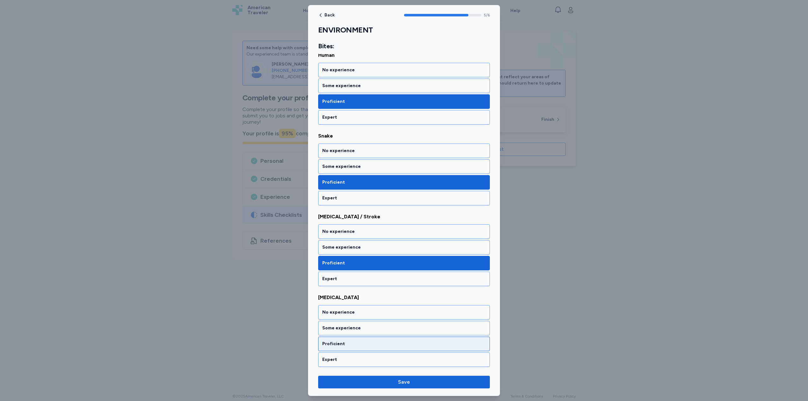
click at [356, 343] on div "Proficient" at bounding box center [404, 344] width 164 height 6
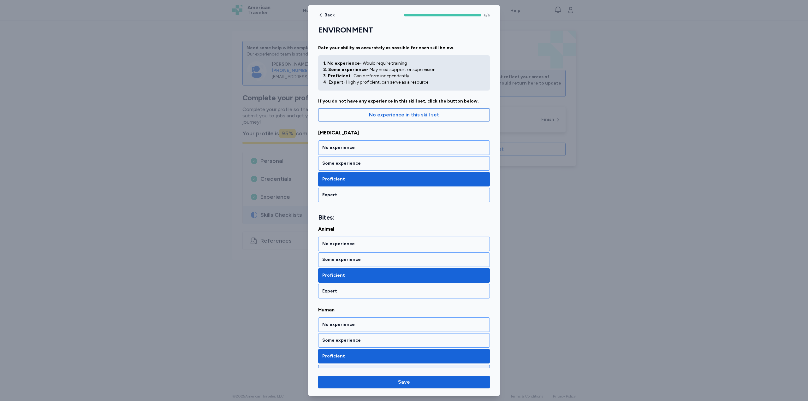
scroll to position [0, 0]
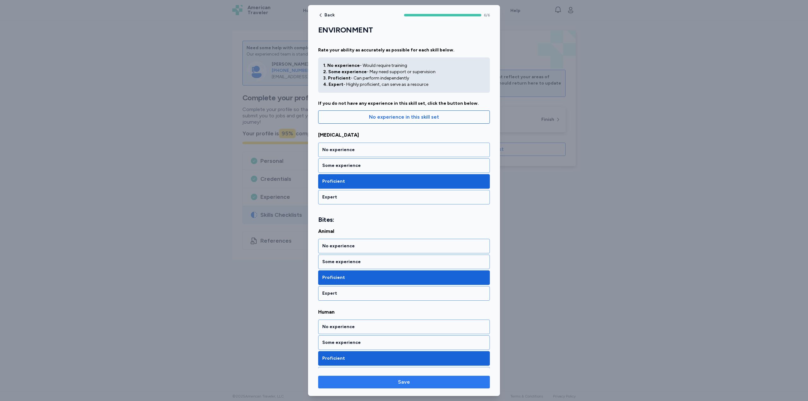
click at [404, 381] on span "Save" at bounding box center [404, 382] width 12 height 8
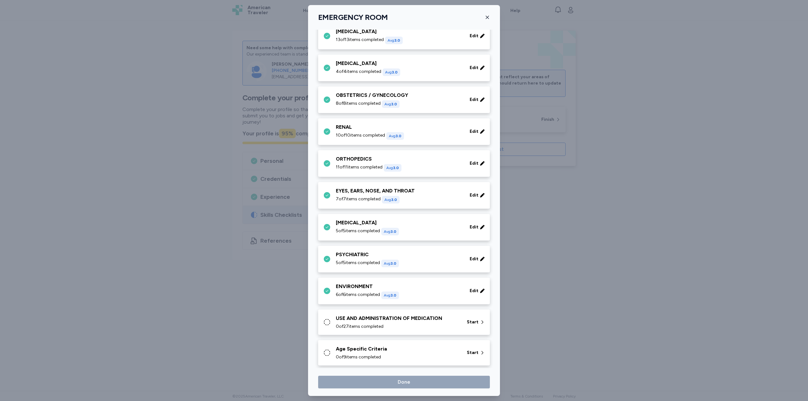
scroll to position [241, 0]
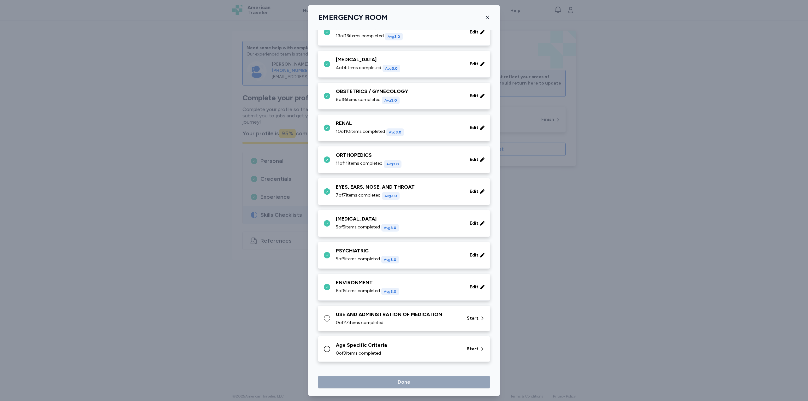
click at [457, 316] on div "USE AND ADMINISTRATION OF MEDICATION 0 of 27 items completed Start" at bounding box center [405, 318] width 164 height 15
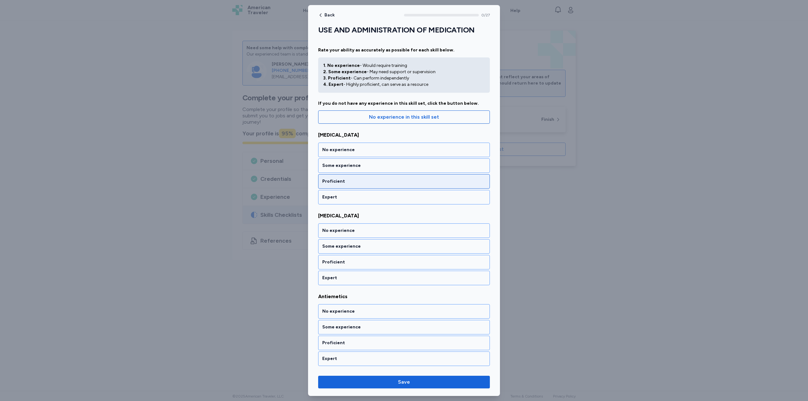
click at [358, 181] on div "Proficient" at bounding box center [404, 181] width 164 height 6
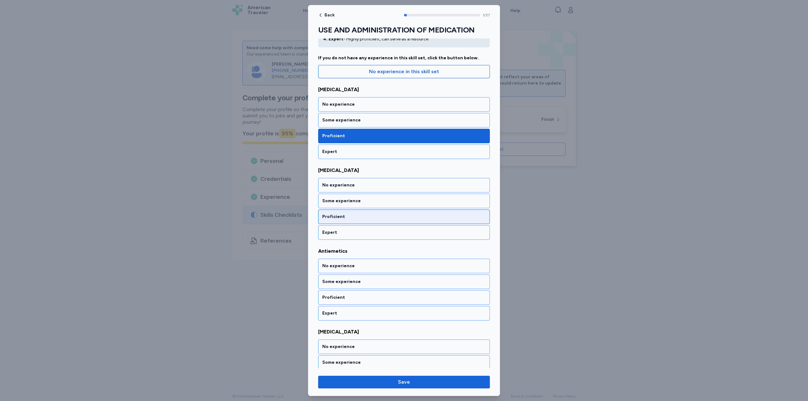
click at [354, 215] on div "Proficient" at bounding box center [404, 217] width 164 height 6
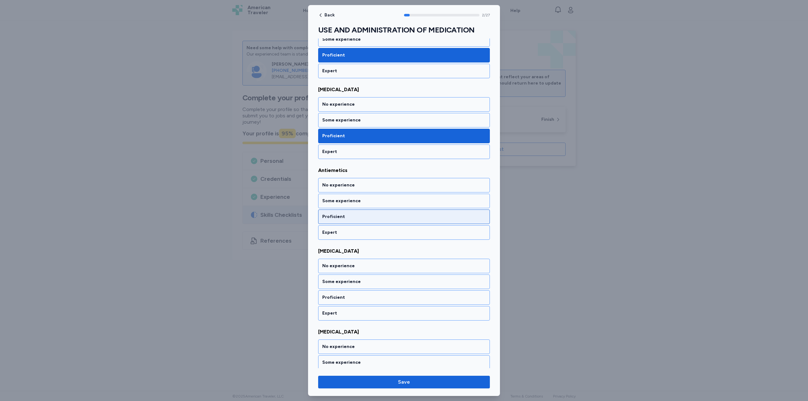
click at [354, 218] on div "Proficient" at bounding box center [404, 217] width 164 height 6
click at [354, 219] on div "Proficient" at bounding box center [404, 217] width 164 height 6
click at [354, 218] on div "Proficient" at bounding box center [404, 217] width 164 height 6
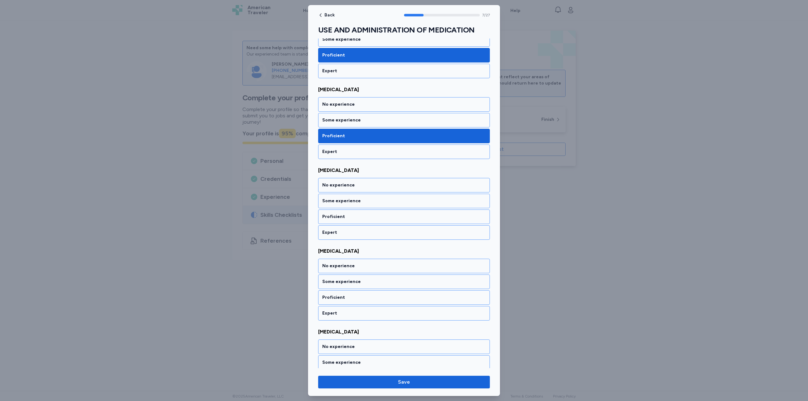
click at [354, 218] on div "Proficient" at bounding box center [404, 217] width 164 height 6
click at [355, 215] on div "Proficient" at bounding box center [404, 217] width 164 height 6
click at [355, 213] on div "Proficient" at bounding box center [404, 217] width 172 height 15
click at [356, 215] on div "Proficient" at bounding box center [404, 217] width 164 height 6
click at [355, 215] on div "Proficient" at bounding box center [404, 217] width 164 height 6
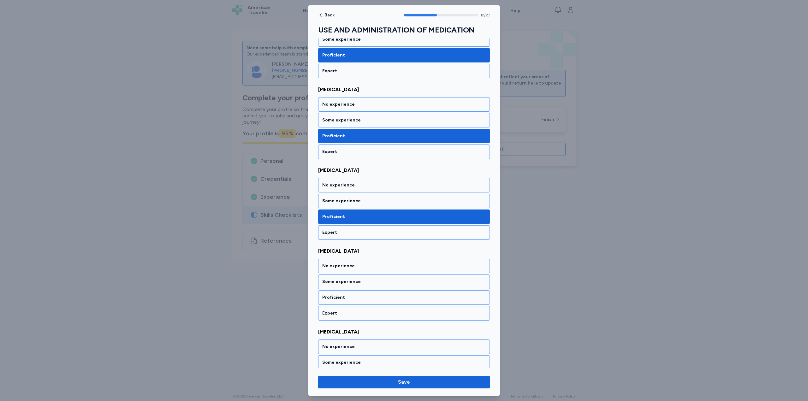
scroll to position [934, 0]
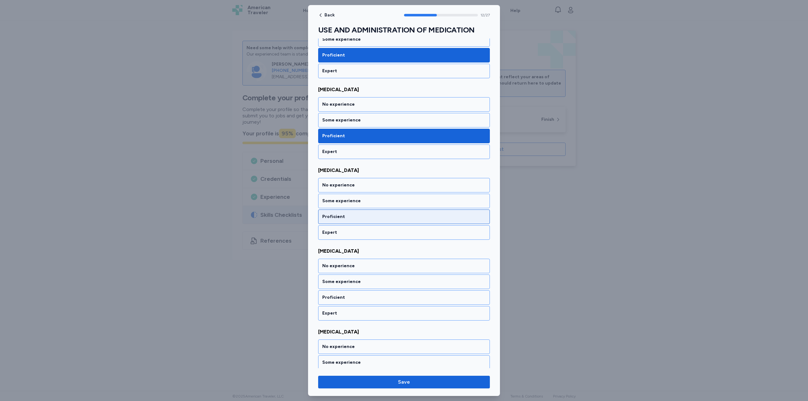
click at [356, 220] on div "Proficient" at bounding box center [404, 217] width 172 height 15
click at [356, 218] on div "Proficient" at bounding box center [404, 217] width 164 height 6
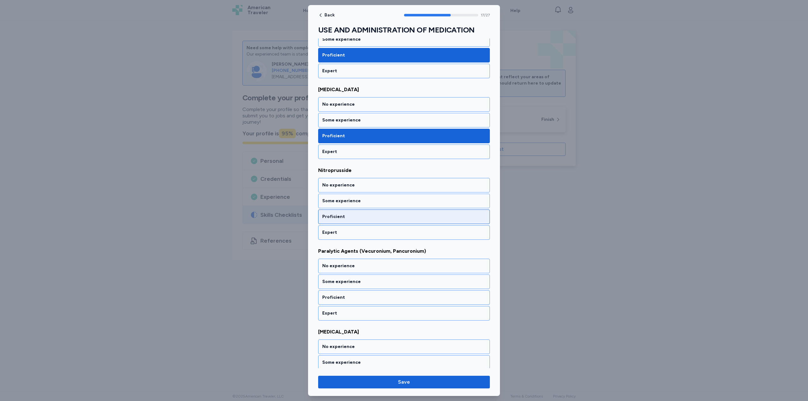
click at [355, 215] on div "Proficient" at bounding box center [404, 217] width 164 height 6
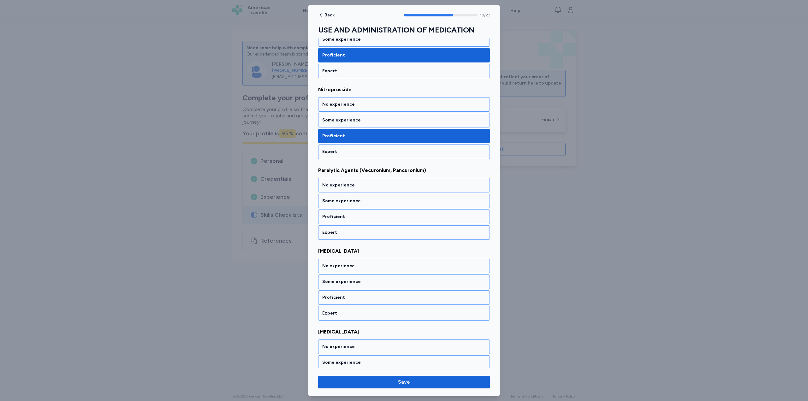
click at [354, 215] on div "Proficient" at bounding box center [404, 217] width 164 height 6
click at [354, 217] on div "Proficient" at bounding box center [404, 217] width 164 height 6
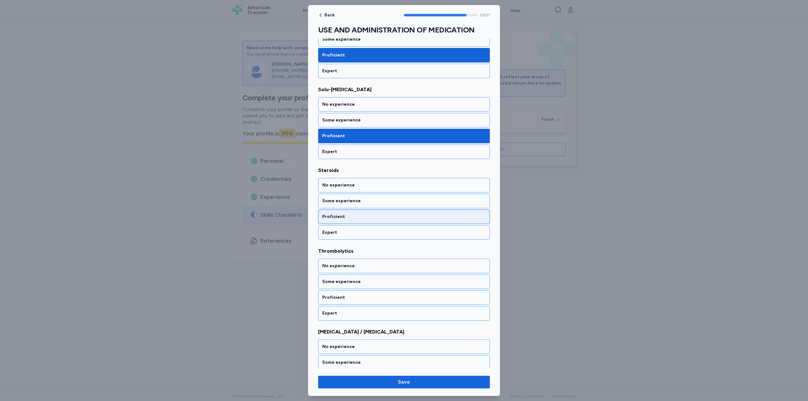
click at [352, 217] on div "Proficient" at bounding box center [404, 217] width 164 height 6
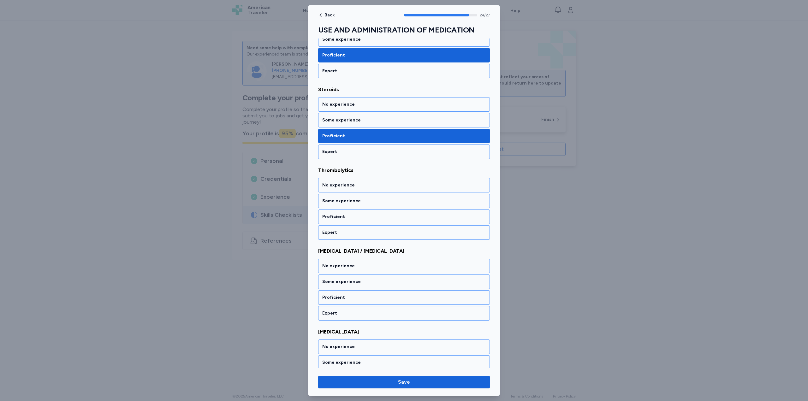
click at [352, 217] on div "Proficient" at bounding box center [404, 217] width 164 height 6
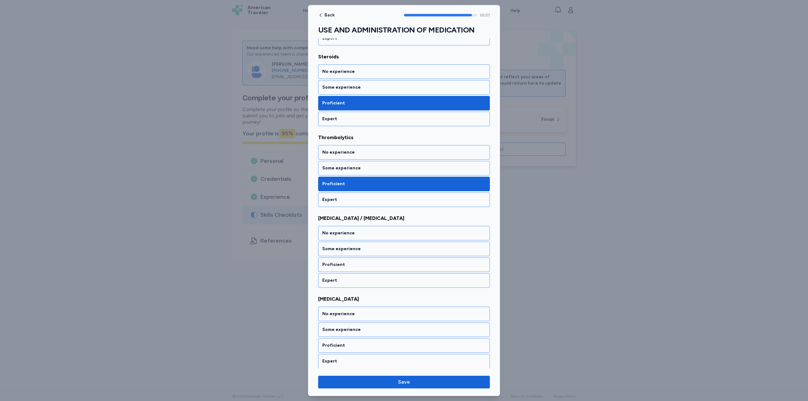
scroll to position [1939, 0]
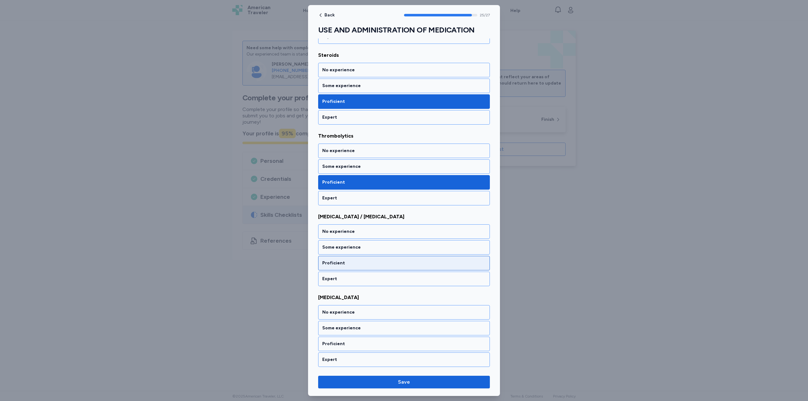
click at [361, 265] on div "Proficient" at bounding box center [404, 263] width 164 height 6
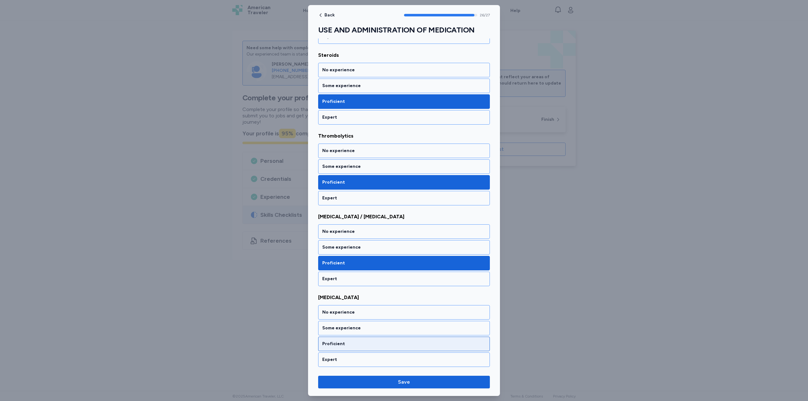
click at [360, 348] on div "Proficient" at bounding box center [404, 344] width 172 height 15
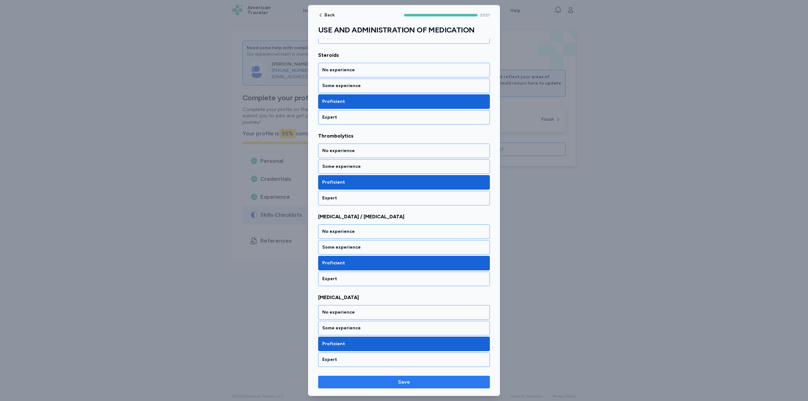
click at [402, 381] on span "Save" at bounding box center [404, 382] width 12 height 8
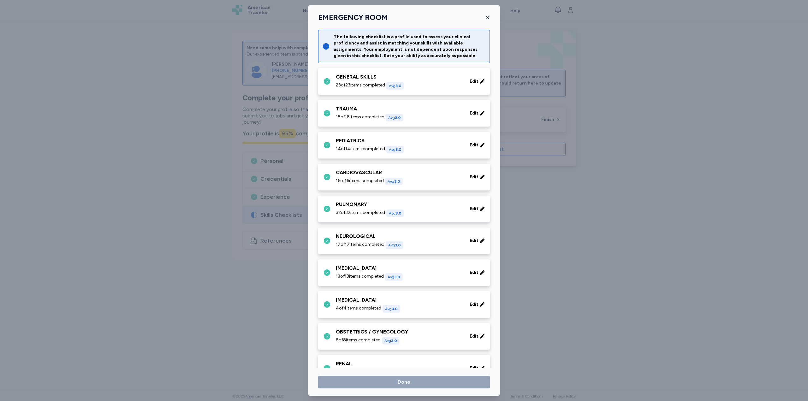
scroll to position [241, 0]
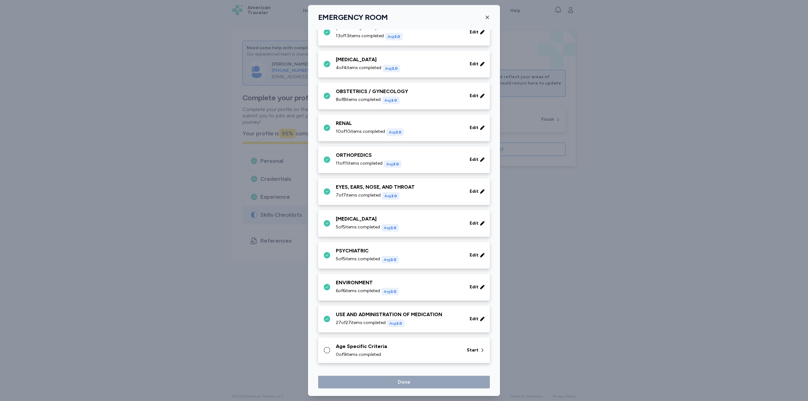
click at [457, 349] on div "Age Specific Criteria 0 of 9 items completed Start" at bounding box center [405, 350] width 164 height 15
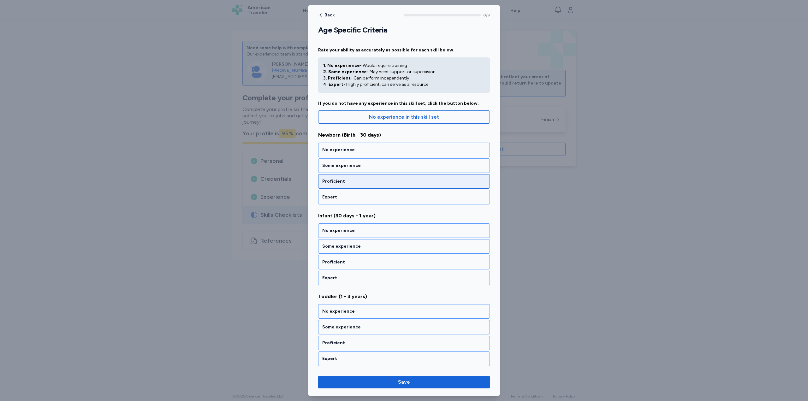
click at [388, 182] on div "Proficient" at bounding box center [404, 181] width 164 height 6
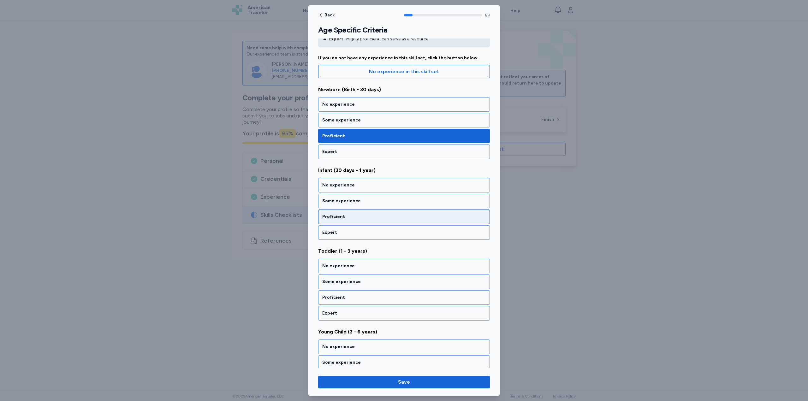
click at [372, 215] on div "Proficient" at bounding box center [404, 217] width 164 height 6
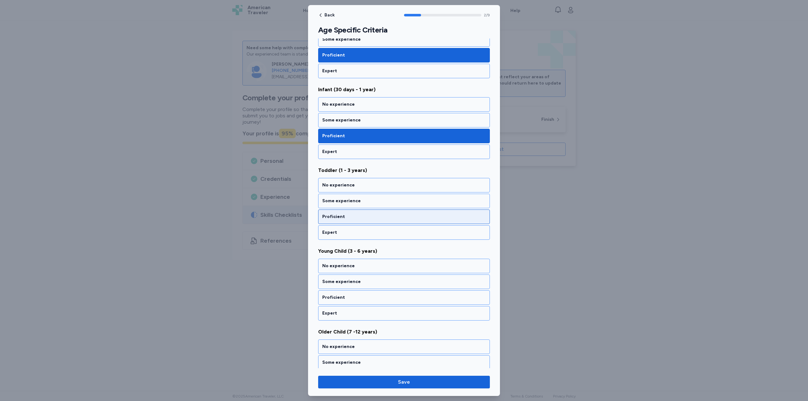
click at [367, 216] on div "Proficient" at bounding box center [404, 217] width 164 height 6
click at [367, 217] on div "Proficient" at bounding box center [404, 217] width 164 height 6
click at [367, 216] on div "Proficient" at bounding box center [404, 217] width 164 height 6
click at [367, 218] on div "Proficient" at bounding box center [404, 217] width 164 height 6
click at [368, 218] on div "Proficient" at bounding box center [404, 217] width 164 height 6
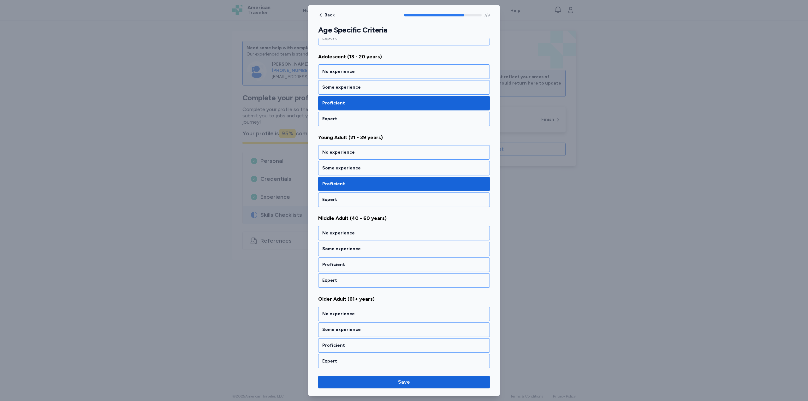
scroll to position [484, 0]
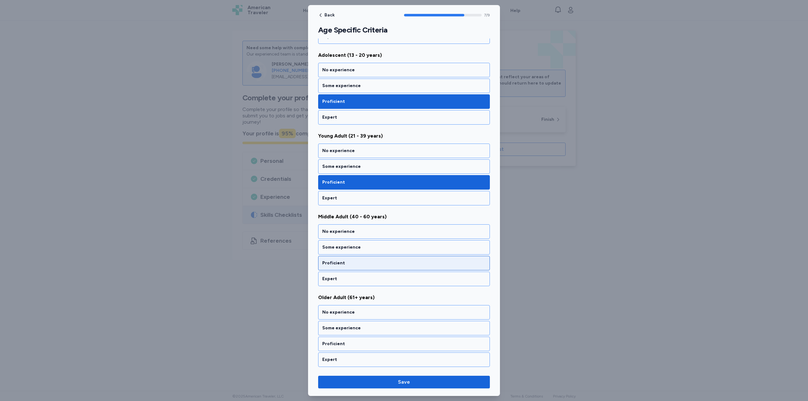
click at [368, 262] on div "Proficient" at bounding box center [404, 263] width 164 height 6
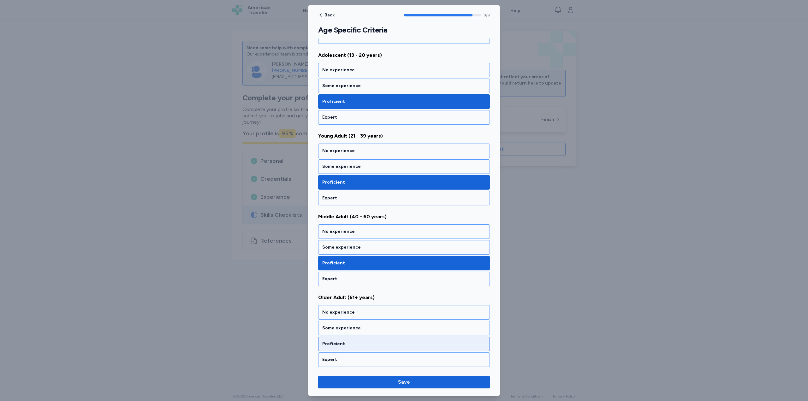
click at [375, 344] on div "Proficient" at bounding box center [404, 344] width 164 height 6
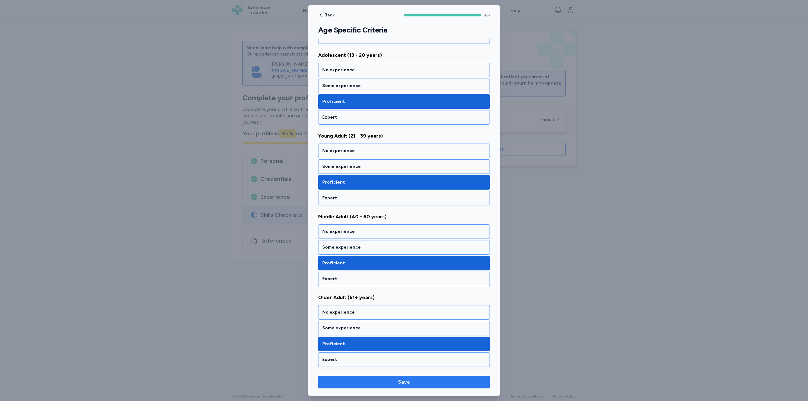
click at [403, 383] on span "Save" at bounding box center [404, 382] width 12 height 8
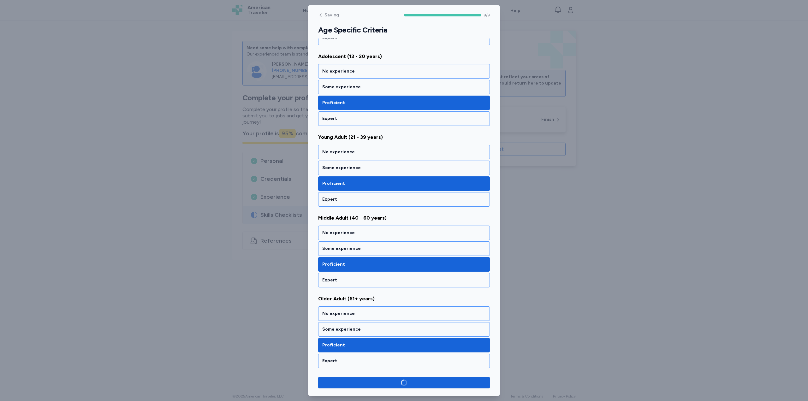
scroll to position [483, 0]
click at [250, 324] on div at bounding box center [404, 200] width 808 height 401
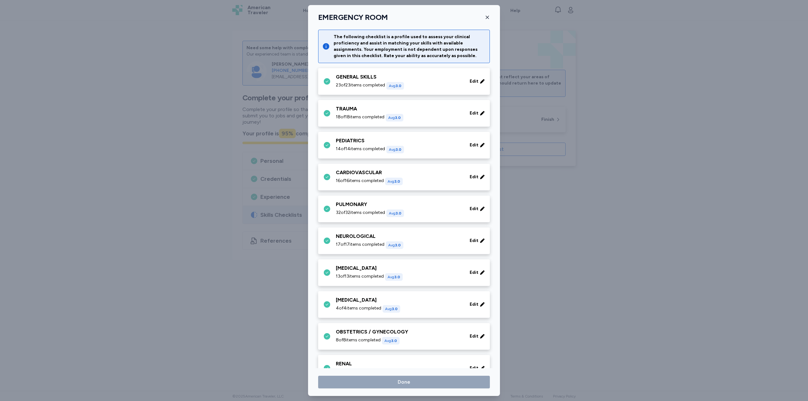
scroll to position [241, 0]
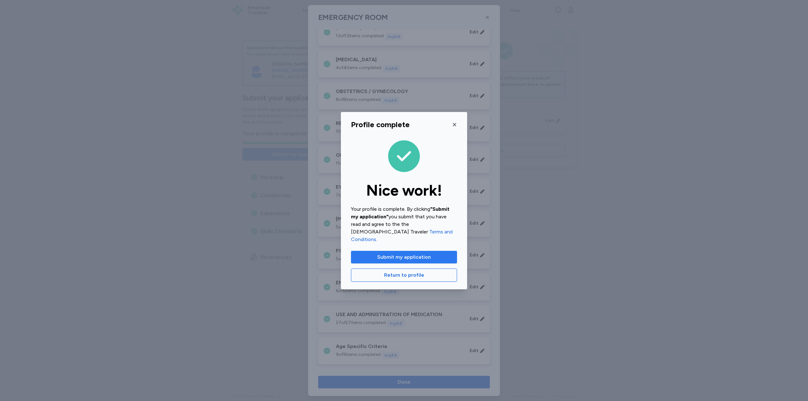
click at [408, 253] on span "Submit my application" at bounding box center [404, 257] width 54 height 8
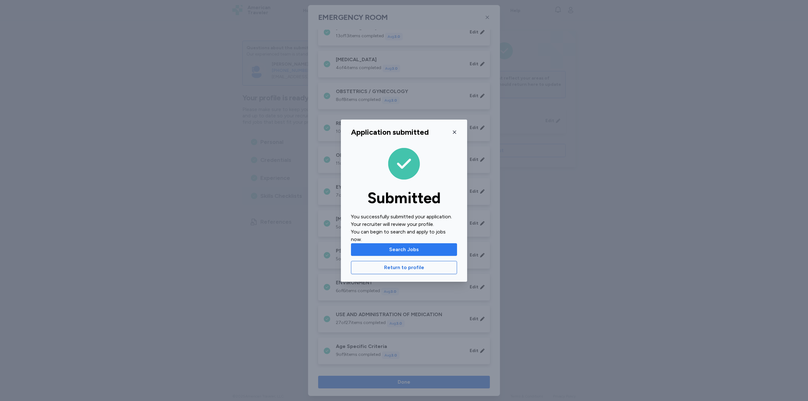
click at [412, 249] on span "Search Jobs" at bounding box center [404, 250] width 30 height 8
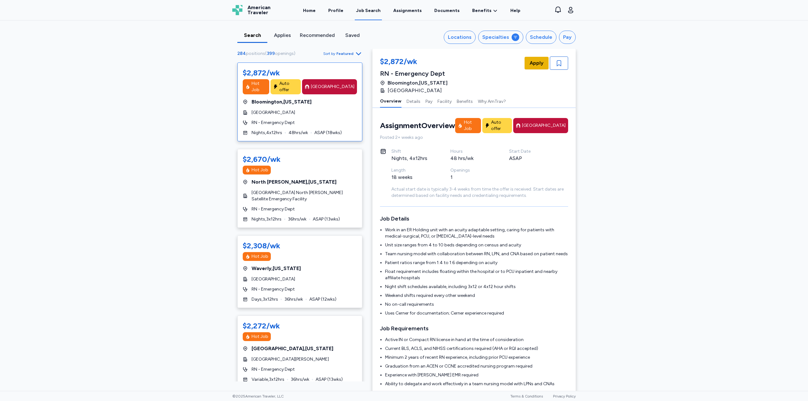
click at [534, 65] on span "Apply" at bounding box center [537, 63] width 14 height 8
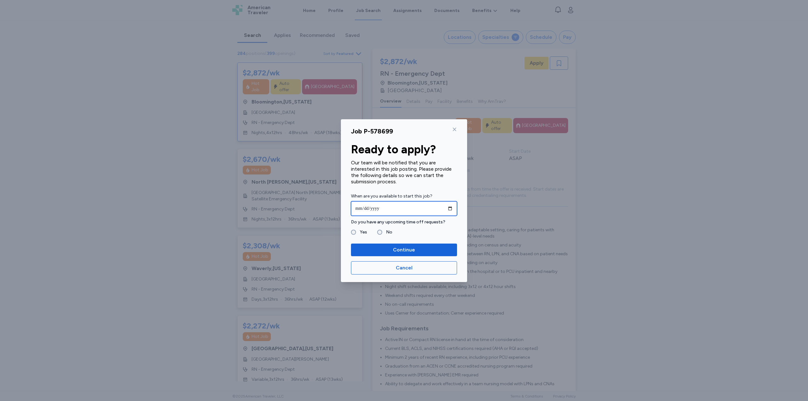
click at [369, 211] on input "date" at bounding box center [404, 208] width 106 height 15
click at [451, 207] on input "date" at bounding box center [404, 208] width 106 height 15
type input "**********"
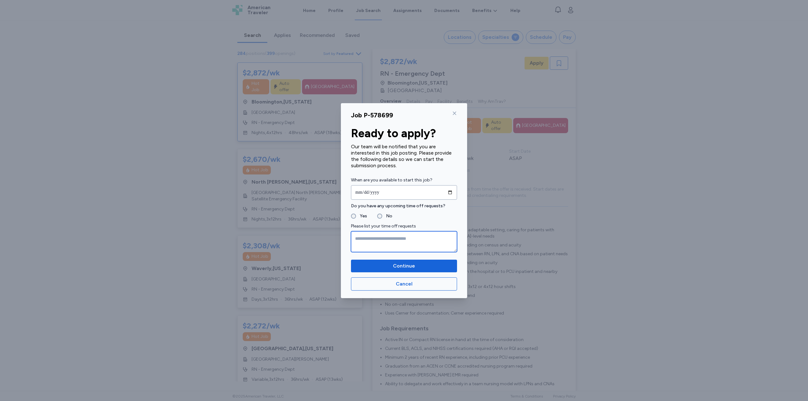
click at [381, 237] on textarea at bounding box center [404, 241] width 106 height 21
type textarea "*"
type textarea "**********"
click at [405, 267] on span "Continue" at bounding box center [404, 266] width 22 height 8
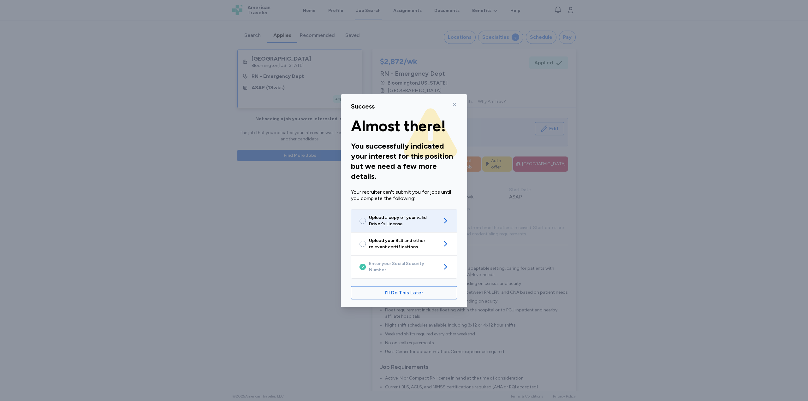
click at [444, 222] on icon at bounding box center [446, 221] width 8 height 8
click at [403, 289] on span "I'll Do This Later" at bounding box center [404, 293] width 39 height 8
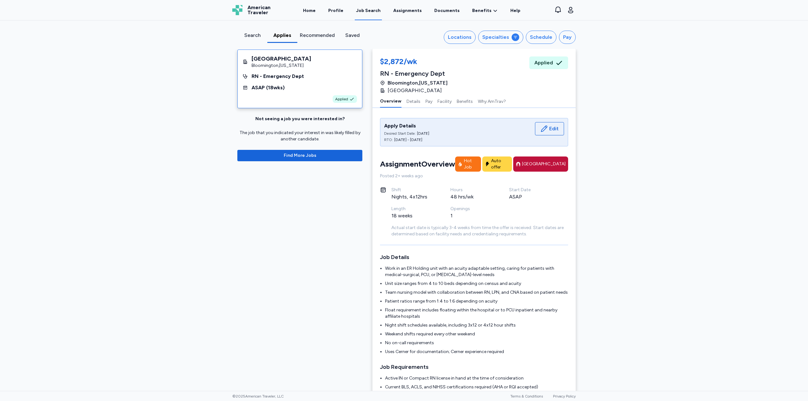
click at [255, 37] on div "Search" at bounding box center [252, 36] width 25 height 8
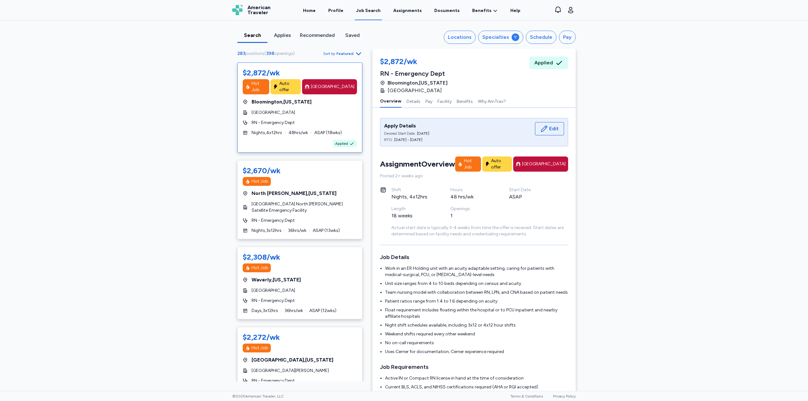
click at [285, 37] on div "Applies" at bounding box center [282, 36] width 25 height 8
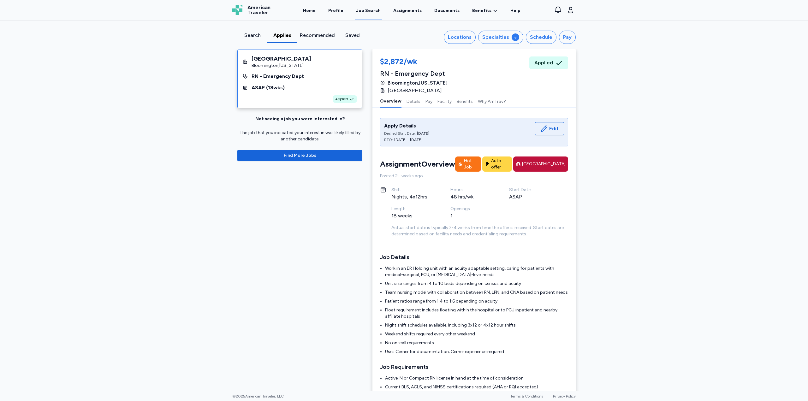
click at [305, 37] on div "Recommended" at bounding box center [317, 36] width 35 height 8
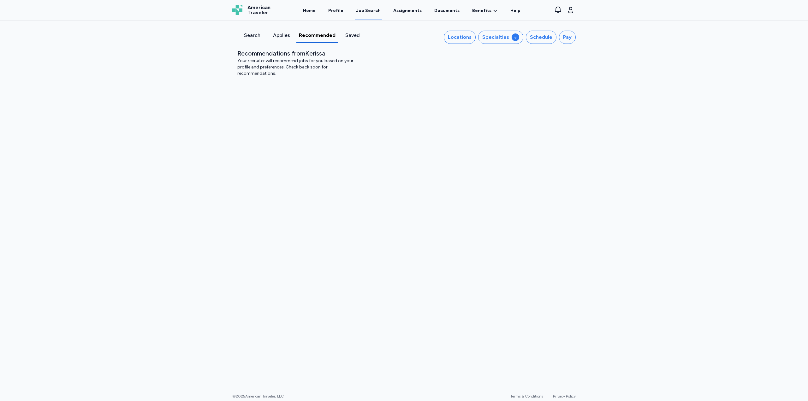
click at [355, 35] on div "Saved" at bounding box center [353, 36] width 24 height 8
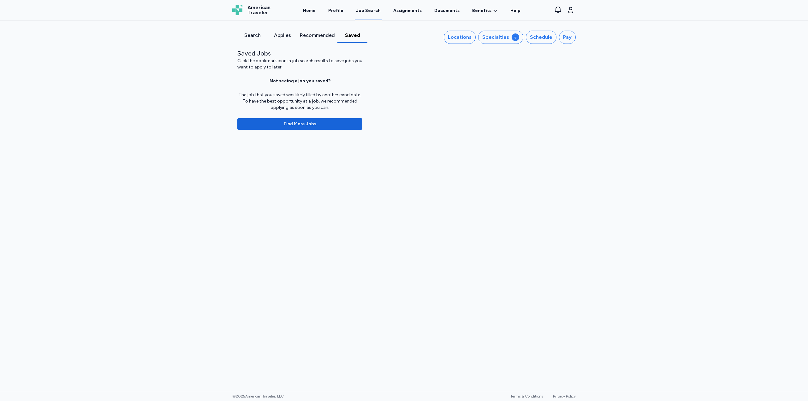
click at [250, 35] on div "Search" at bounding box center [252, 36] width 25 height 8
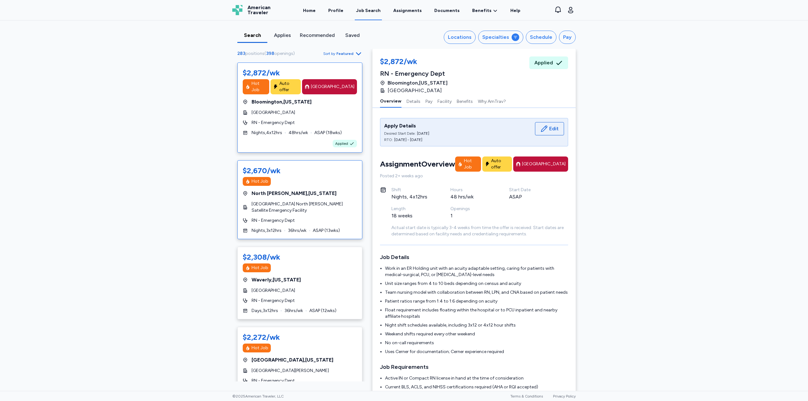
click at [307, 166] on div "$2,670/wk" at bounding box center [300, 171] width 114 height 10
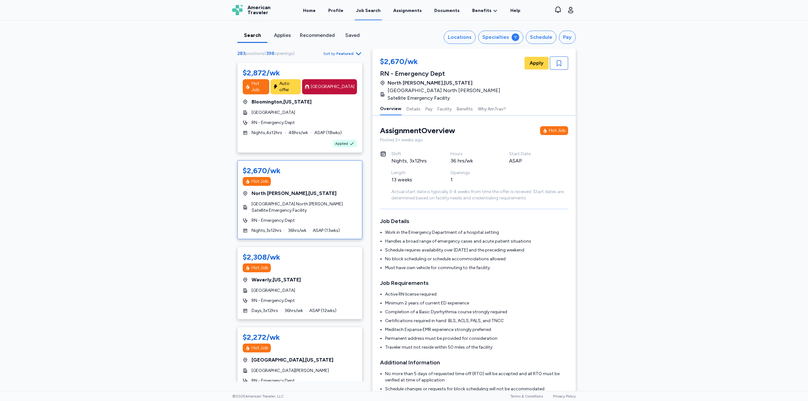
scroll to position [8, 0]
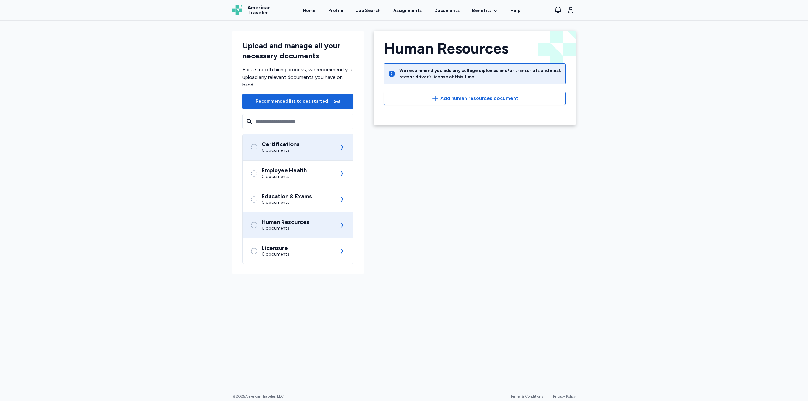
click at [340, 146] on icon at bounding box center [342, 148] width 8 height 8
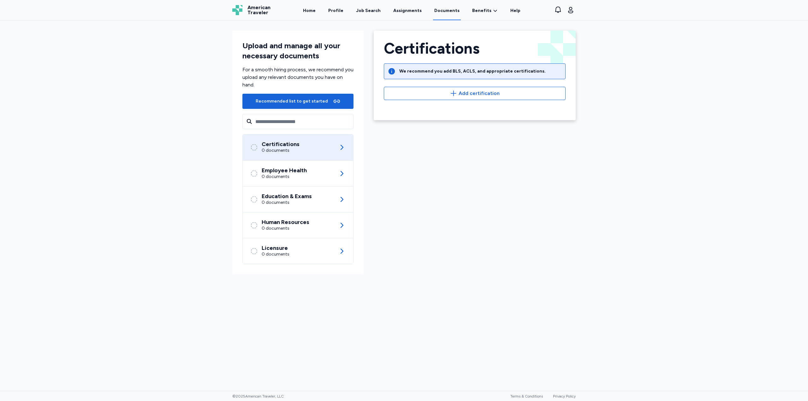
click at [297, 146] on div "Certifications" at bounding box center [281, 144] width 38 height 6
click at [343, 146] on icon at bounding box center [342, 148] width 8 height 8
click at [267, 143] on div "Certifications" at bounding box center [281, 144] width 38 height 6
